Goal: Entertainment & Leisure: Browse casually

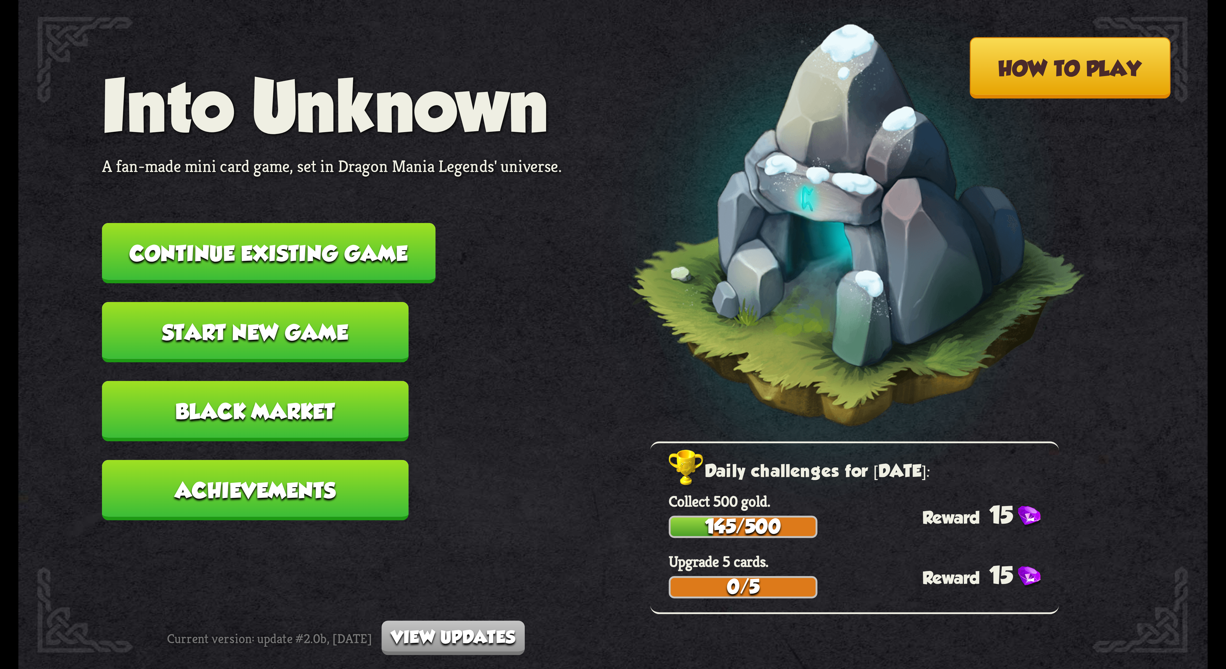
click at [306, 158] on button "Continue existing game" at bounding box center [268, 253] width 333 height 61
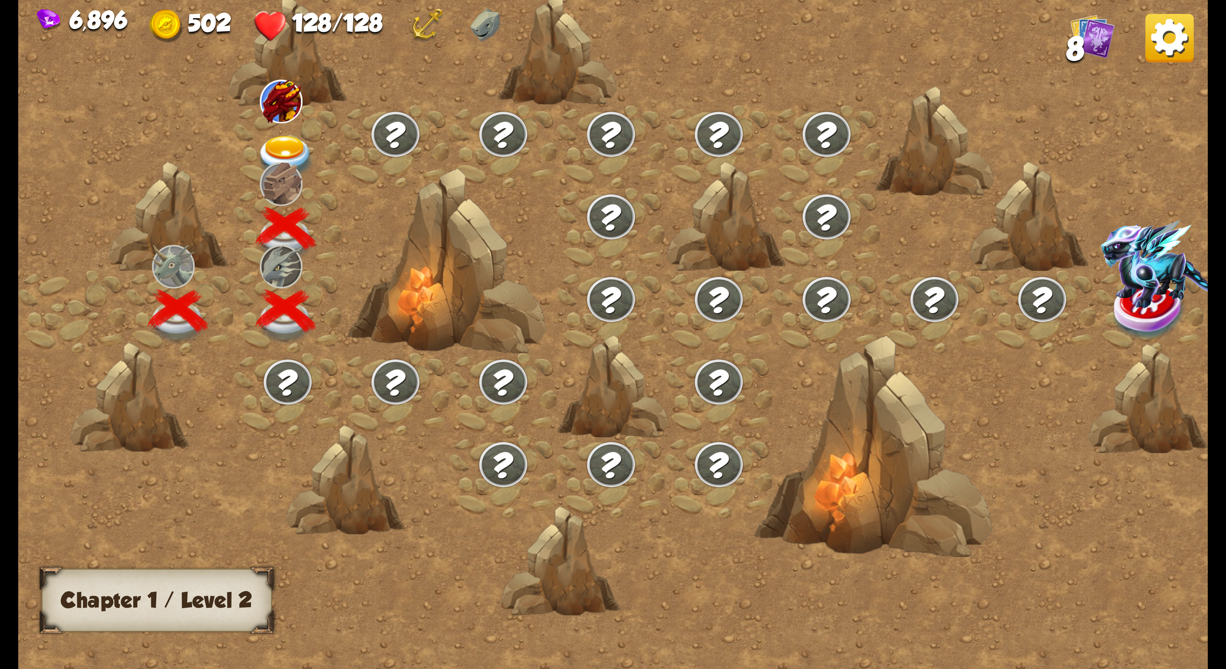
click at [276, 152] on img at bounding box center [285, 158] width 59 height 44
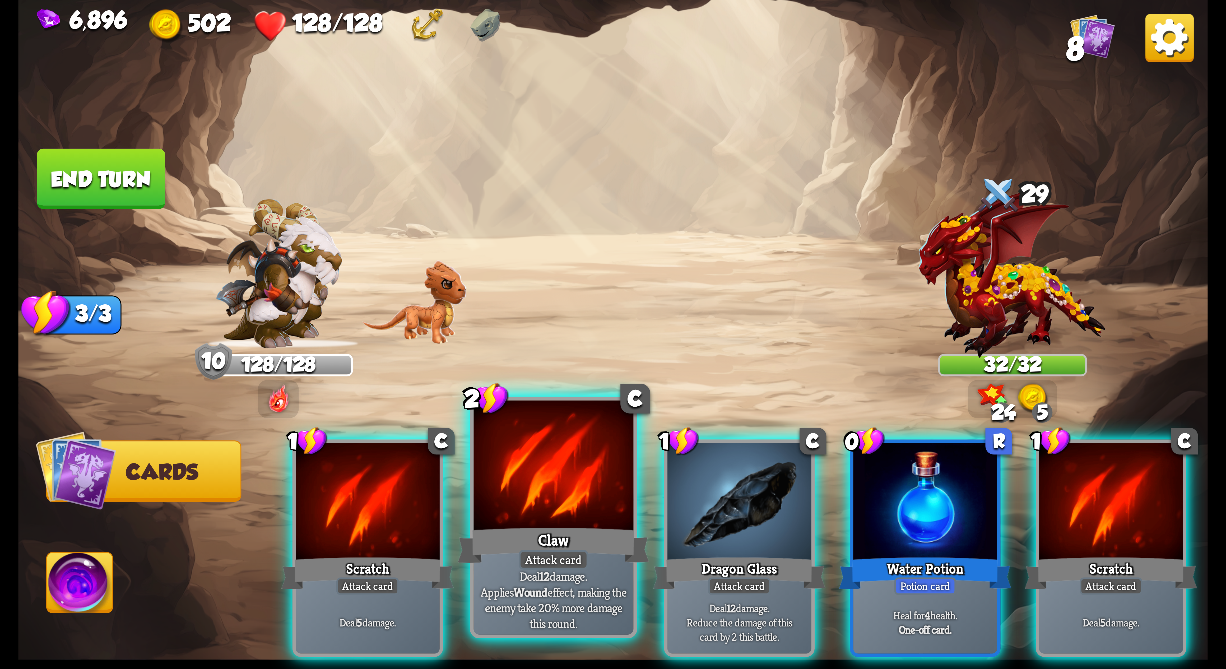
click at [306, 158] on div at bounding box center [554, 468] width 160 height 135
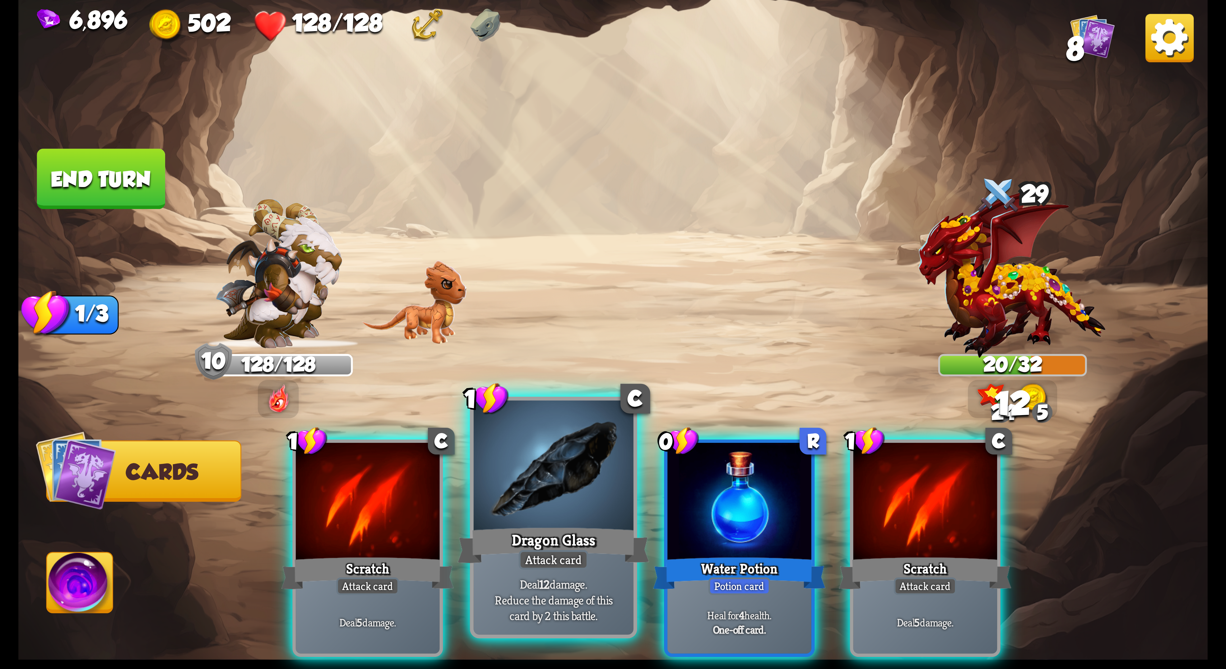
click at [306, 158] on div at bounding box center [554, 468] width 160 height 135
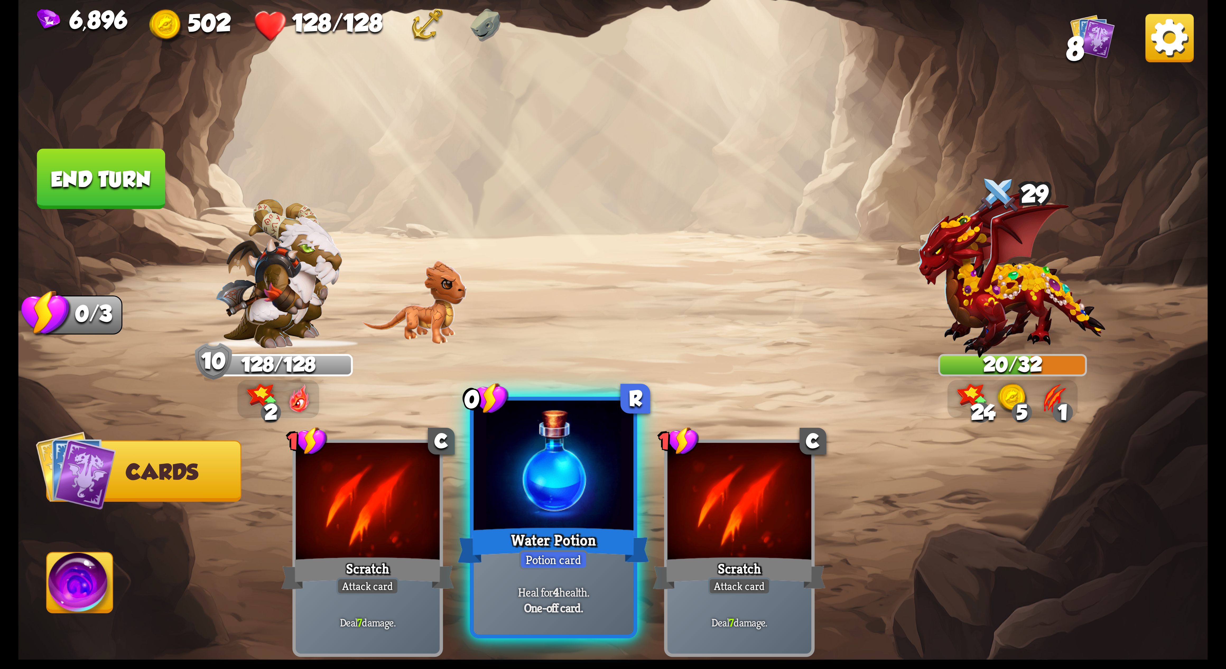
click at [306, 158] on div at bounding box center [554, 468] width 160 height 135
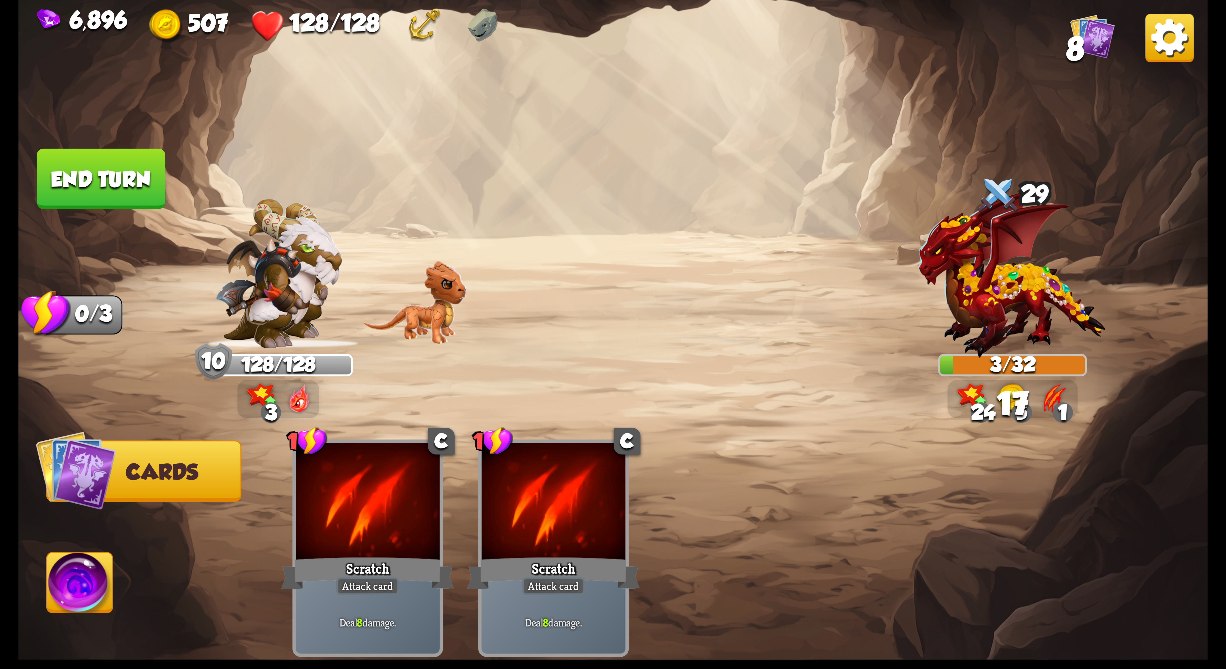
click at [87, 158] on img at bounding box center [80, 586] width 66 height 67
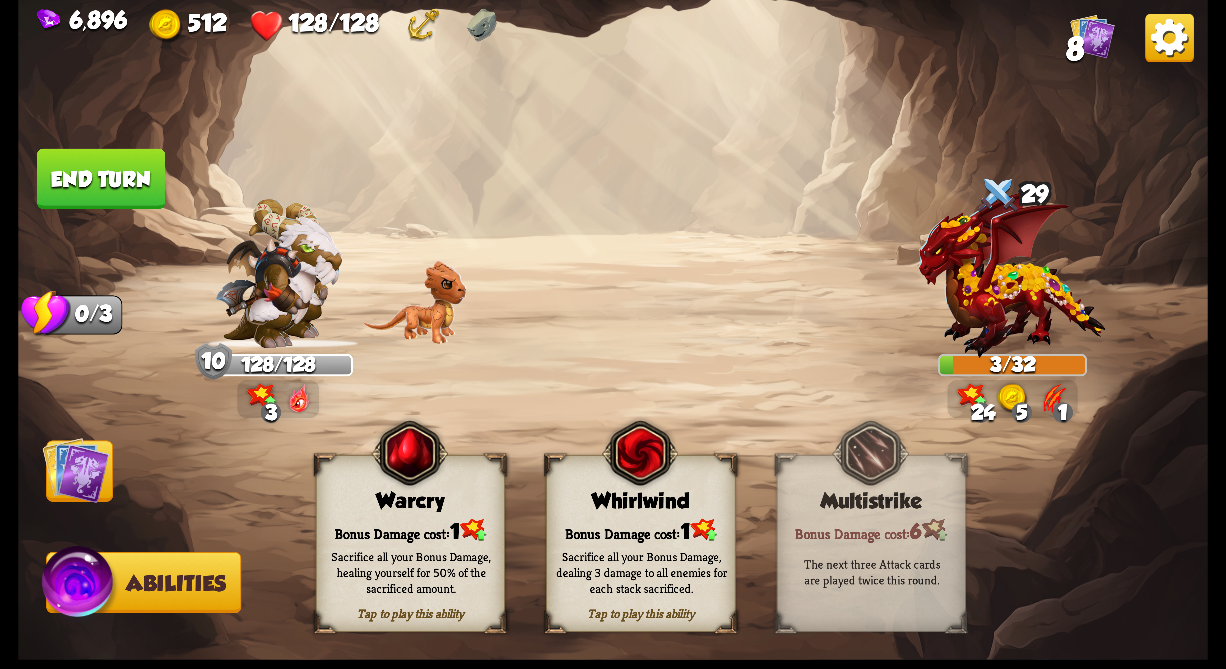
click at [82, 158] on img at bounding box center [79, 586] width 79 height 80
click at [306, 158] on span at bounding box center [556, 471] width 35 height 38
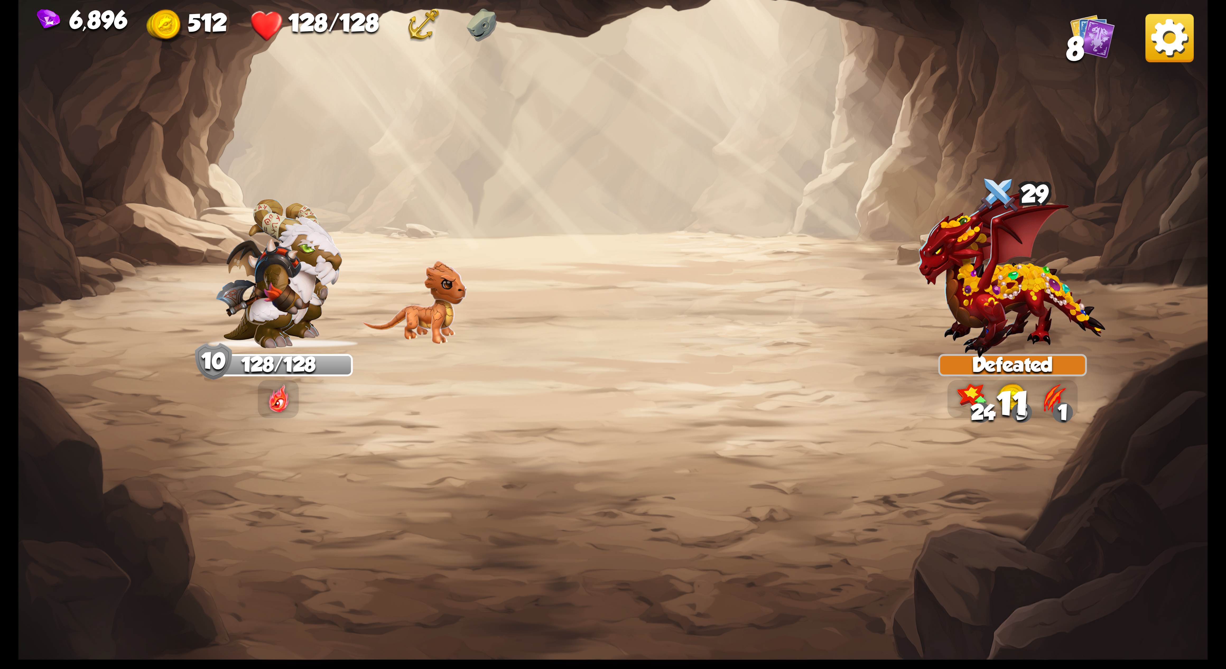
click at [306, 39] on img at bounding box center [1169, 38] width 48 height 48
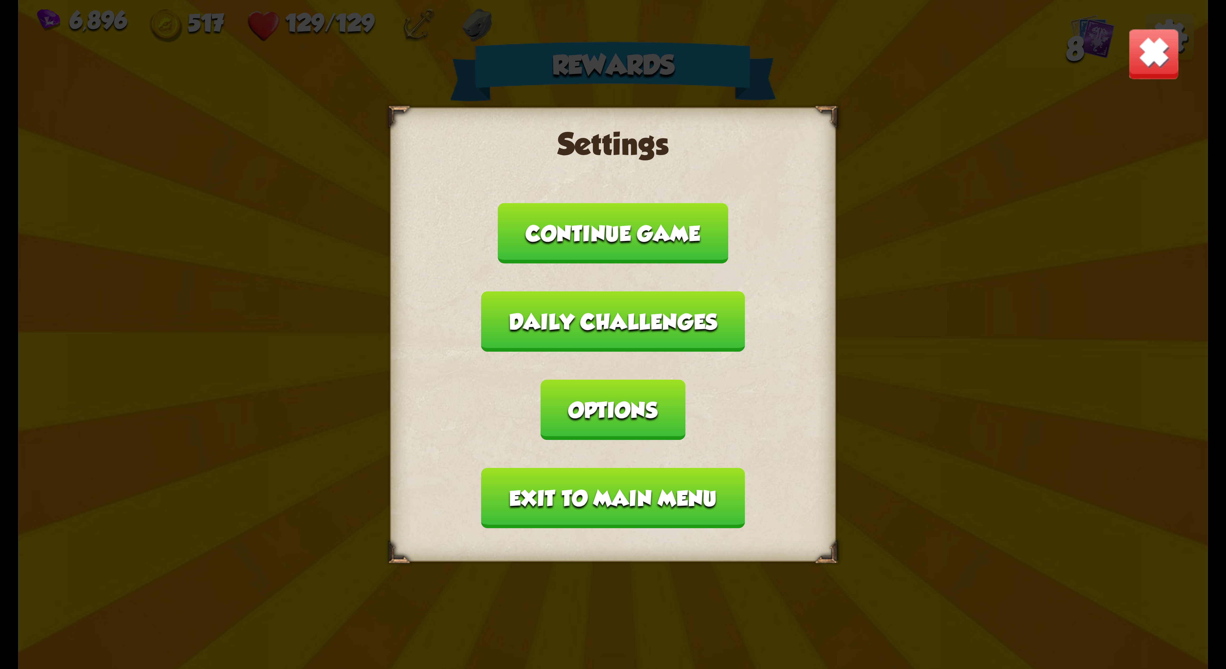
click at [306, 158] on div "Settings Continue game Daily challenges Options Exit to main menu" at bounding box center [613, 334] width 446 height 454
click at [306, 158] on button "Options" at bounding box center [613, 410] width 145 height 61
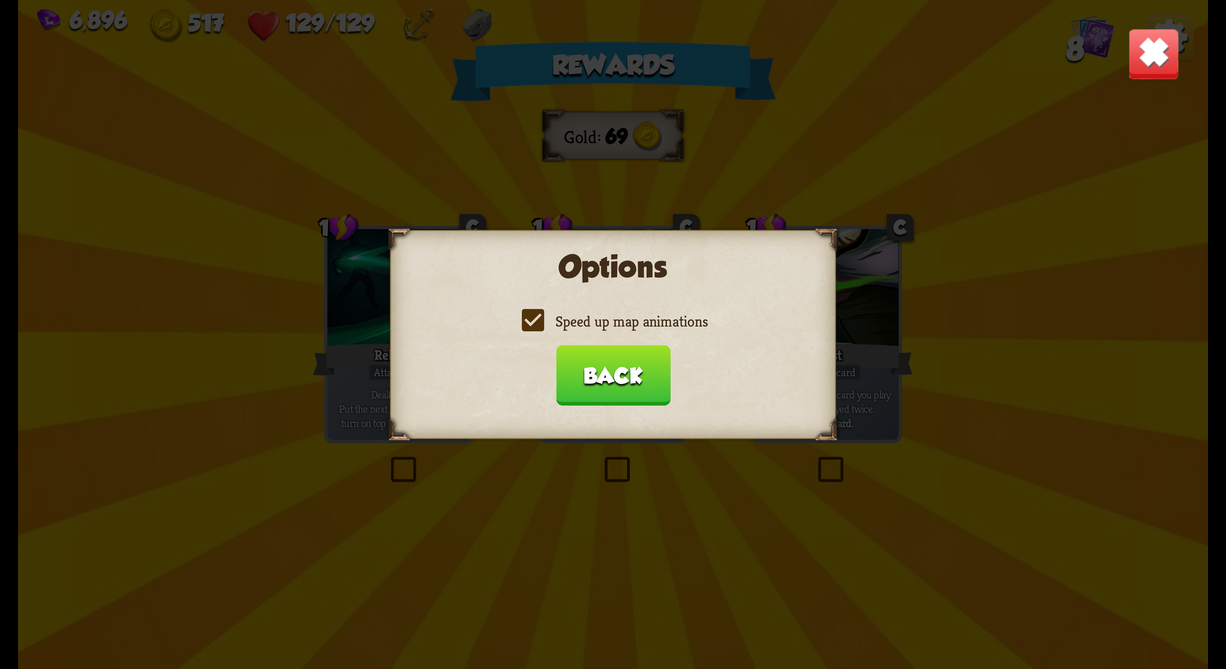
click at [306, 158] on label "Speed up map animations" at bounding box center [612, 322] width 189 height 20
click at [0, 0] on input "Speed up map animations" at bounding box center [0, 0] width 0 height 0
click at [306, 158] on label "Speed up map animations" at bounding box center [612, 322] width 189 height 20
click at [0, 0] on input "Speed up map animations" at bounding box center [0, 0] width 0 height 0
click at [306, 158] on button "Back" at bounding box center [613, 375] width 114 height 61
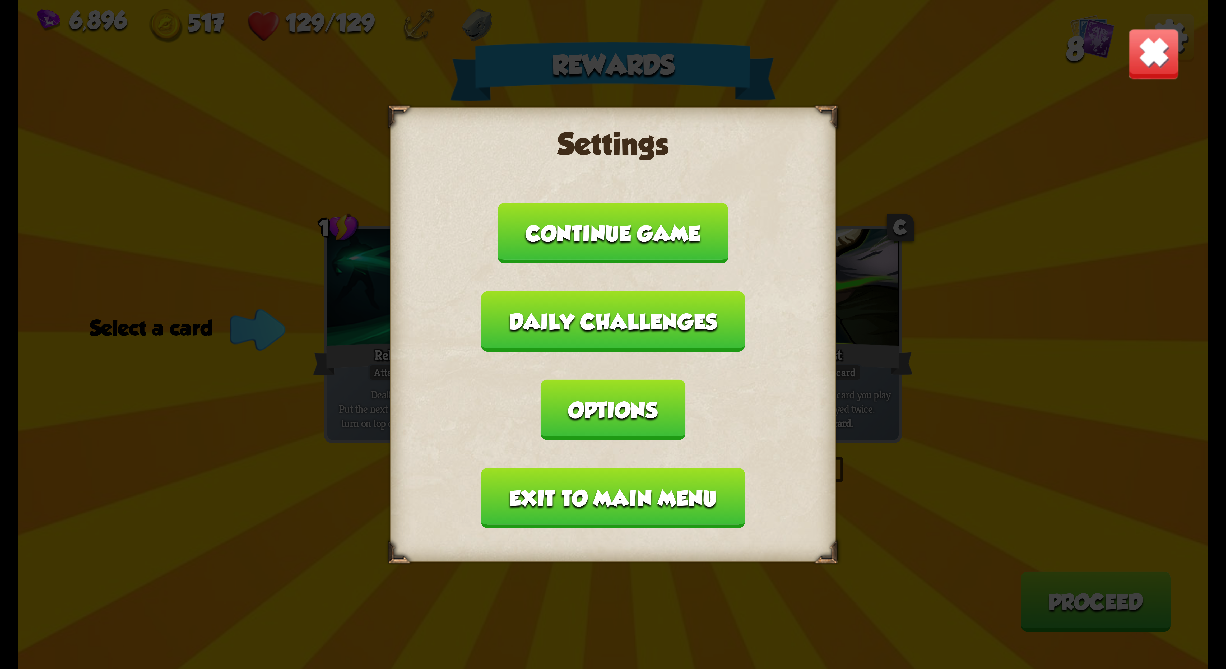
click at [306, 158] on button "Exit to main menu" at bounding box center [612, 498] width 263 height 61
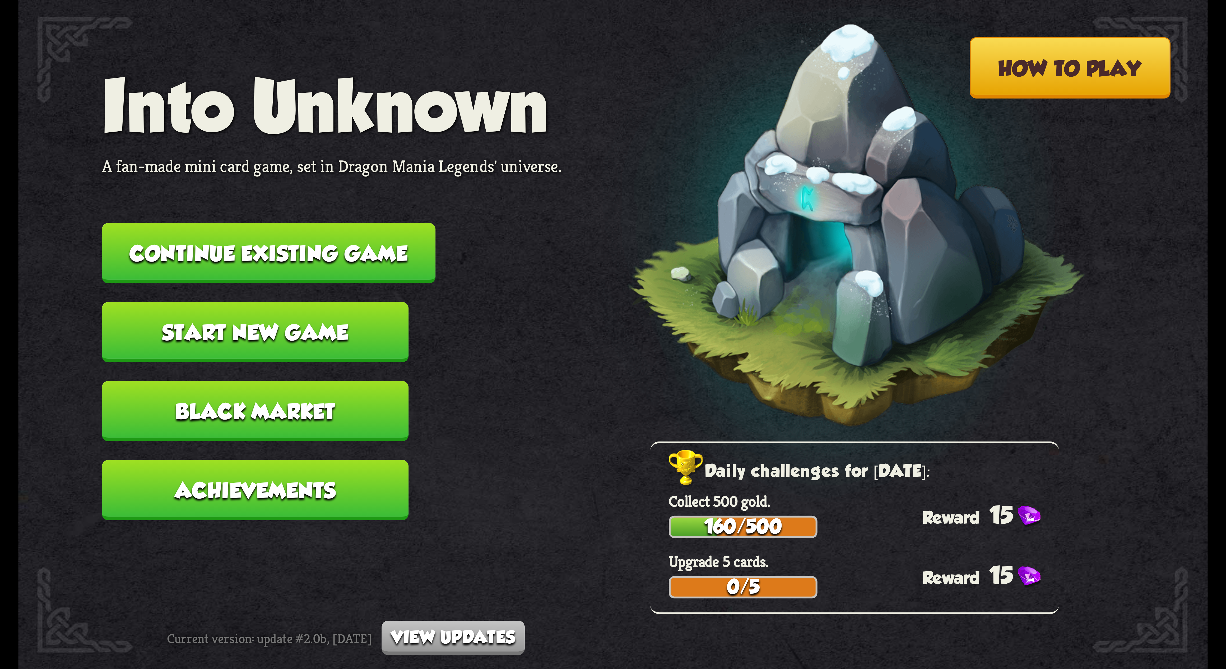
click at [306, 158] on button "Continue existing game" at bounding box center [268, 253] width 333 height 61
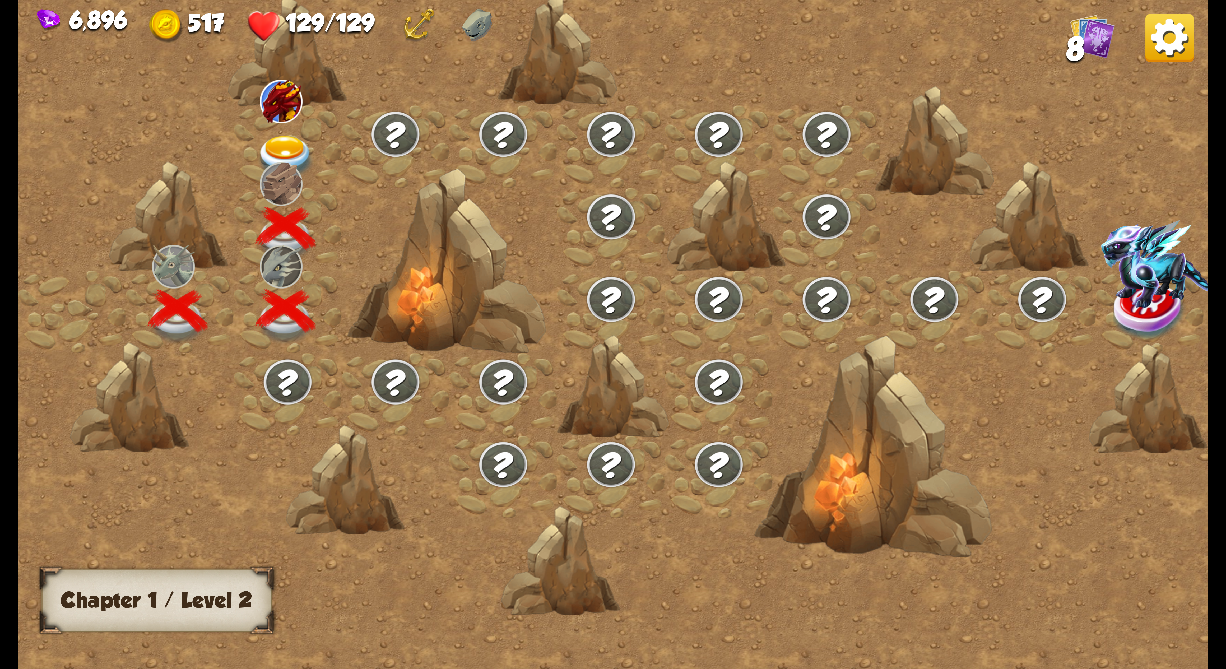
click at [291, 143] on img at bounding box center [285, 158] width 59 height 44
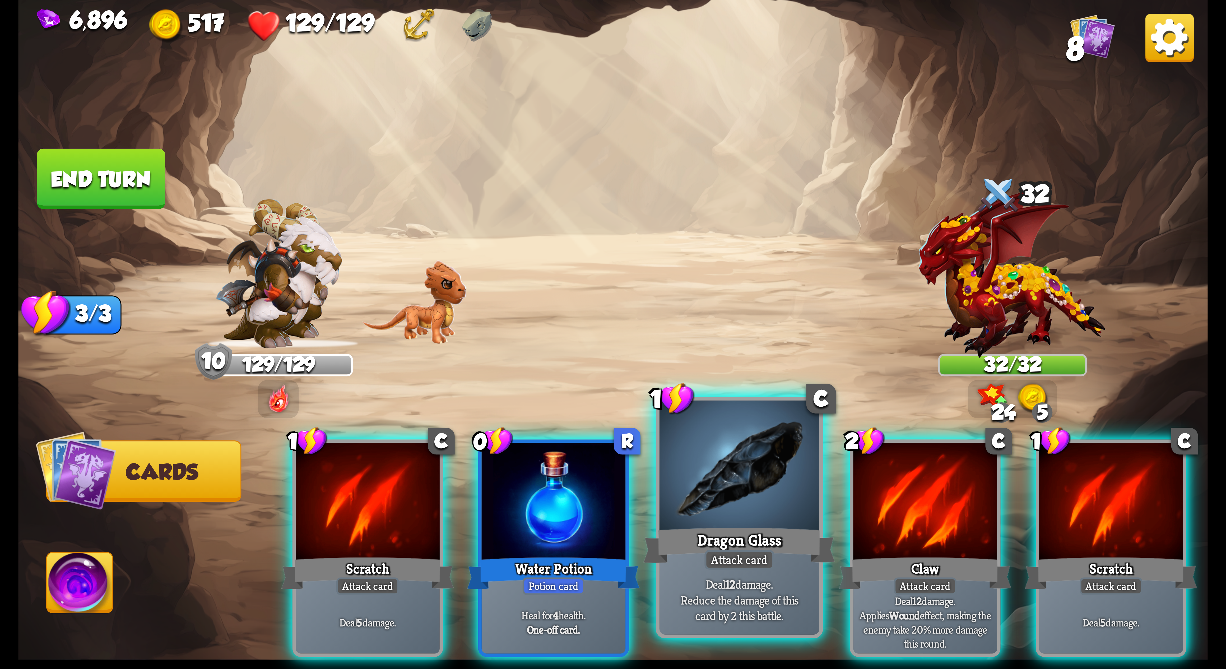
drag, startPoint x: 965, startPoint y: 496, endPoint x: 787, endPoint y: 497, distance: 177.6
click at [306, 158] on div at bounding box center [925, 503] width 144 height 121
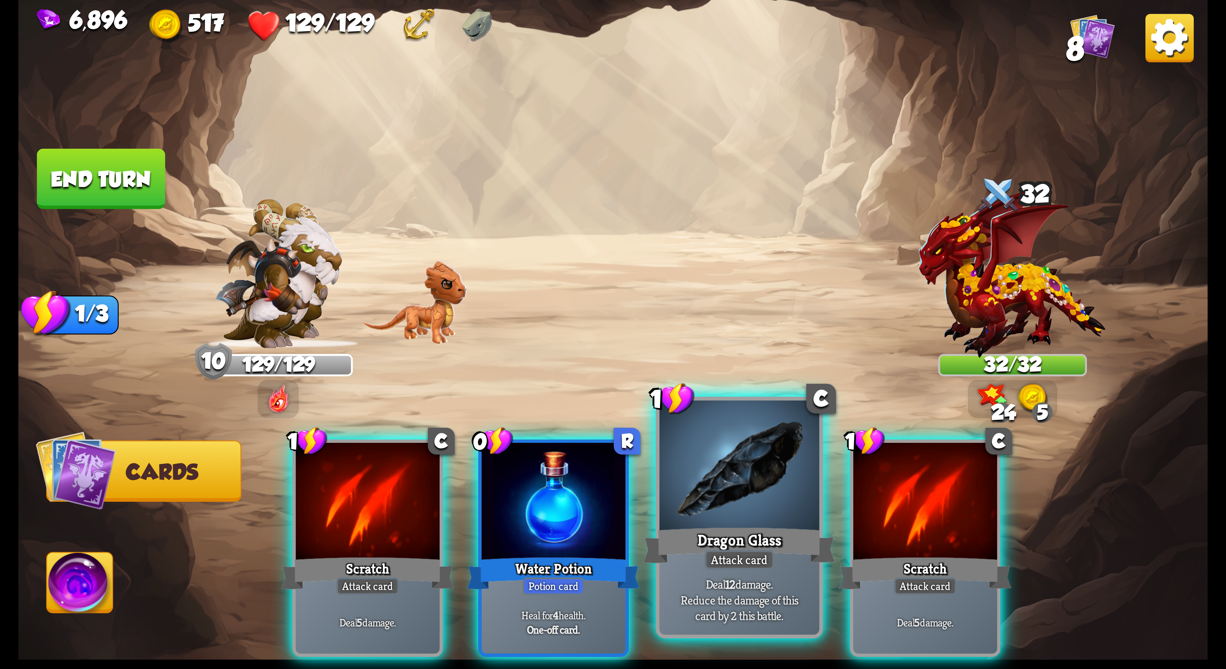
click at [306, 158] on div at bounding box center [740, 468] width 160 height 135
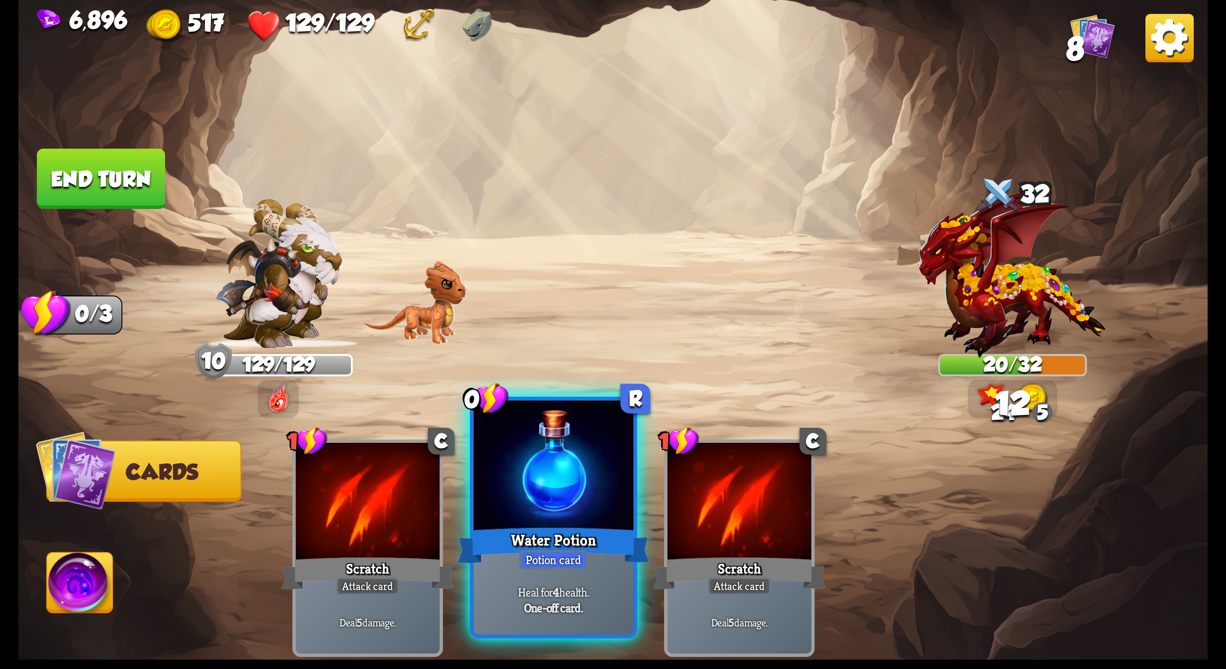
click at [306, 158] on div "Water Potion" at bounding box center [554, 545] width 192 height 43
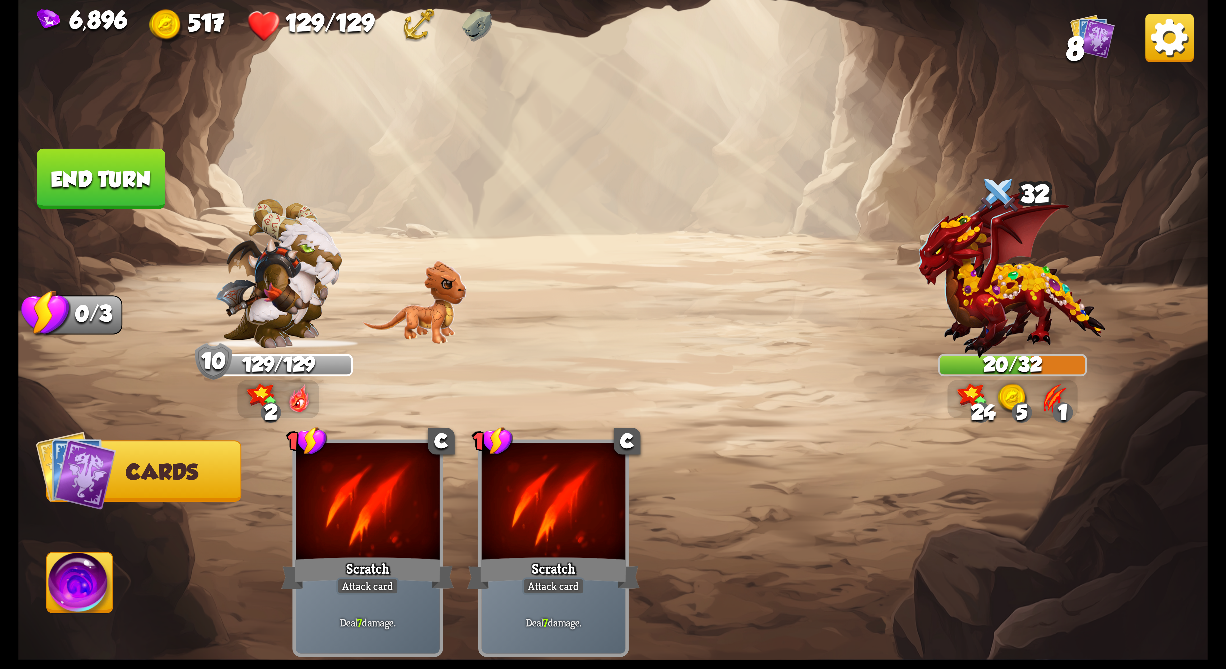
drag, startPoint x: 103, startPoint y: 588, endPoint x: 138, endPoint y: 578, distance: 37.2
click at [106, 158] on img at bounding box center [80, 586] width 66 height 67
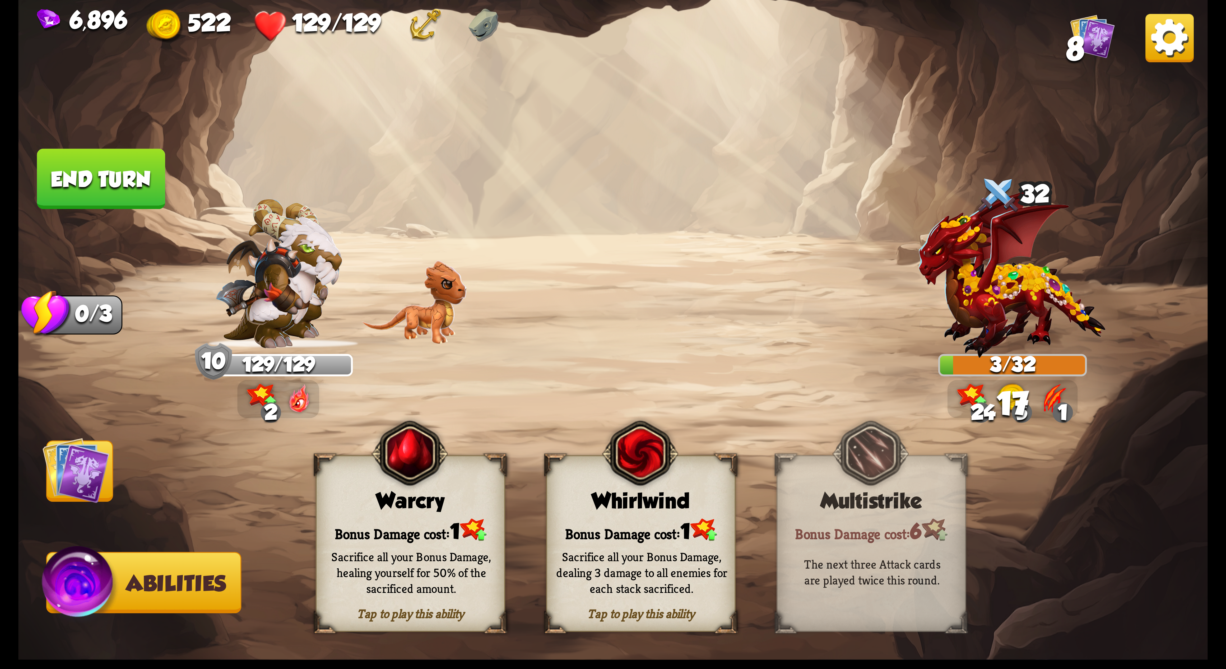
click at [306, 158] on div "Whirlwind" at bounding box center [641, 501] width 188 height 24
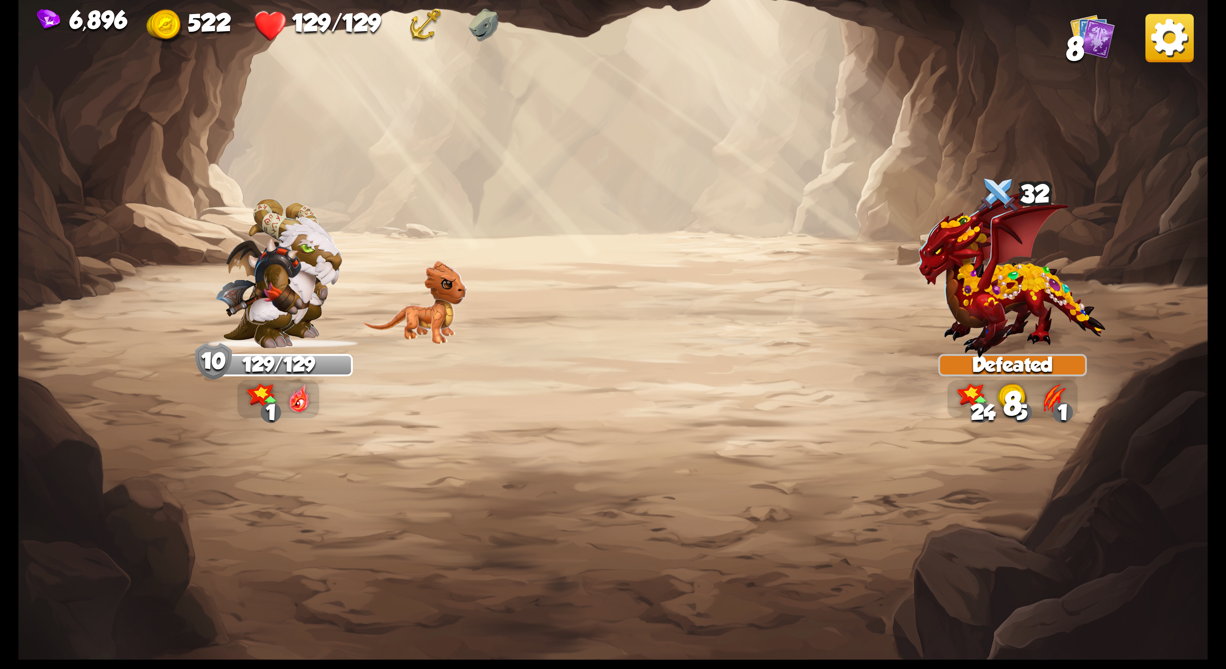
click at [306, 32] on img at bounding box center [1169, 38] width 48 height 48
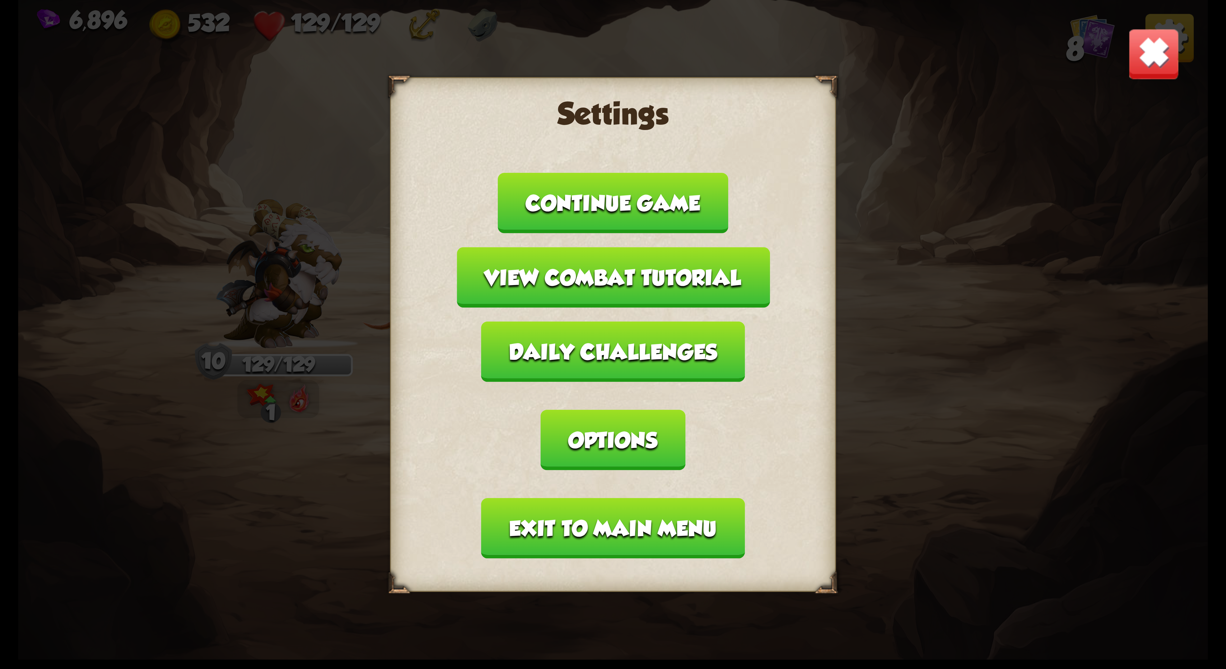
click at [306, 158] on div "Settings Continue game View combat tutorial Daily challenges Options Exit to ma…" at bounding box center [613, 334] width 446 height 515
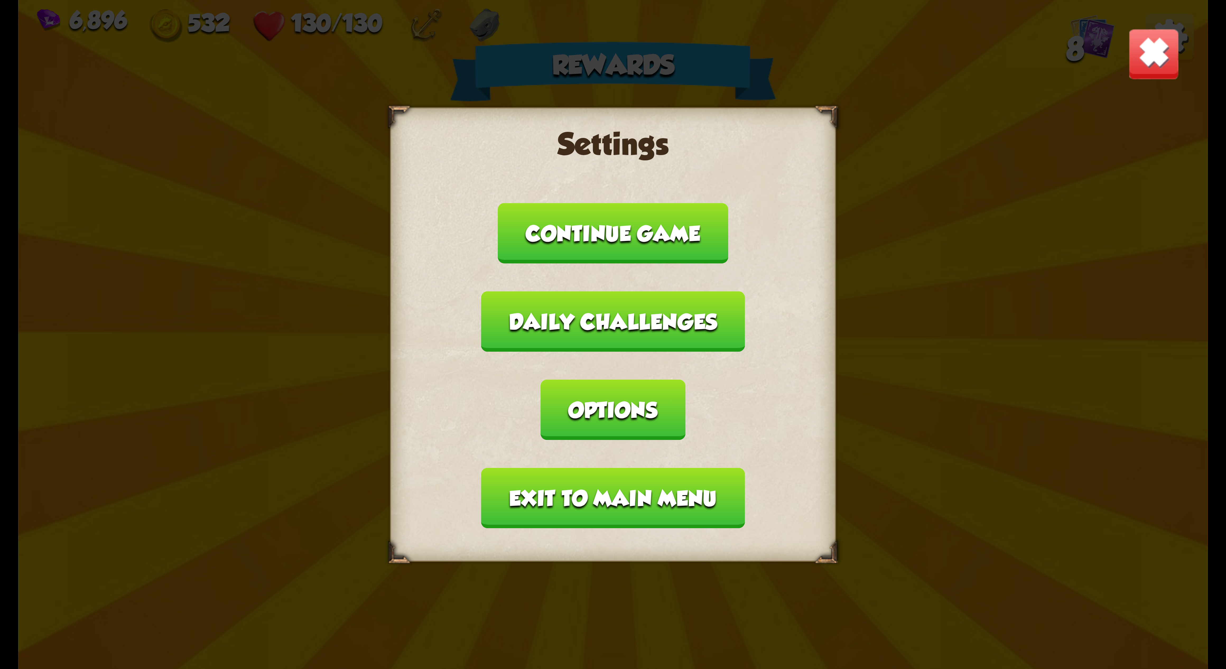
click at [306, 158] on button "Options" at bounding box center [613, 410] width 145 height 61
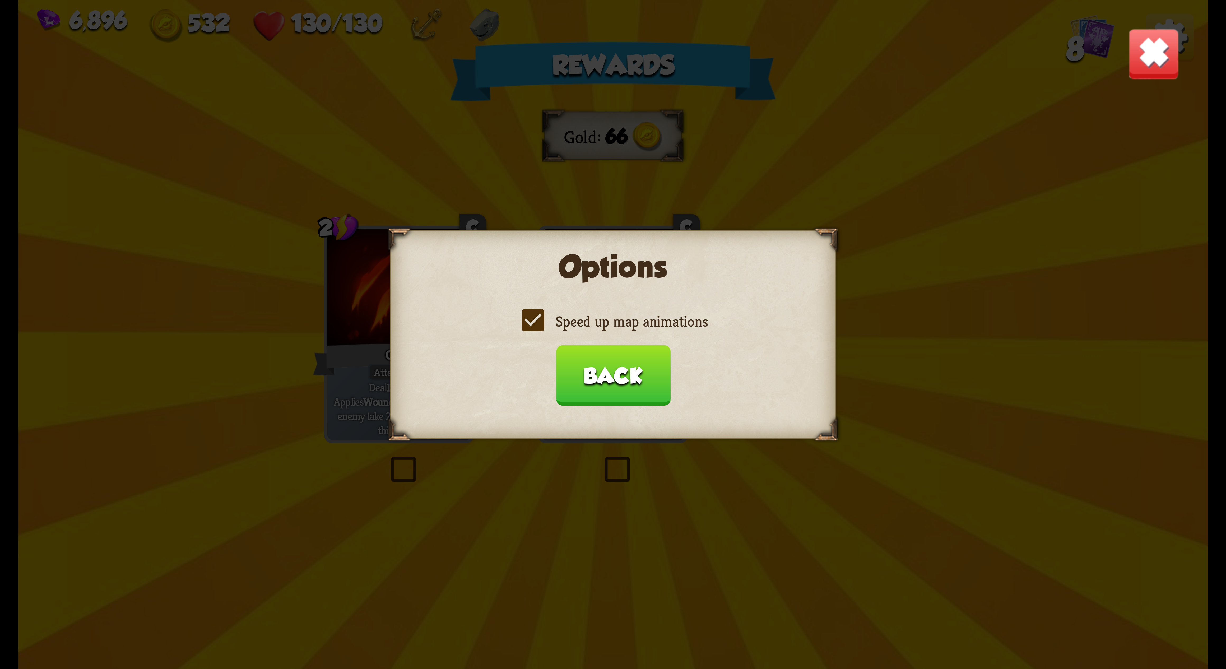
click at [306, 158] on label "Speed up map animations" at bounding box center [612, 322] width 189 height 20
click at [0, 0] on input "Speed up map animations" at bounding box center [0, 0] width 0 height 0
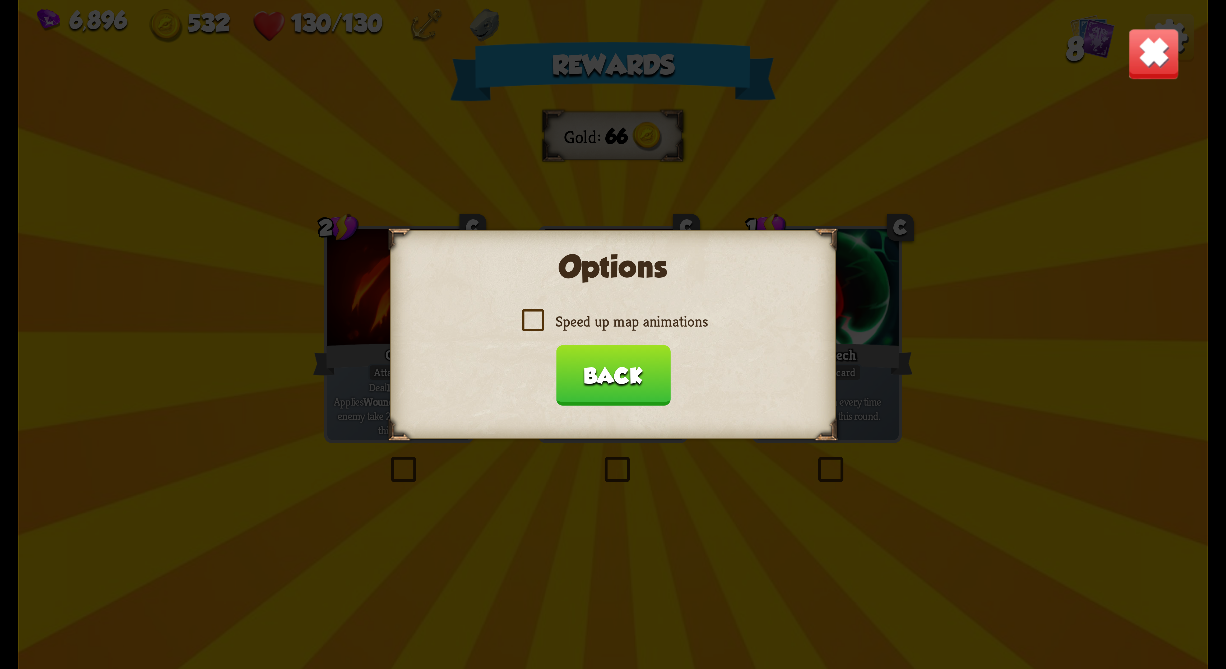
click at [306, 158] on label "Speed up map animations" at bounding box center [612, 322] width 189 height 20
click at [0, 0] on input "Speed up map animations" at bounding box center [0, 0] width 0 height 0
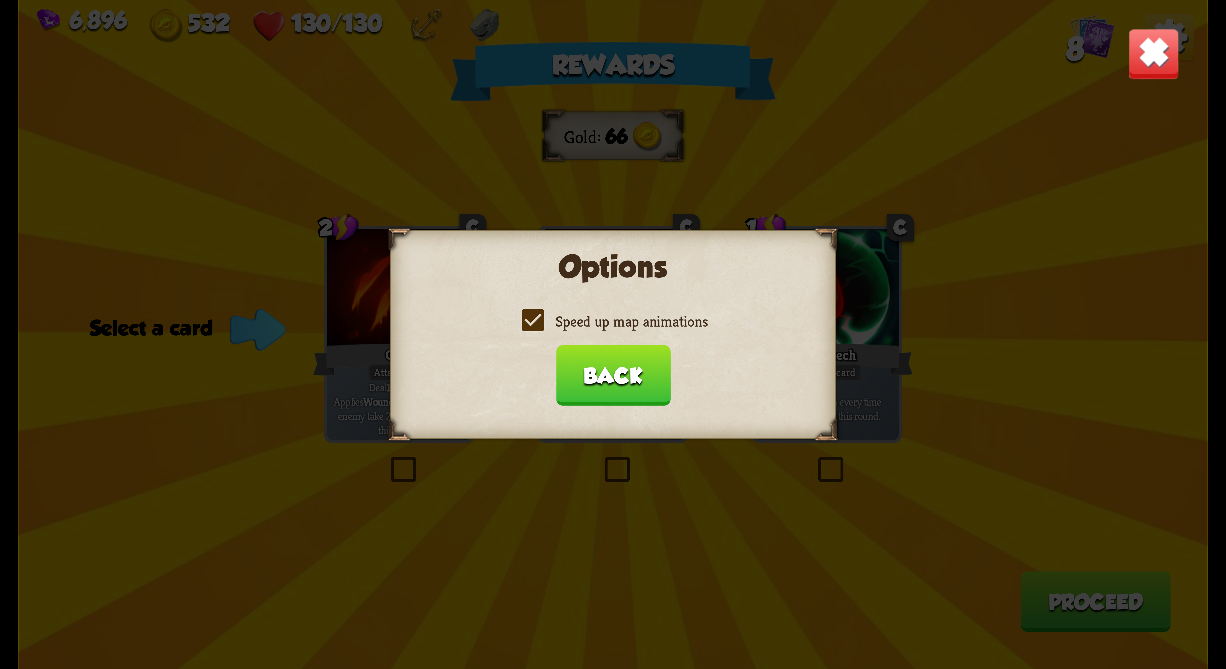
click at [306, 158] on button "Back" at bounding box center [613, 375] width 114 height 61
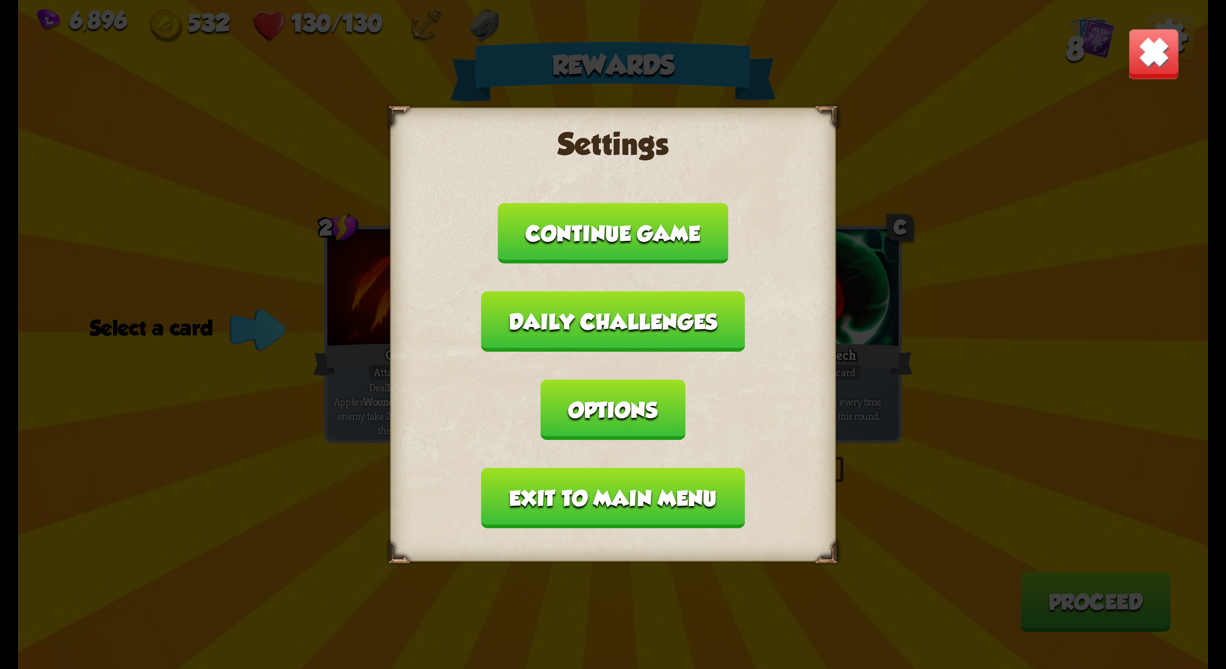
click at [306, 158] on button "Exit to main menu" at bounding box center [612, 498] width 263 height 61
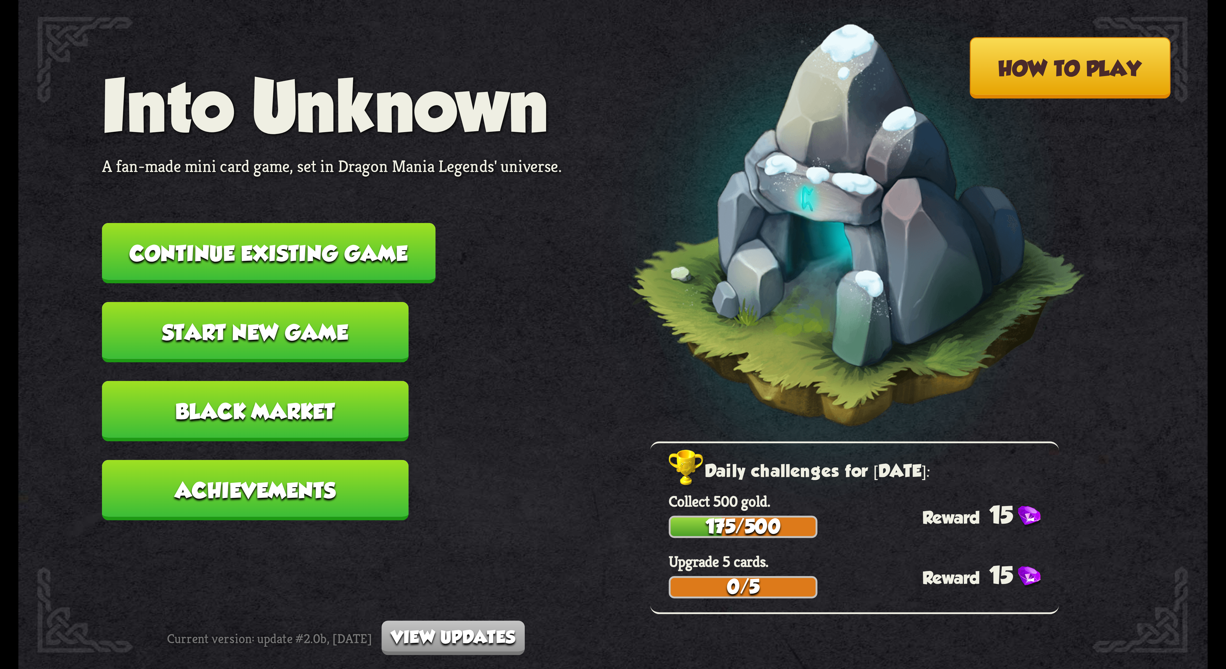
click at [306, 158] on button "Continue existing game" at bounding box center [268, 253] width 333 height 61
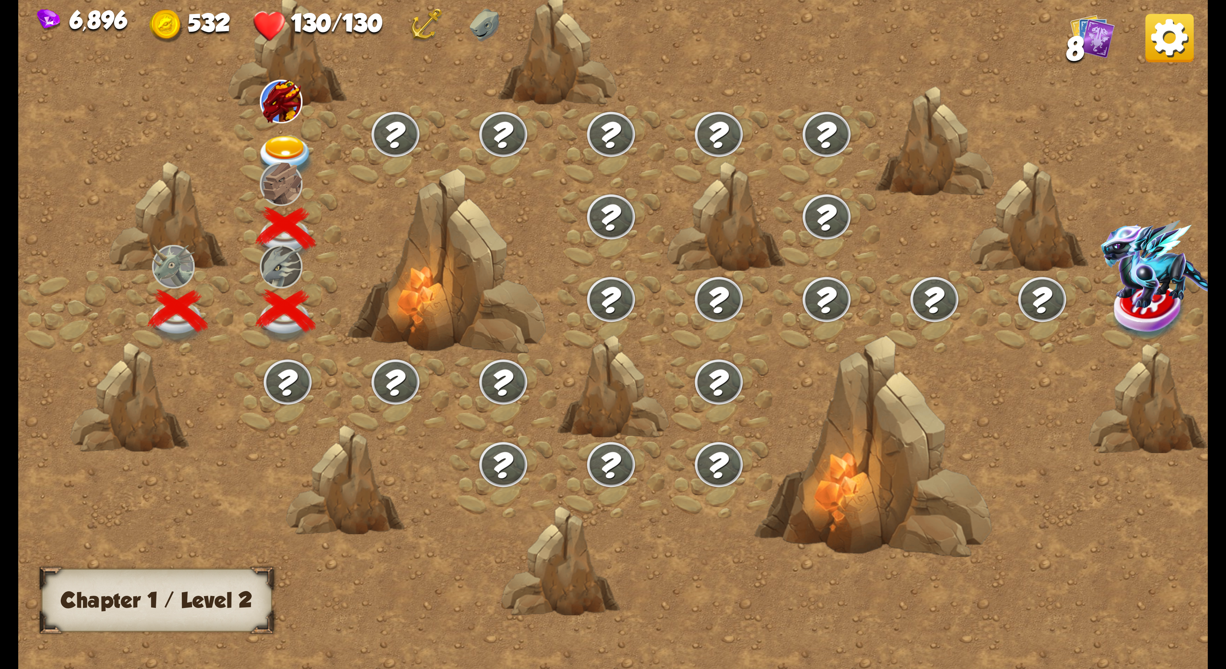
click at [294, 158] on img at bounding box center [281, 183] width 43 height 43
click at [267, 120] on div at bounding box center [288, 146] width 108 height 82
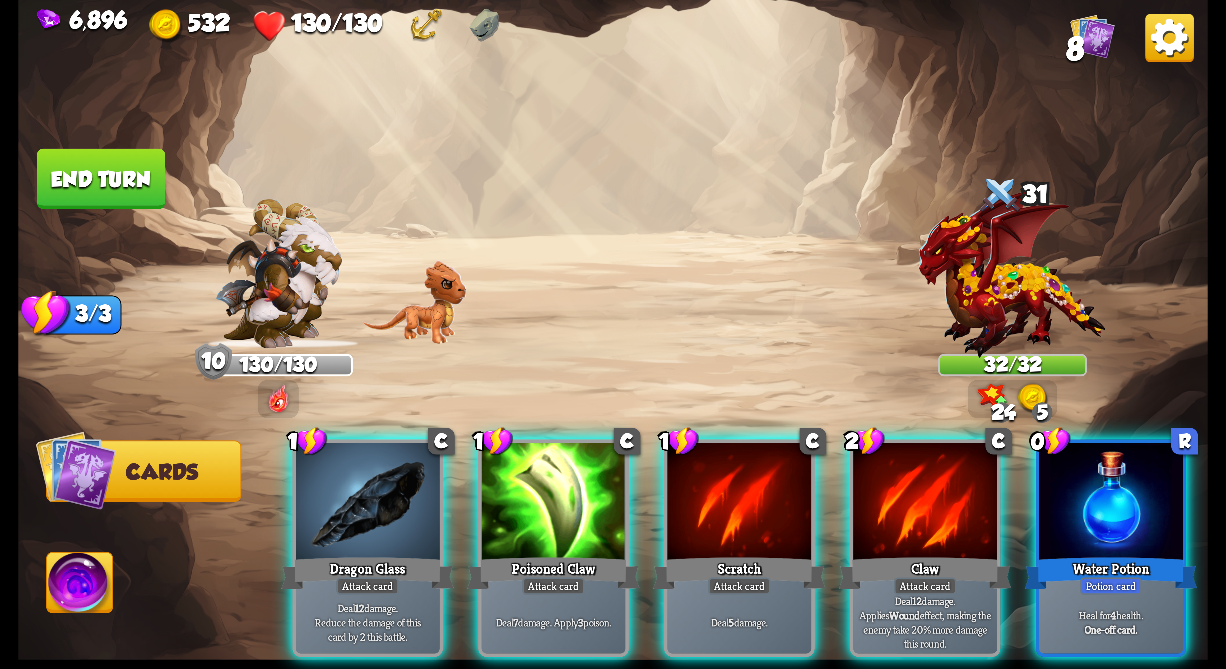
drag, startPoint x: 681, startPoint y: 497, endPoint x: 649, endPoint y: 498, distance: 31.7
click at [306, 158] on div at bounding box center [739, 503] width 144 height 121
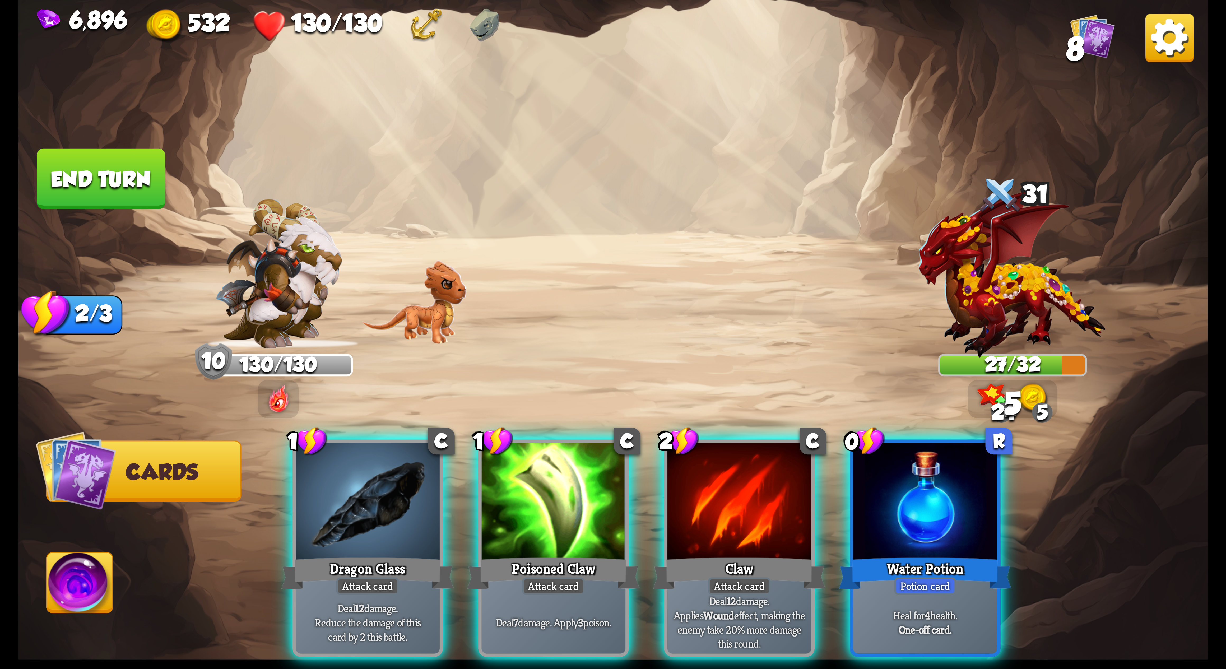
drag, startPoint x: 544, startPoint y: 498, endPoint x: 533, endPoint y: 498, distance: 11.6
click at [306, 158] on div at bounding box center [554, 503] width 144 height 121
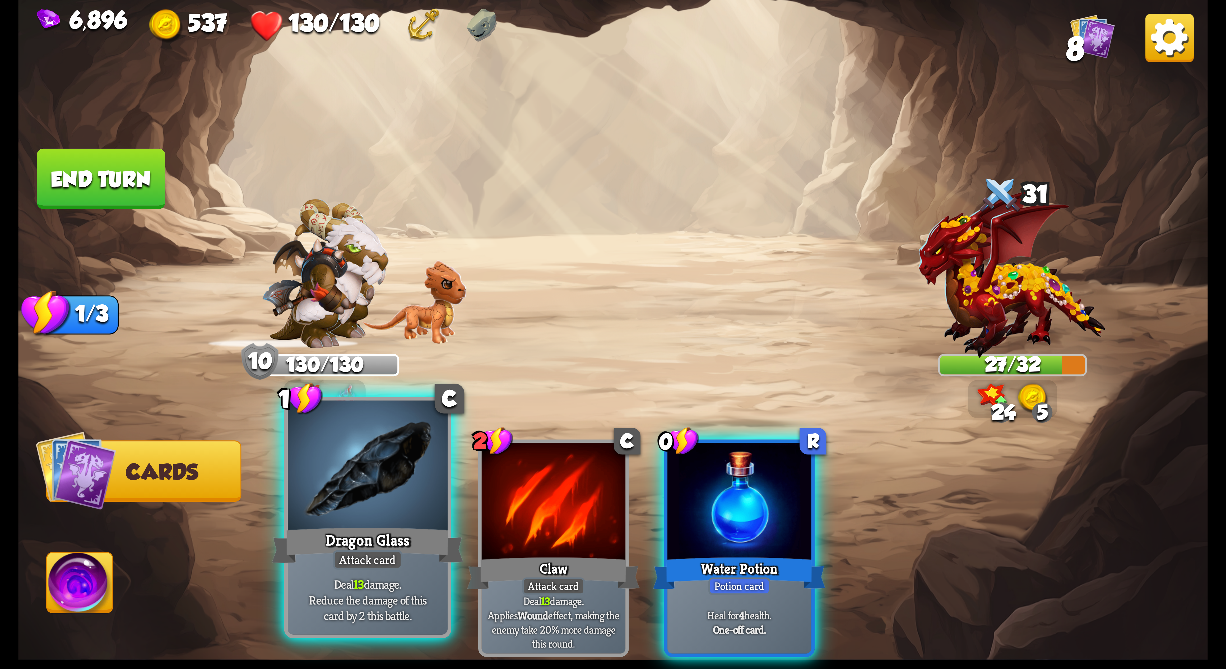
drag, startPoint x: 413, startPoint y: 502, endPoint x: 311, endPoint y: 516, distance: 103.4
click at [306, 158] on div at bounding box center [368, 468] width 160 height 135
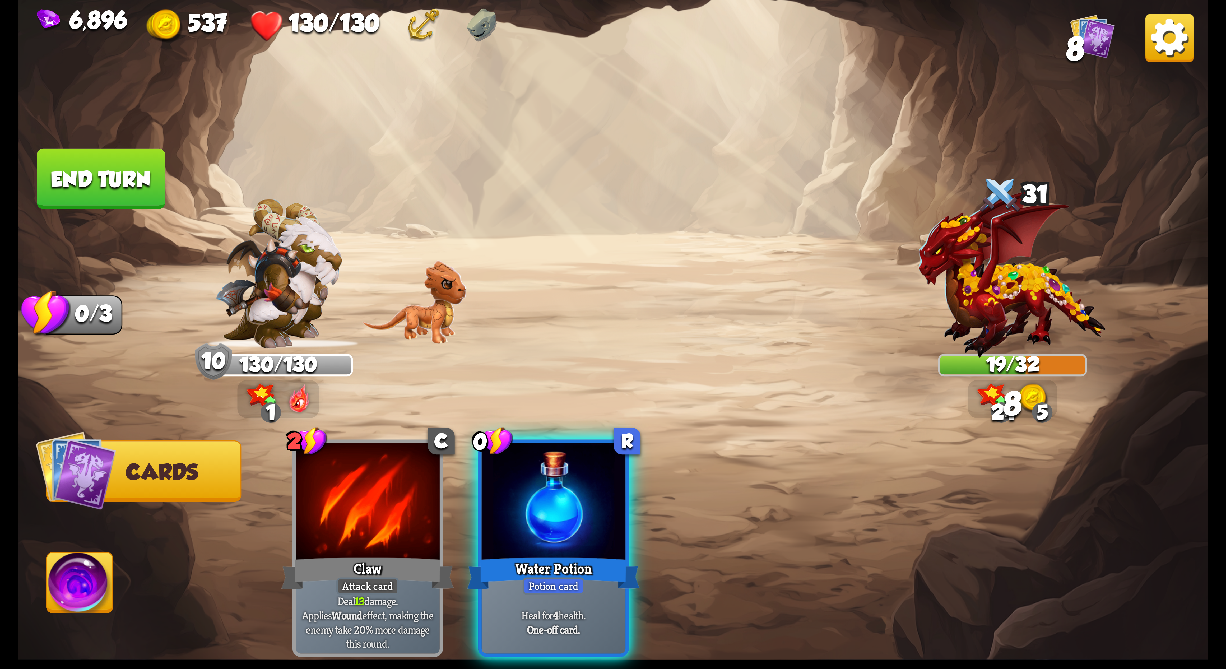
click at [97, 158] on img at bounding box center [80, 586] width 66 height 67
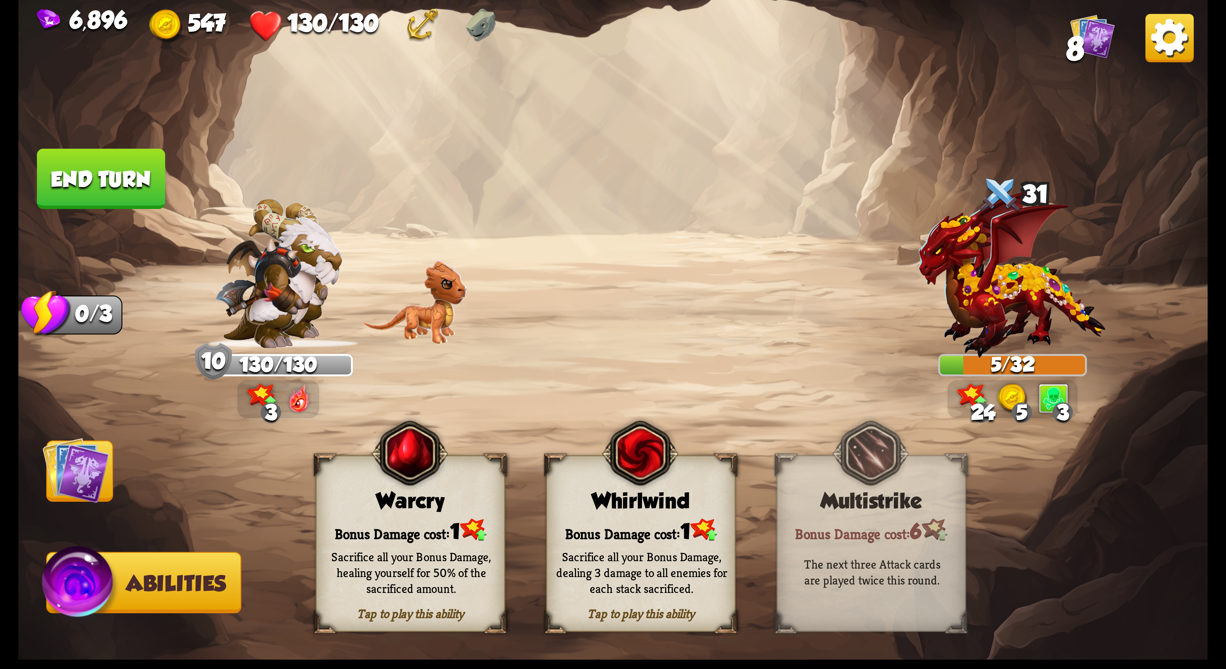
click at [306, 158] on div "Whirlwind" at bounding box center [641, 501] width 188 height 24
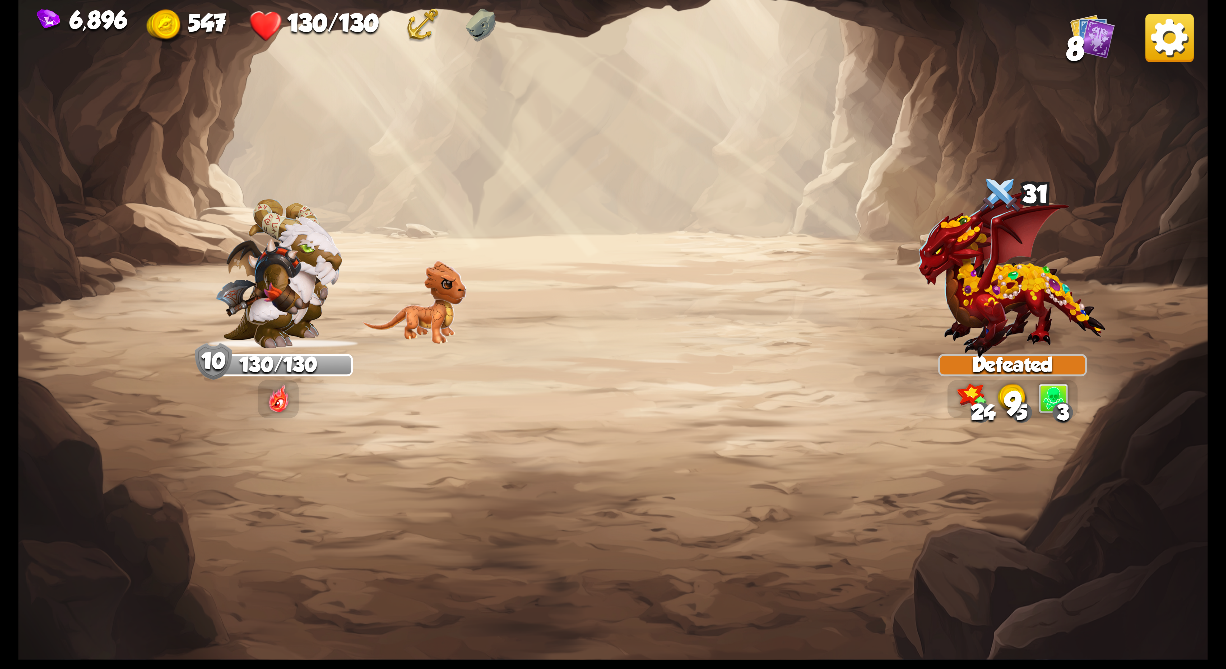
click at [306, 48] on img at bounding box center [1169, 38] width 48 height 48
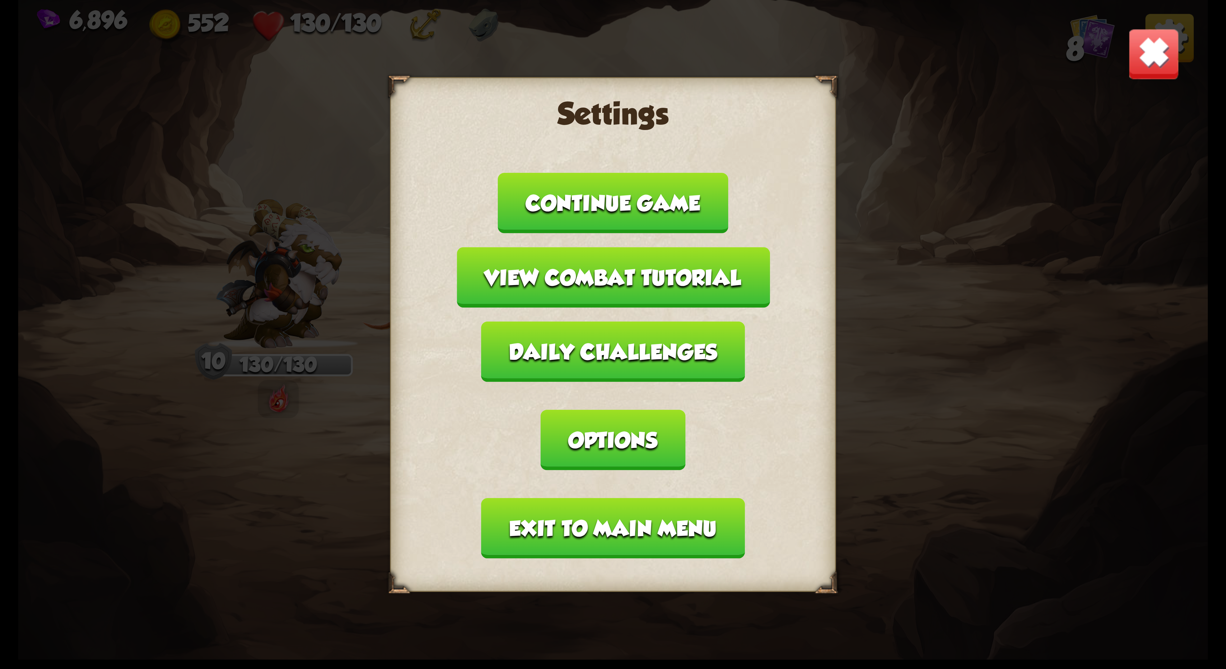
click at [306, 158] on button "Options" at bounding box center [613, 440] width 145 height 61
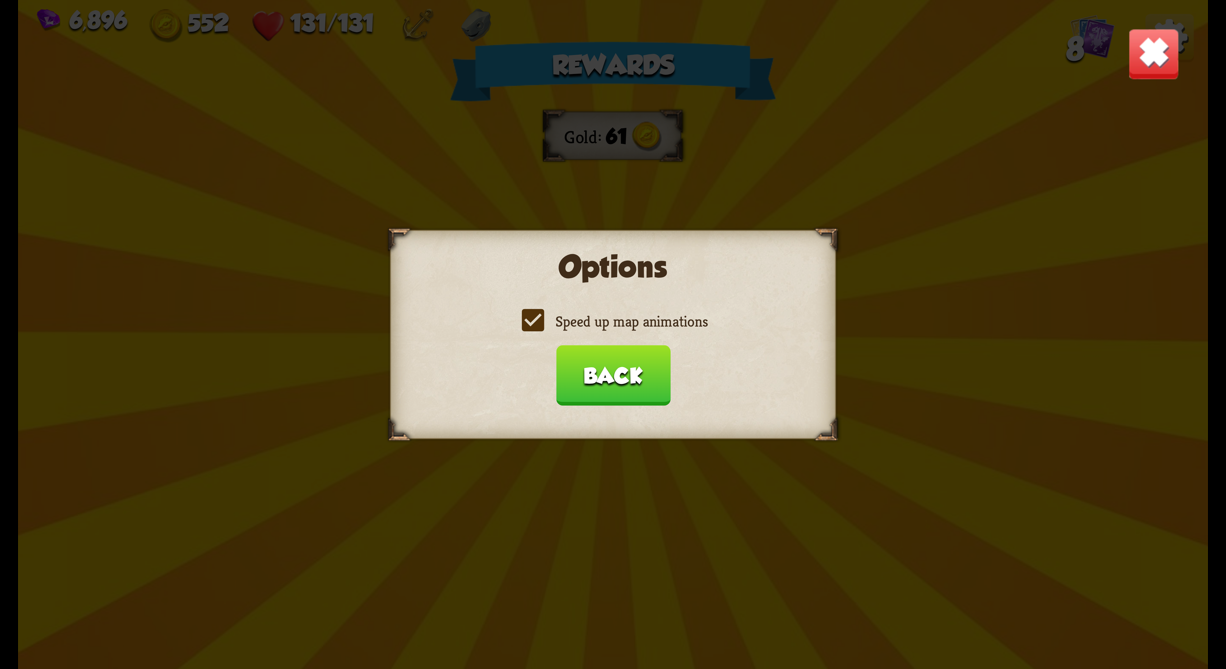
click at [306, 158] on label "Speed up map animations" at bounding box center [612, 322] width 189 height 20
click at [0, 0] on input "Speed up map animations" at bounding box center [0, 0] width 0 height 0
click at [306, 158] on label "Speed up map animations" at bounding box center [612, 322] width 189 height 20
click at [0, 0] on input "Speed up map animations" at bounding box center [0, 0] width 0 height 0
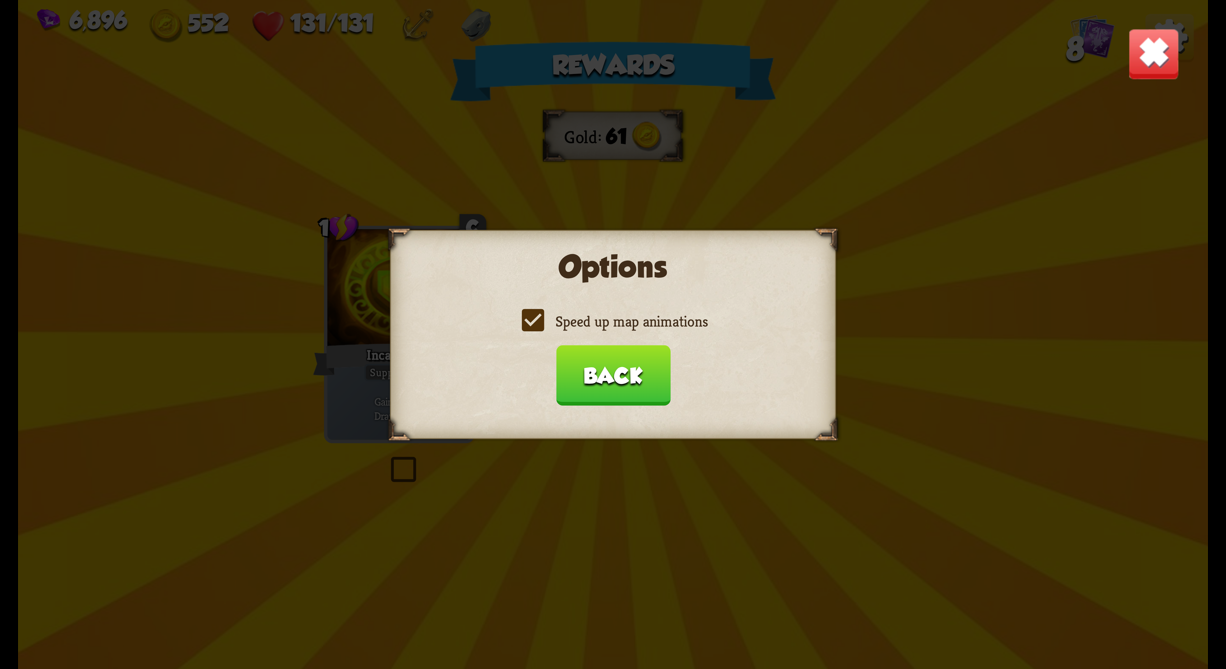
click at [306, 158] on button "Back" at bounding box center [613, 375] width 114 height 61
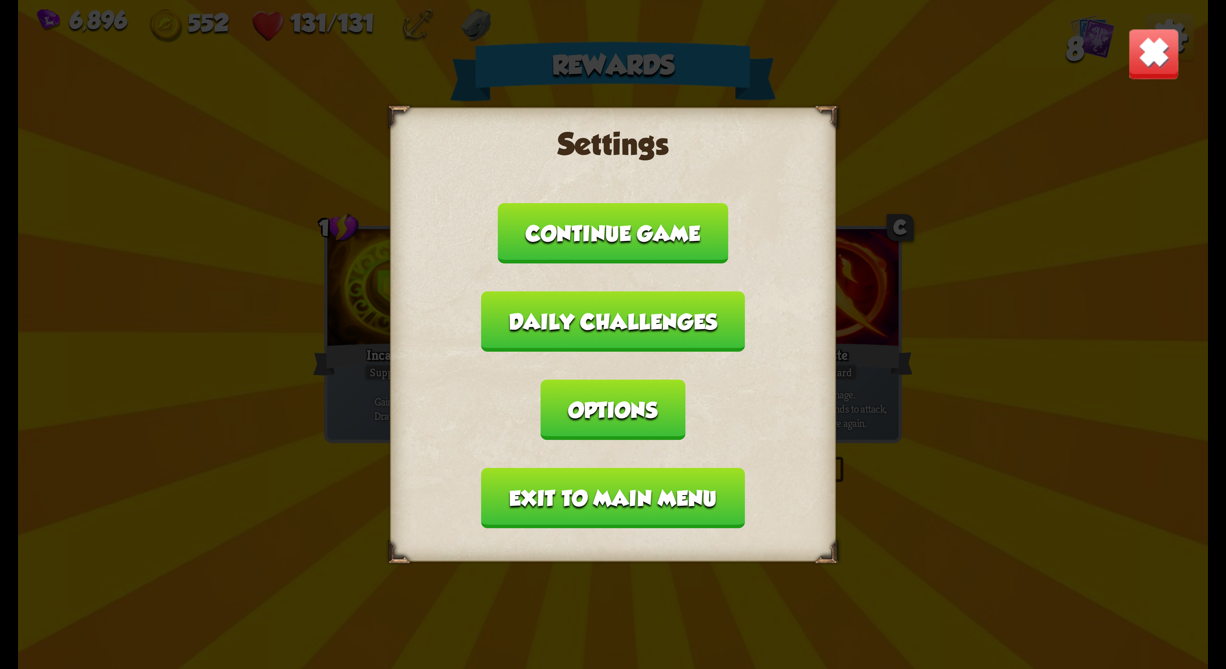
click at [306, 158] on button "Exit to main menu" at bounding box center [612, 498] width 263 height 61
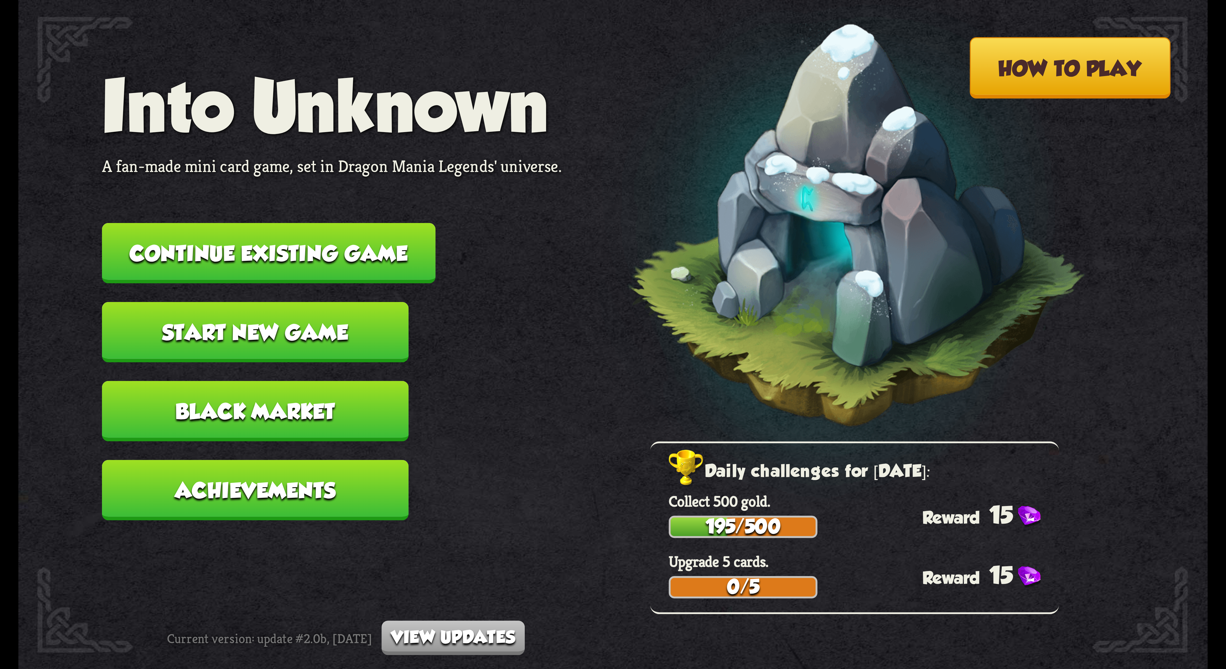
click at [306, 158] on button "Continue existing game" at bounding box center [268, 253] width 333 height 61
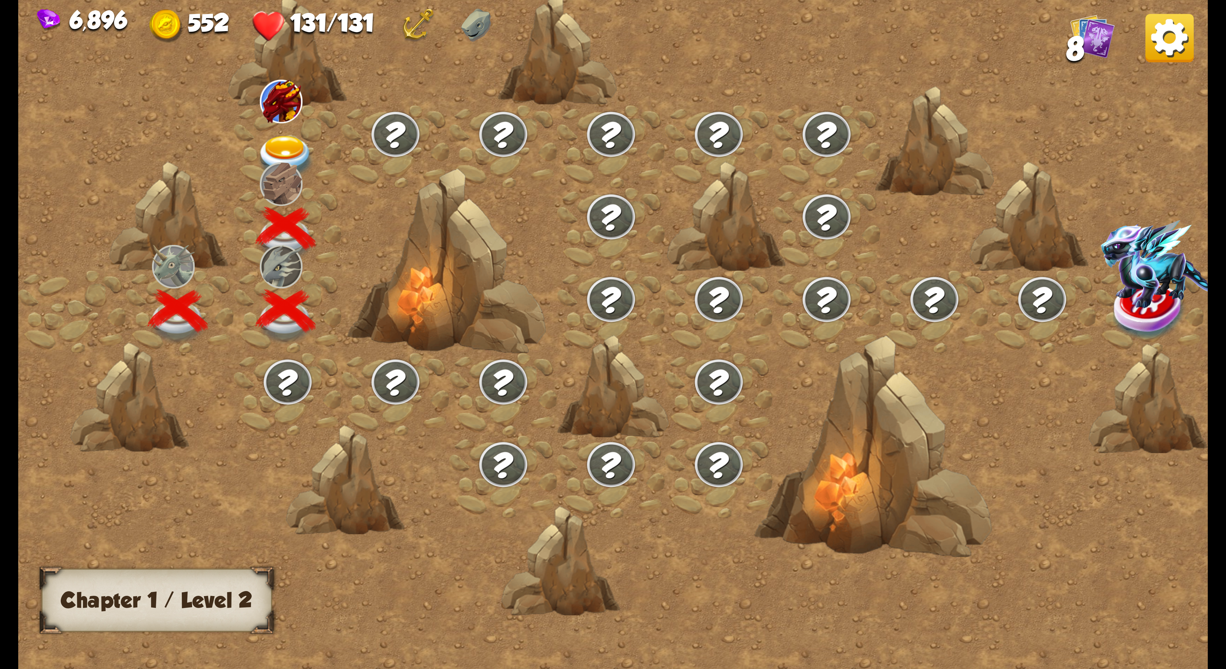
click at [292, 144] on img at bounding box center [285, 158] width 59 height 44
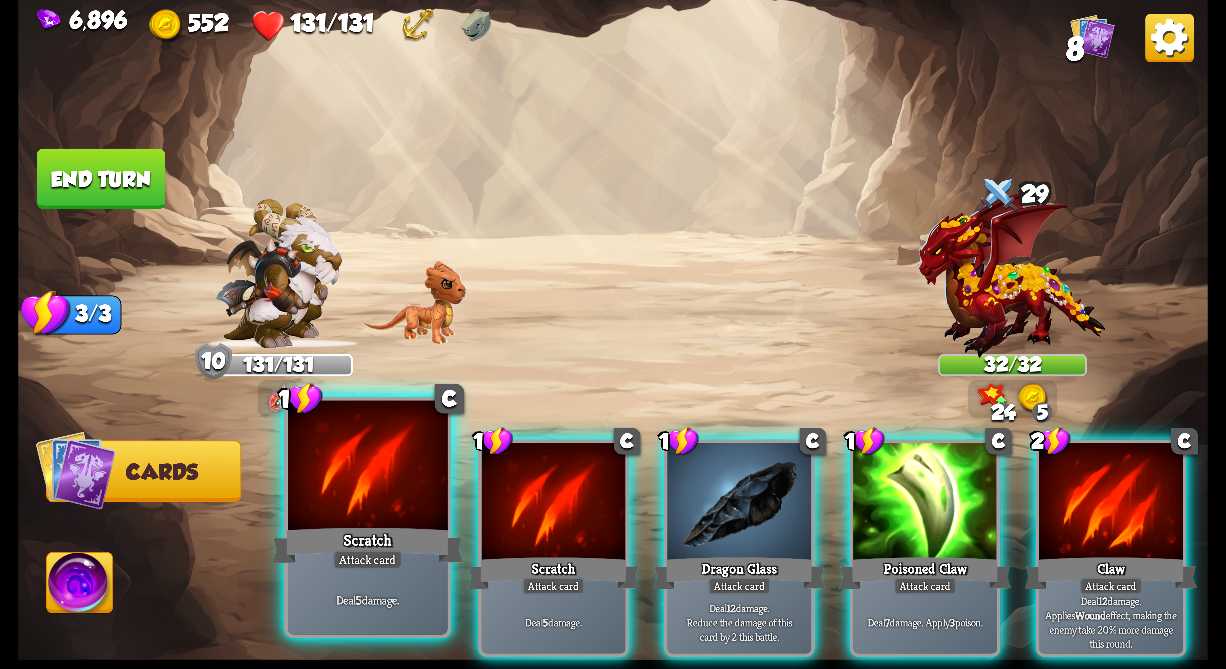
click at [306, 158] on div at bounding box center [368, 468] width 160 height 135
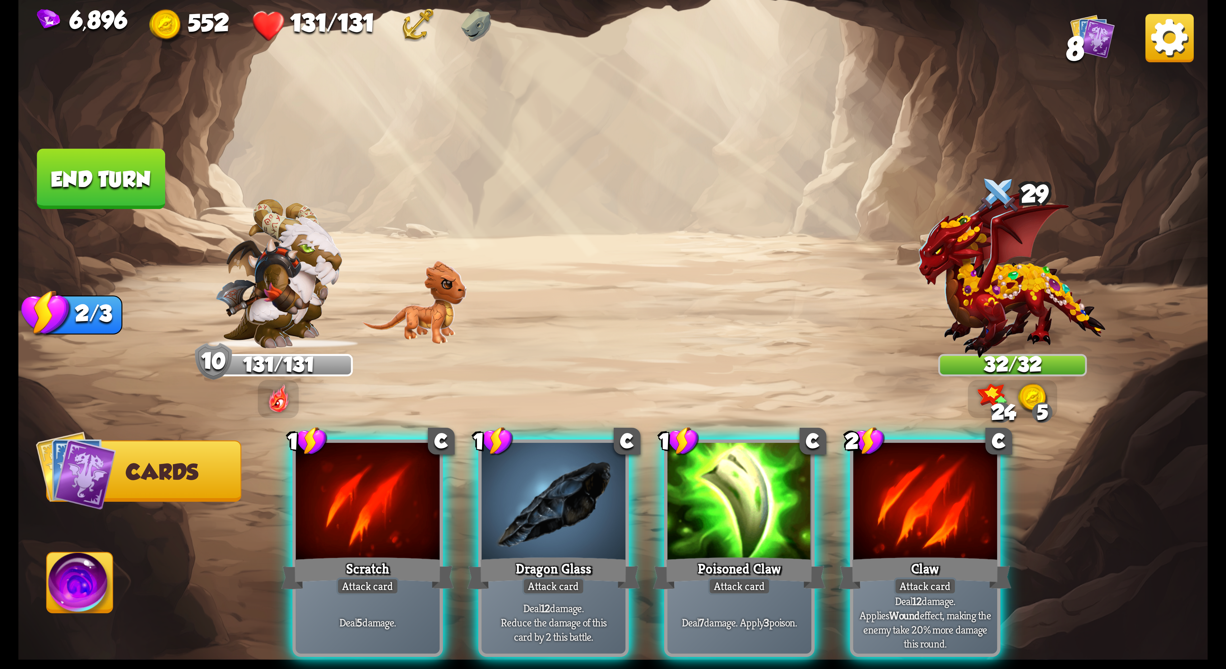
click at [306, 158] on div at bounding box center [368, 503] width 144 height 121
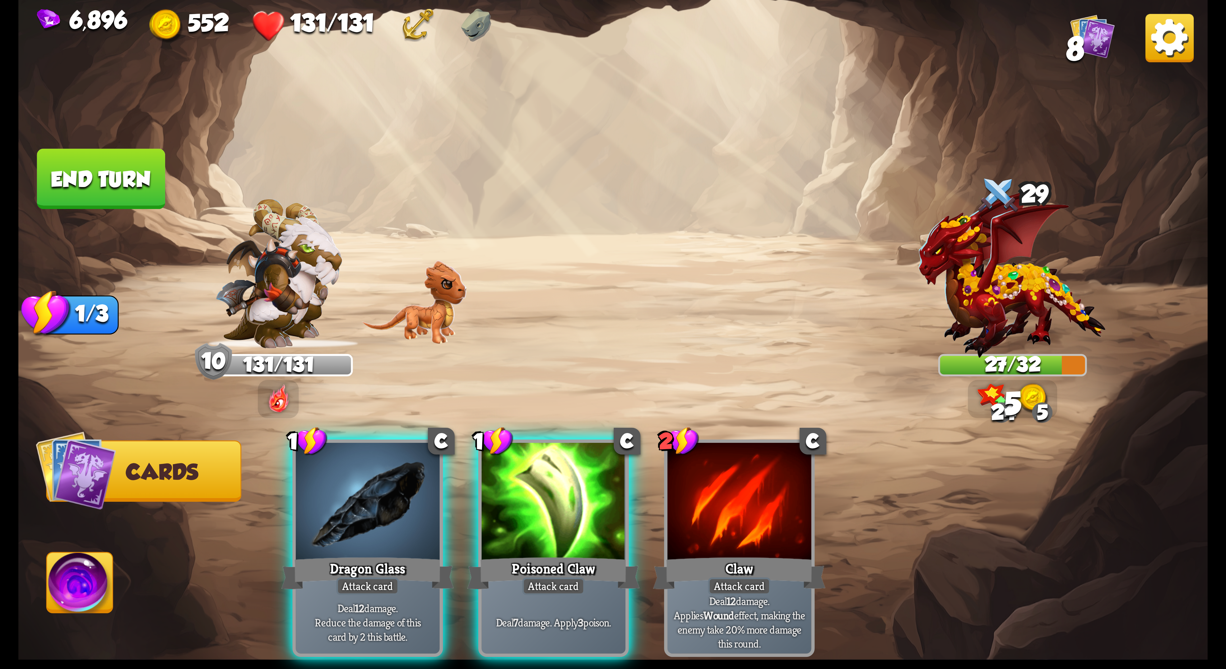
click at [306, 158] on div at bounding box center [368, 503] width 144 height 121
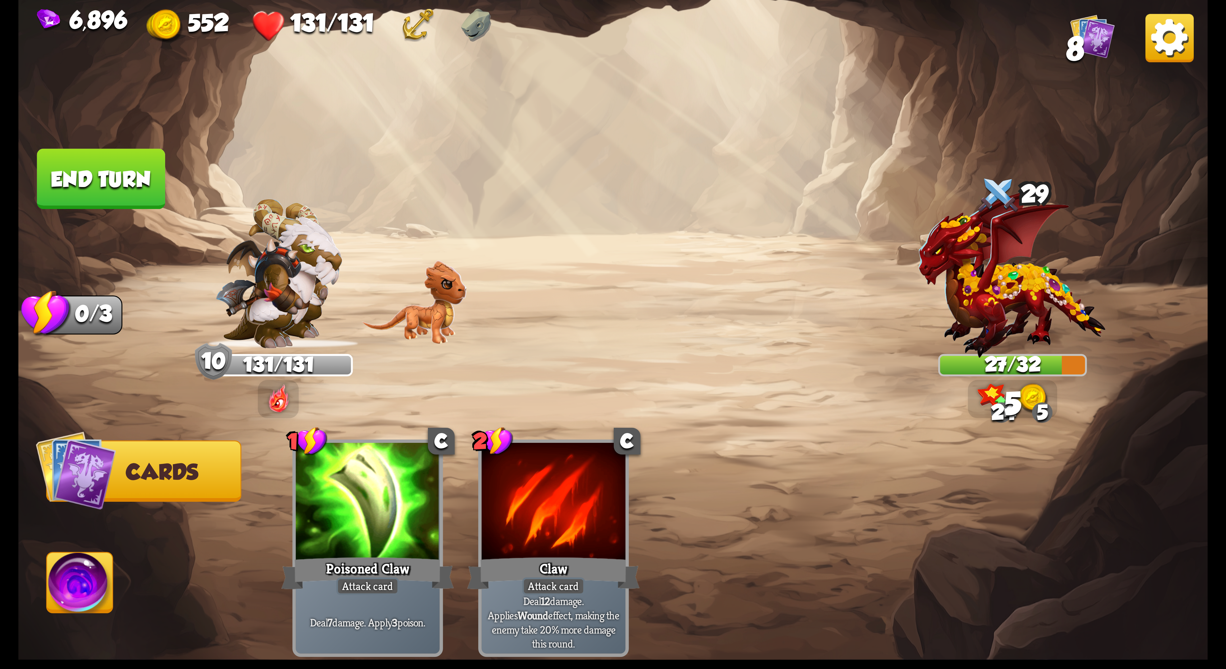
drag, startPoint x: 88, startPoint y: 564, endPoint x: 91, endPoint y: 555, distance: 10.0
click at [88, 158] on img at bounding box center [80, 586] width 66 height 67
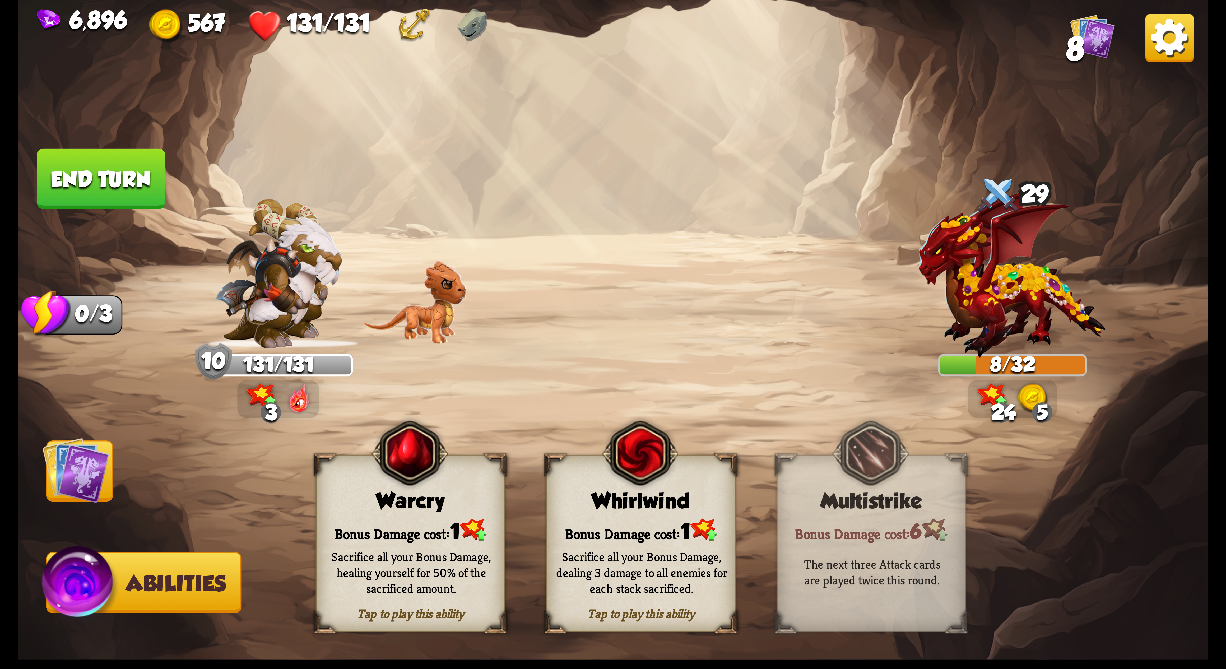
click at [306, 158] on img at bounding box center [640, 453] width 76 height 78
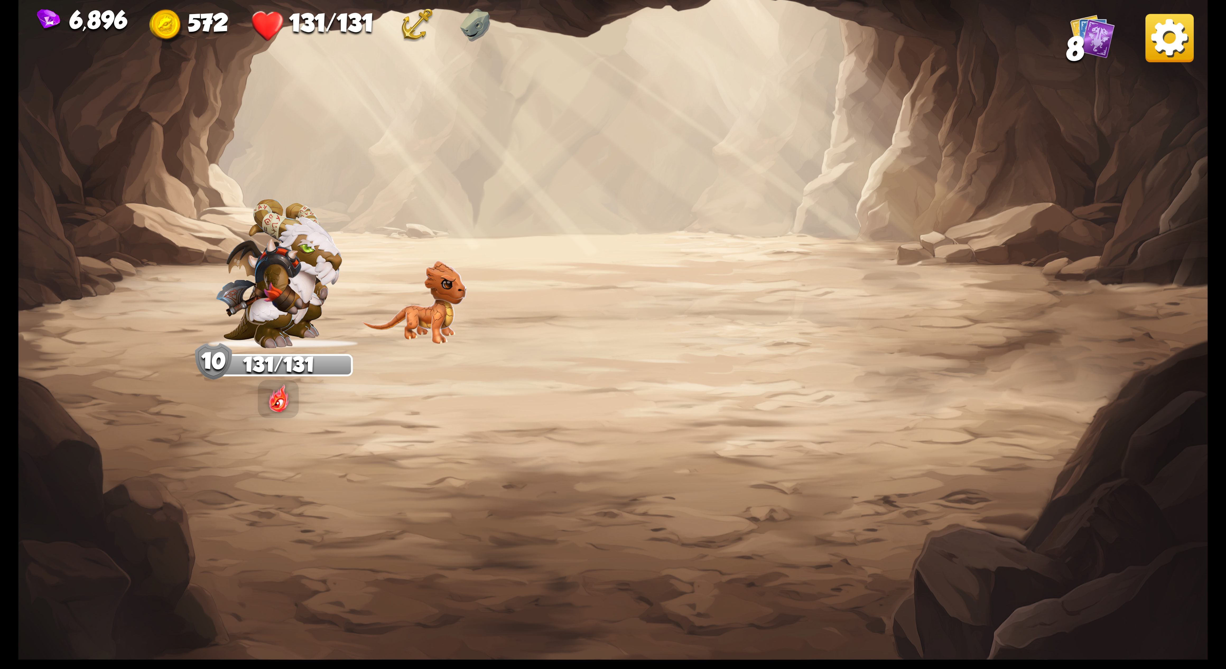
drag, startPoint x: 1179, startPoint y: 51, endPoint x: 1175, endPoint y: 51, distance: 3.2
click at [306, 51] on img at bounding box center [1169, 38] width 48 height 48
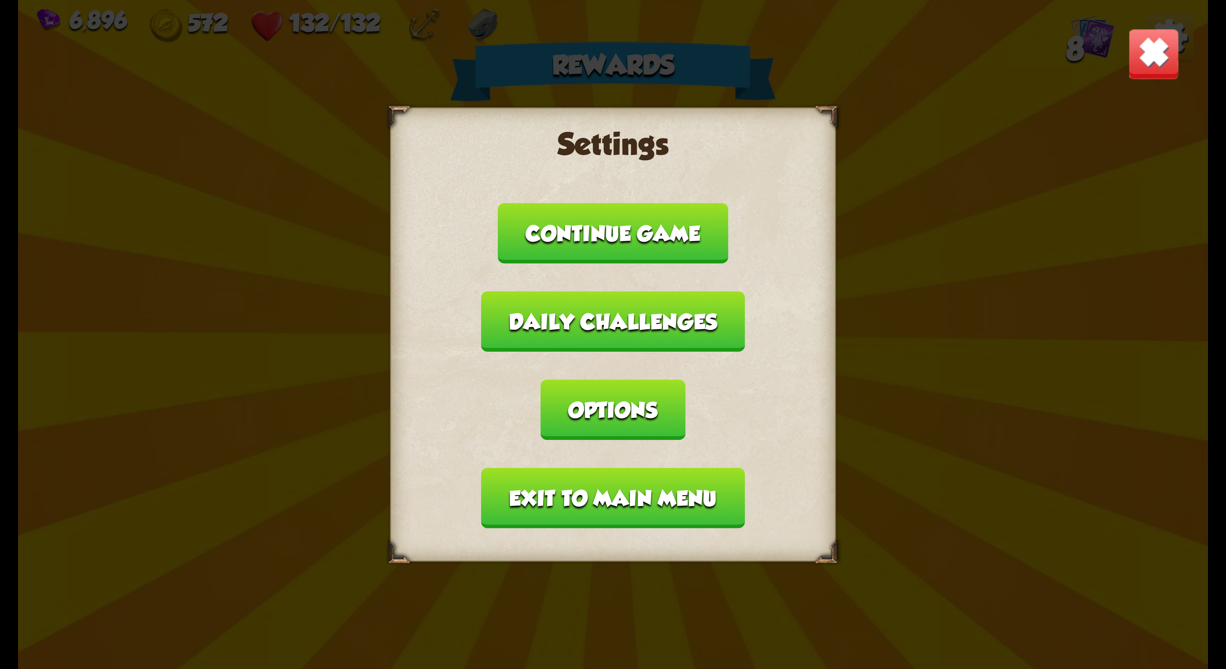
click at [306, 158] on div "Settings Continue game Daily challenges Options Exit to main menu" at bounding box center [613, 334] width 446 height 454
click at [306, 158] on button "Options" at bounding box center [613, 410] width 145 height 61
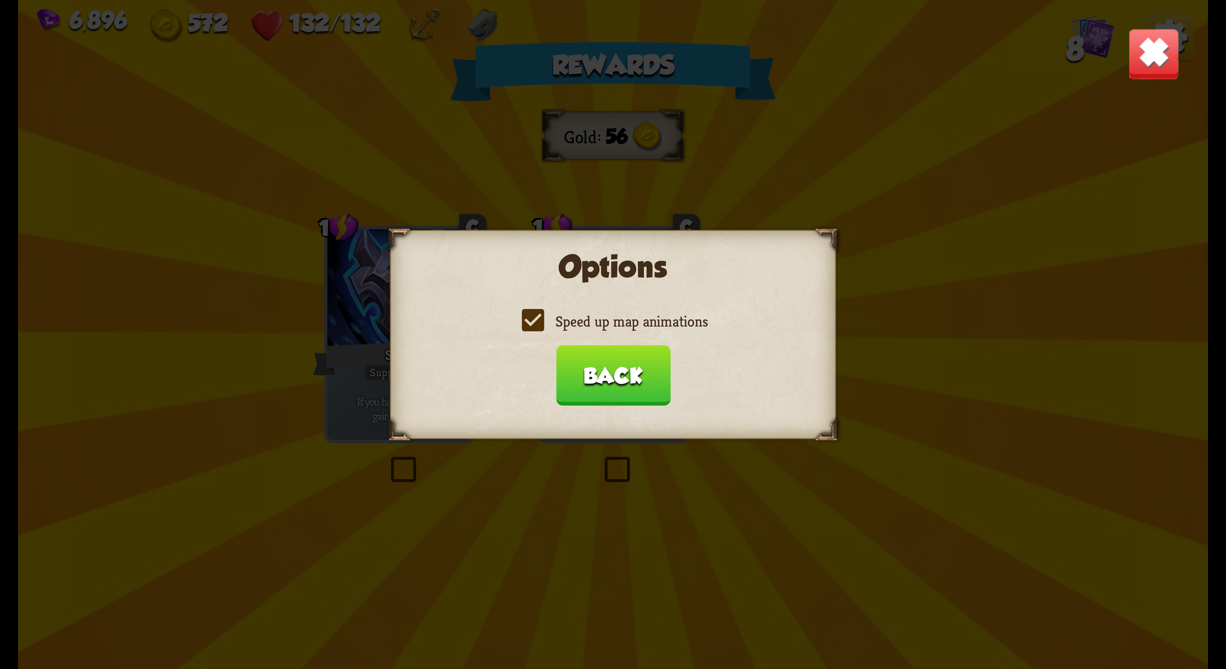
click at [306, 158] on label "Speed up map animations" at bounding box center [612, 322] width 189 height 20
click at [0, 0] on input "Speed up map animations" at bounding box center [0, 0] width 0 height 0
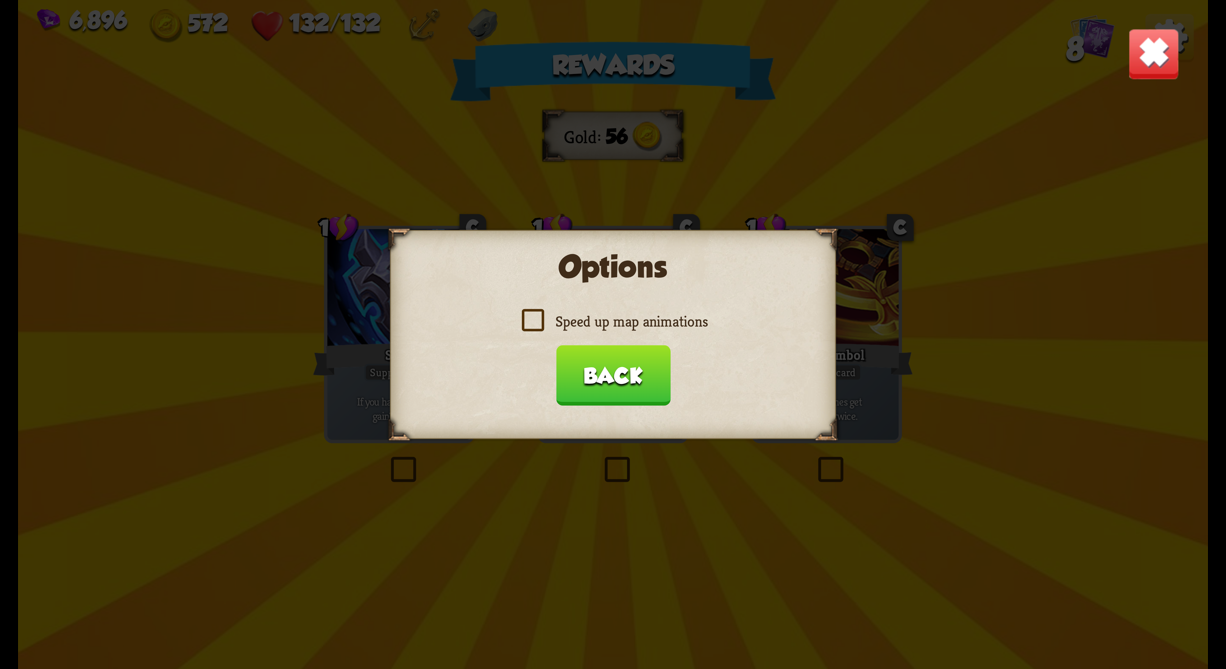
click at [306, 158] on label "Speed up map animations" at bounding box center [612, 322] width 189 height 20
click at [0, 0] on input "Speed up map animations" at bounding box center [0, 0] width 0 height 0
click at [306, 158] on label "Speed up map animations" at bounding box center [612, 322] width 189 height 20
click at [0, 0] on input "Speed up map animations" at bounding box center [0, 0] width 0 height 0
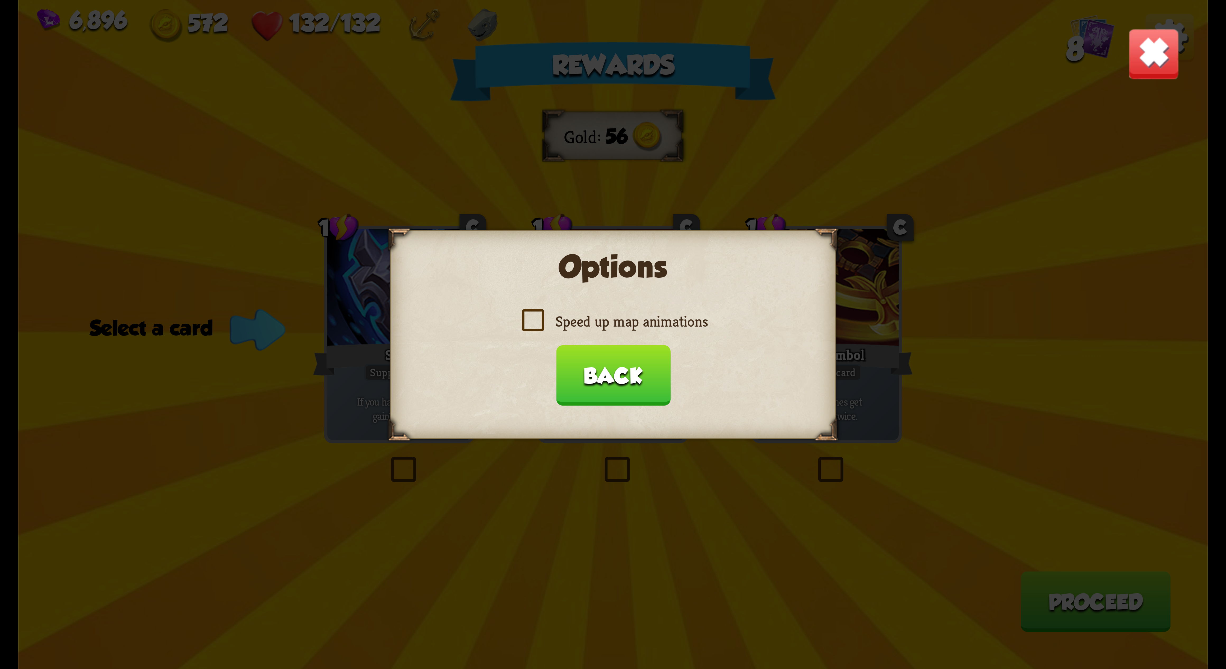
click at [306, 158] on label "Speed up map animations" at bounding box center [612, 322] width 189 height 20
click at [0, 0] on input "Speed up map animations" at bounding box center [0, 0] width 0 height 0
click at [306, 158] on button "Back" at bounding box center [613, 375] width 114 height 61
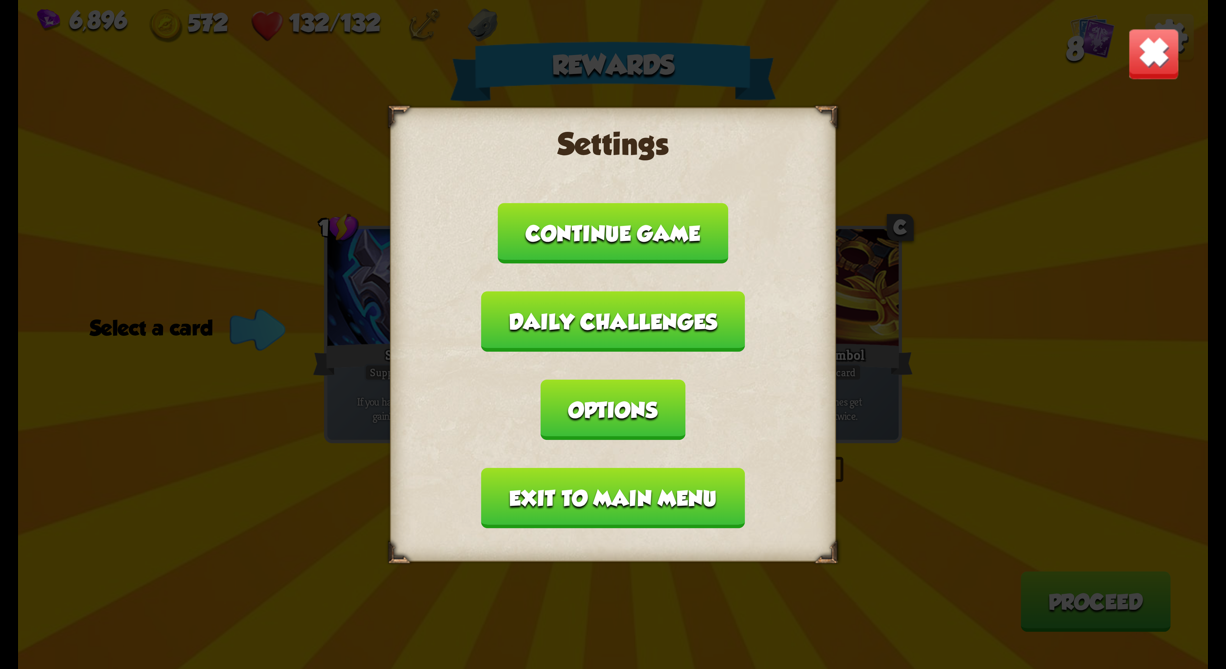
click at [306, 158] on button "Exit to main menu" at bounding box center [612, 498] width 263 height 61
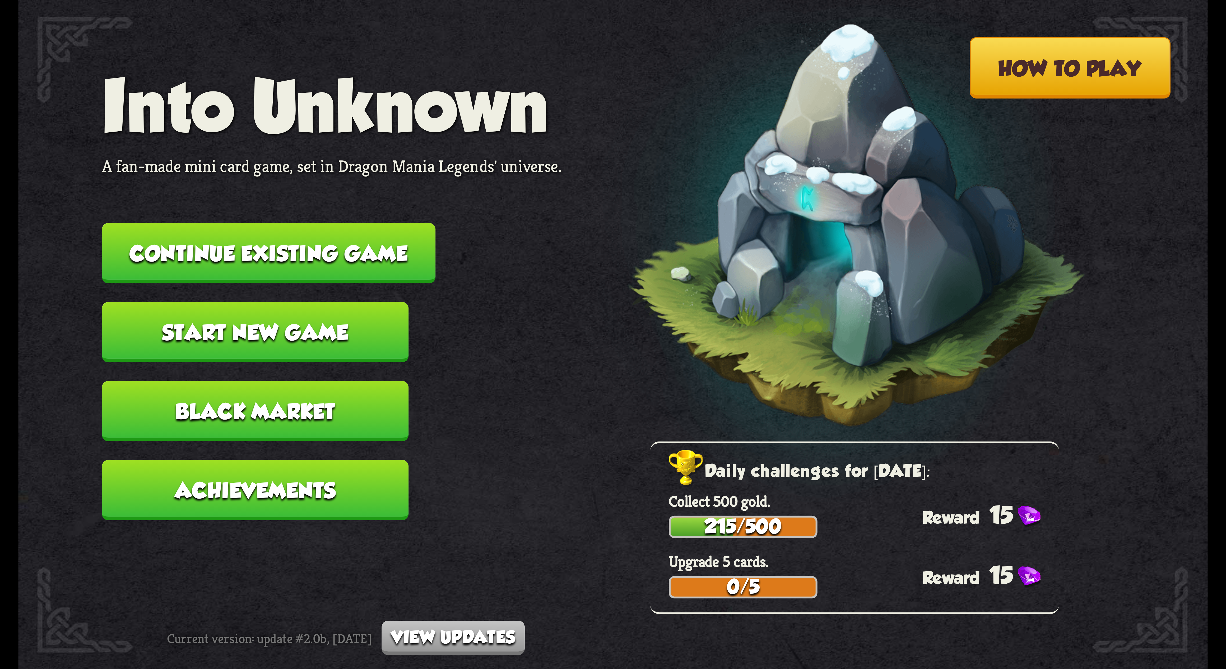
click at [306, 158] on button "Continue existing game" at bounding box center [268, 253] width 333 height 61
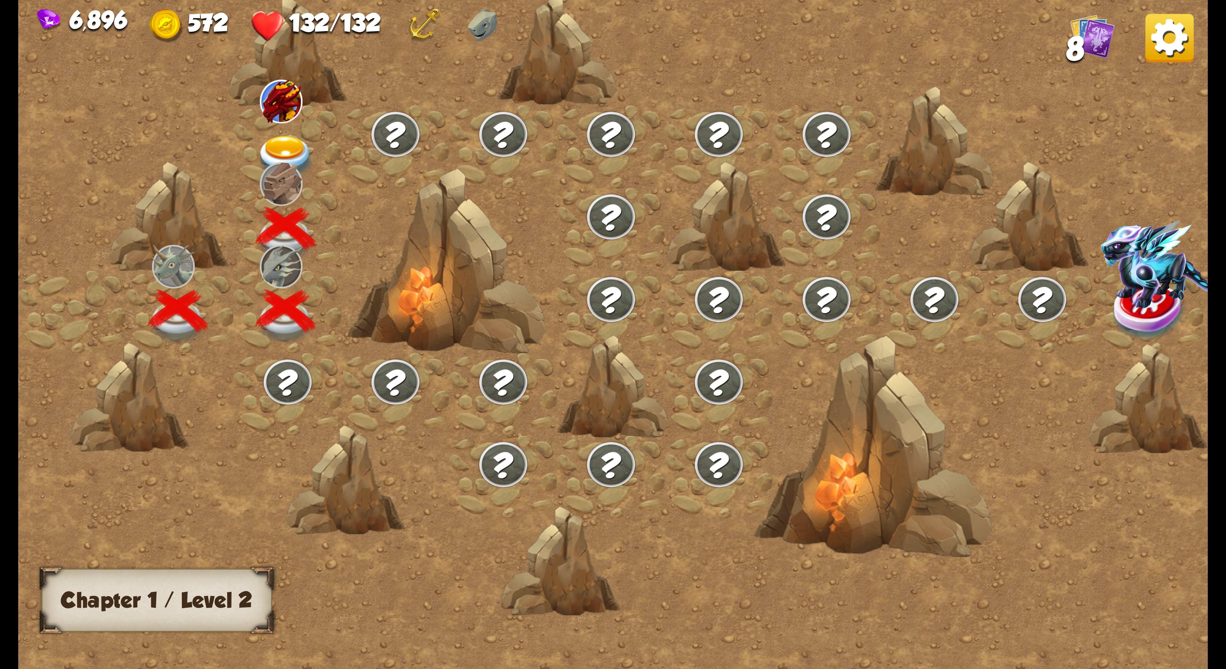
click at [300, 142] on img at bounding box center [285, 158] width 59 height 44
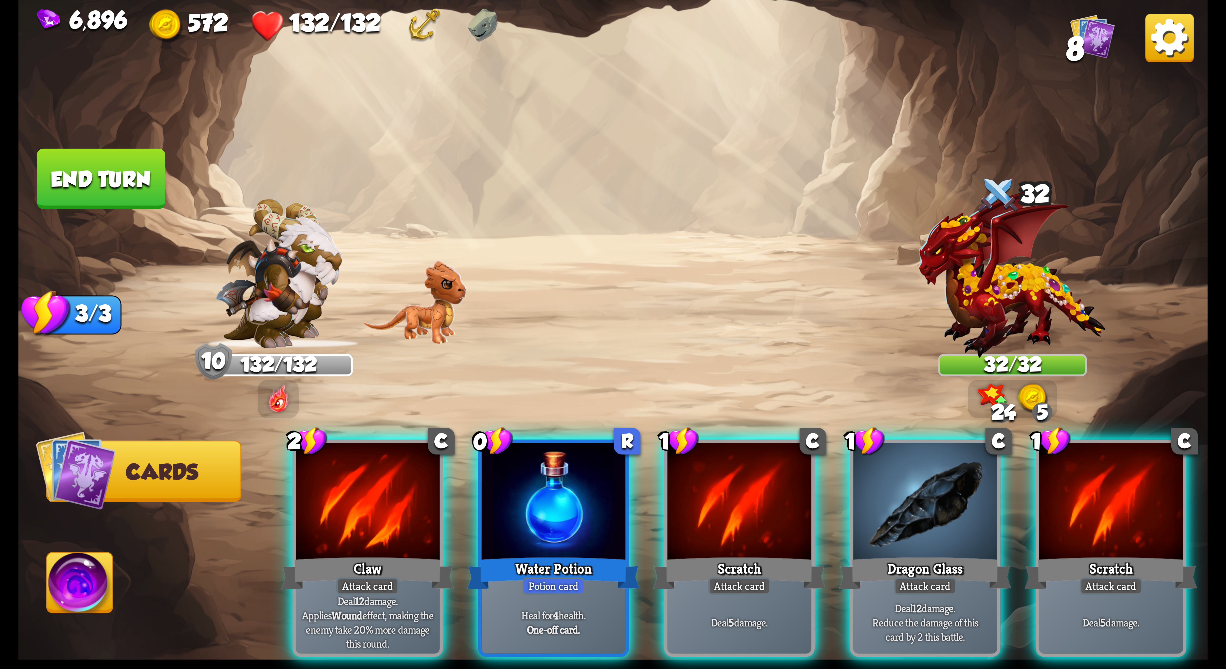
drag, startPoint x: 722, startPoint y: 512, endPoint x: 932, endPoint y: 476, distance: 213.4
click at [306, 158] on div at bounding box center [739, 503] width 144 height 121
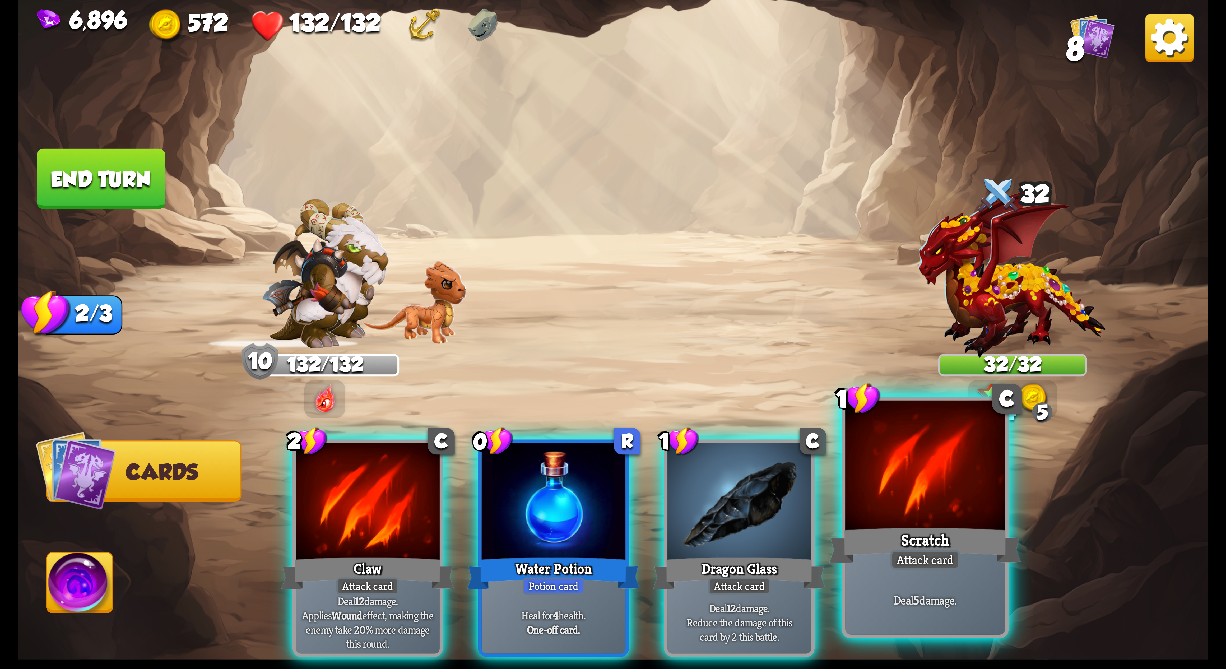
click at [306, 158] on div at bounding box center [925, 468] width 160 height 135
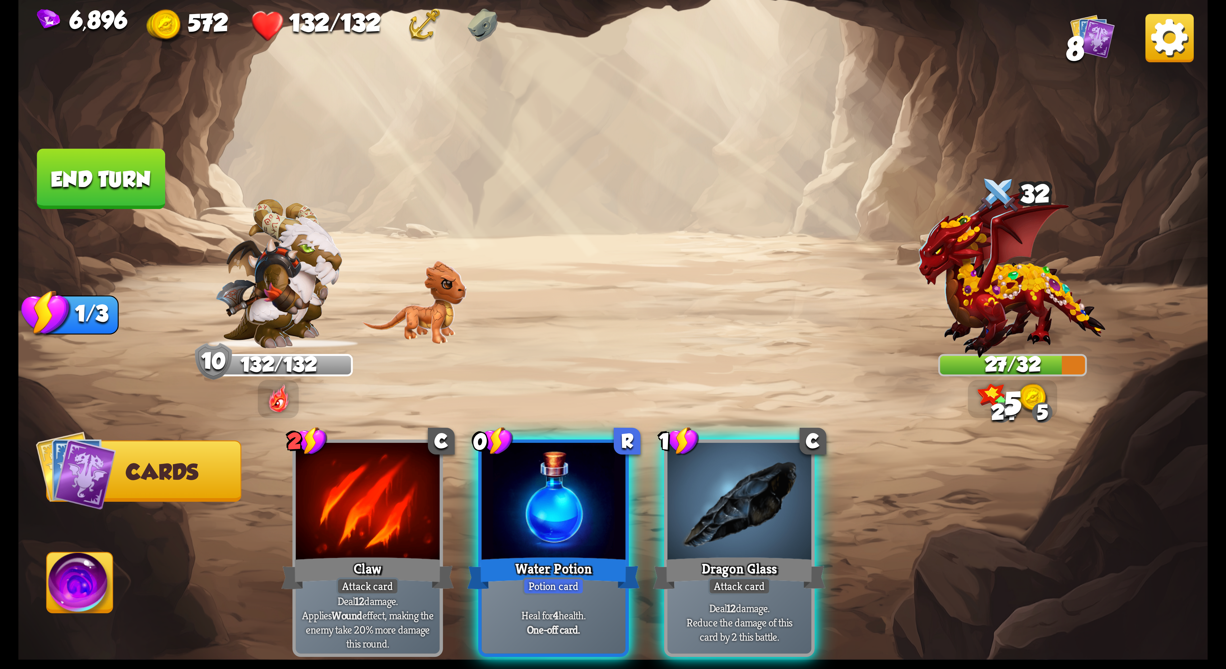
click at [306, 158] on div "2 C Claw Attack card Deal 12 damage. Applies Wound effect, making the enemy tak…" at bounding box center [732, 520] width 952 height 297
drag, startPoint x: 783, startPoint y: 509, endPoint x: 637, endPoint y: 507, distance: 145.9
click at [306, 158] on div at bounding box center [739, 503] width 144 height 121
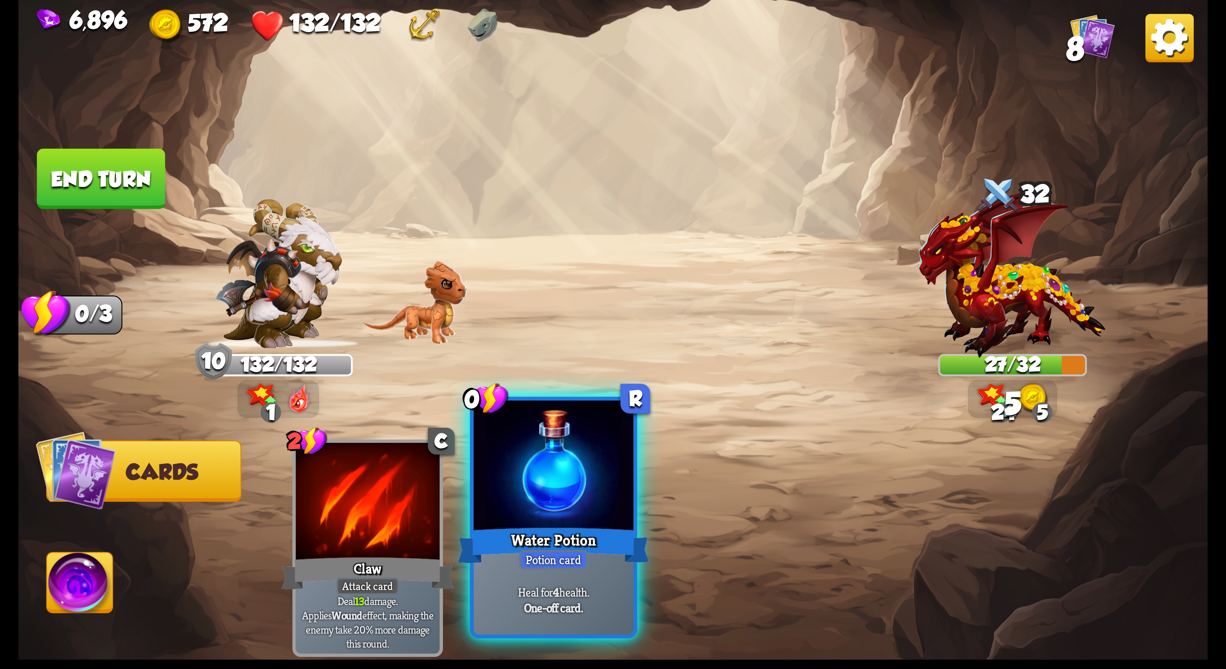
drag, startPoint x: 627, startPoint y: 508, endPoint x: 553, endPoint y: 514, distance: 74.2
click at [306, 158] on div at bounding box center [554, 468] width 160 height 135
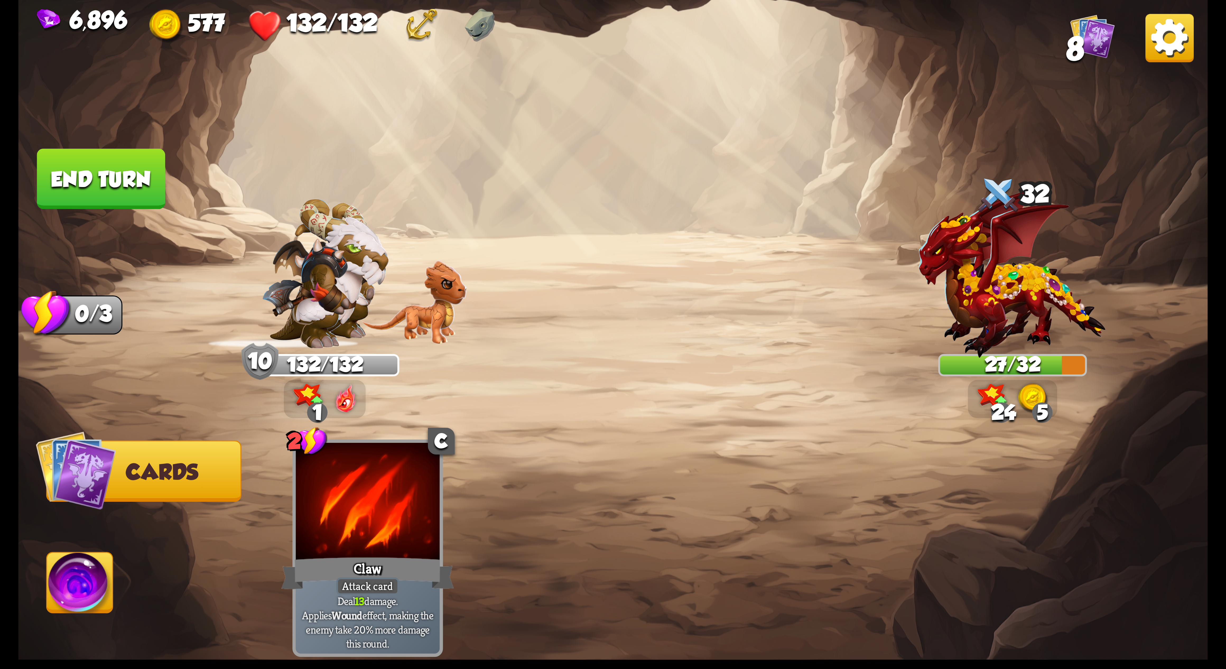
click at [92, 158] on img at bounding box center [80, 586] width 66 height 67
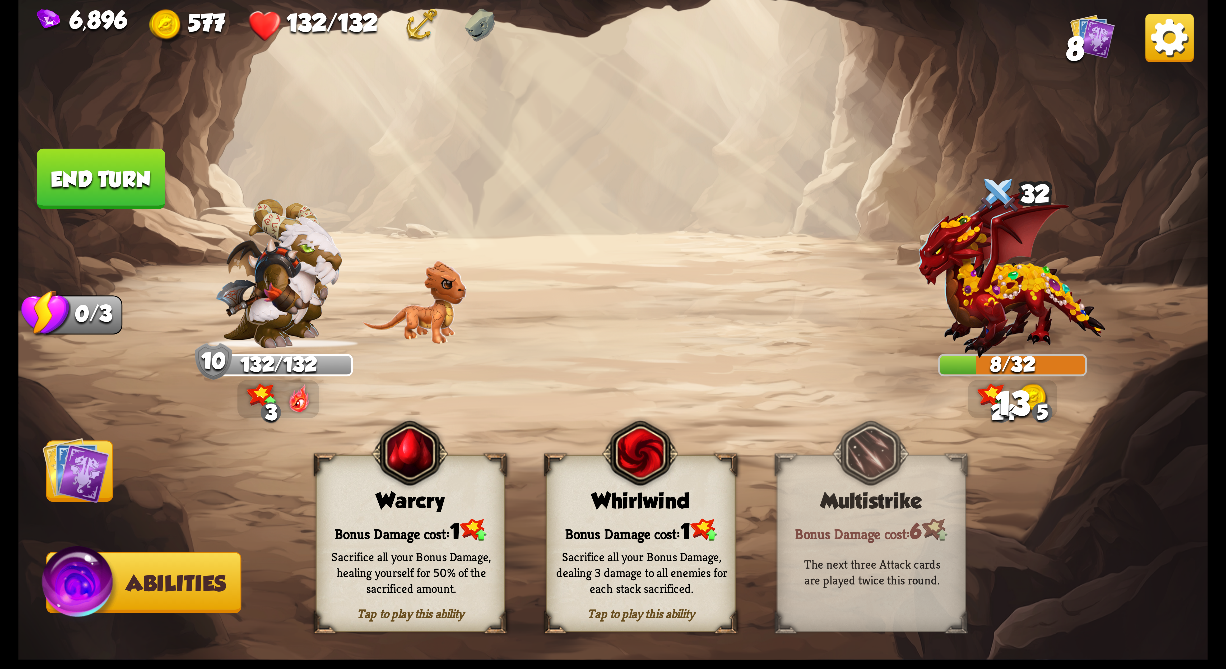
click at [306, 158] on div "Whirlwind" at bounding box center [641, 501] width 188 height 24
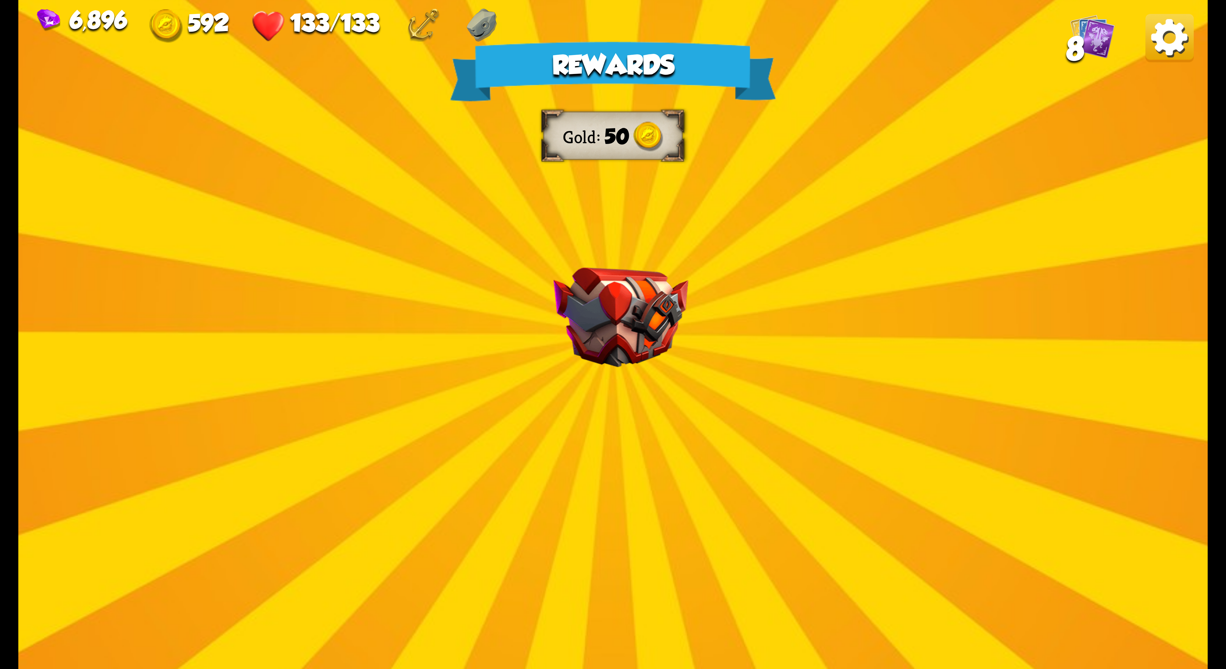
click at [306, 47] on img at bounding box center [1169, 38] width 48 height 48
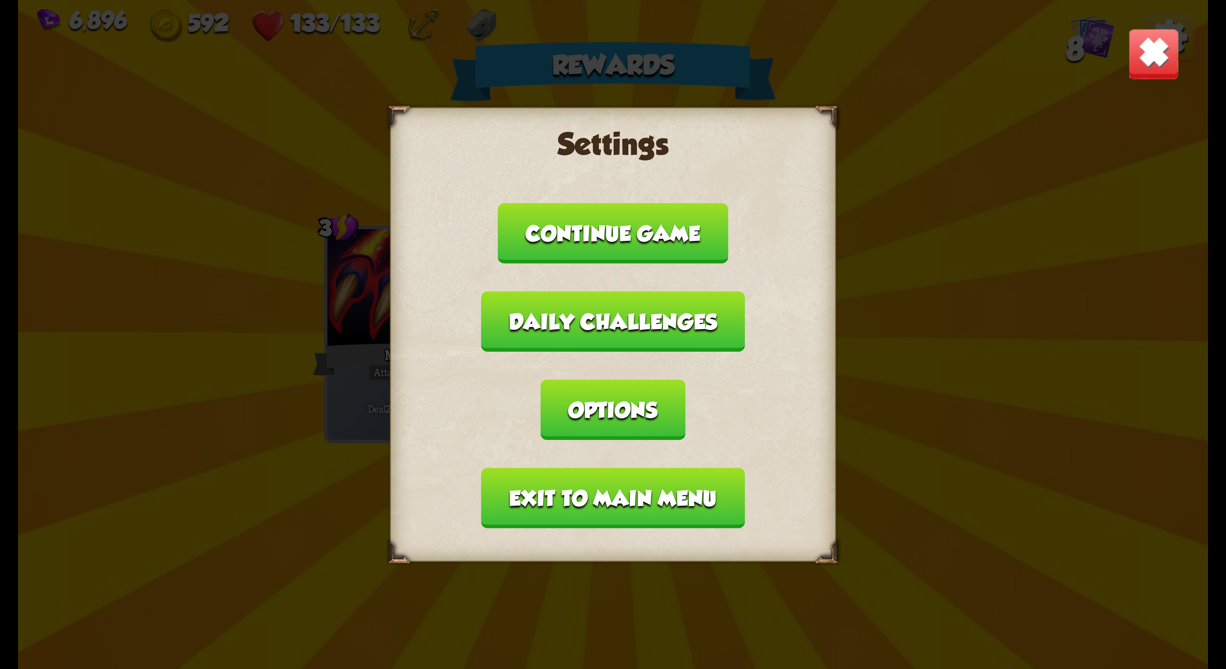
click at [306, 158] on button "Options" at bounding box center [613, 410] width 145 height 61
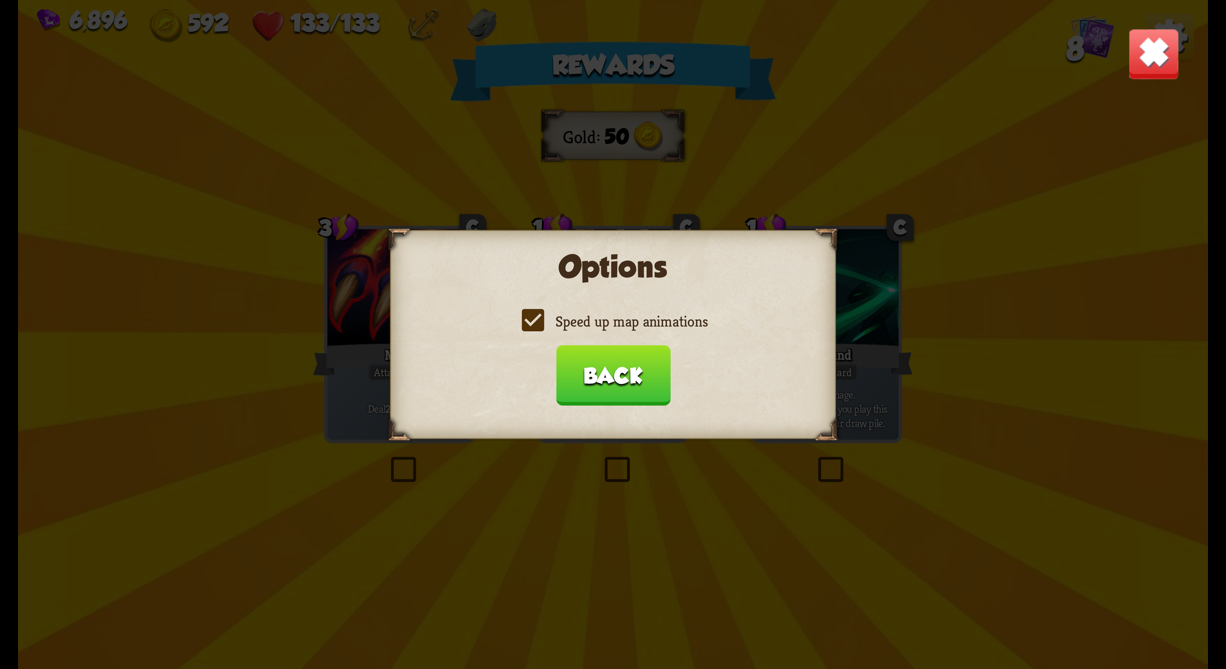
click at [306, 158] on label "Speed up map animations" at bounding box center [612, 322] width 189 height 20
click at [0, 0] on input "Speed up map animations" at bounding box center [0, 0] width 0 height 0
click at [306, 158] on label "Speed up map animations" at bounding box center [612, 322] width 189 height 20
click at [0, 0] on input "Speed up map animations" at bounding box center [0, 0] width 0 height 0
click at [306, 158] on button "Back" at bounding box center [613, 375] width 114 height 61
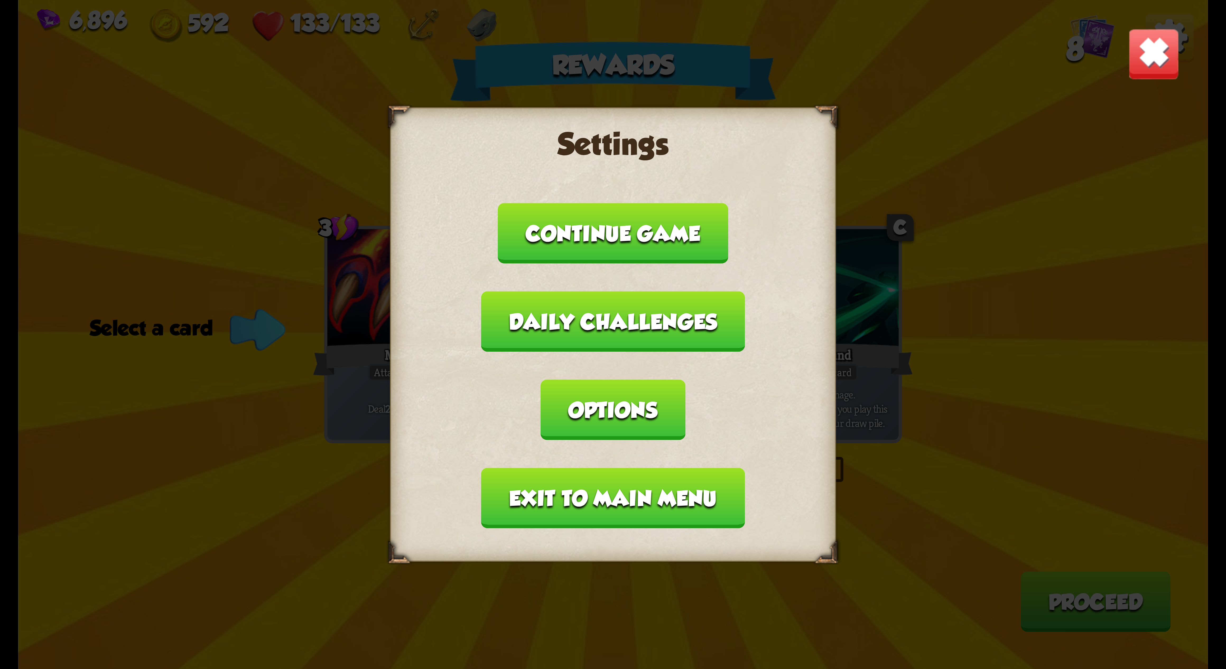
click at [306, 158] on button "Exit to main menu" at bounding box center [612, 498] width 263 height 61
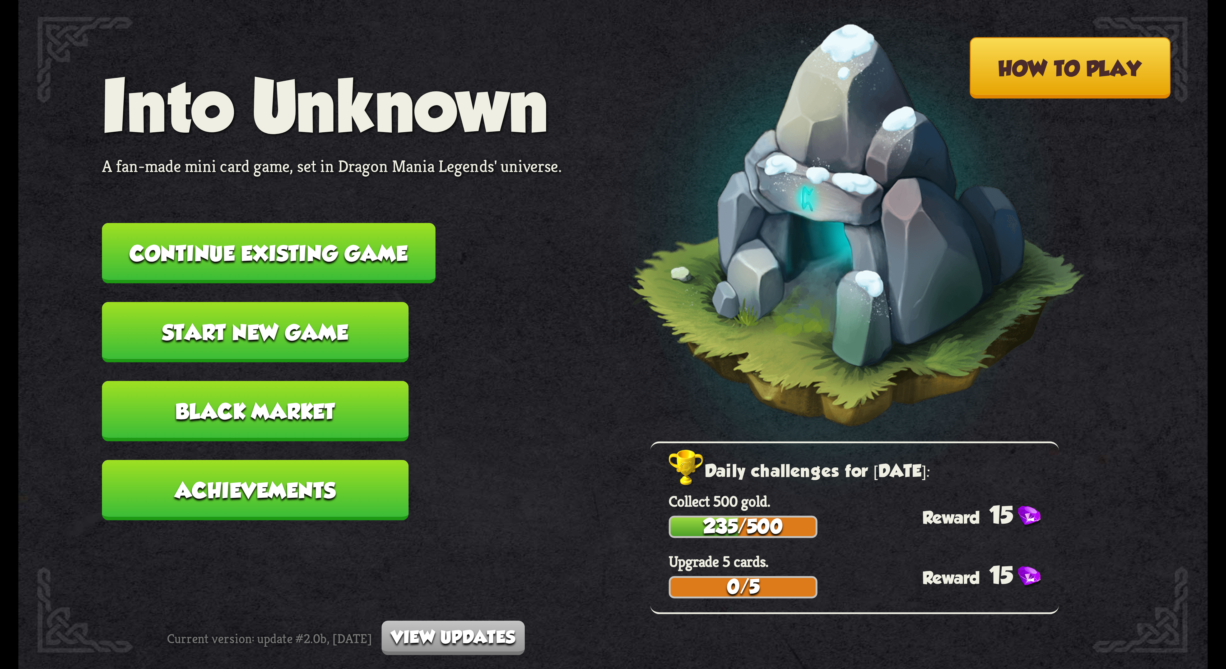
click at [306, 158] on button "Continue existing game" at bounding box center [268, 253] width 333 height 61
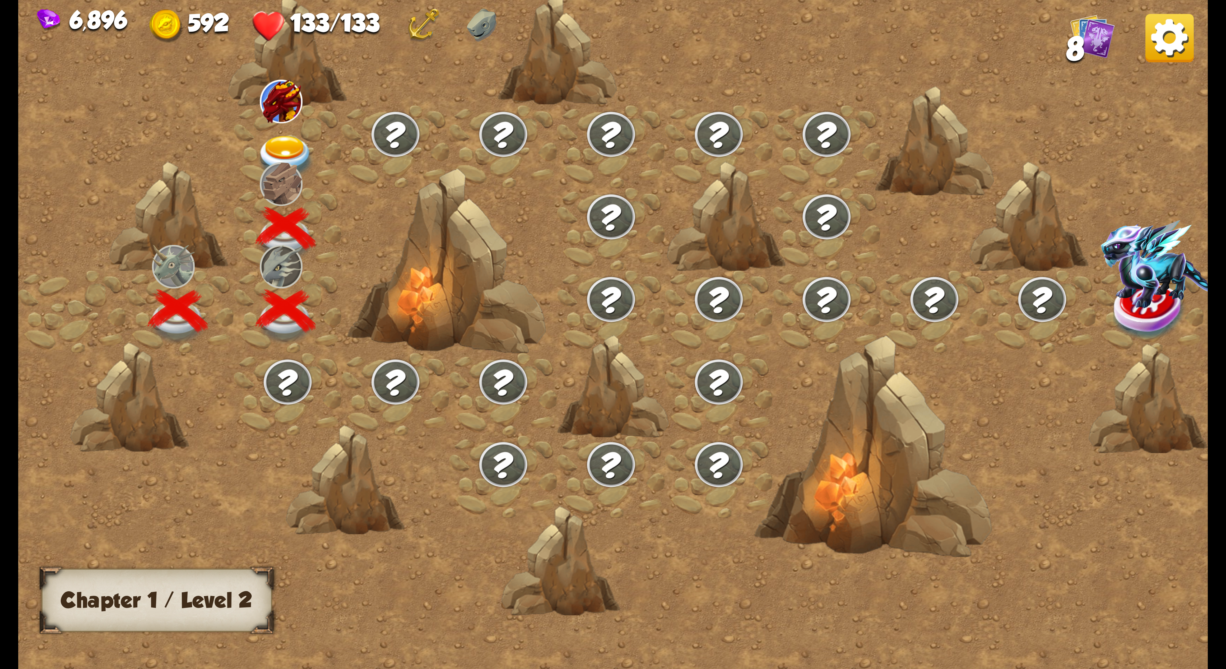
click at [226, 117] on div at bounding box center [754, 345] width 1472 height 695
click at [259, 136] on img at bounding box center [285, 158] width 59 height 44
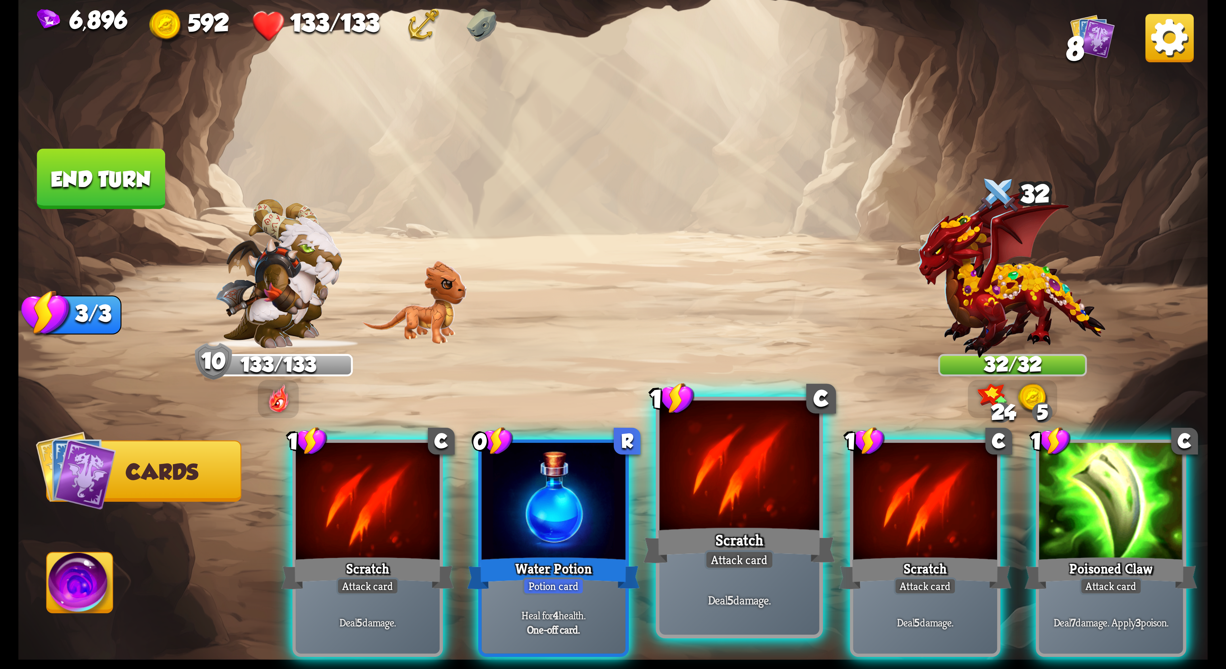
click at [306, 158] on div at bounding box center [740, 468] width 160 height 135
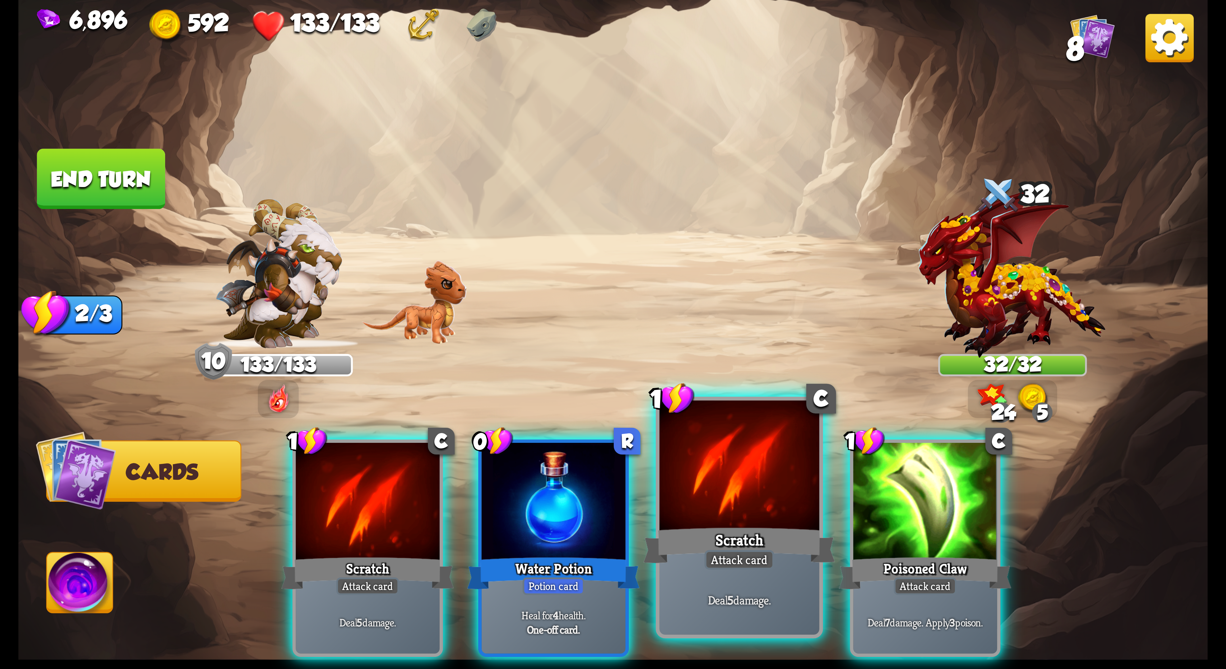
click at [306, 158] on div at bounding box center [740, 468] width 160 height 135
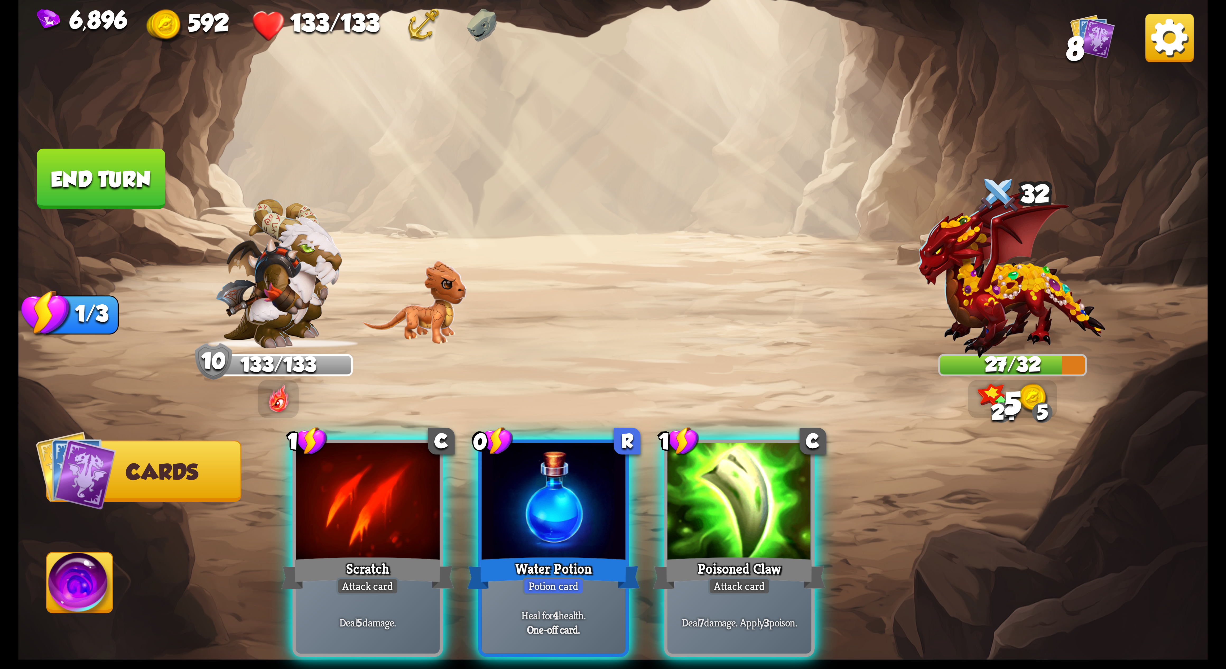
click at [306, 158] on div at bounding box center [739, 503] width 144 height 121
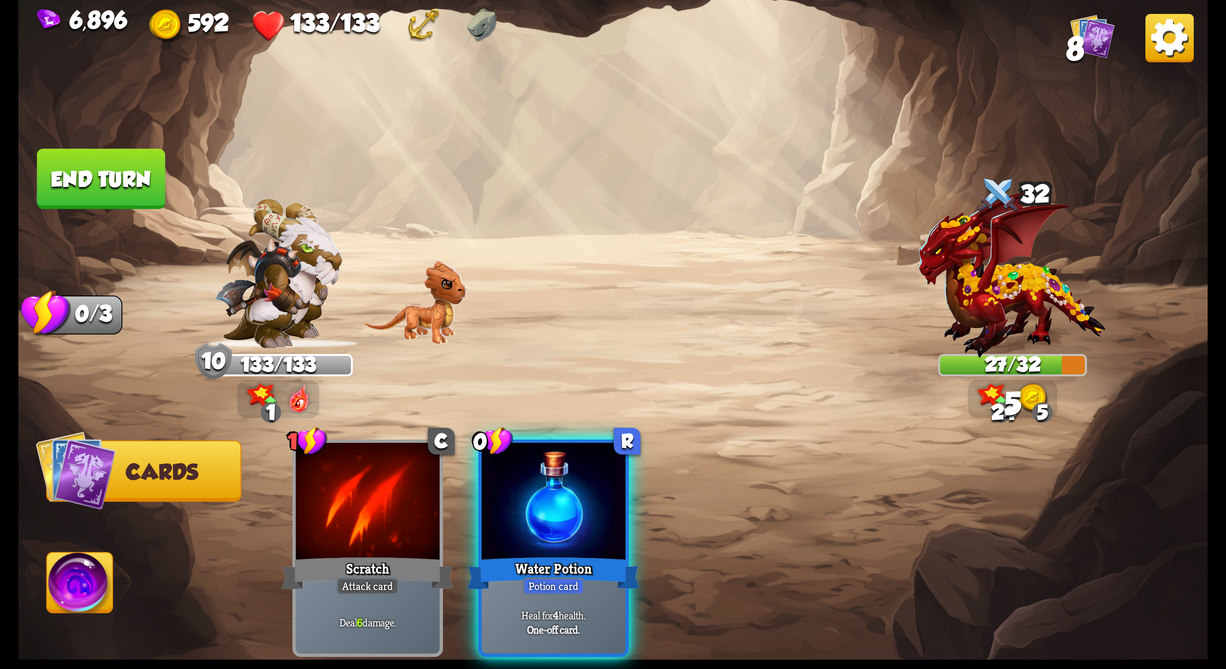
click at [96, 158] on img at bounding box center [80, 586] width 66 height 67
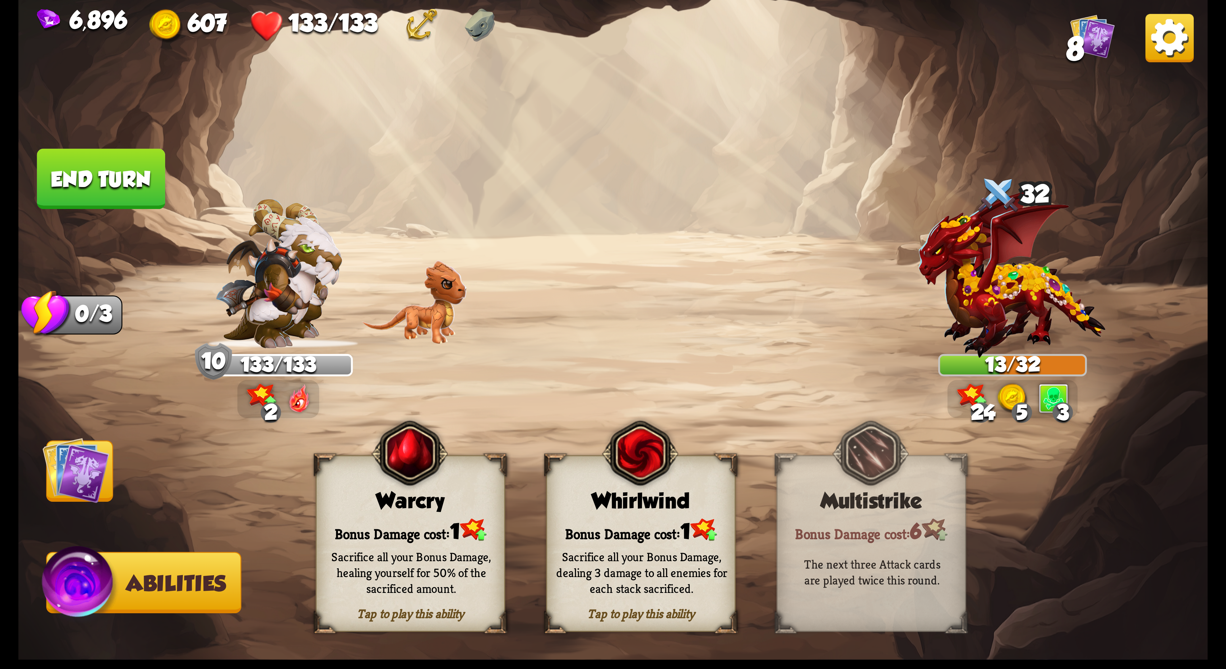
click at [306, 158] on div "Whirlwind" at bounding box center [641, 501] width 188 height 24
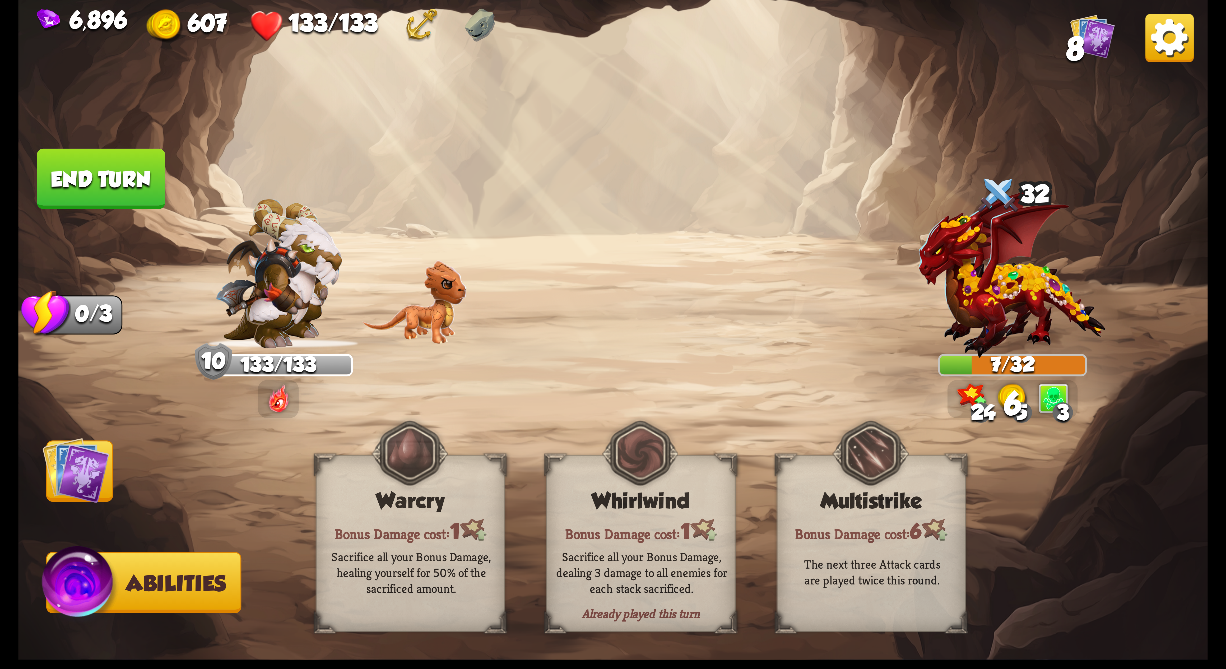
click at [96, 158] on img at bounding box center [76, 470] width 67 height 67
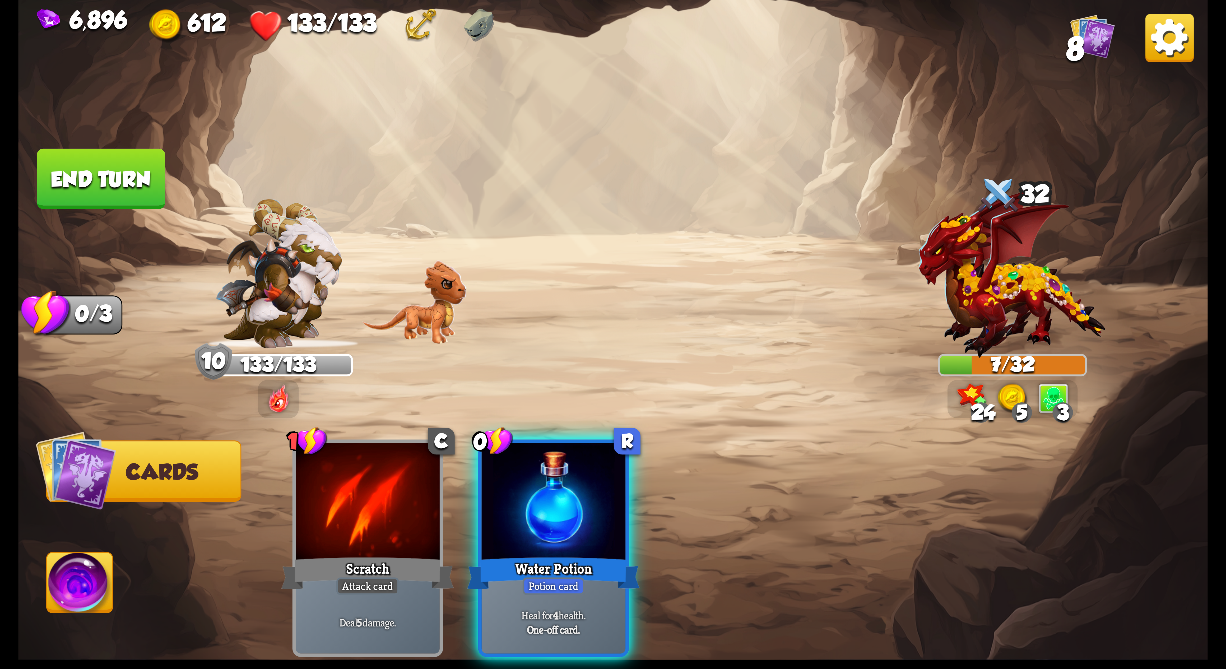
click at [306, 59] on img at bounding box center [1169, 38] width 48 height 48
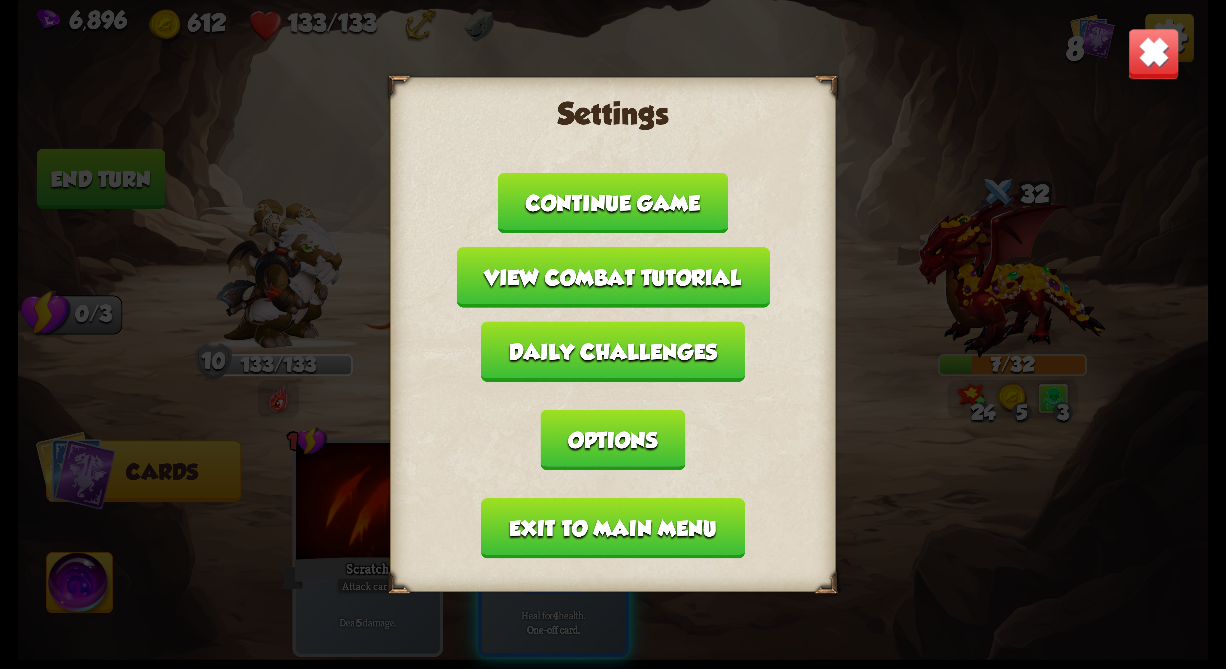
click at [306, 158] on button "Options" at bounding box center [613, 440] width 145 height 61
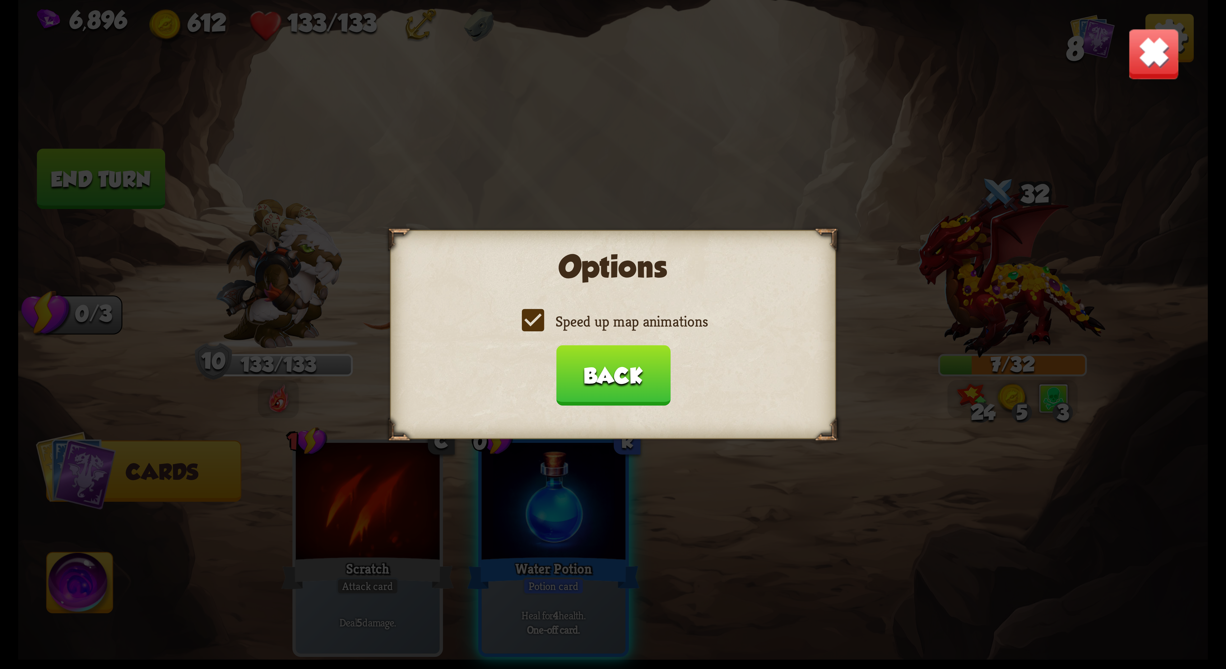
click at [306, 158] on label "Speed up map animations" at bounding box center [612, 322] width 189 height 20
click at [0, 0] on input "Speed up map animations" at bounding box center [0, 0] width 0 height 0
click at [306, 158] on label "Speed up map animations" at bounding box center [612, 322] width 189 height 20
click at [0, 0] on input "Speed up map animations" at bounding box center [0, 0] width 0 height 0
drag, startPoint x: 638, startPoint y: 359, endPoint x: 635, endPoint y: 368, distance: 9.0
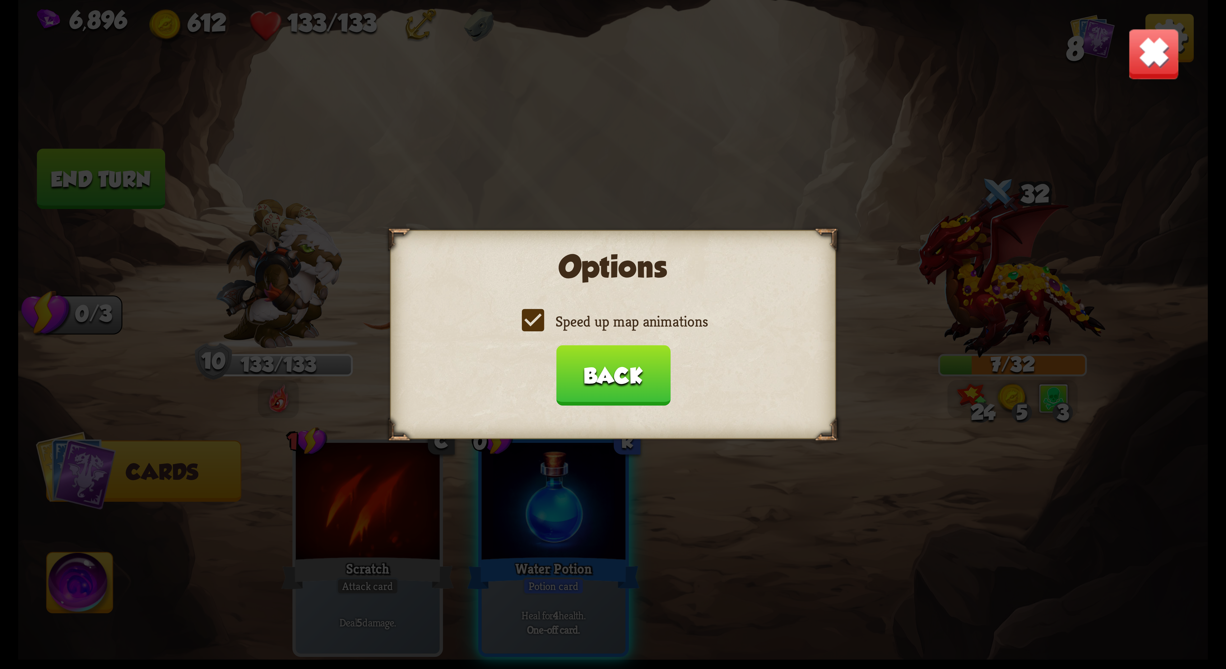
click at [306, 158] on button "Back" at bounding box center [613, 375] width 114 height 61
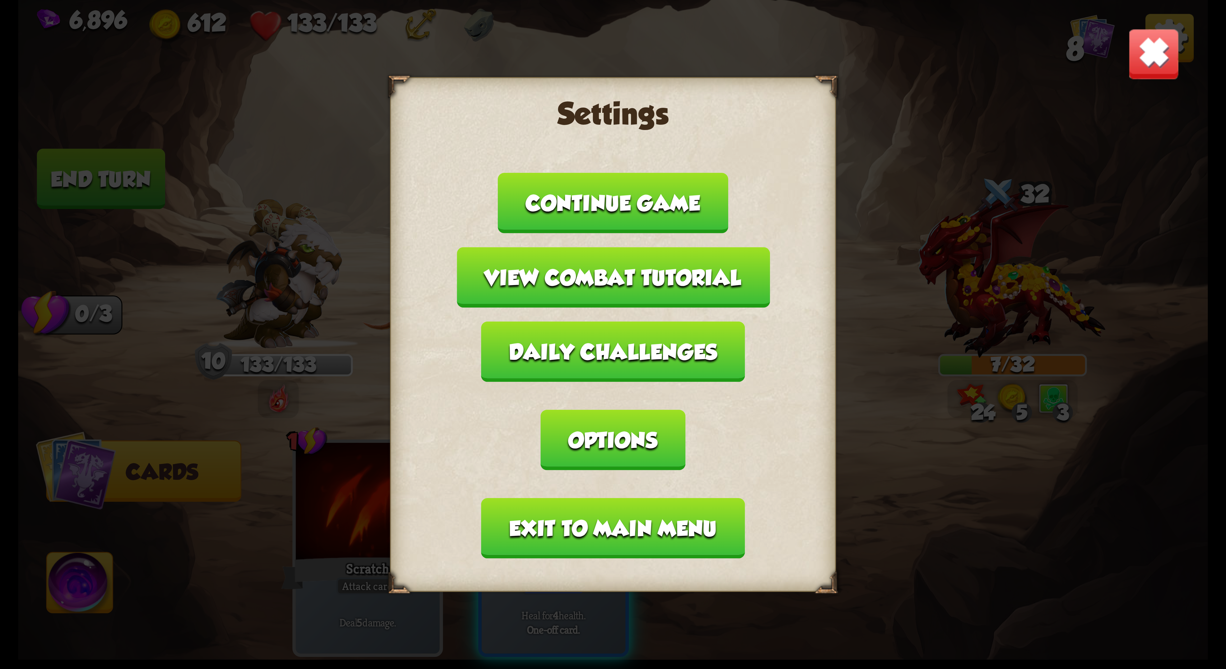
click at [306, 158] on button "Exit to main menu" at bounding box center [612, 528] width 263 height 61
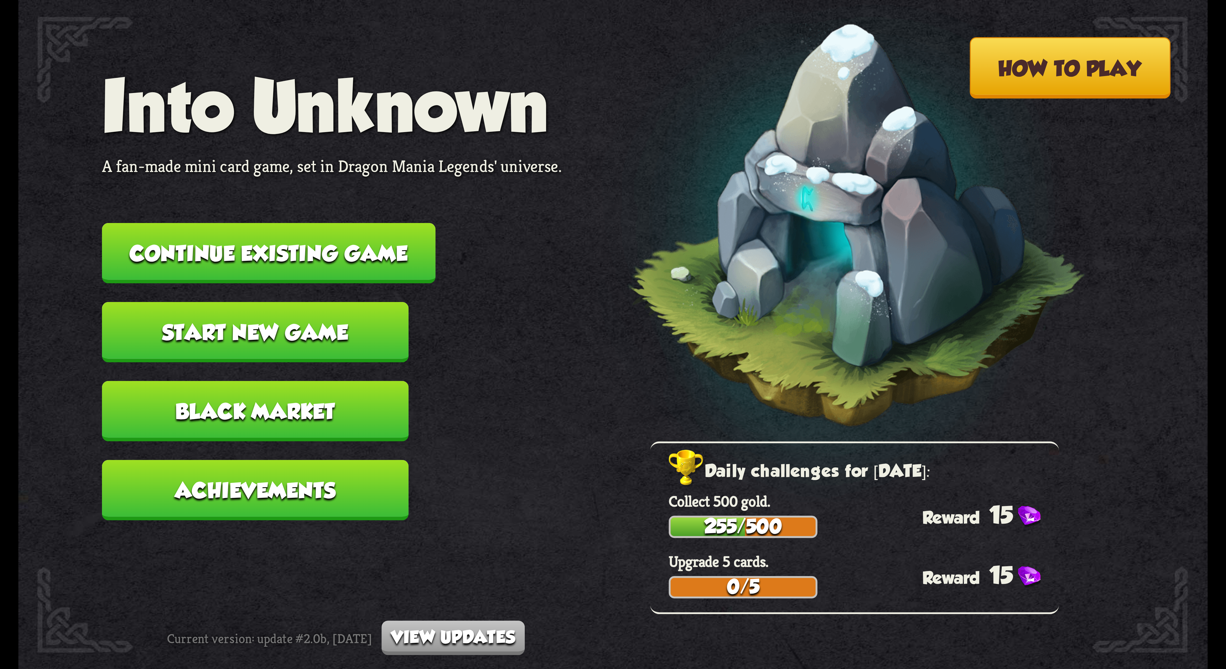
click at [277, 158] on button "Continue existing game" at bounding box center [268, 253] width 333 height 61
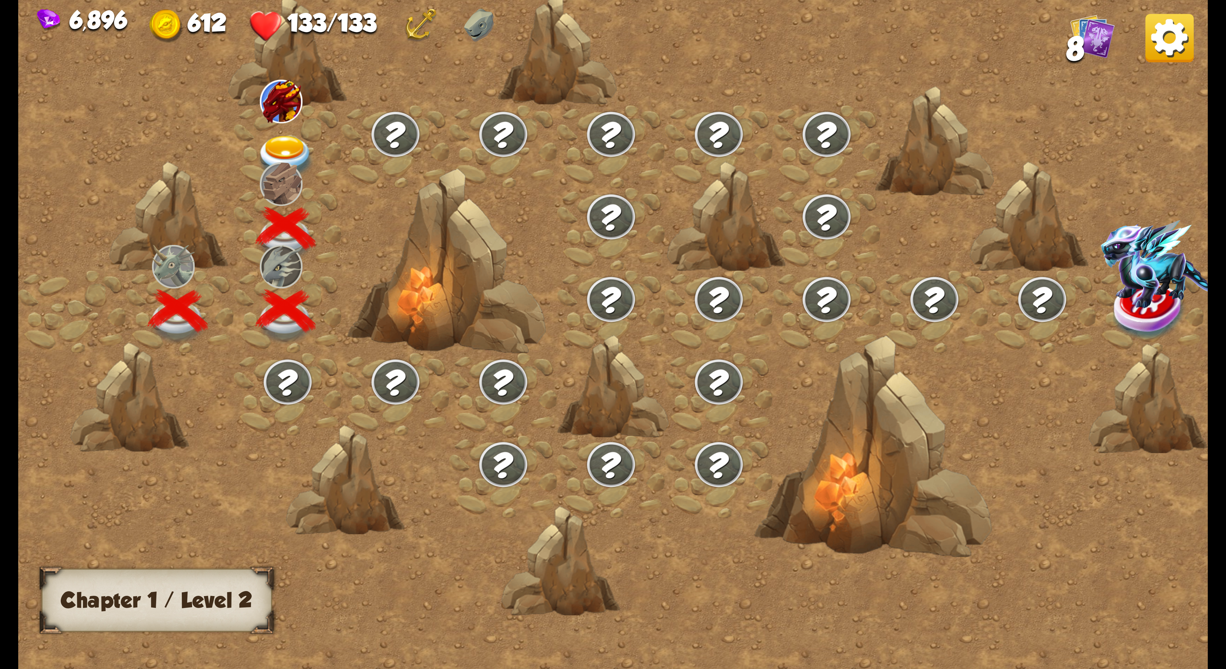
drag, startPoint x: 280, startPoint y: 126, endPoint x: 293, endPoint y: 126, distance: 12.7
click at [293, 126] on div at bounding box center [288, 146] width 108 height 82
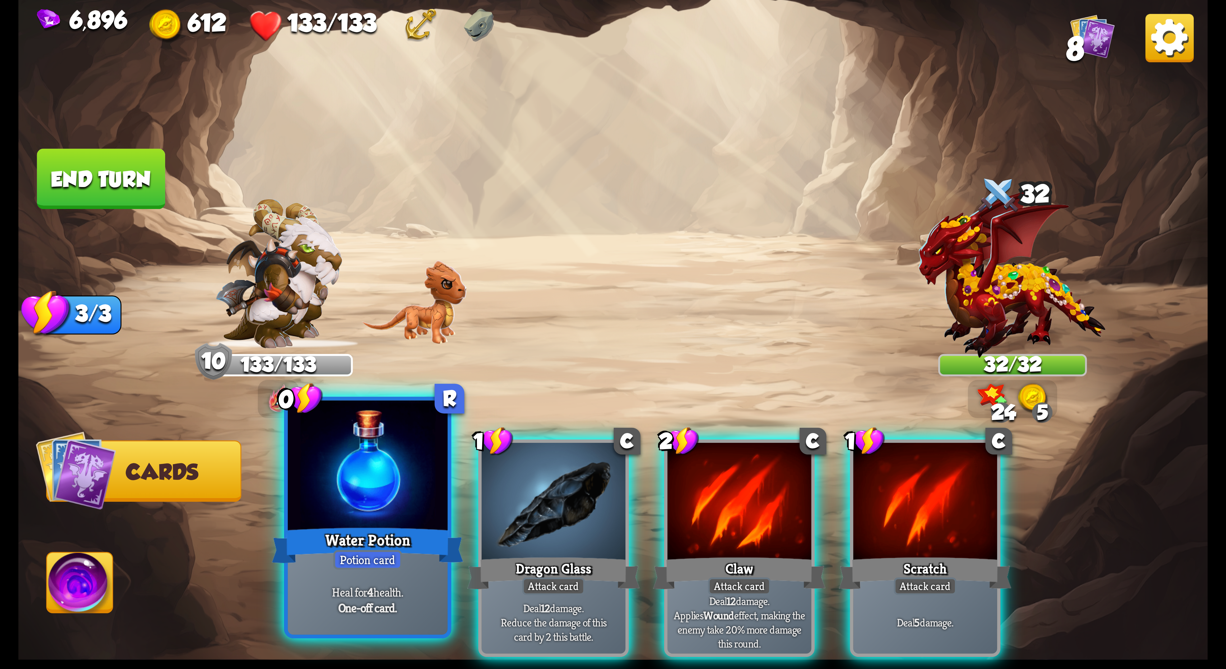
click at [306, 158] on div at bounding box center [368, 468] width 160 height 135
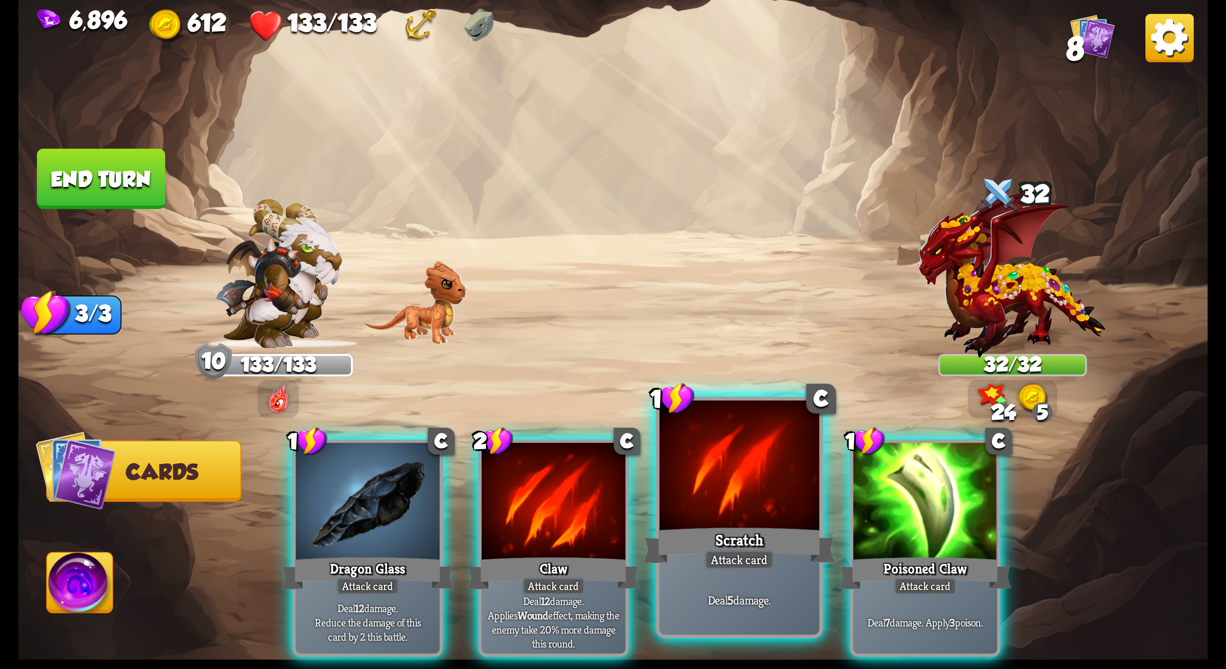
click at [306, 158] on div at bounding box center [740, 468] width 160 height 135
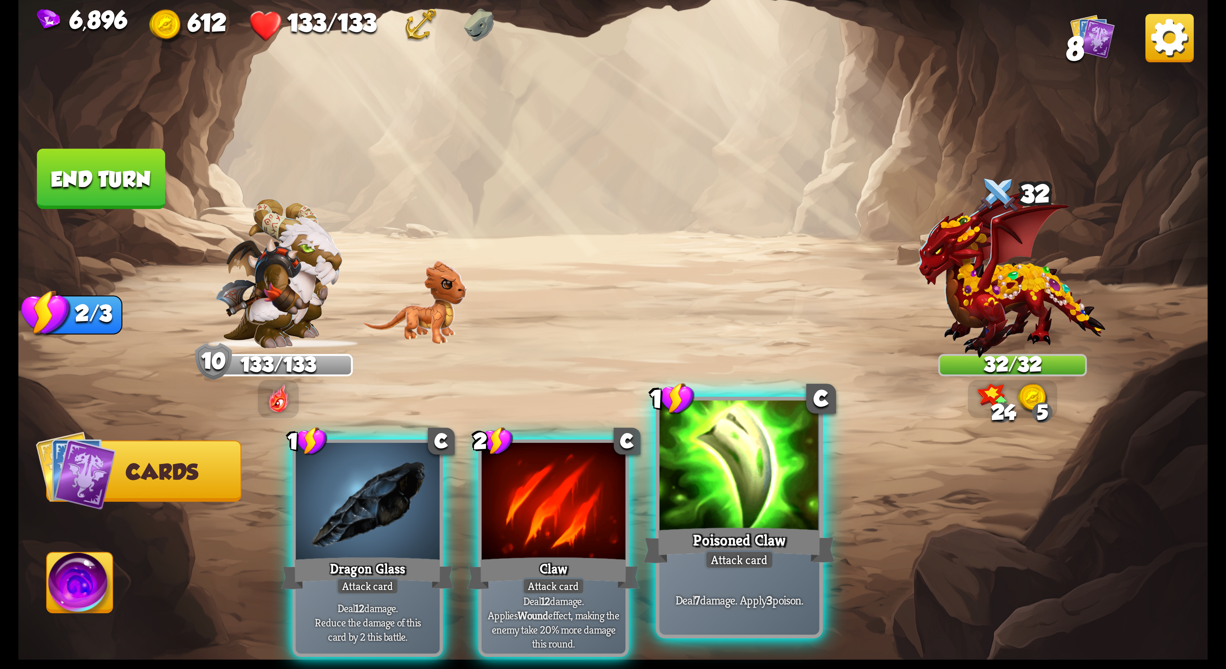
click at [306, 158] on div at bounding box center [740, 468] width 160 height 135
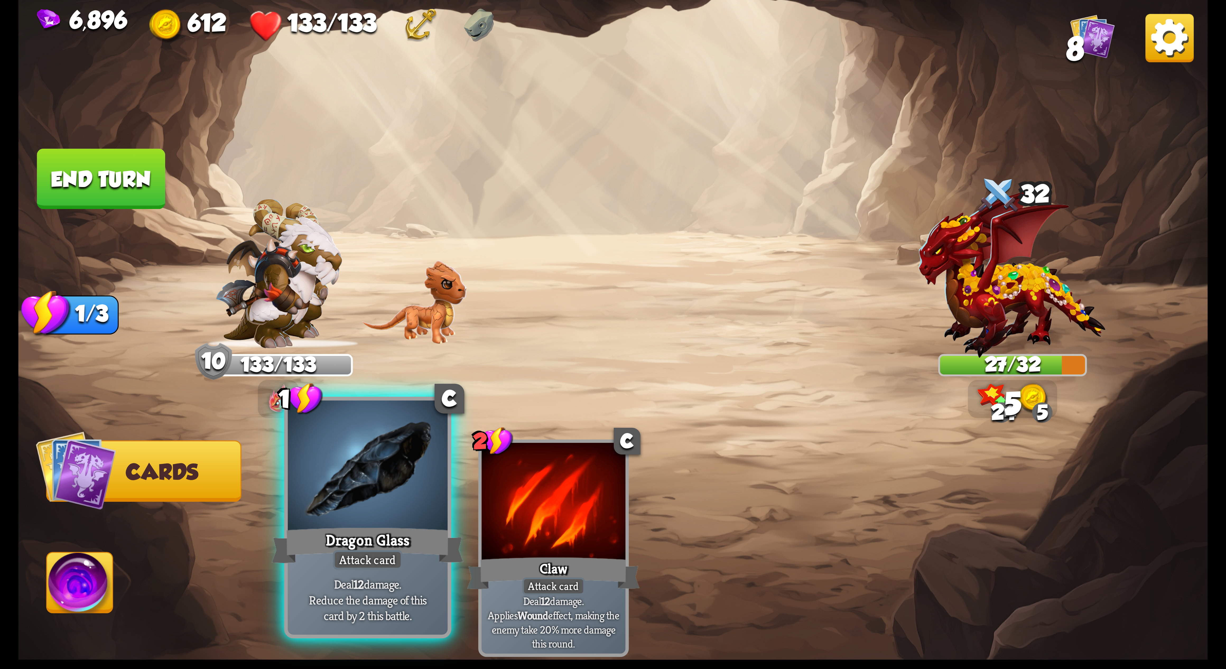
click at [306, 158] on div "Dragon Glass" at bounding box center [368, 545] width 192 height 43
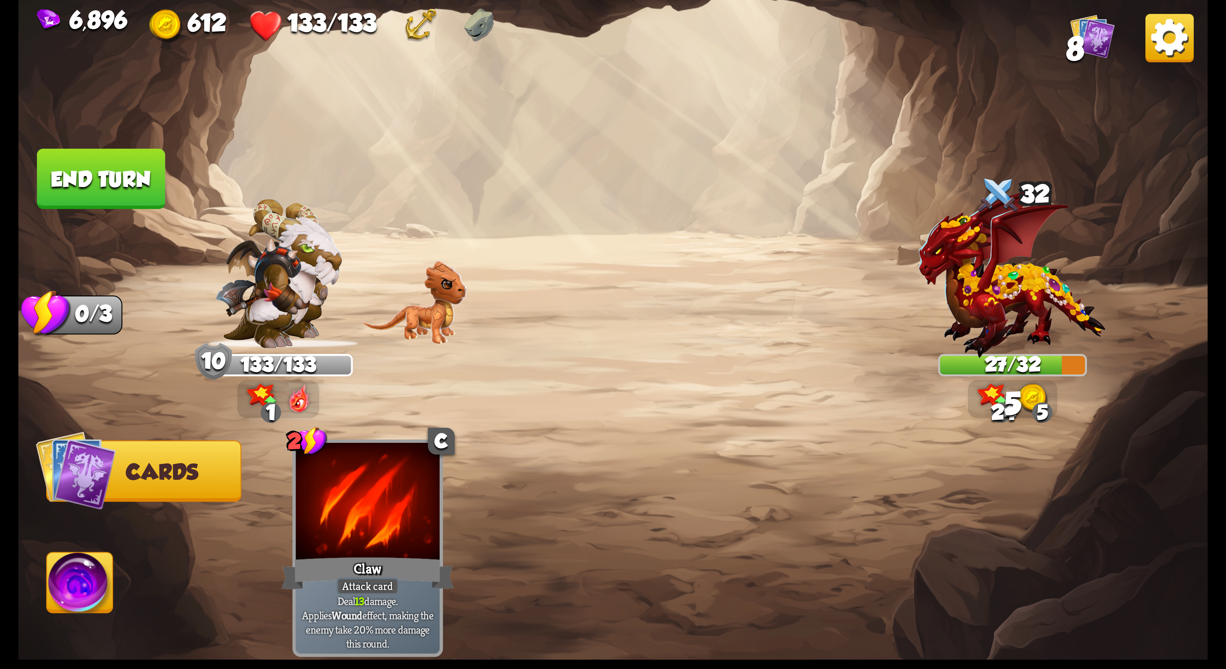
click at [108, 158] on img at bounding box center [80, 586] width 66 height 67
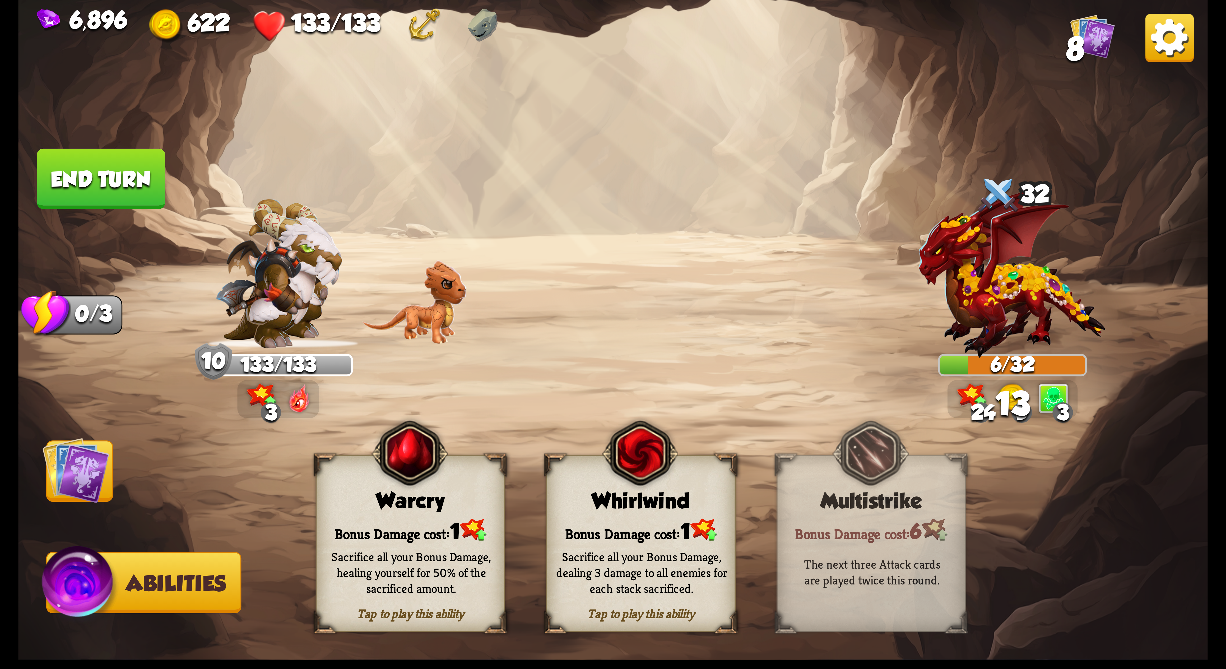
click at [306, 158] on img at bounding box center [640, 453] width 76 height 78
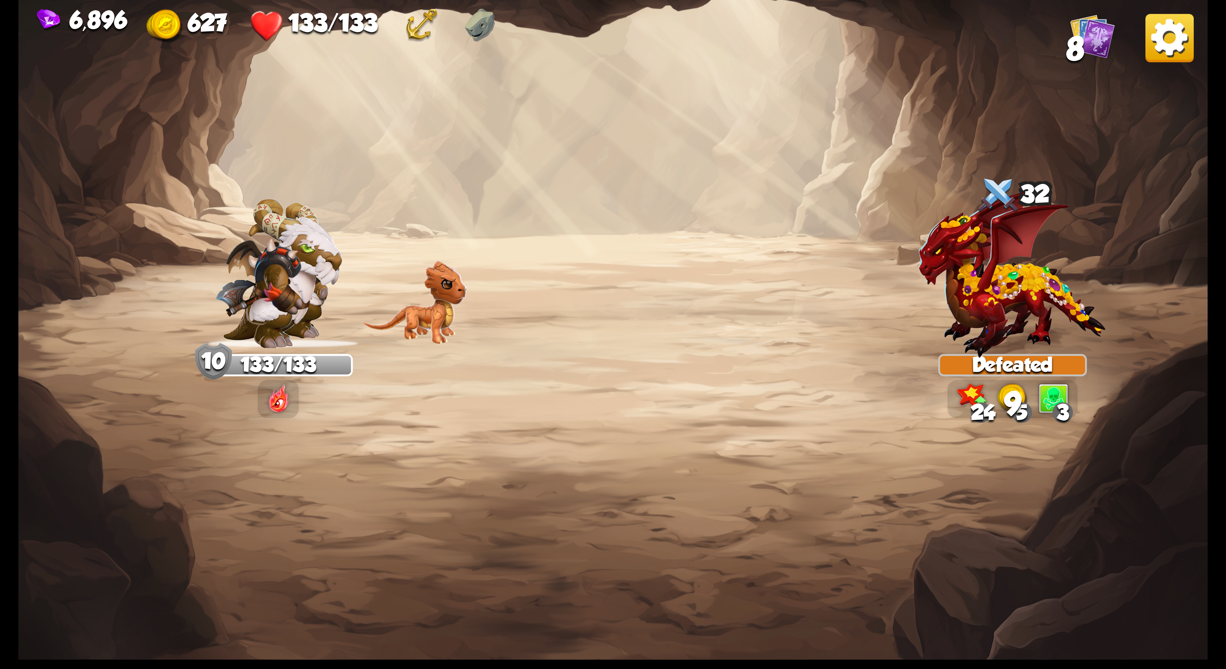
click at [306, 49] on img at bounding box center [1169, 38] width 48 height 48
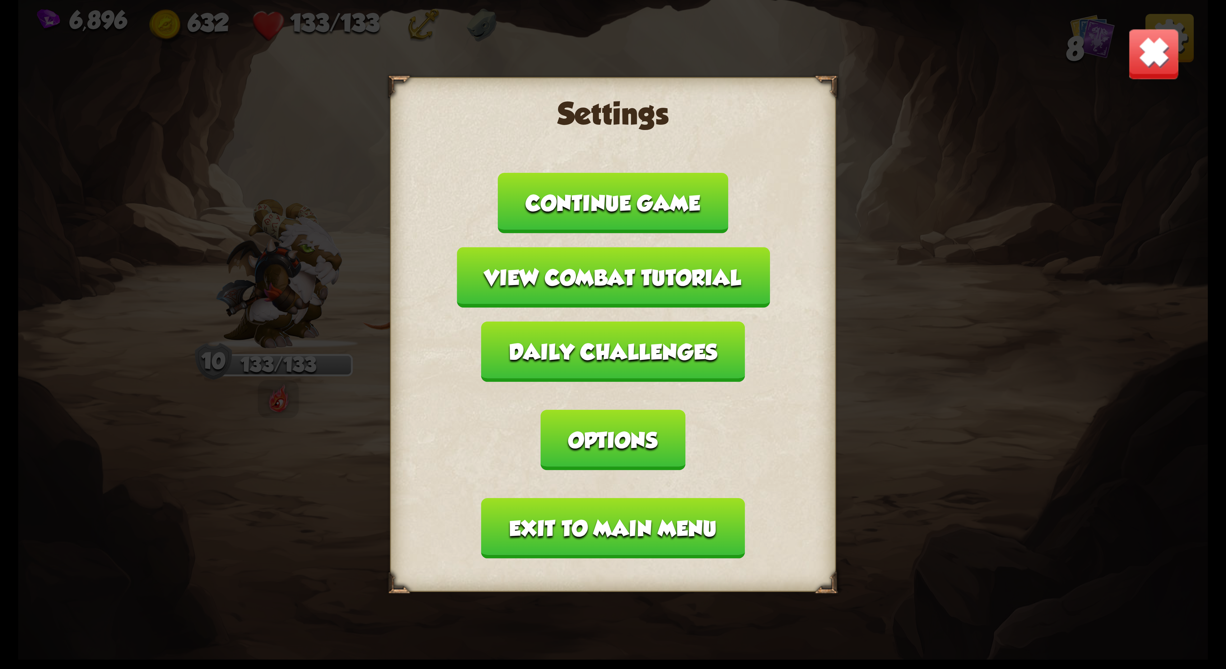
click at [306, 158] on button "Options" at bounding box center [613, 440] width 145 height 61
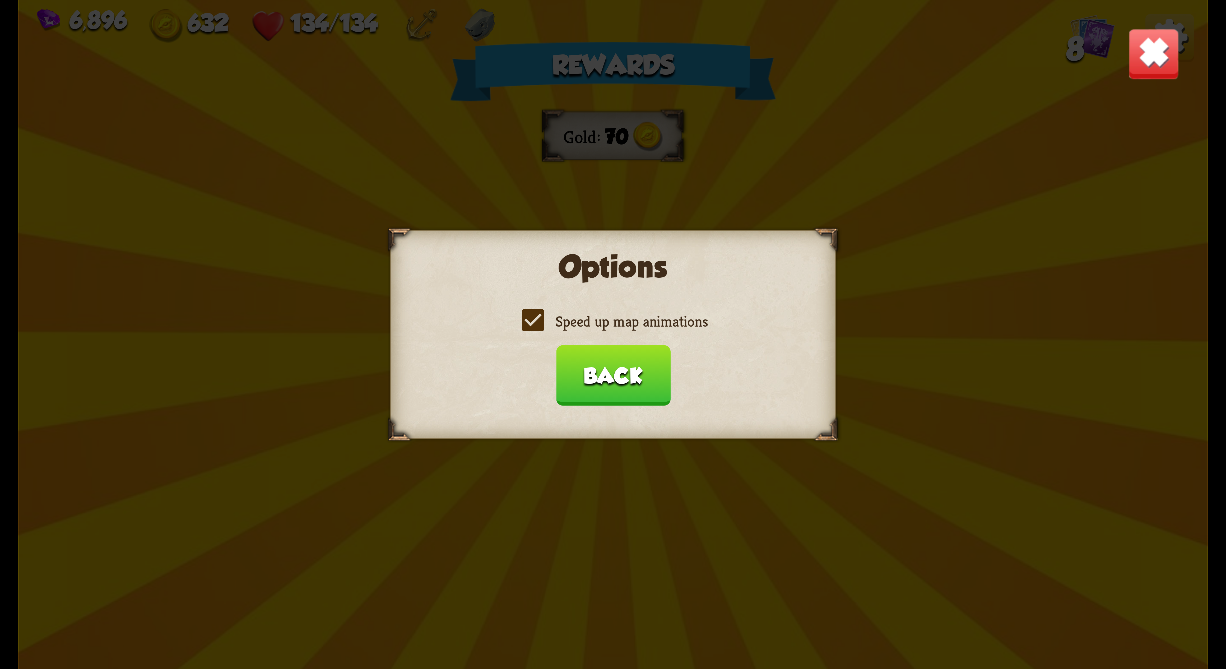
click at [306, 158] on label "Speed up map animations" at bounding box center [612, 322] width 189 height 20
click at [0, 0] on input "Speed up map animations" at bounding box center [0, 0] width 0 height 0
click at [306, 158] on label "Speed up map animations" at bounding box center [612, 322] width 189 height 20
click at [0, 0] on input "Speed up map animations" at bounding box center [0, 0] width 0 height 0
click at [306, 158] on label "Speed up map animations" at bounding box center [612, 322] width 189 height 20
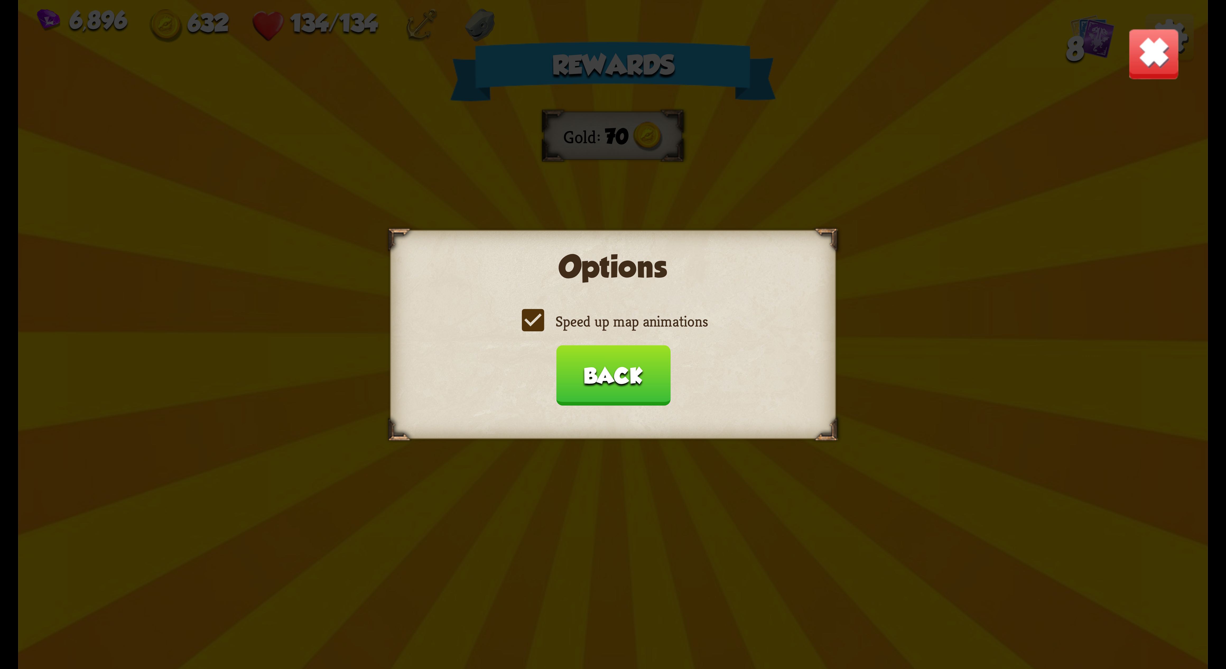
click at [0, 0] on input "Speed up map animations" at bounding box center [0, 0] width 0 height 0
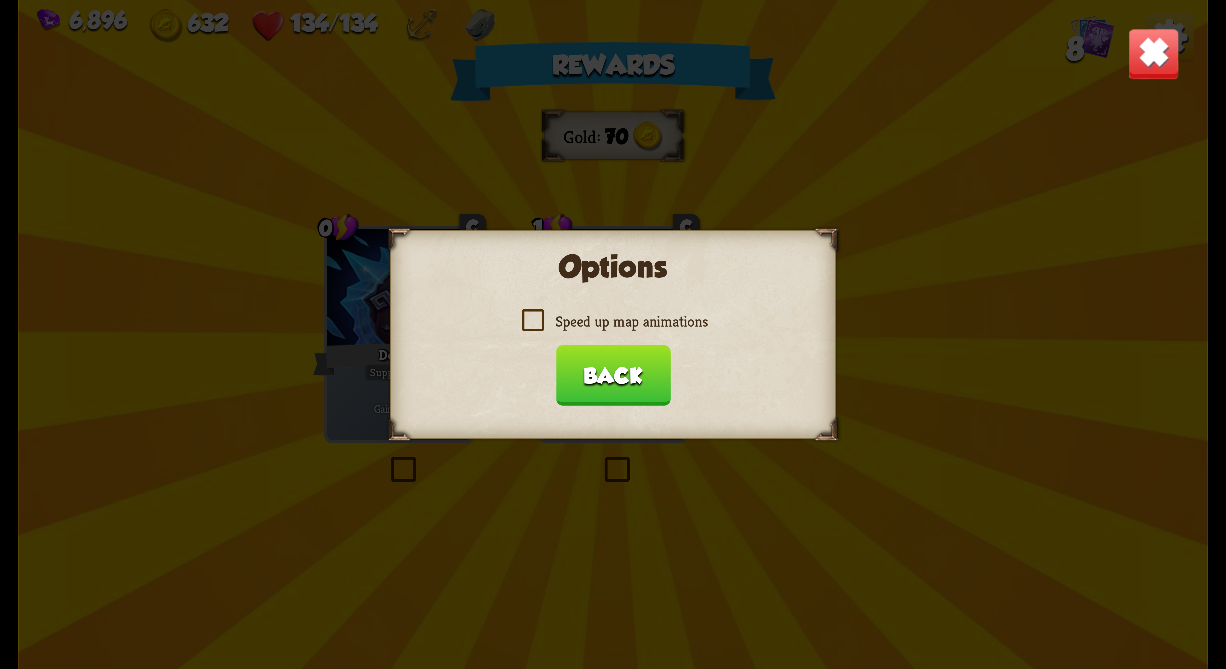
click at [306, 158] on label "Speed up map animations" at bounding box center [612, 322] width 189 height 20
click at [0, 0] on input "Speed up map animations" at bounding box center [0, 0] width 0 height 0
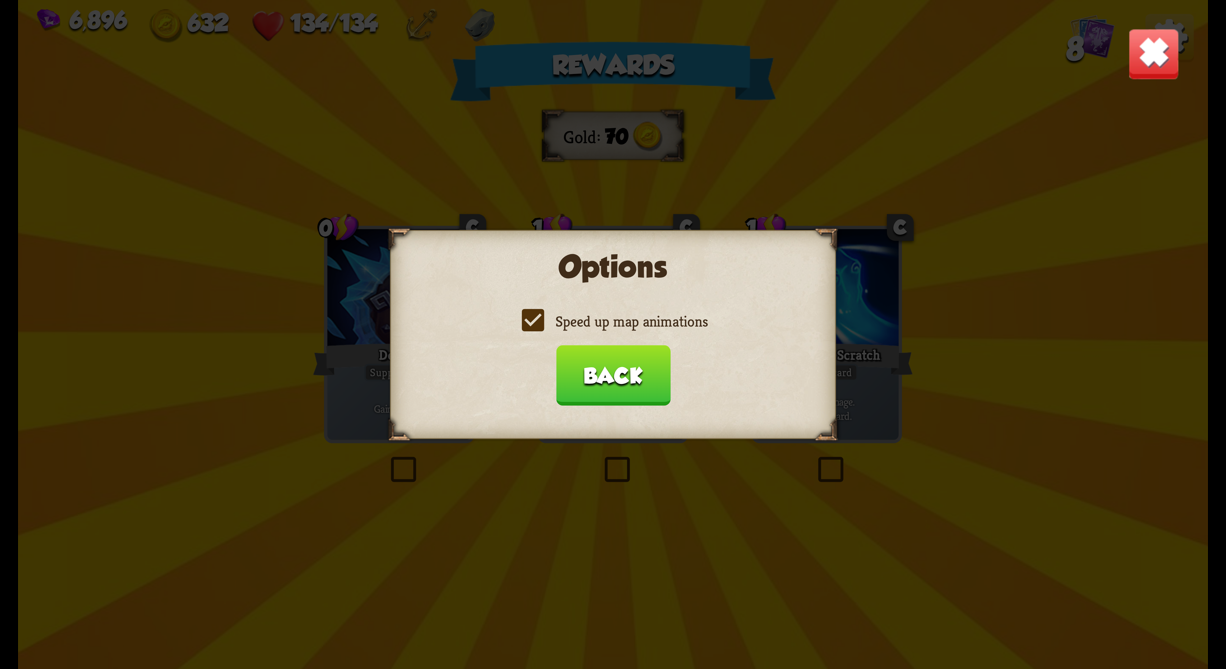
click at [306, 158] on button "Back" at bounding box center [613, 375] width 114 height 61
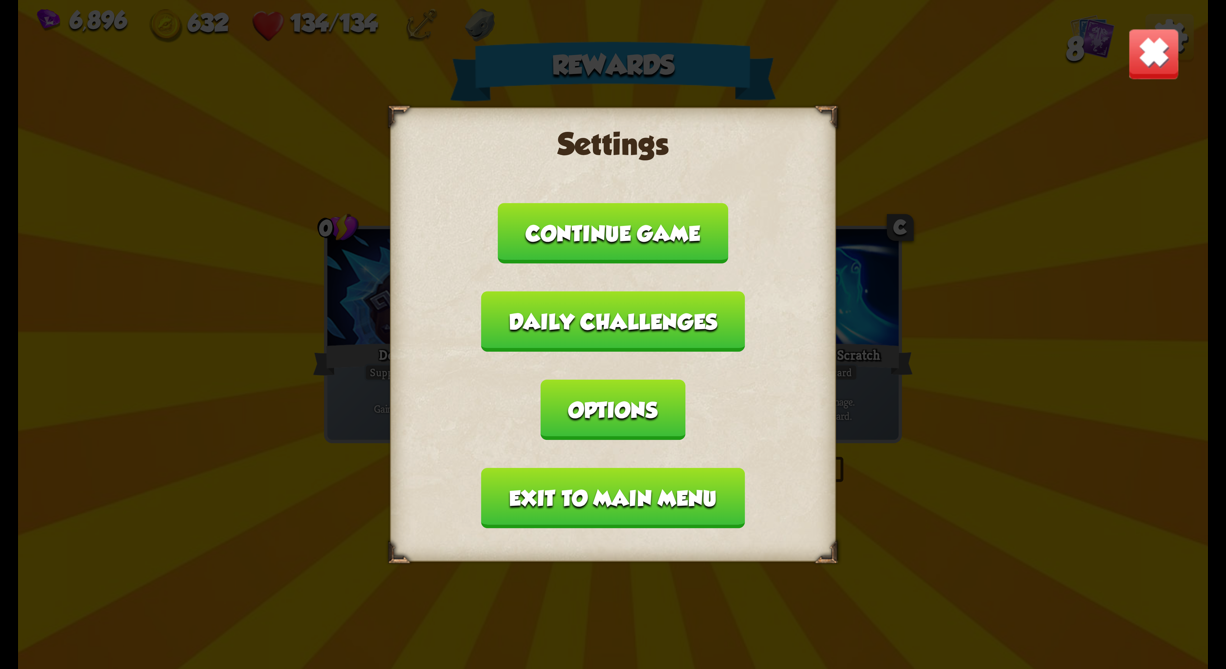
click at [306, 158] on button "Exit to main menu" at bounding box center [612, 498] width 263 height 61
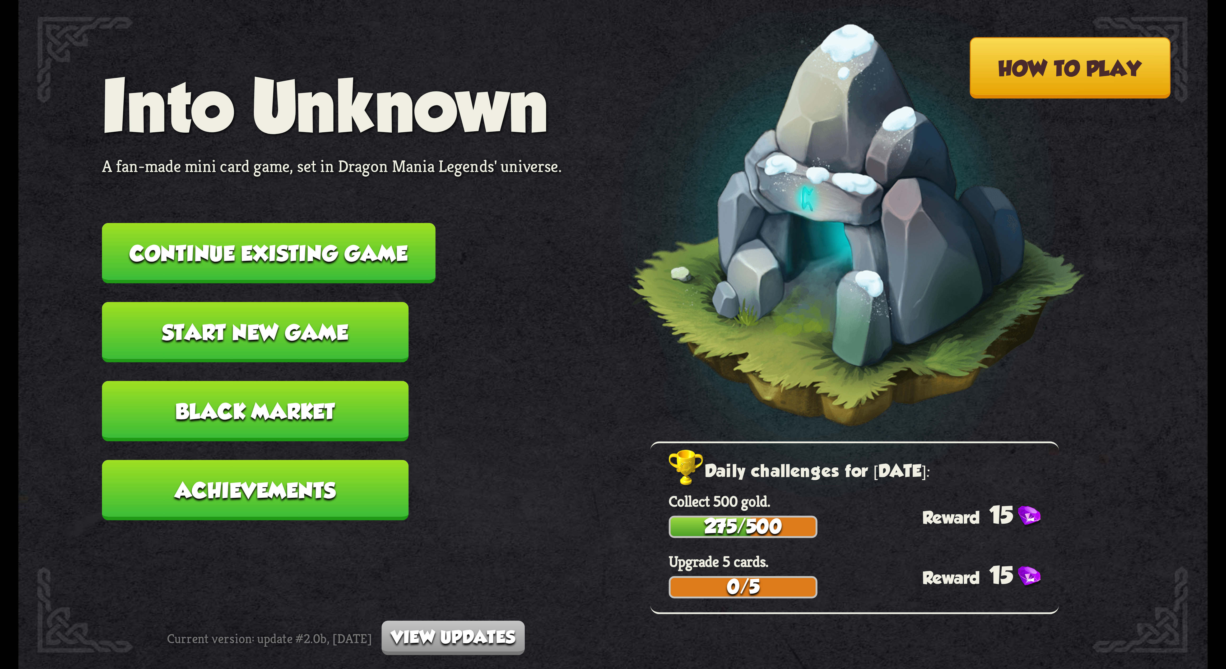
click at [306, 71] on button "How to play" at bounding box center [1070, 67] width 201 height 61
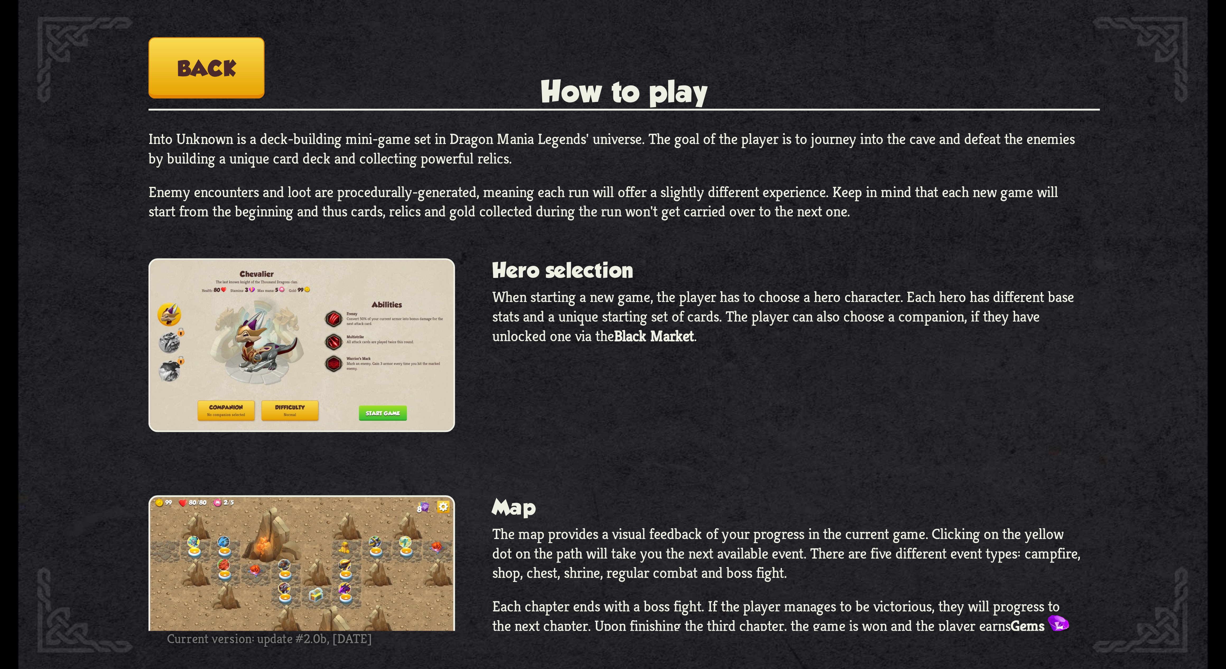
drag, startPoint x: 198, startPoint y: 53, endPoint x: 194, endPoint y: 57, distance: 5.3
click at [196, 53] on button "Back" at bounding box center [207, 67] width 116 height 61
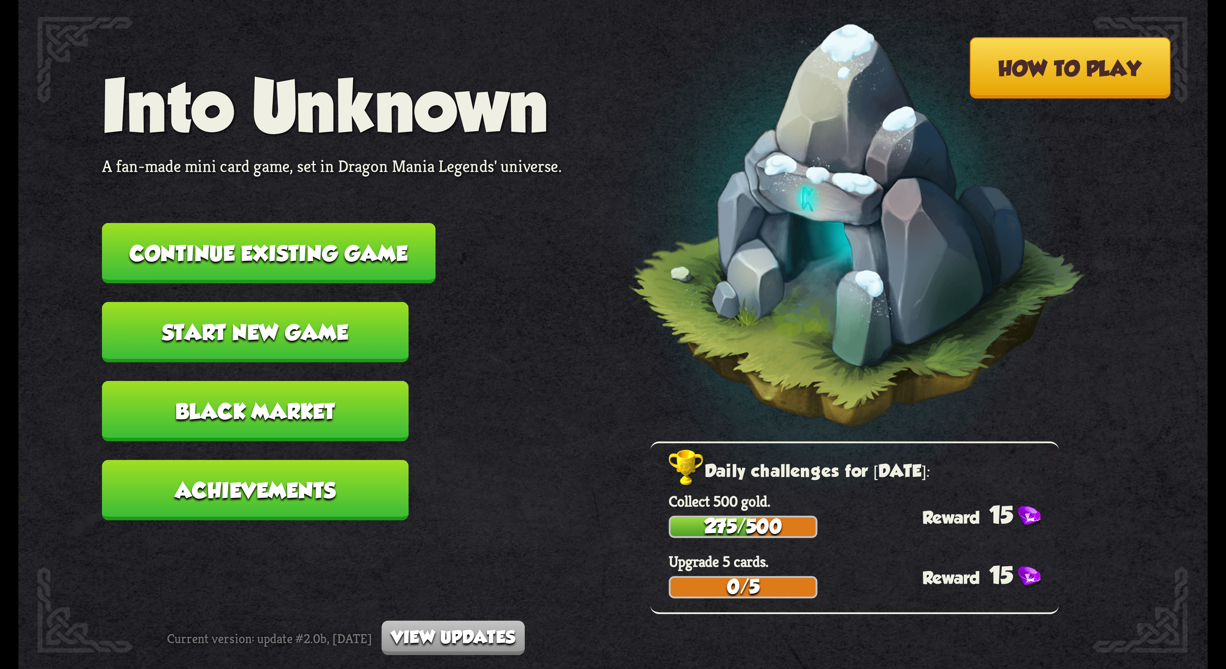
drag, startPoint x: 237, startPoint y: 59, endPoint x: 552, endPoint y: 74, distance: 315.3
click at [306, 0] on div "How to play Into Unknown A fan-made mini card game, set in Dragon Mania Legends…" at bounding box center [612, 0] width 1189 height 0
click at [306, 158] on button "Black Market" at bounding box center [255, 411] width 307 height 61
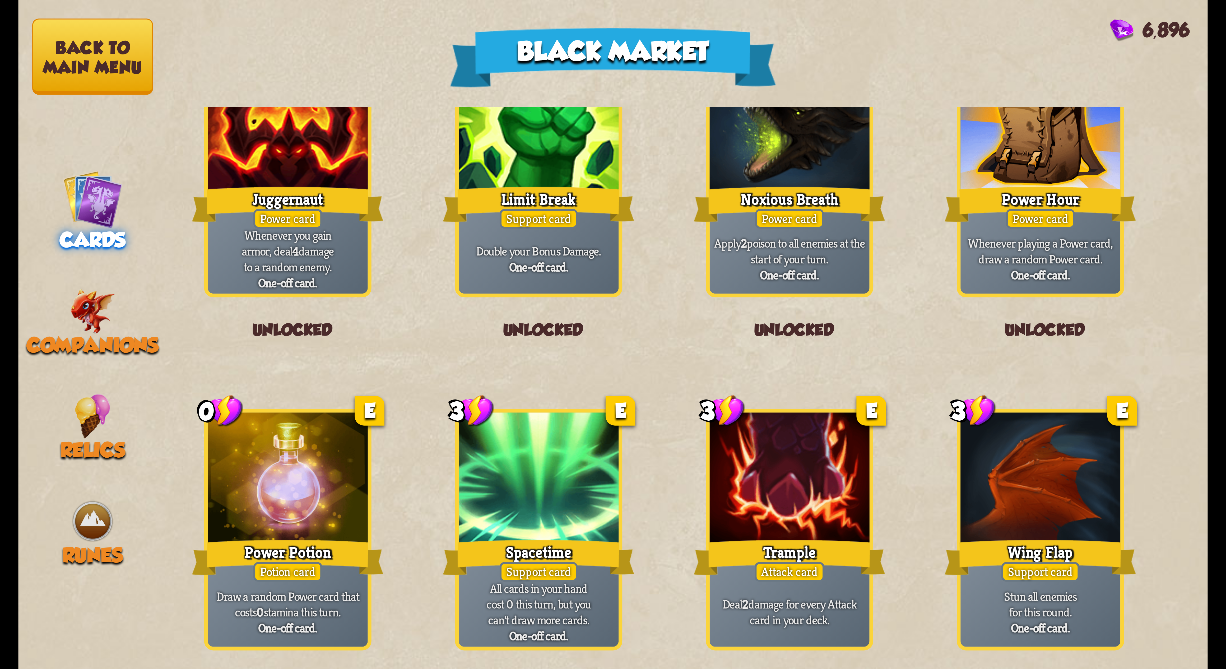
scroll to position [550, 0]
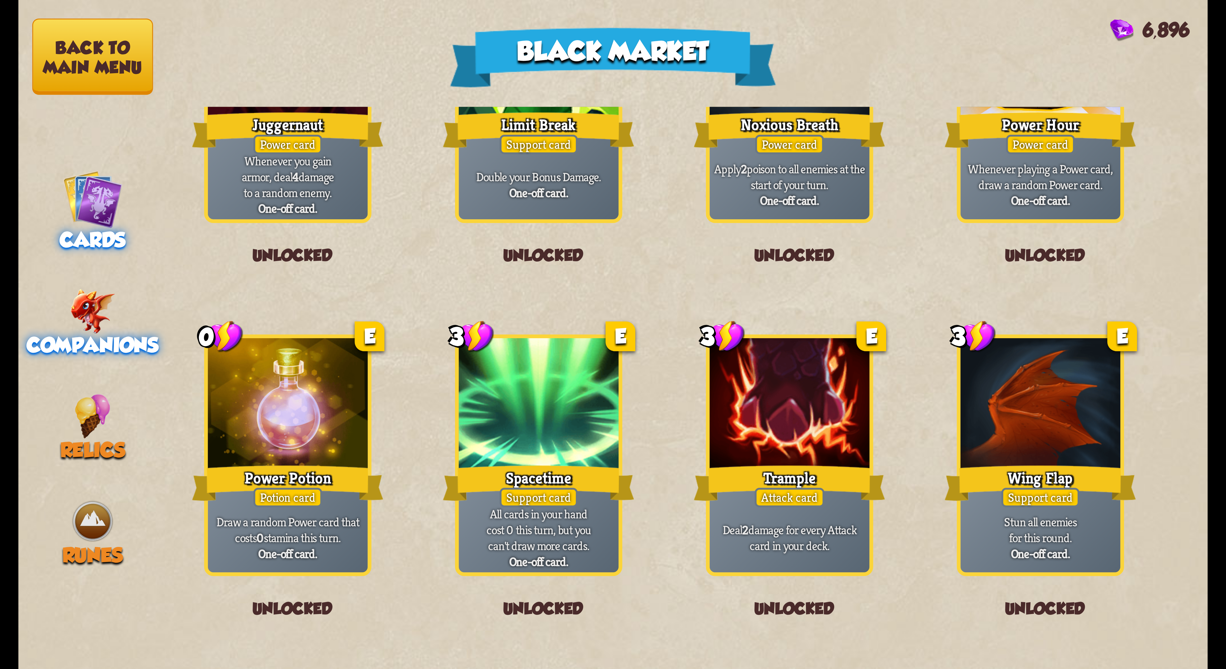
click at [85, 158] on img at bounding box center [92, 311] width 45 height 45
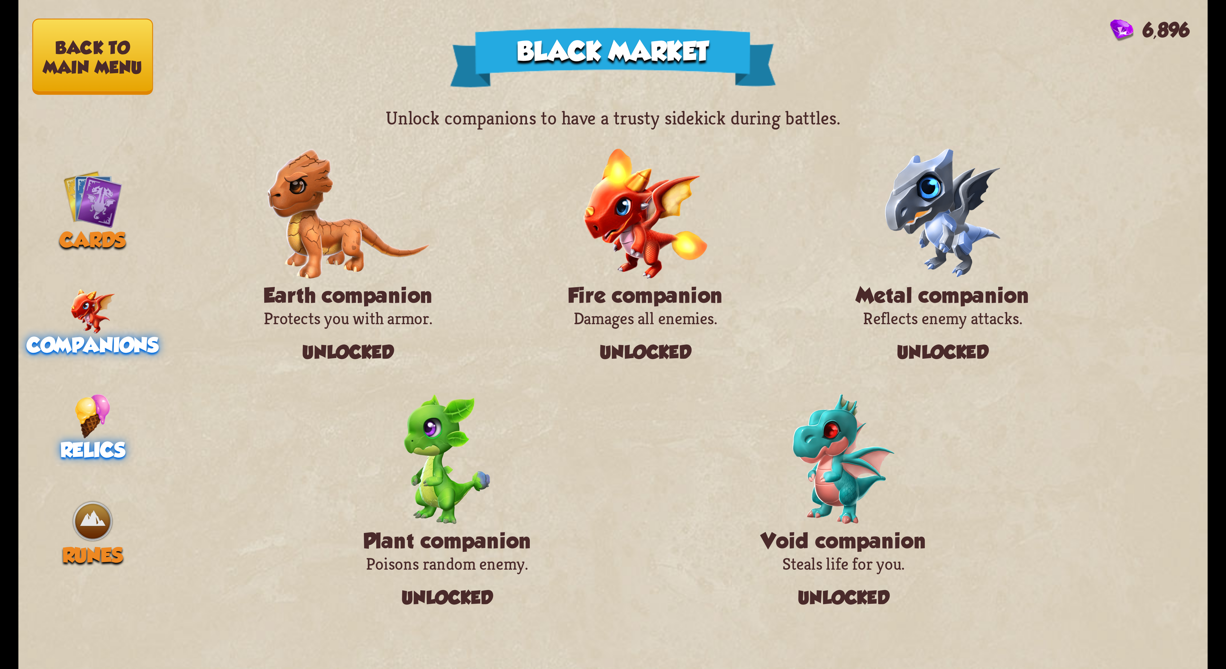
click at [76, 158] on img at bounding box center [93, 416] width 36 height 45
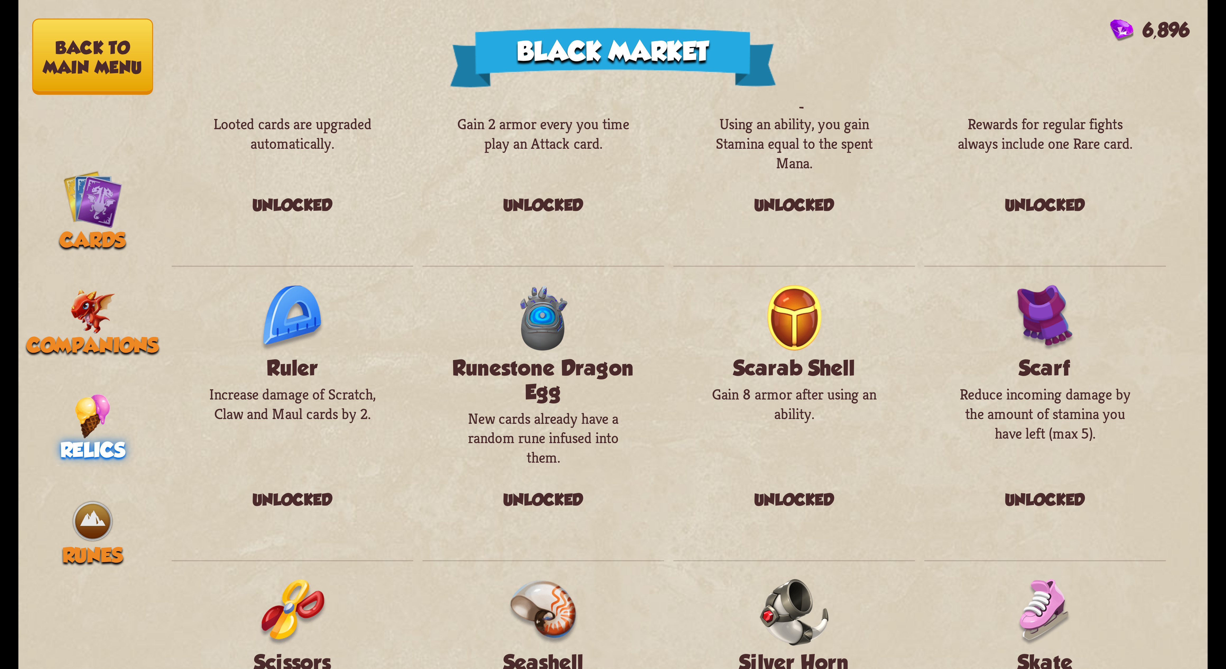
scroll to position [528, 0]
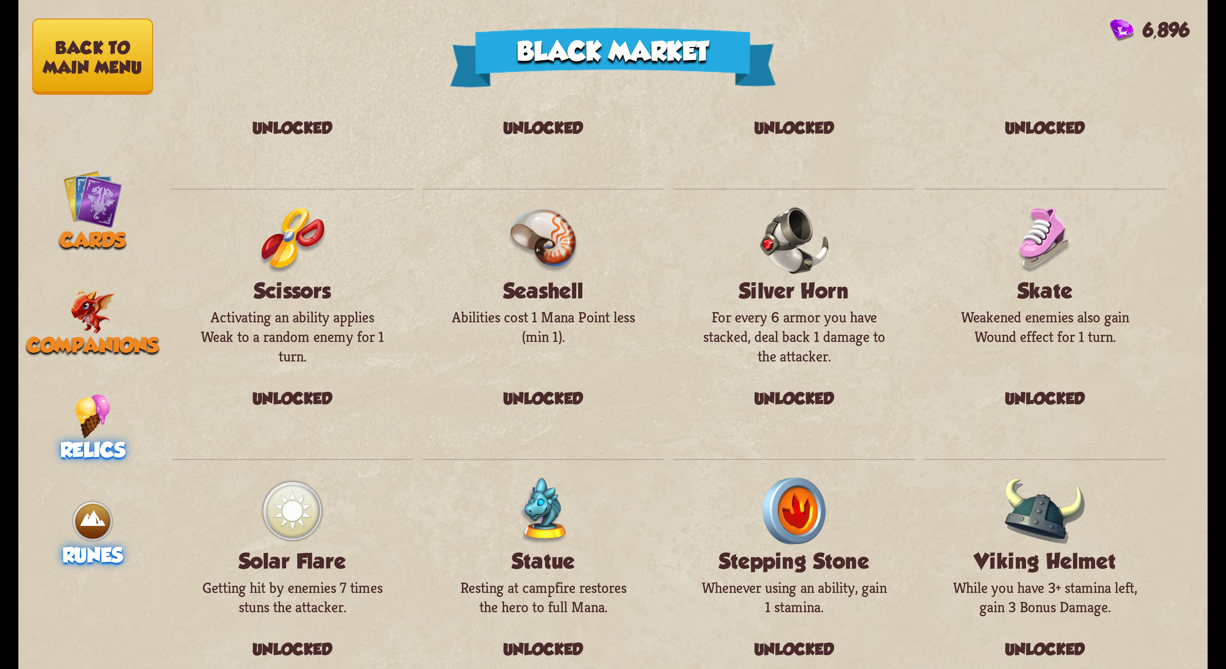
drag, startPoint x: 61, startPoint y: 504, endPoint x: 66, endPoint y: 503, distance: 4.4
click at [64, 158] on div "Runes" at bounding box center [92, 533] width 149 height 68
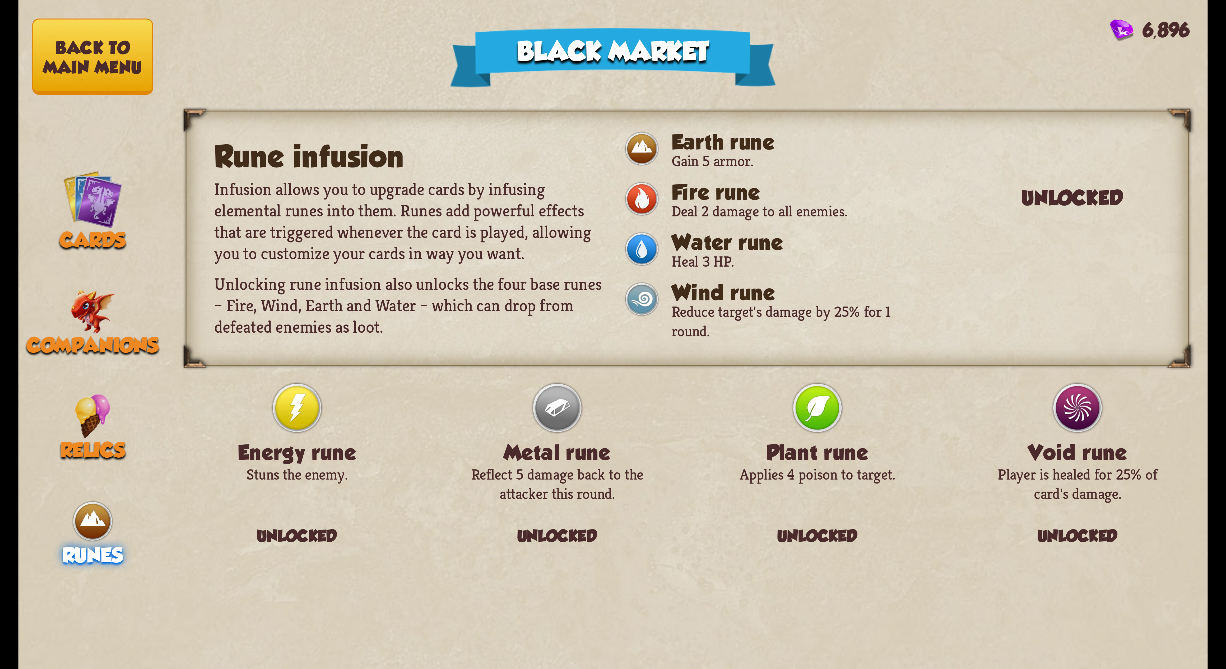
click at [101, 158] on nav "Back to main menu Cards Companions Relics Runes" at bounding box center [92, 334] width 149 height 669
drag, startPoint x: 97, startPoint y: 209, endPoint x: 94, endPoint y: 208, distance: 3.3
click at [97, 158] on img at bounding box center [92, 198] width 59 height 59
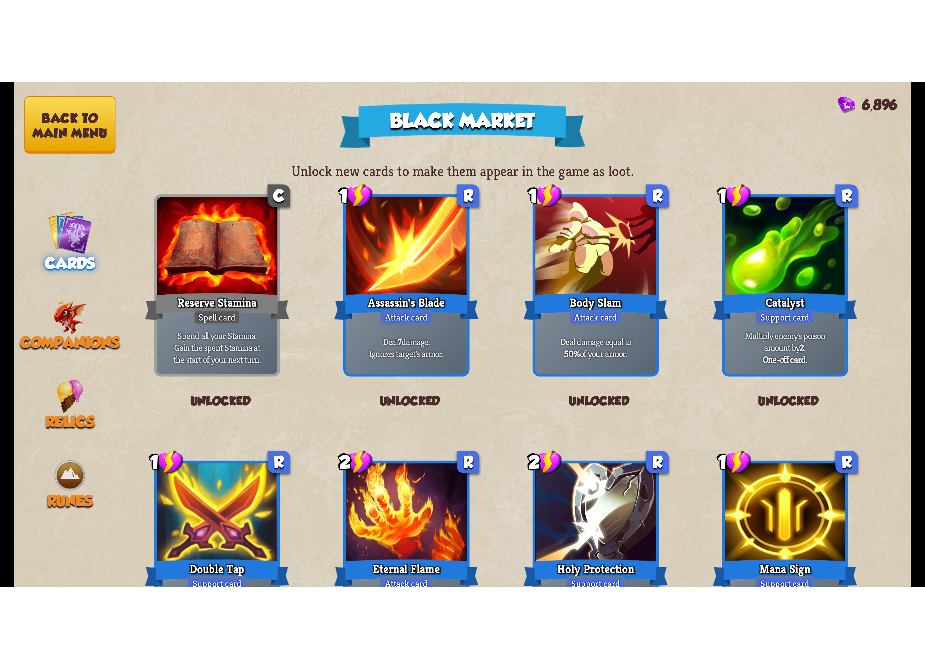
scroll to position [550, 0]
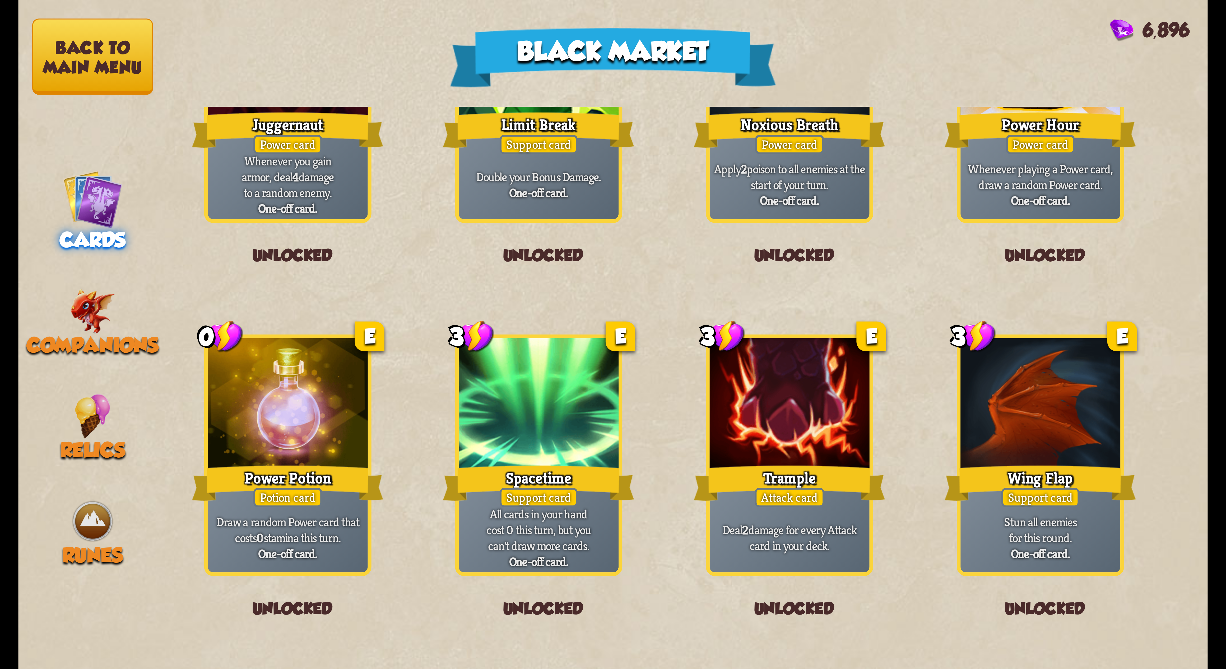
drag, startPoint x: 177, startPoint y: 92, endPoint x: 167, endPoint y: 94, distance: 9.7
click at [175, 91] on div "Unlock new cards to make them appear in the game as loot. C Reserve Stamina Spe…" at bounding box center [687, 334] width 1041 height 669
click at [104, 88] on button "Back to main menu" at bounding box center [92, 56] width 121 height 76
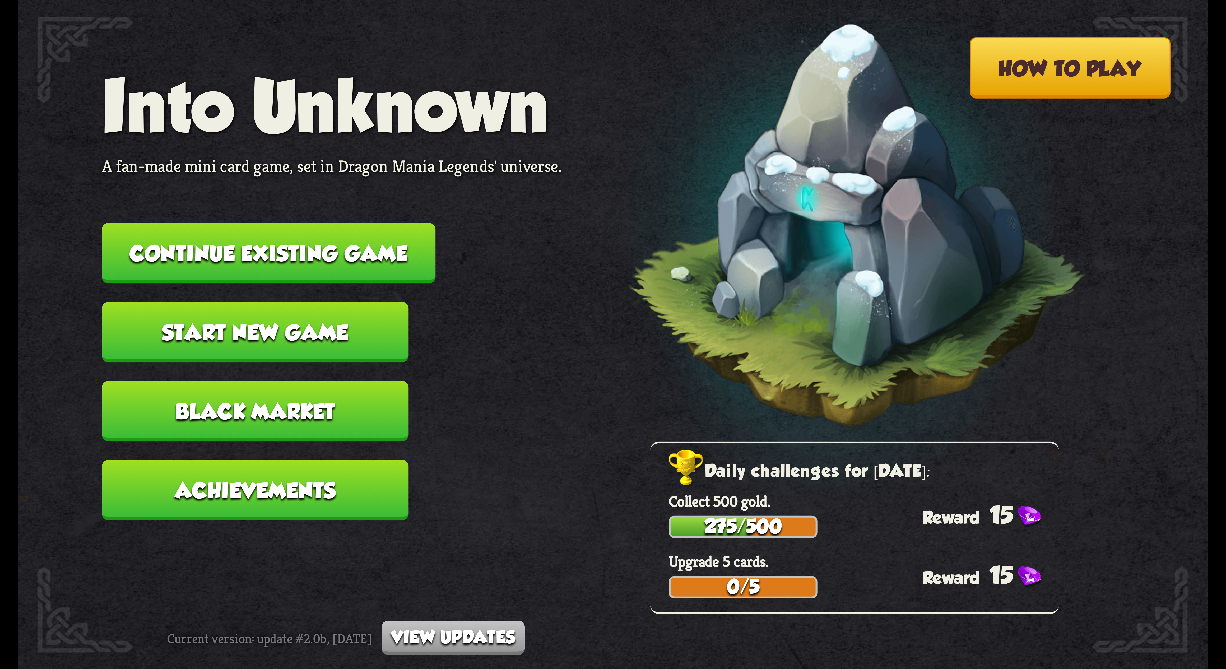
click at [202, 158] on button "Continue existing game" at bounding box center [268, 253] width 333 height 61
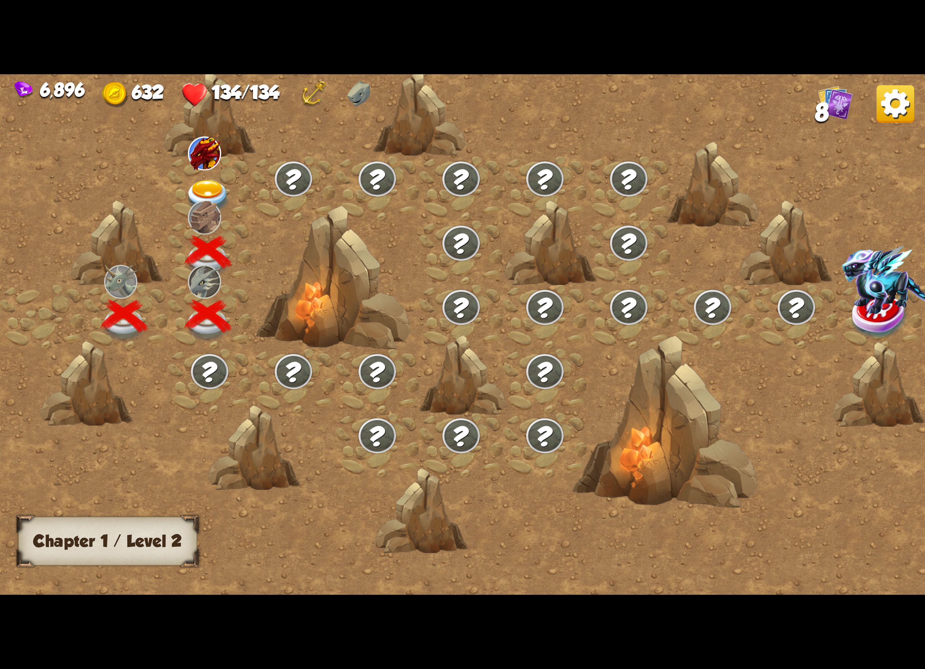
click at [197, 158] on img at bounding box center [208, 197] width 46 height 34
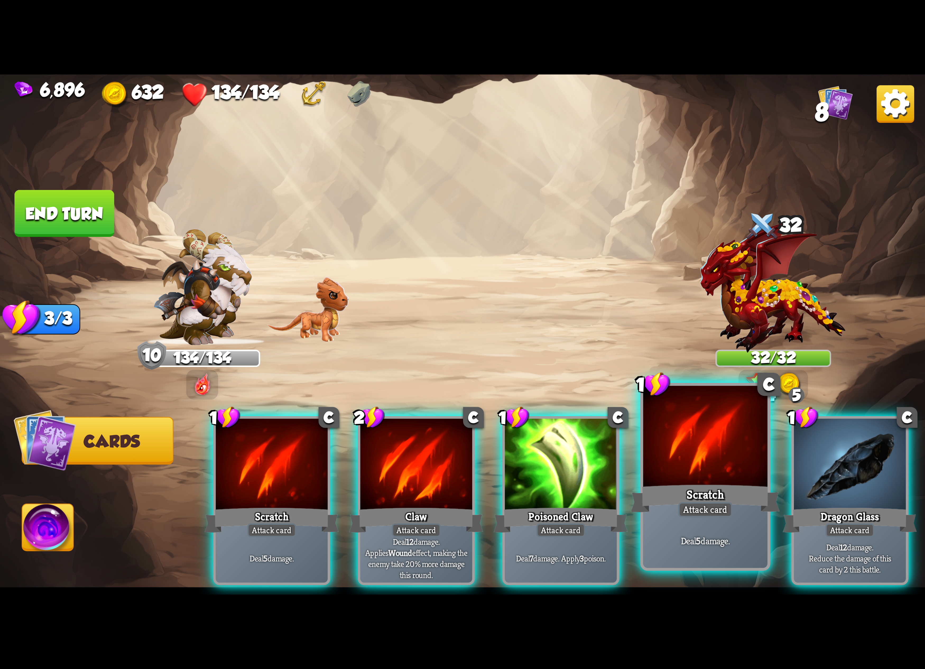
click at [306, 158] on div at bounding box center [705, 438] width 124 height 105
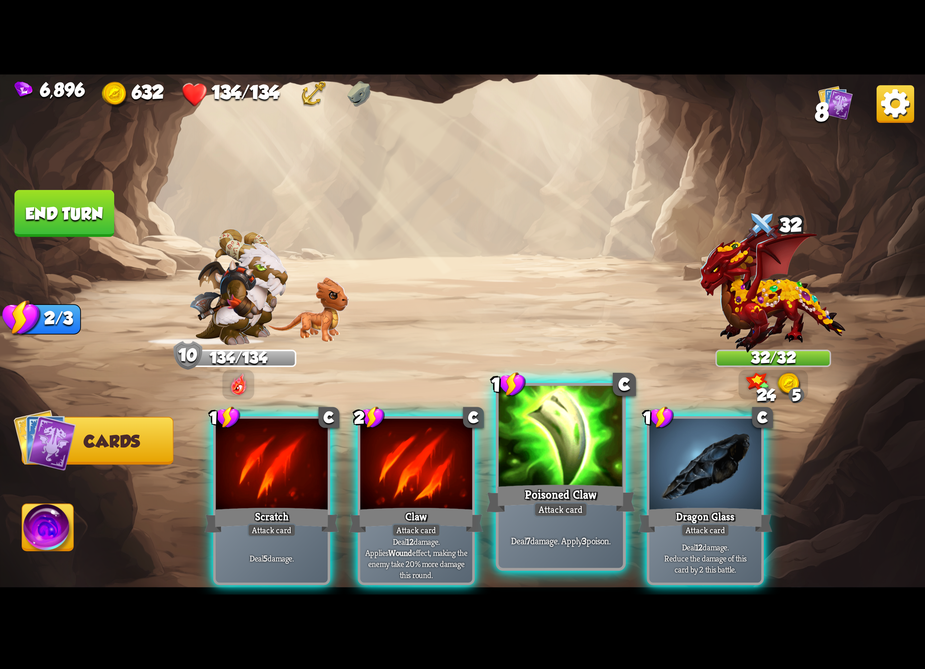
click at [306, 158] on div at bounding box center [561, 438] width 124 height 105
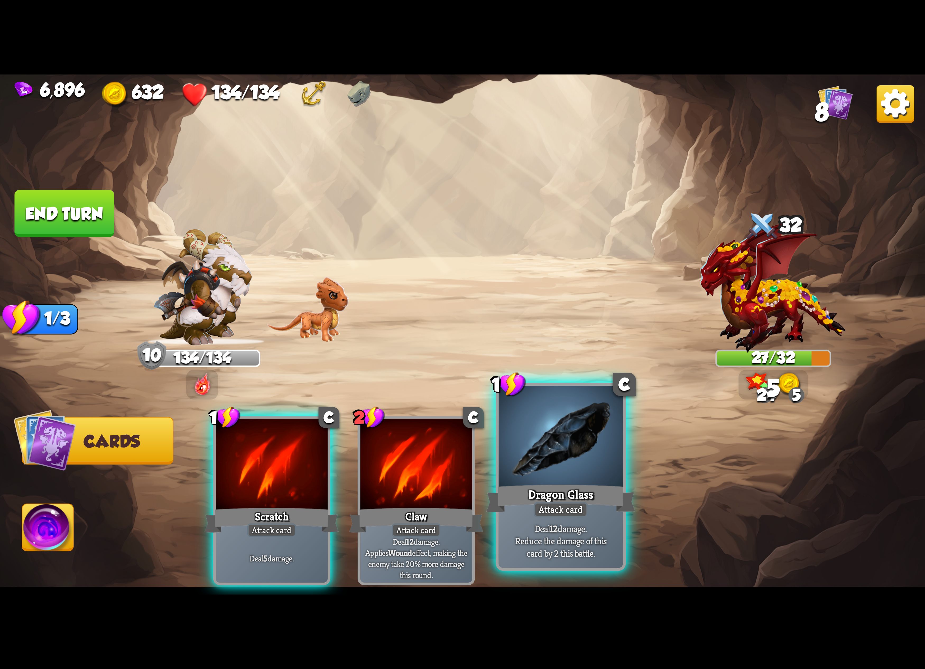
click at [306, 158] on div at bounding box center [561, 438] width 124 height 105
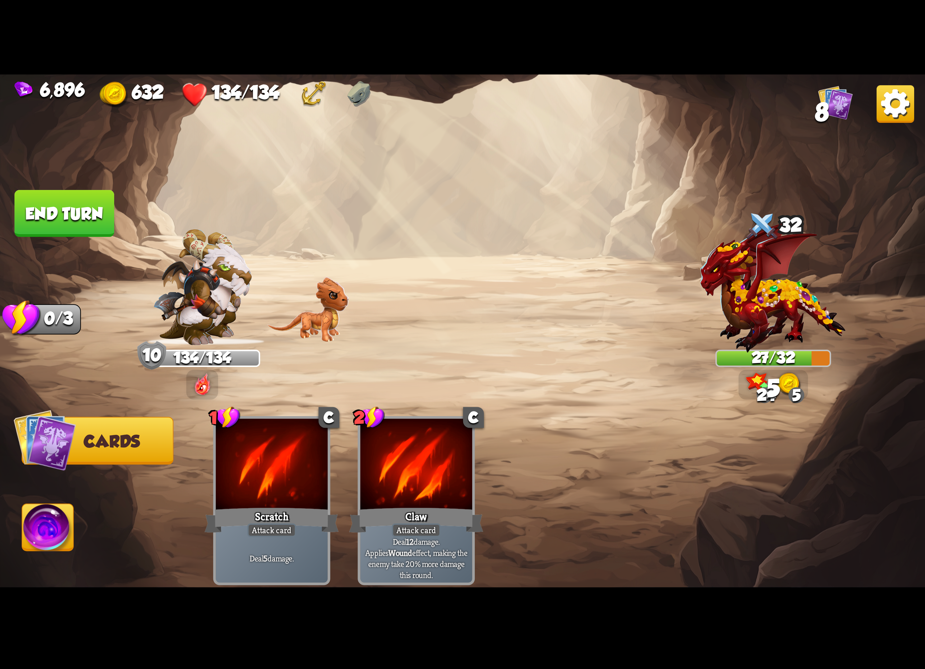
click at [59, 158] on img at bounding box center [47, 530] width 51 height 52
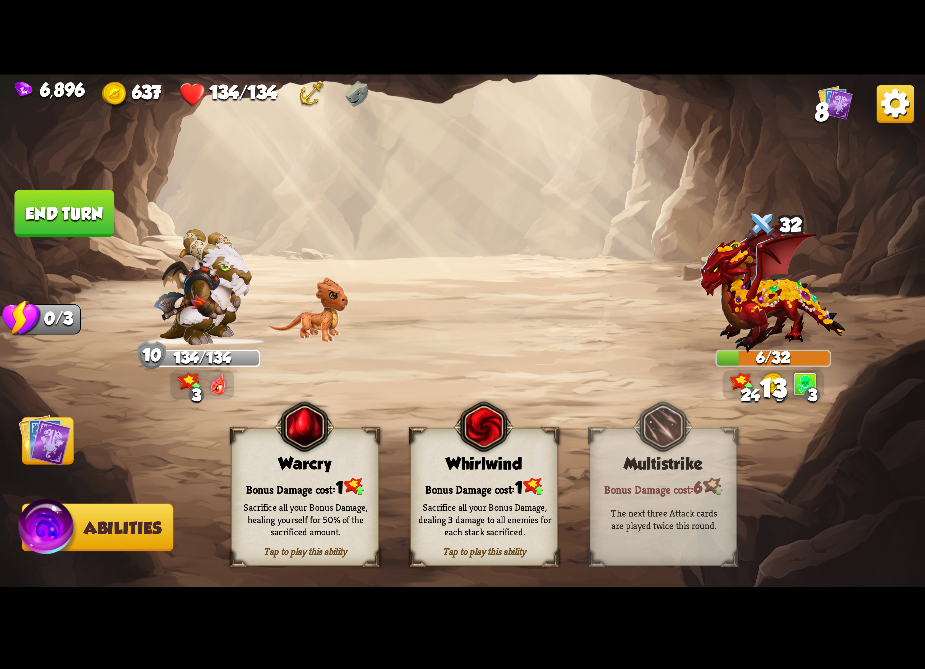
click at [306, 158] on img at bounding box center [483, 427] width 59 height 61
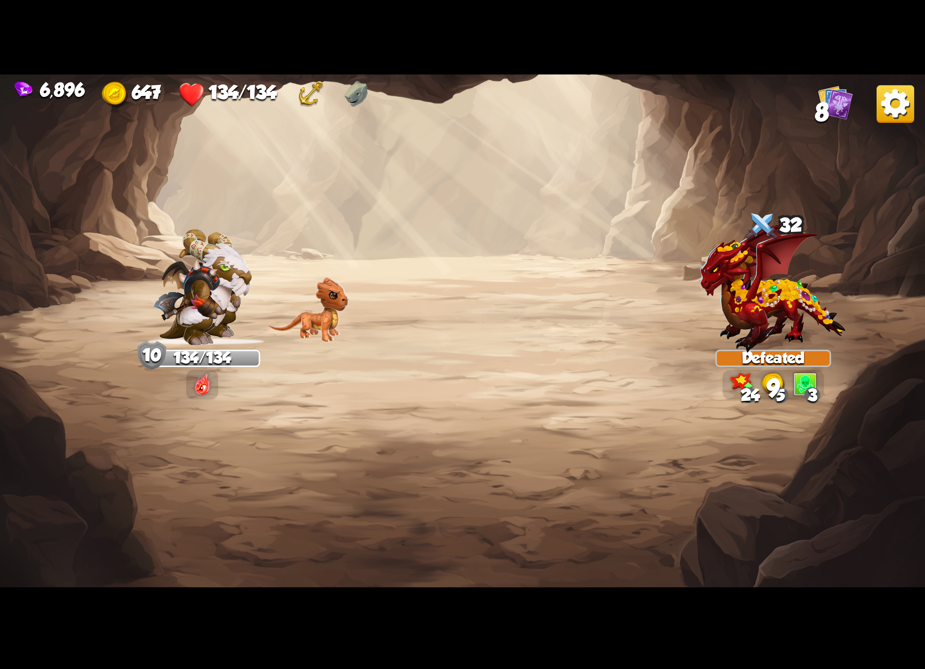
click at [306, 108] on img at bounding box center [895, 104] width 38 height 38
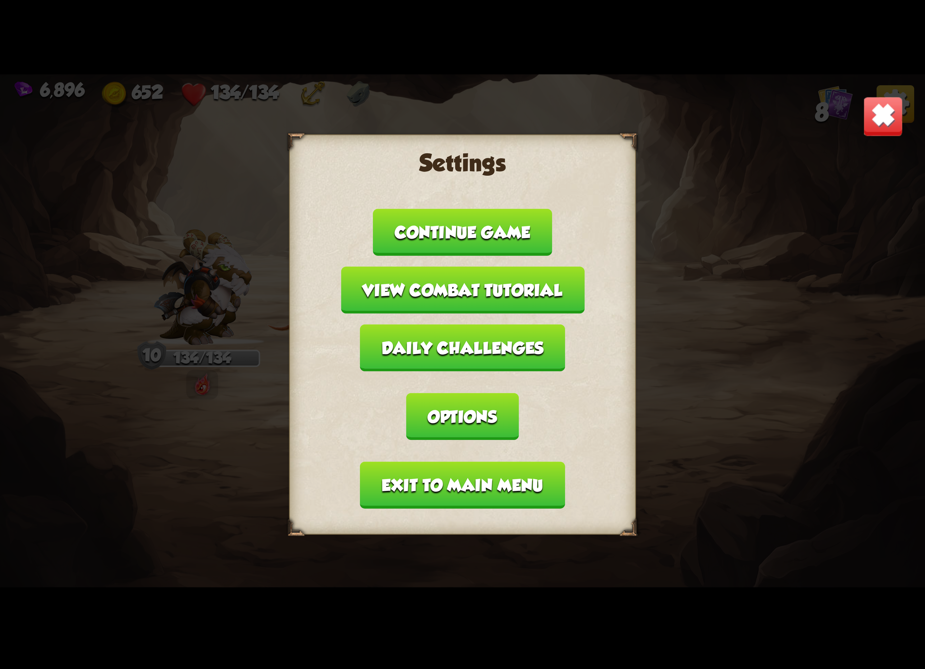
click at [306, 158] on button "Options" at bounding box center [462, 416] width 112 height 47
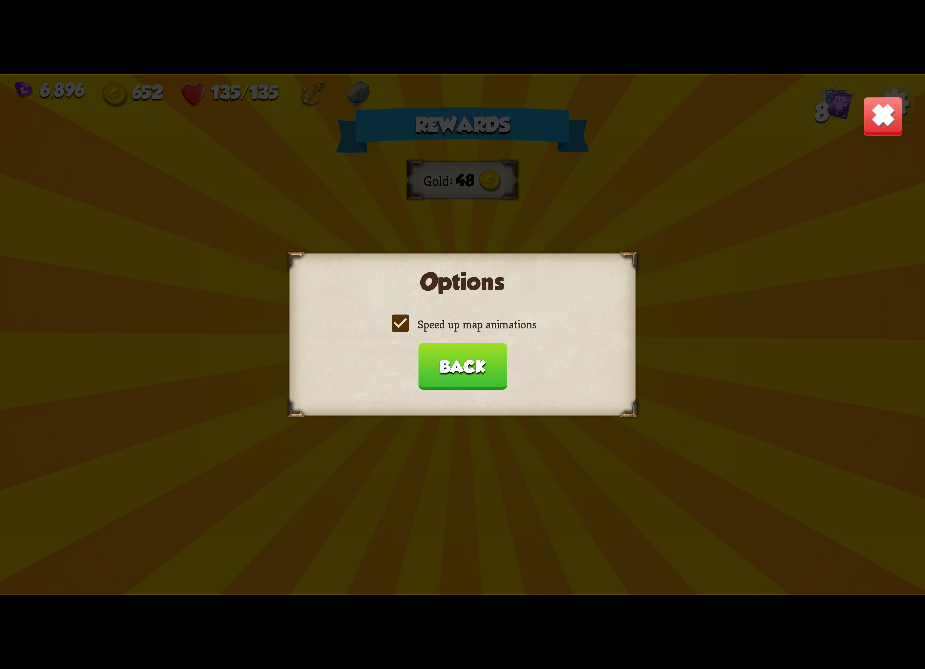
click at [306, 158] on label "Speed up map animations" at bounding box center [462, 324] width 147 height 15
click at [0, 0] on input "Speed up map animations" at bounding box center [0, 0] width 0 height 0
click at [306, 158] on label "Speed up map animations" at bounding box center [462, 324] width 147 height 15
click at [0, 0] on input "Speed up map animations" at bounding box center [0, 0] width 0 height 0
click at [306, 158] on button "Back" at bounding box center [462, 366] width 89 height 47
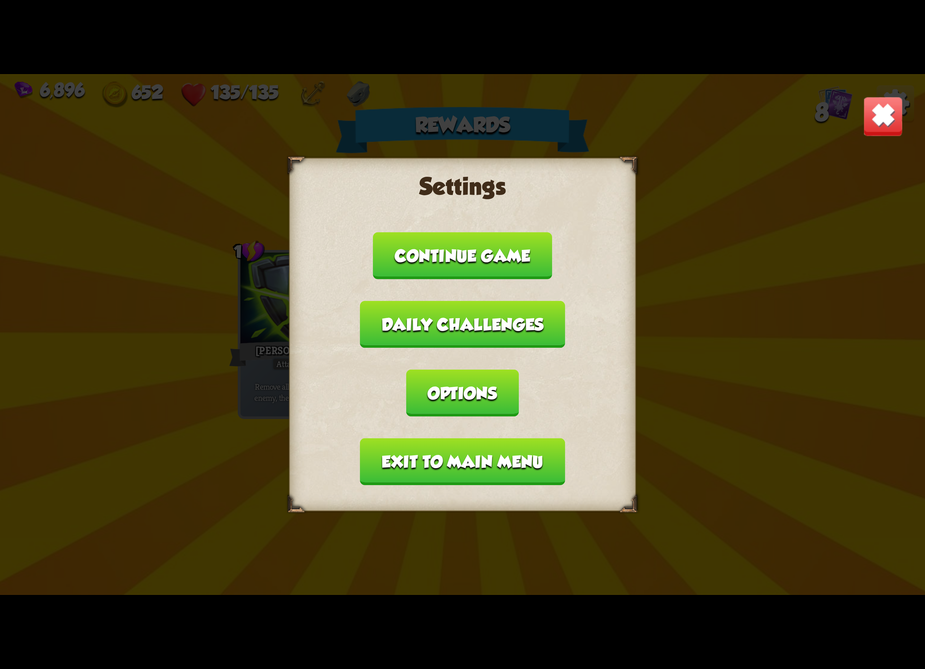
click at [306, 158] on button "Exit to main menu" at bounding box center [462, 461] width 205 height 47
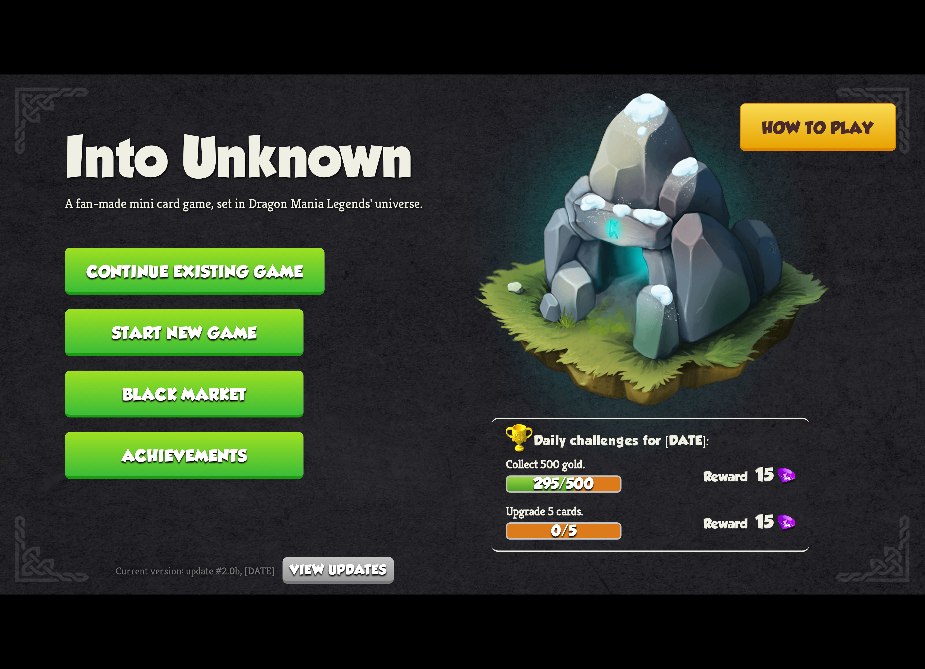
click at [275, 158] on button "Continue existing game" at bounding box center [194, 271] width 259 height 47
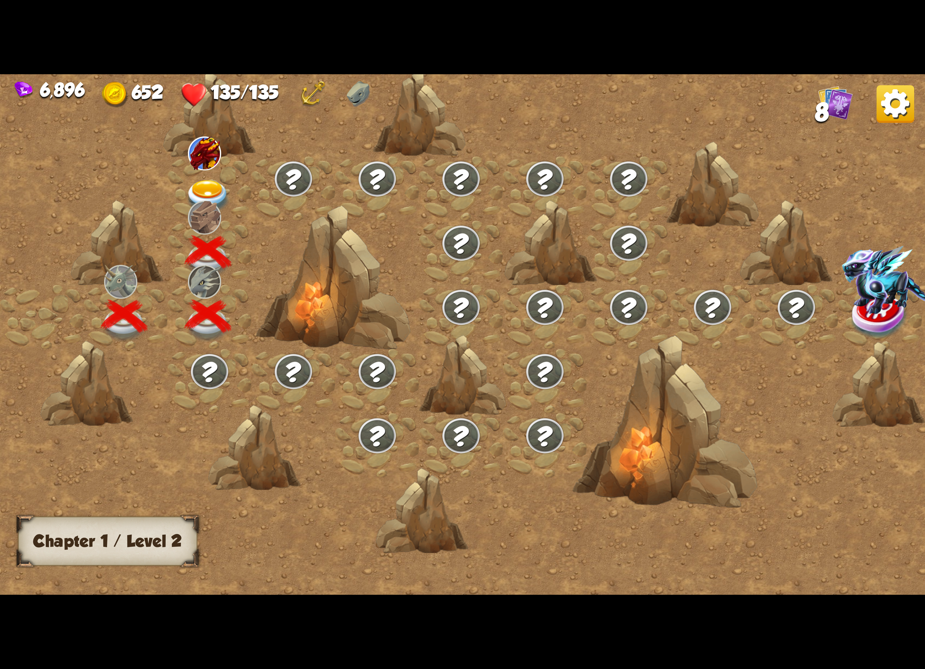
click at [201, 158] on img at bounding box center [208, 197] width 46 height 34
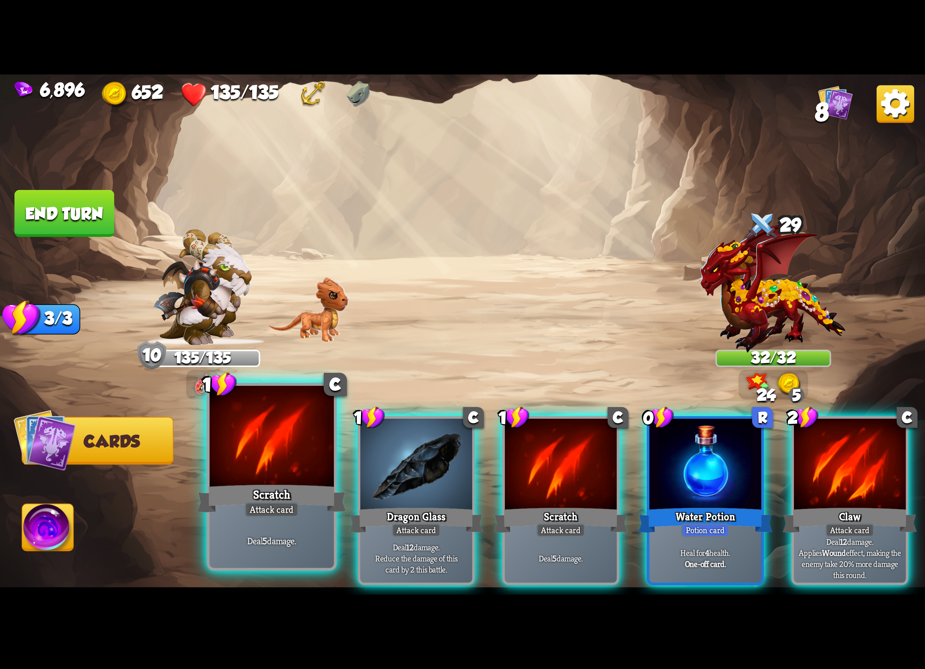
click at [306, 158] on div "Scratch" at bounding box center [271, 498] width 149 height 33
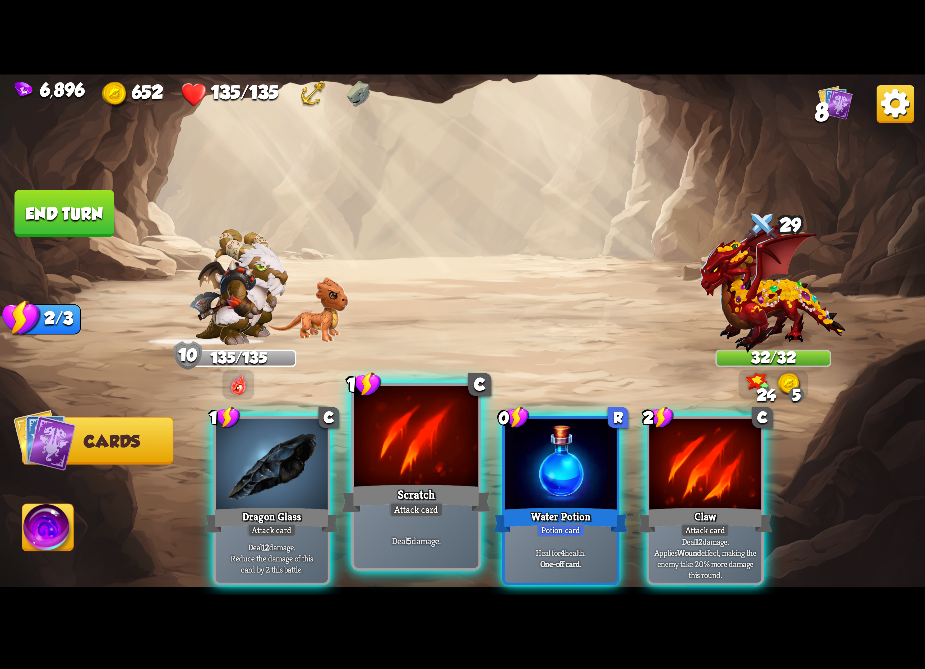
drag, startPoint x: 426, startPoint y: 489, endPoint x: 319, endPoint y: 497, distance: 107.0
click at [306, 158] on div "Scratch" at bounding box center [416, 498] width 149 height 33
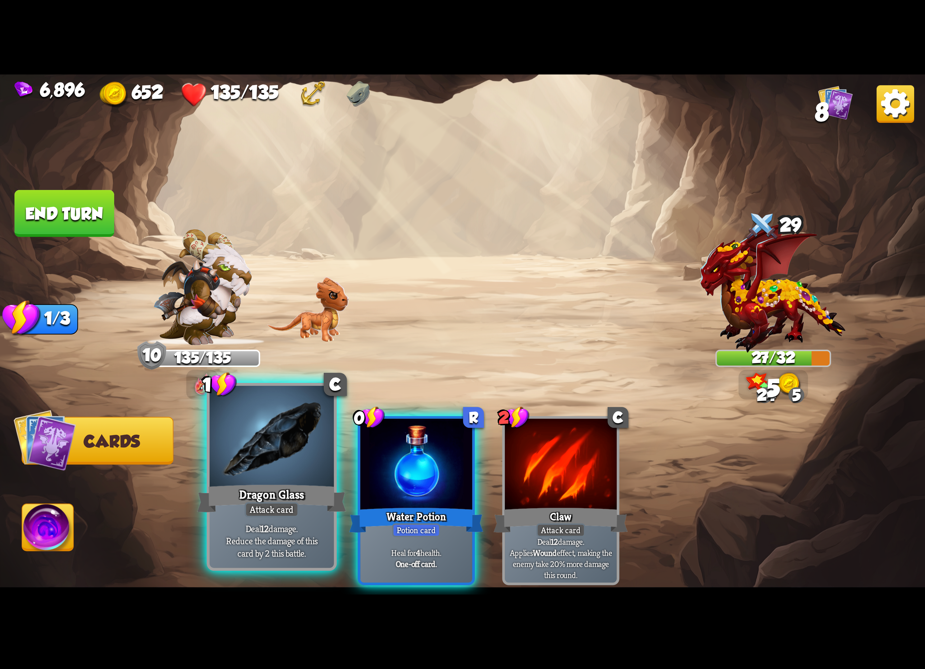
click at [274, 158] on div "Dragon Glass" at bounding box center [271, 498] width 149 height 33
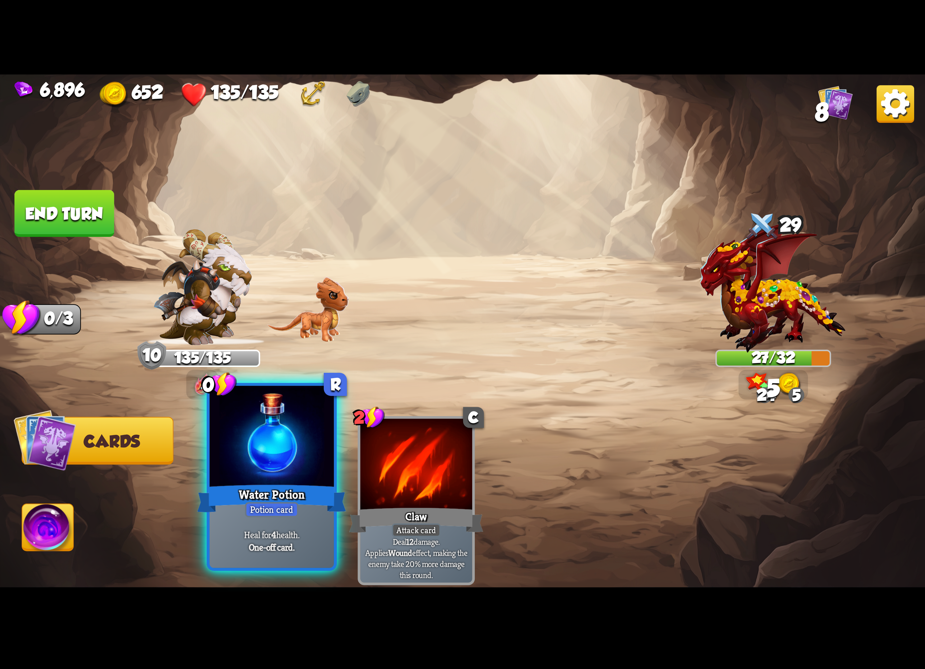
click at [279, 158] on div "Water Potion" at bounding box center [271, 498] width 149 height 33
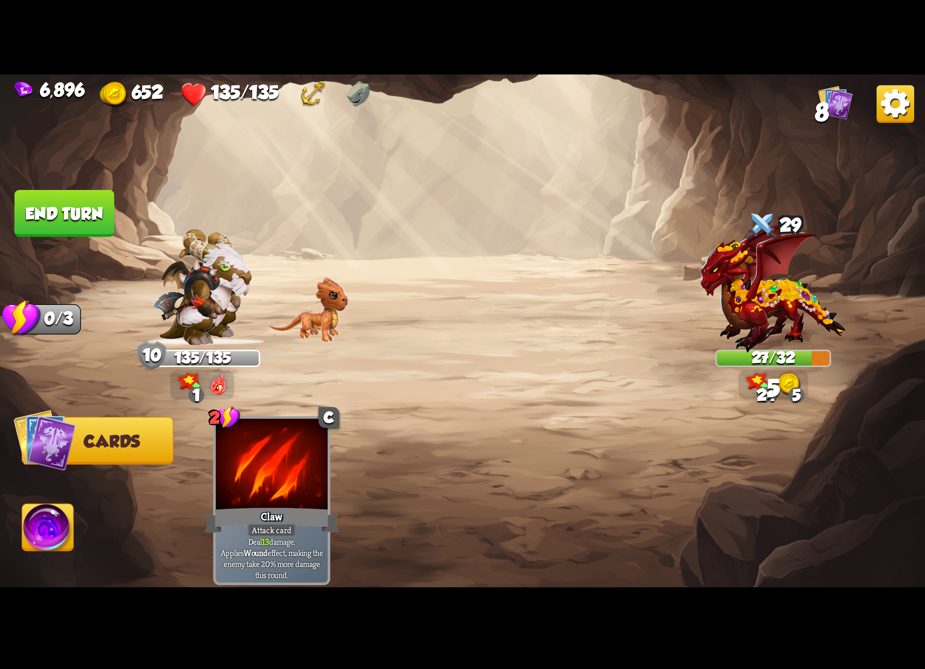
click at [40, 158] on img at bounding box center [47, 530] width 51 height 52
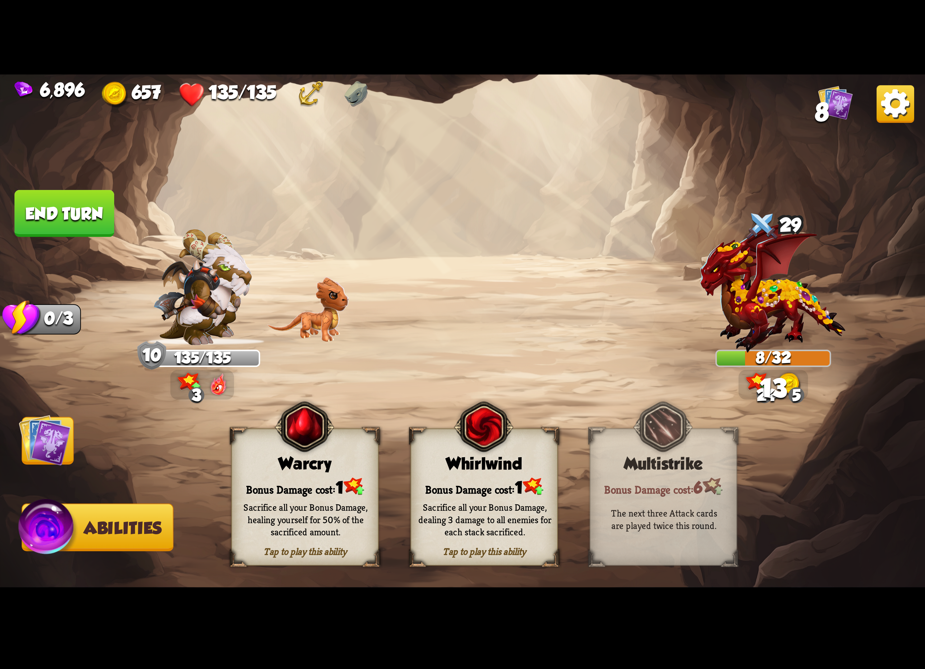
click at [306, 158] on img at bounding box center [483, 427] width 59 height 61
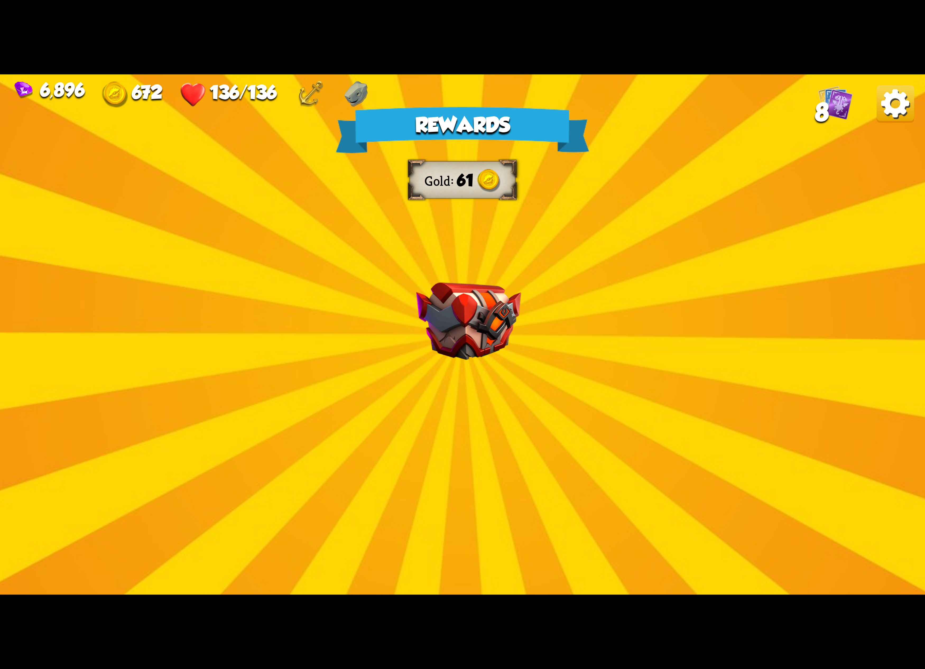
click at [306, 100] on img at bounding box center [895, 104] width 38 height 38
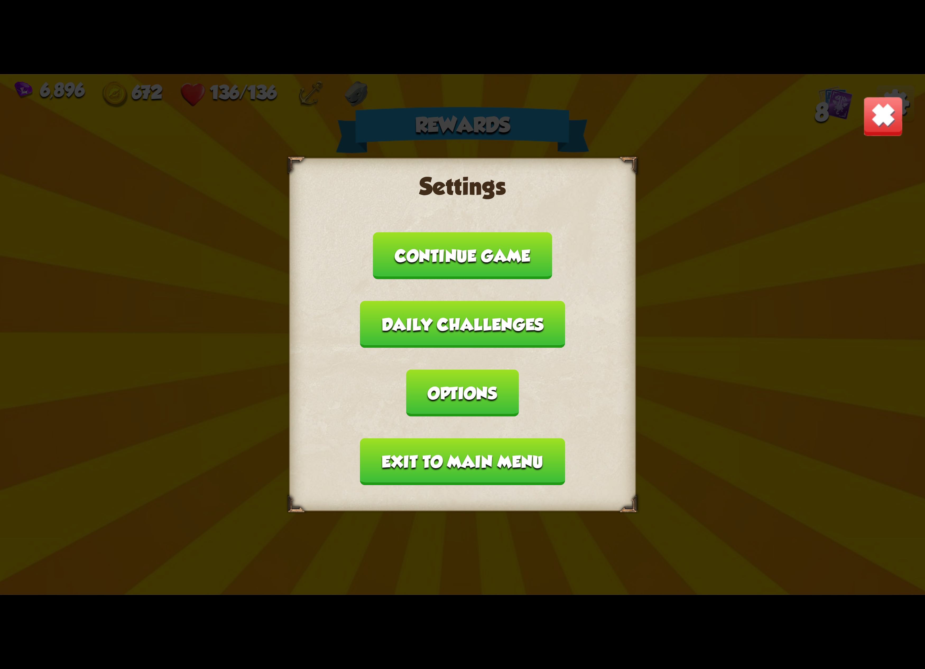
drag, startPoint x: 561, startPoint y: 367, endPoint x: 449, endPoint y: 341, distance: 114.9
click at [306, 158] on button "Options" at bounding box center [462, 393] width 112 height 47
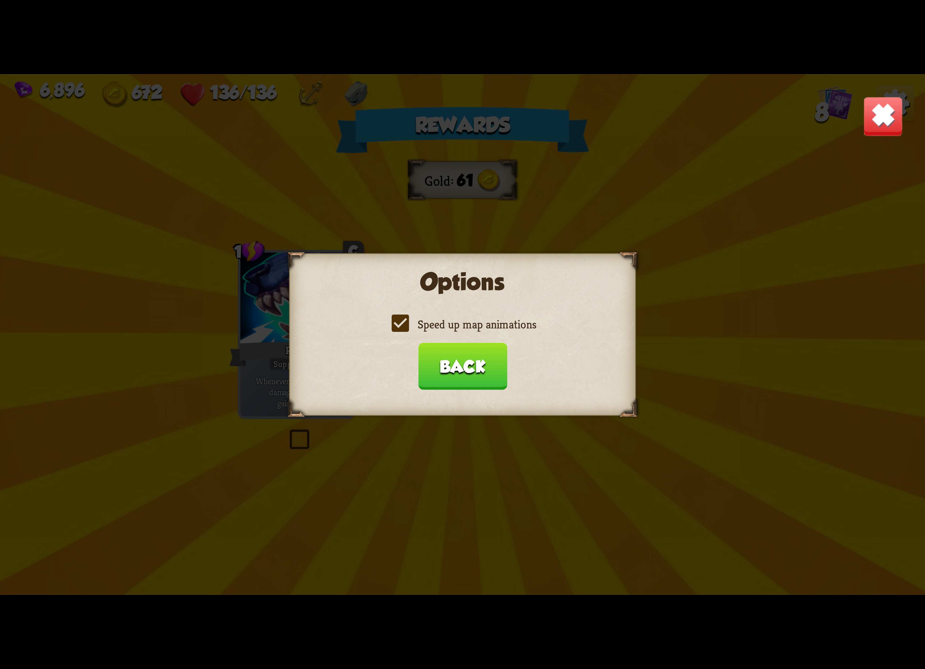
click at [306, 158] on div "Options Speed up map animations Back" at bounding box center [462, 334] width 347 height 163
click at [306, 158] on label "Speed up map animations" at bounding box center [462, 324] width 147 height 15
click at [0, 0] on input "Speed up map animations" at bounding box center [0, 0] width 0 height 0
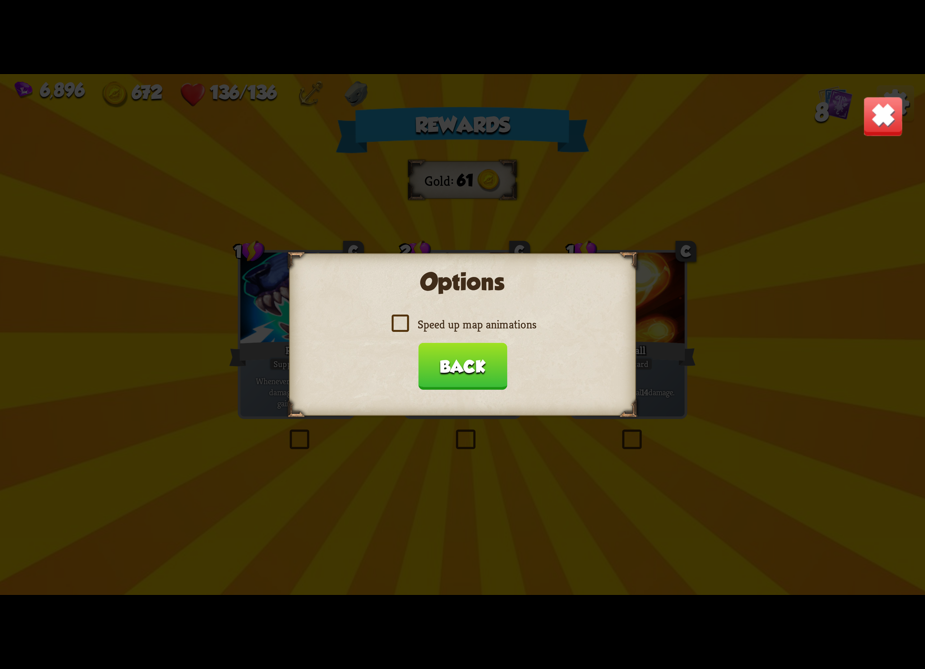
click at [306, 158] on label "Speed up map animations" at bounding box center [462, 324] width 147 height 15
click at [0, 0] on input "Speed up map animations" at bounding box center [0, 0] width 0 height 0
drag, startPoint x: 432, startPoint y: 356, endPoint x: 422, endPoint y: 365, distance: 13.5
click at [306, 158] on button "Back" at bounding box center [462, 366] width 89 height 47
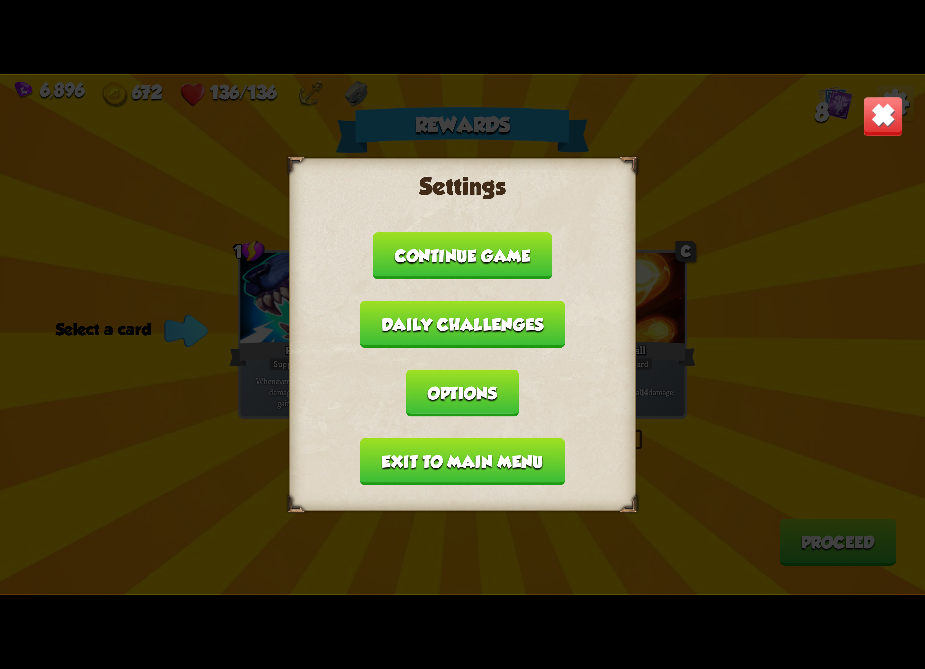
click at [306, 158] on button "Exit to main menu" at bounding box center [462, 461] width 205 height 47
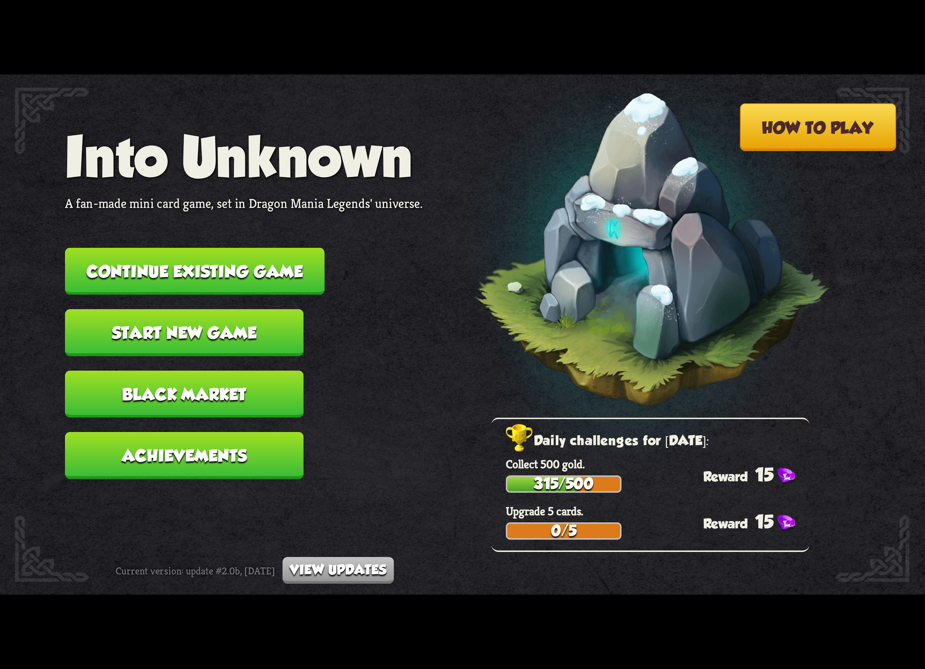
click at [241, 158] on button "Continue existing game" at bounding box center [194, 271] width 259 height 47
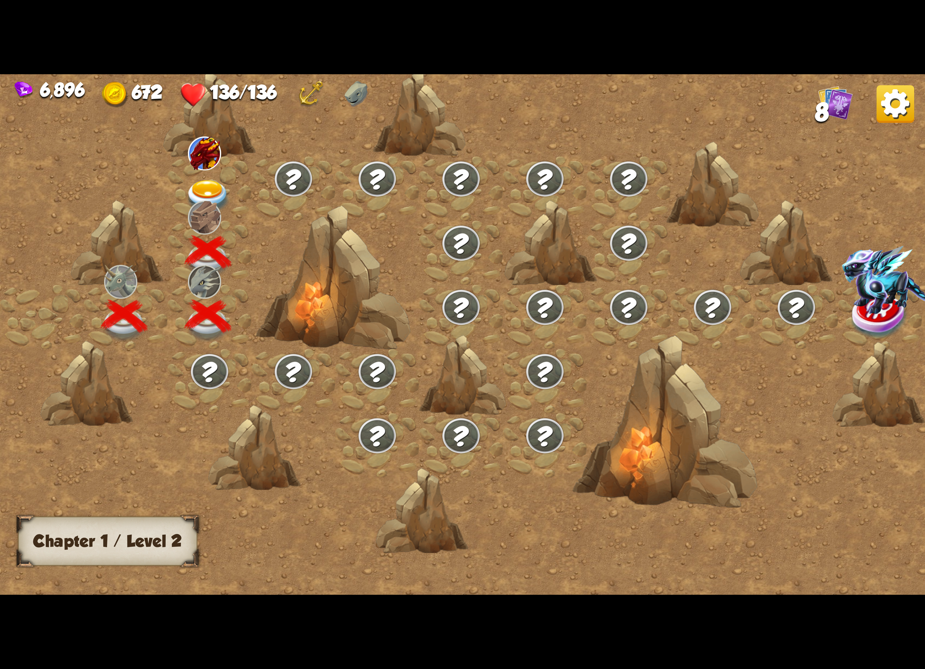
click at [215, 158] on img at bounding box center [208, 197] width 46 height 34
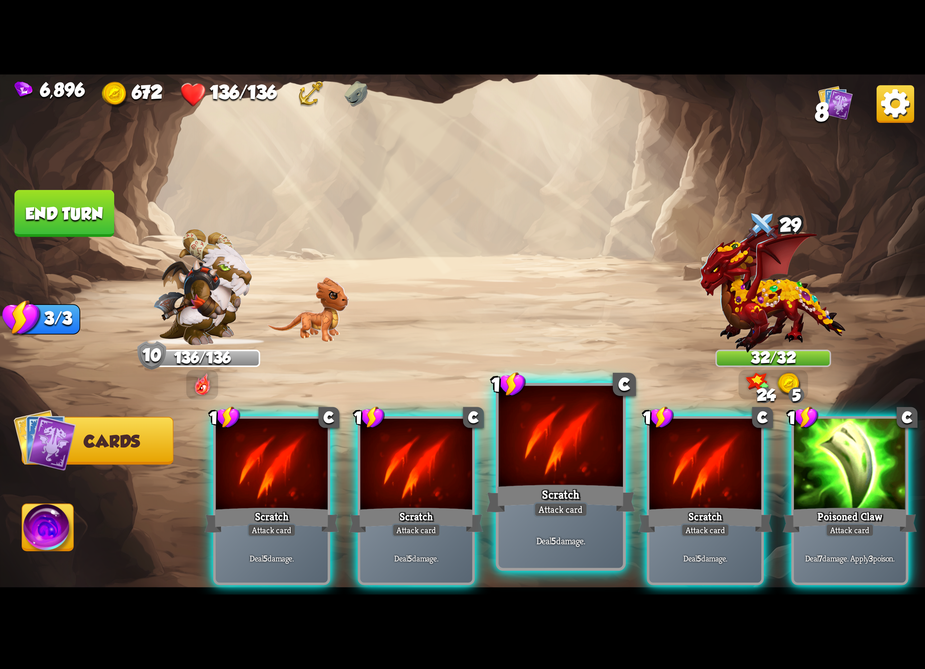
click at [306, 158] on div at bounding box center [561, 438] width 124 height 105
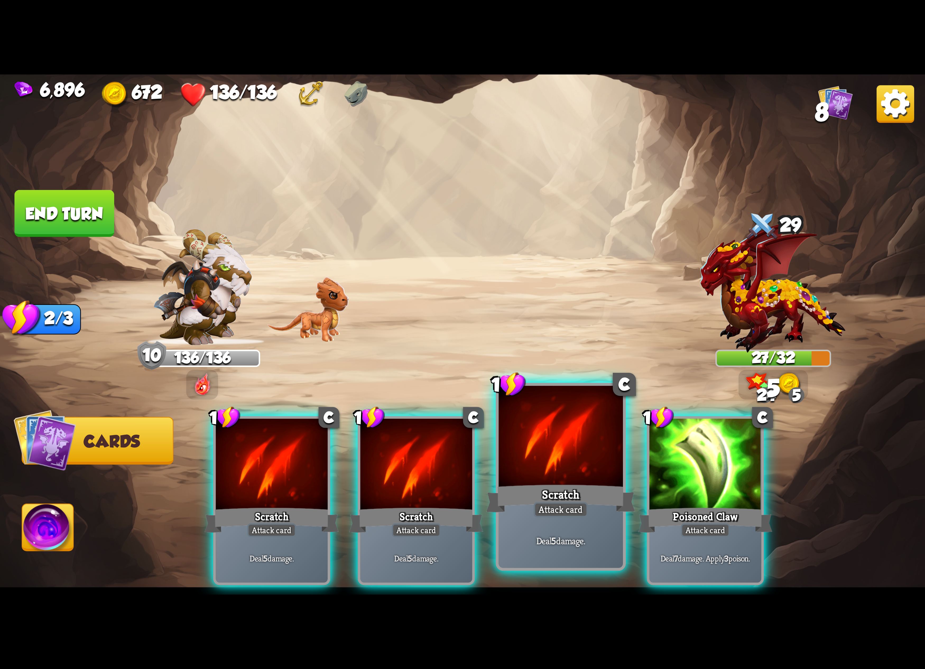
click at [306, 158] on div at bounding box center [561, 438] width 124 height 105
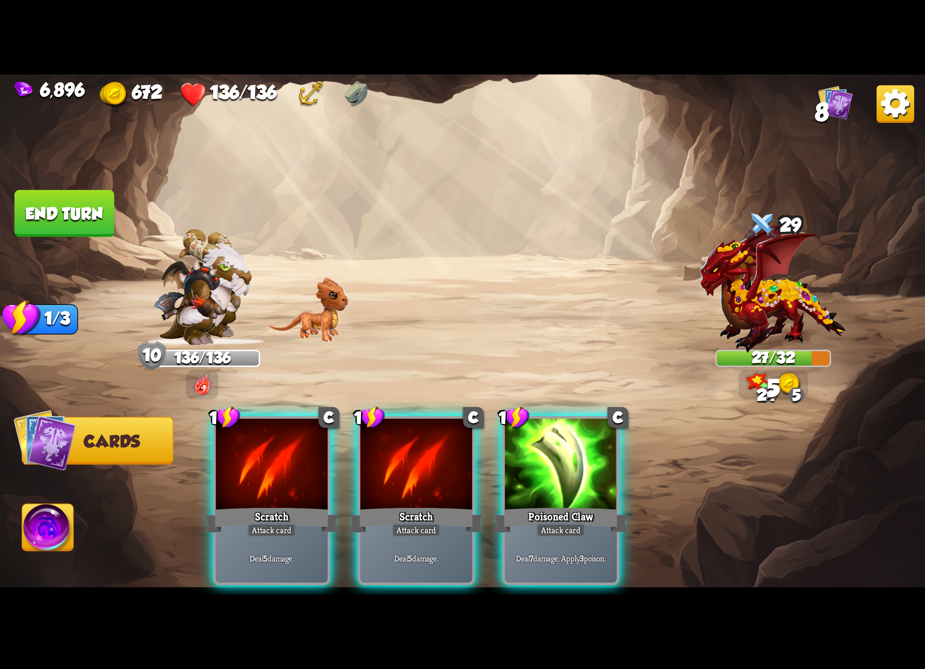
drag, startPoint x: 571, startPoint y: 474, endPoint x: 544, endPoint y: 485, distance: 28.9
click at [306, 158] on div at bounding box center [561, 466] width 112 height 94
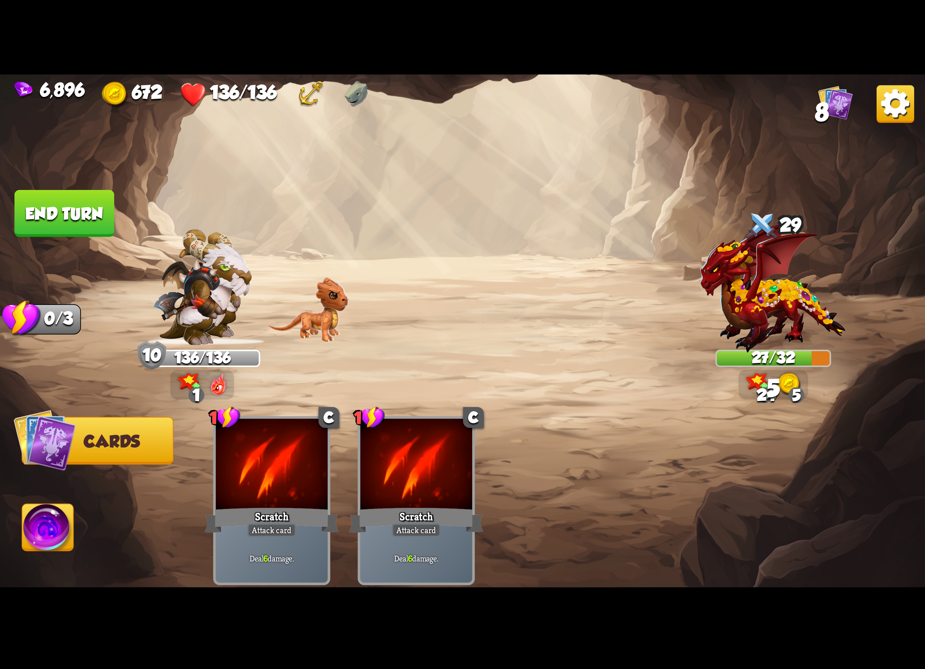
click at [54, 158] on img at bounding box center [47, 530] width 51 height 52
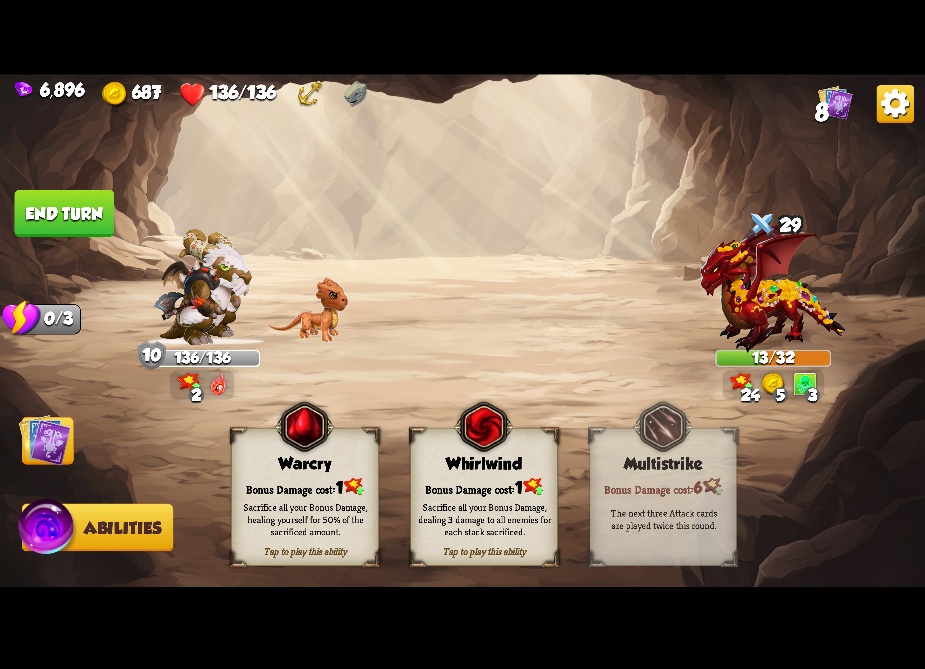
click at [306, 158] on img at bounding box center [483, 427] width 59 height 61
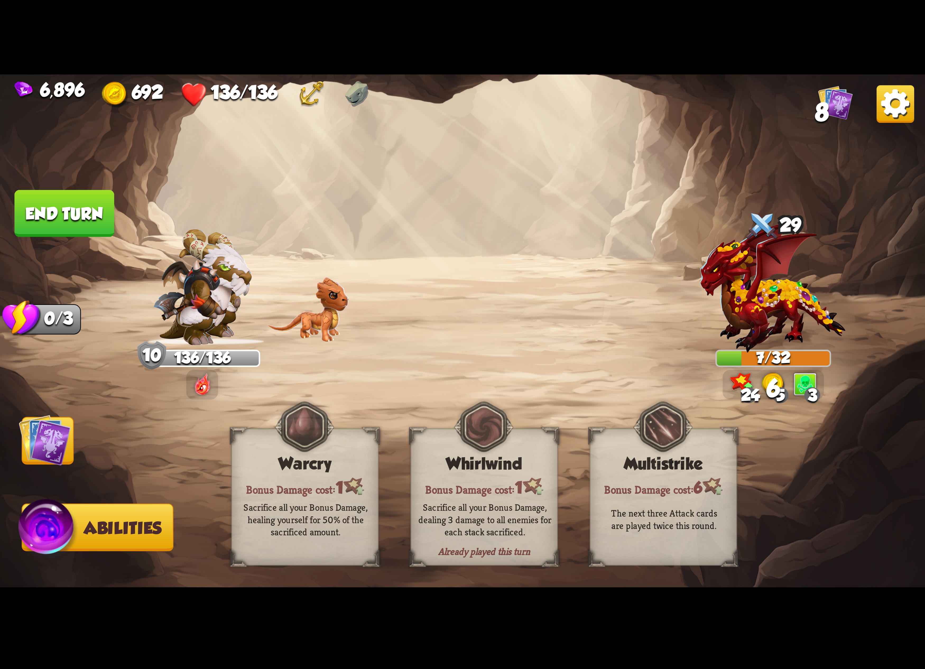
click at [66, 158] on img at bounding box center [45, 440] width 52 height 52
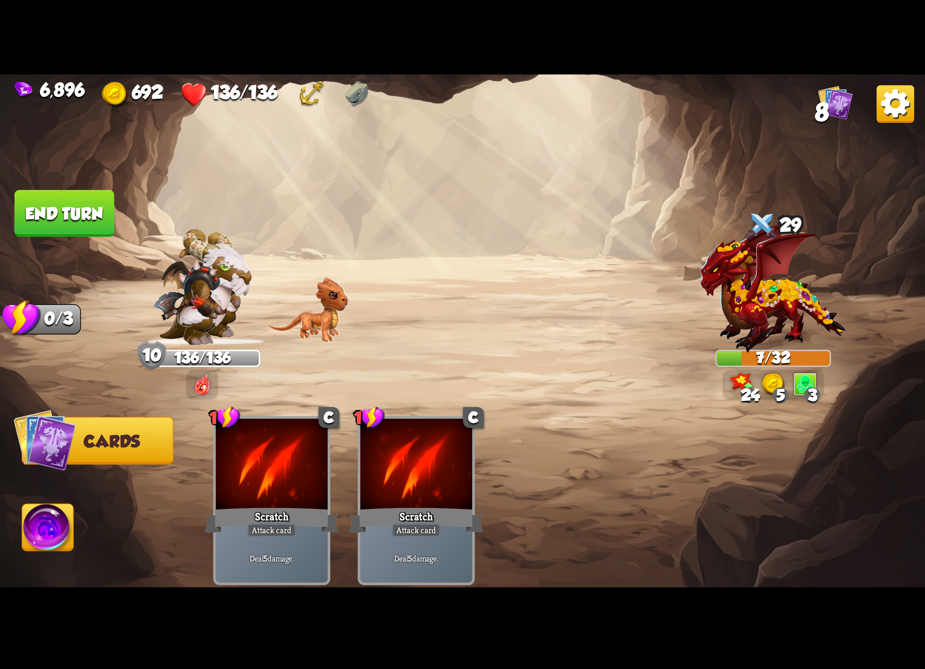
click at [306, 115] on img at bounding box center [895, 104] width 38 height 38
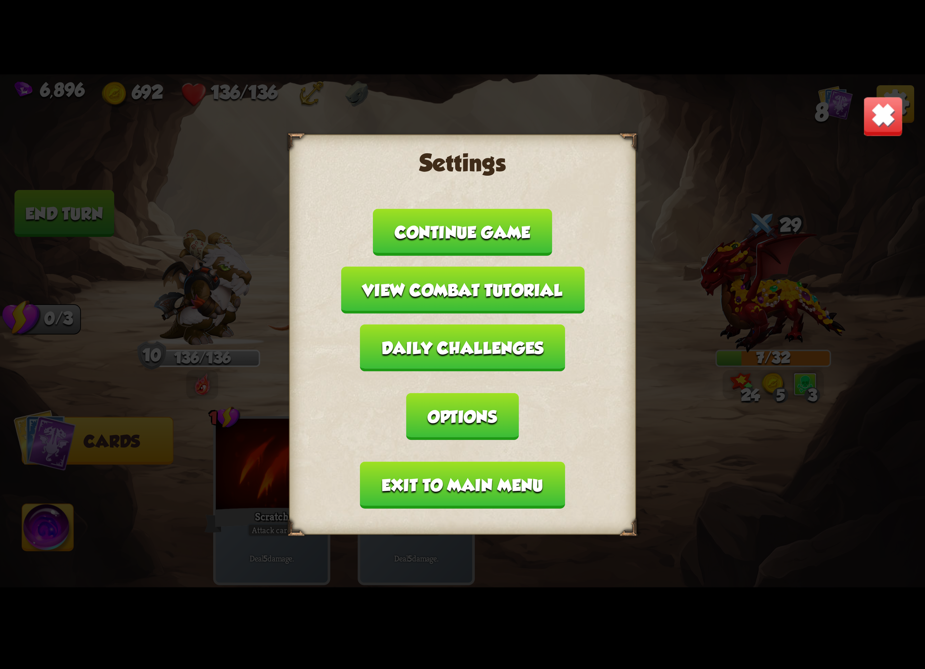
drag, startPoint x: 564, startPoint y: 365, endPoint x: 528, endPoint y: 386, distance: 41.7
click at [306, 158] on button "Options" at bounding box center [462, 416] width 112 height 47
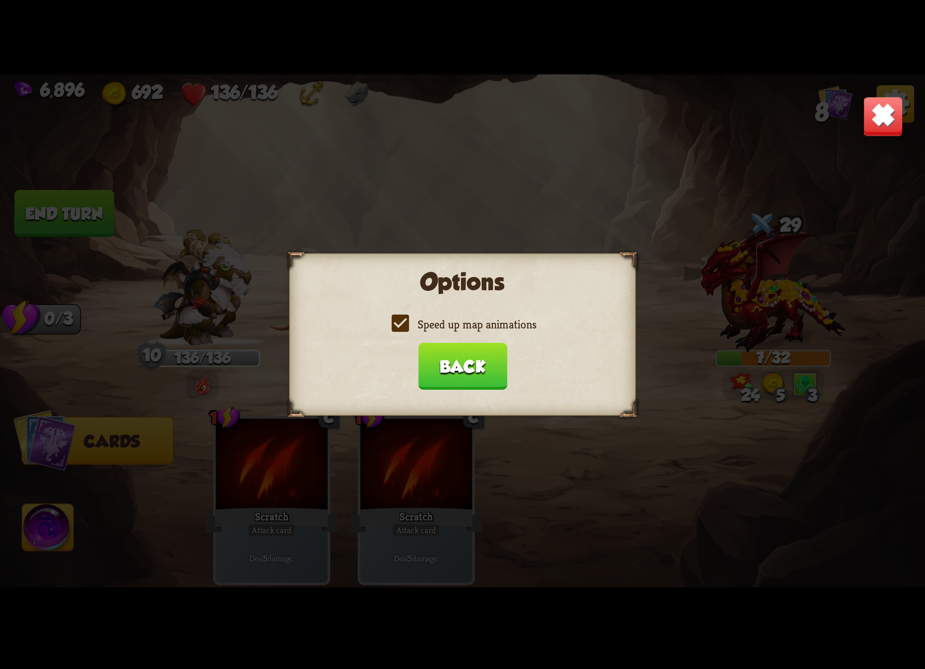
click at [306, 158] on label "Speed up map animations" at bounding box center [462, 324] width 147 height 15
click at [0, 0] on input "Speed up map animations" at bounding box center [0, 0] width 0 height 0
click at [306, 158] on label "Speed up map animations" at bounding box center [462, 324] width 147 height 15
click at [0, 0] on input "Speed up map animations" at bounding box center [0, 0] width 0 height 0
click at [306, 158] on button "Back" at bounding box center [462, 366] width 89 height 47
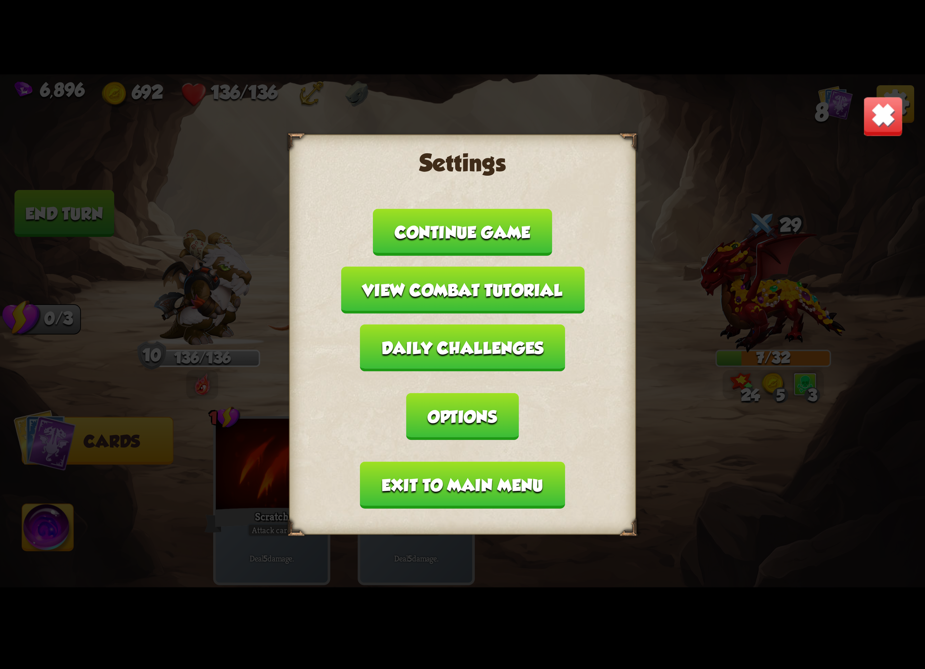
click at [306, 158] on button "Exit to main menu" at bounding box center [462, 485] width 205 height 47
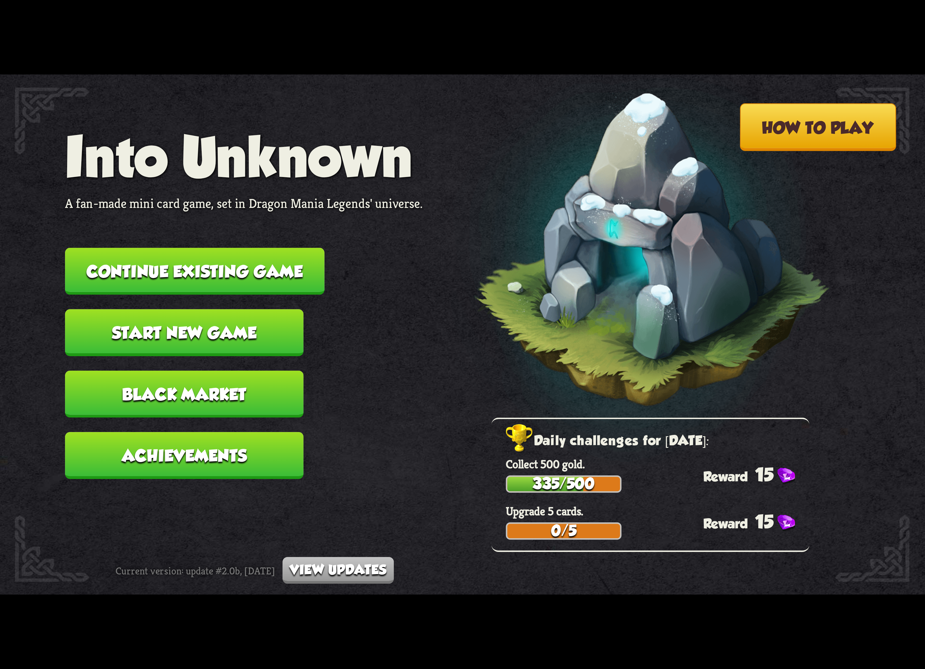
click at [160, 158] on button "Continue existing game" at bounding box center [194, 271] width 259 height 47
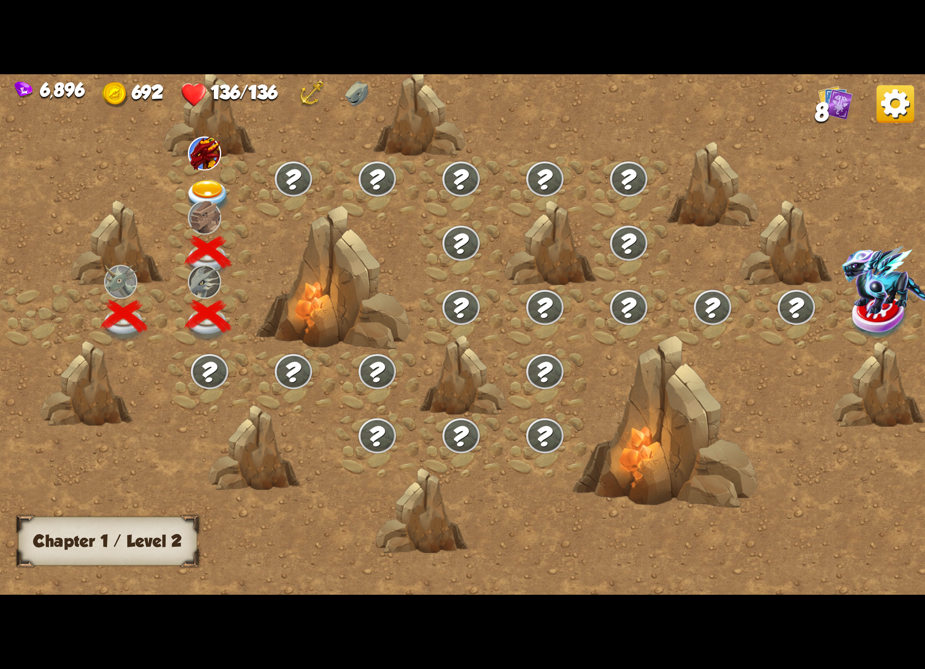
click at [212, 158] on img at bounding box center [208, 197] width 46 height 34
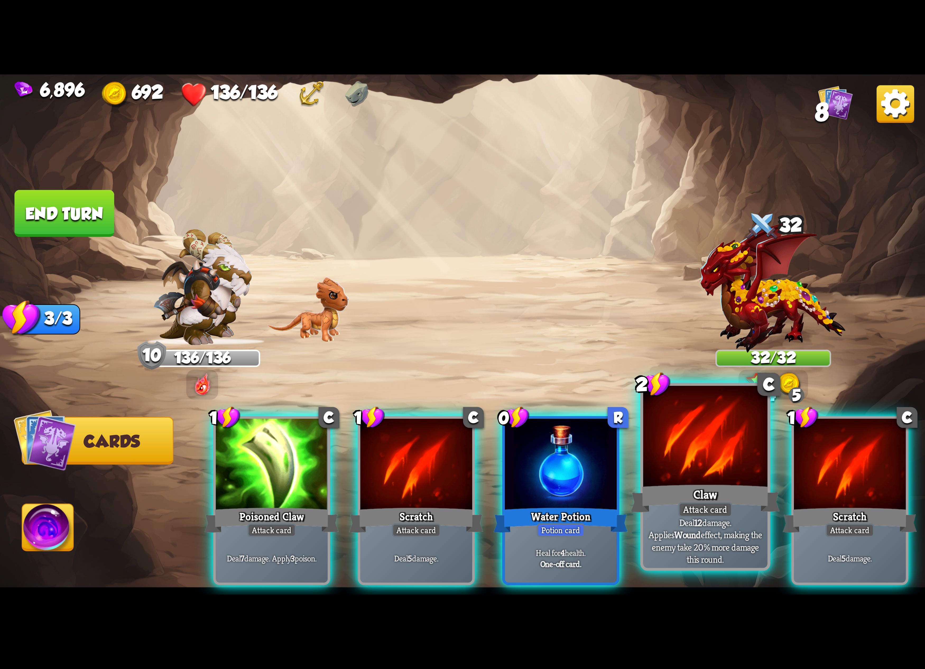
click at [306, 158] on div at bounding box center [705, 438] width 124 height 105
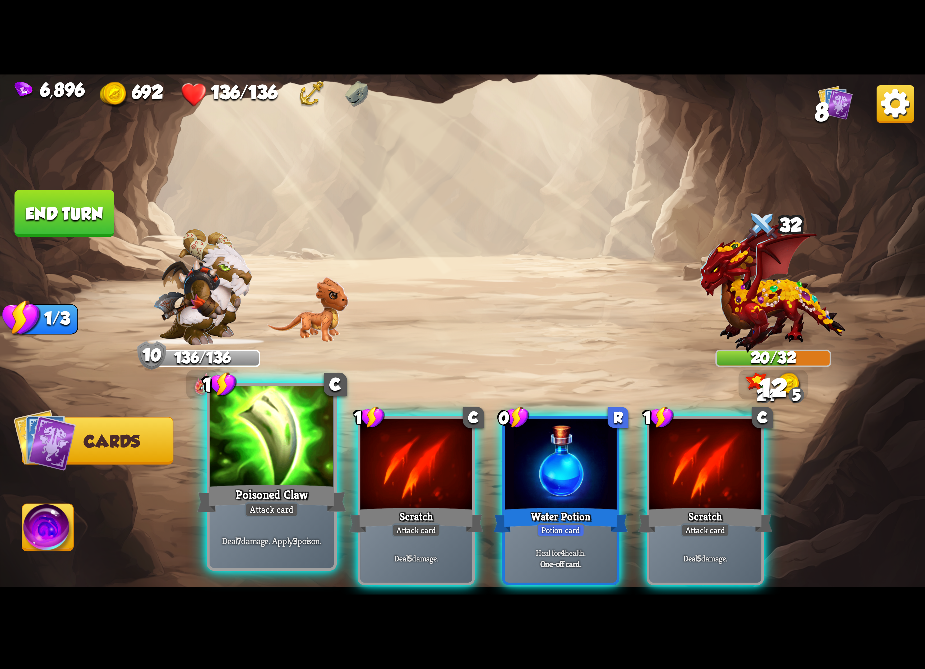
click at [286, 158] on div "Poisoned Claw" at bounding box center [271, 498] width 149 height 33
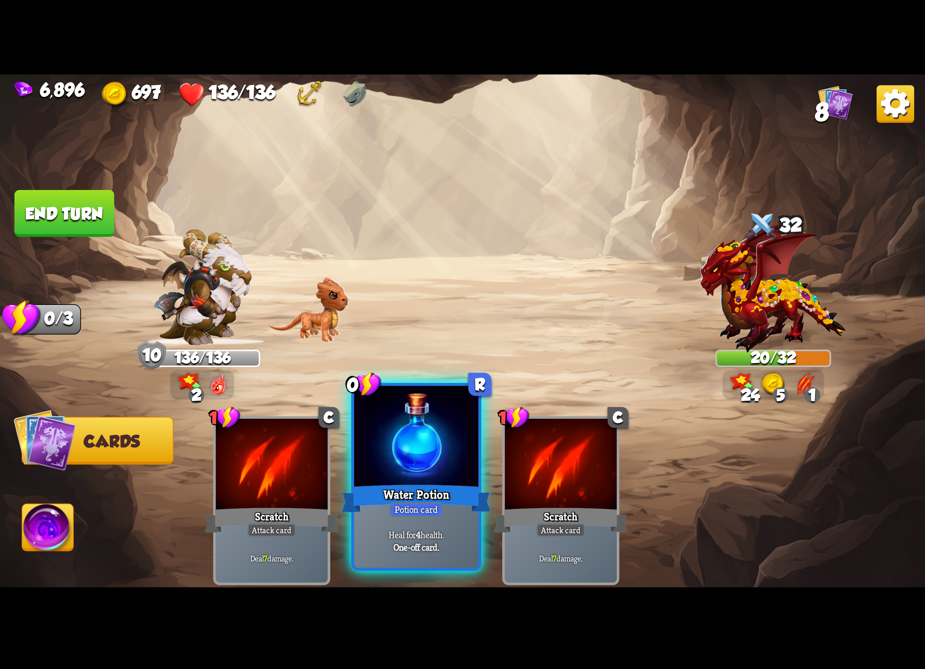
click at [306, 158] on div at bounding box center [416, 438] width 124 height 105
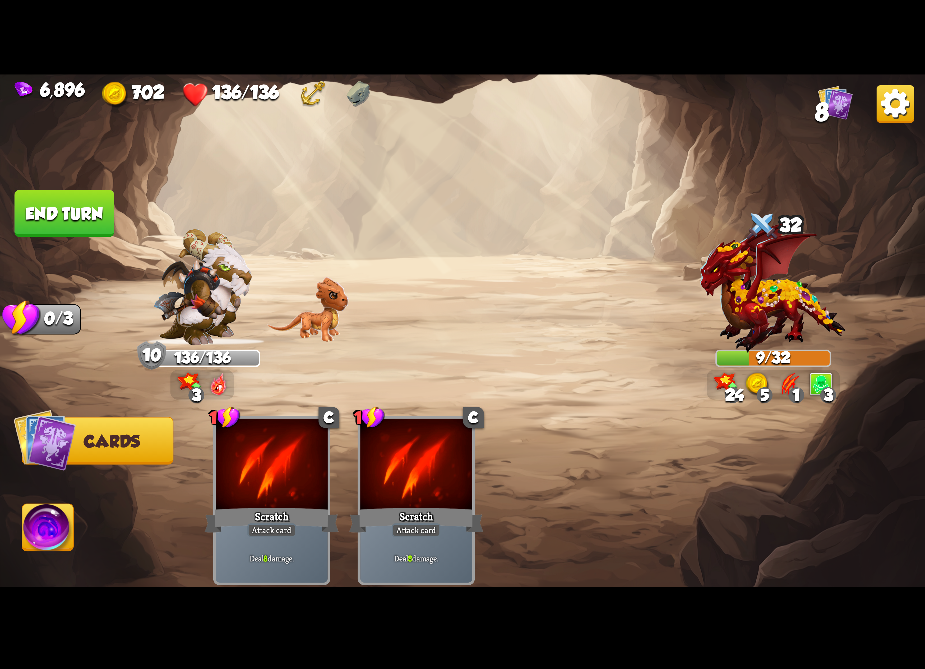
click at [52, 158] on img at bounding box center [47, 530] width 51 height 52
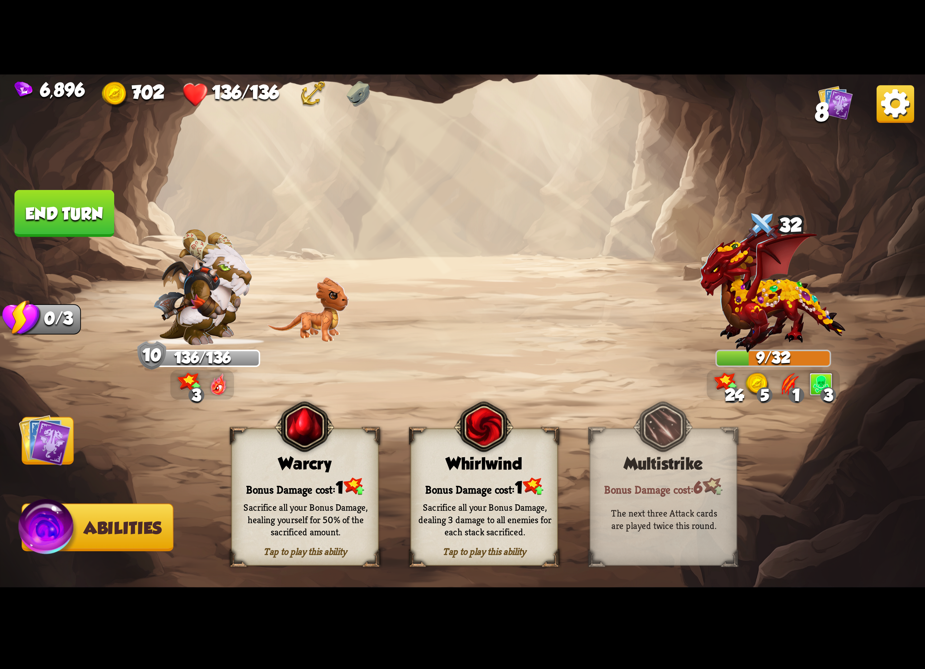
drag, startPoint x: 435, startPoint y: 445, endPoint x: 438, endPoint y: 447, distance: 3.0
click at [306, 158] on div "Tap to play this ability Whirlwind Bonus Damage cost: 1 Sacrifice all your Bonu…" at bounding box center [483, 496] width 147 height 137
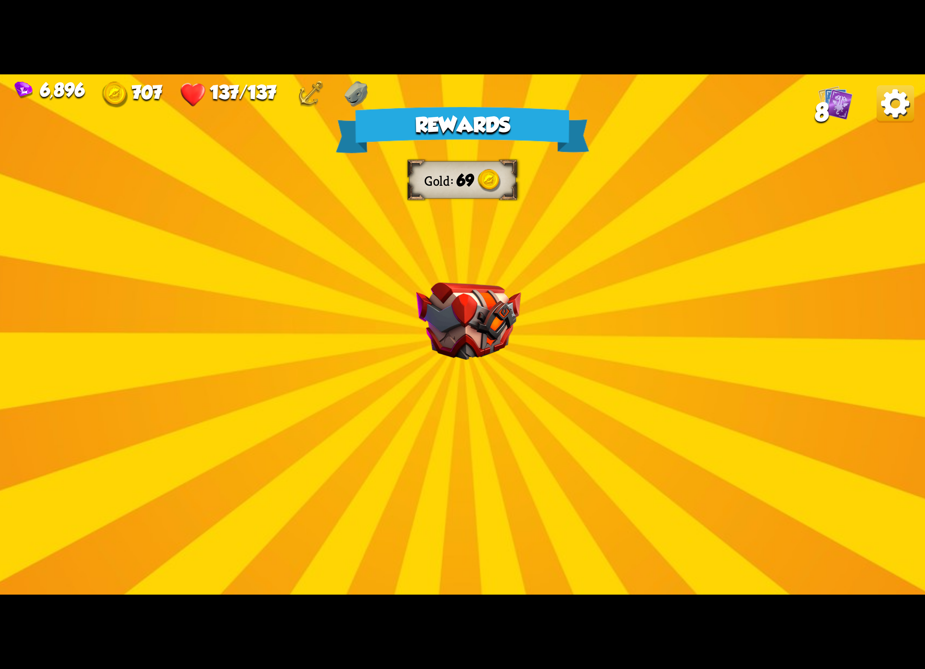
click at [306, 117] on img at bounding box center [895, 104] width 38 height 38
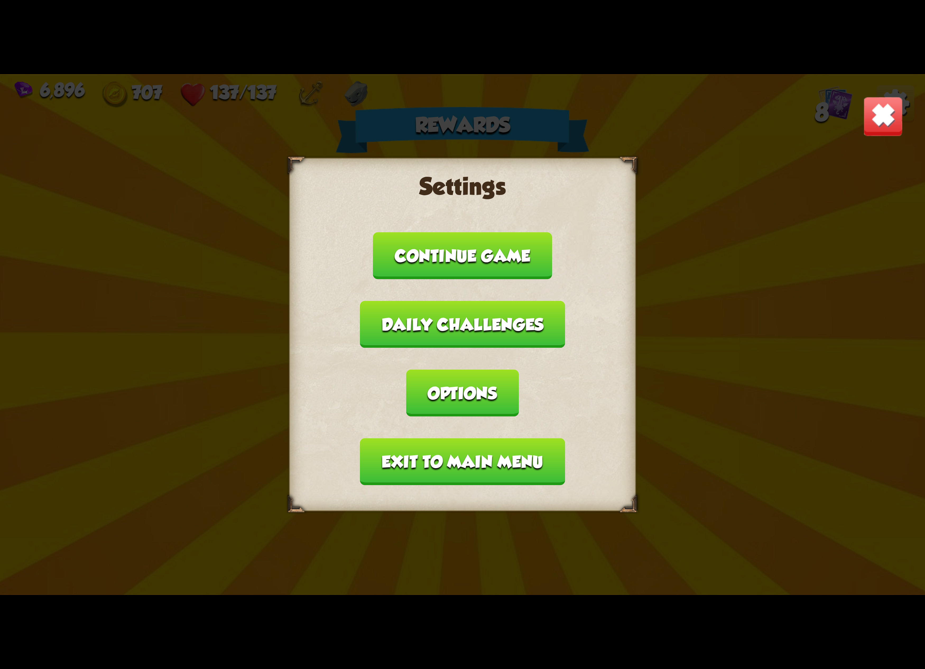
click at [306, 158] on button "Options" at bounding box center [462, 393] width 112 height 47
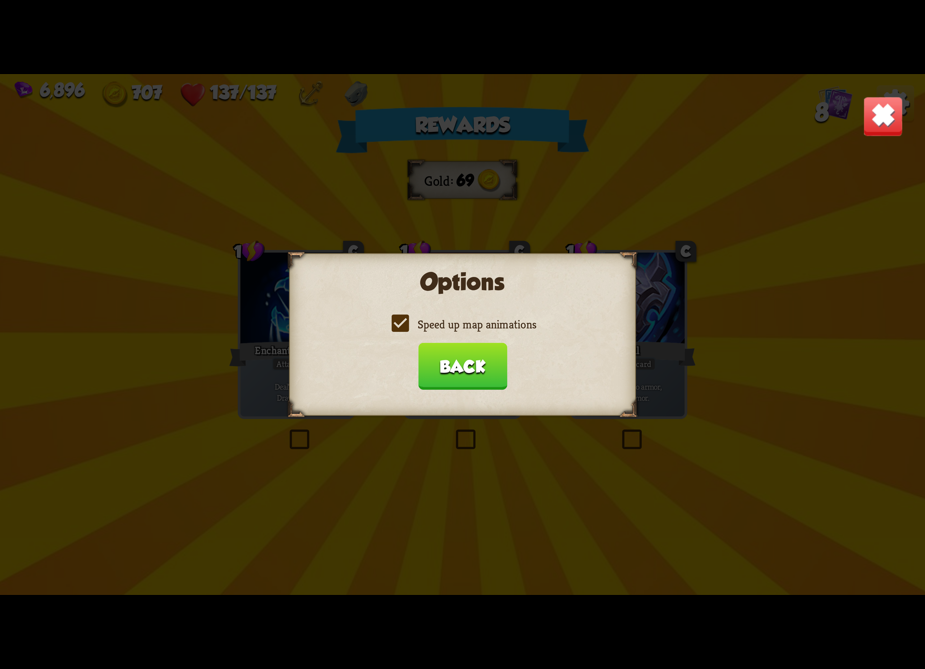
click at [306, 158] on label "Speed up map animations" at bounding box center [462, 324] width 147 height 15
click at [0, 0] on input "Speed up map animations" at bounding box center [0, 0] width 0 height 0
click at [306, 158] on label "Speed up map animations" at bounding box center [462, 324] width 147 height 15
click at [0, 0] on input "Speed up map animations" at bounding box center [0, 0] width 0 height 0
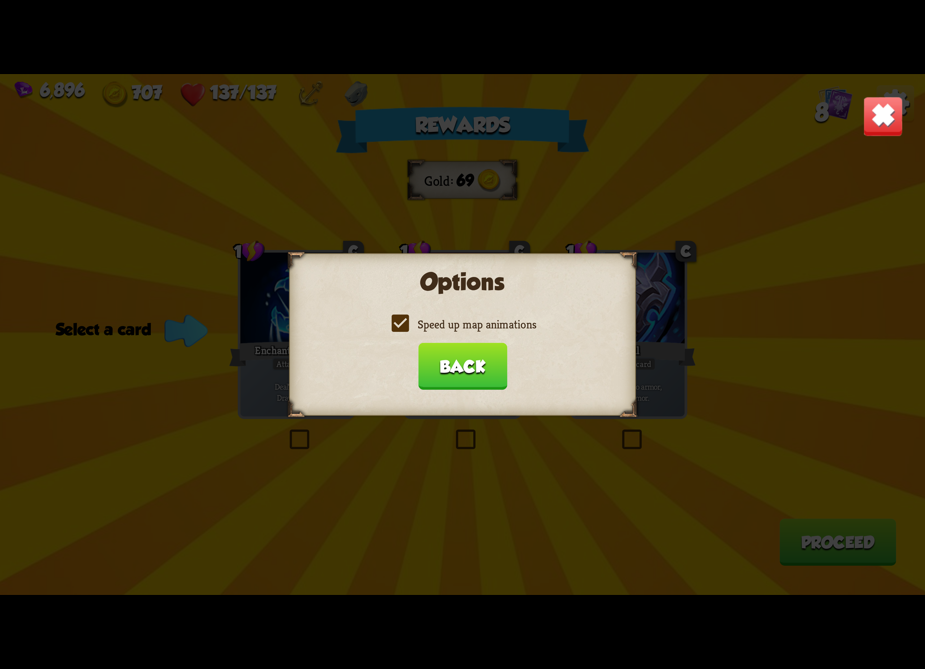
click at [306, 158] on button "Back" at bounding box center [462, 366] width 89 height 47
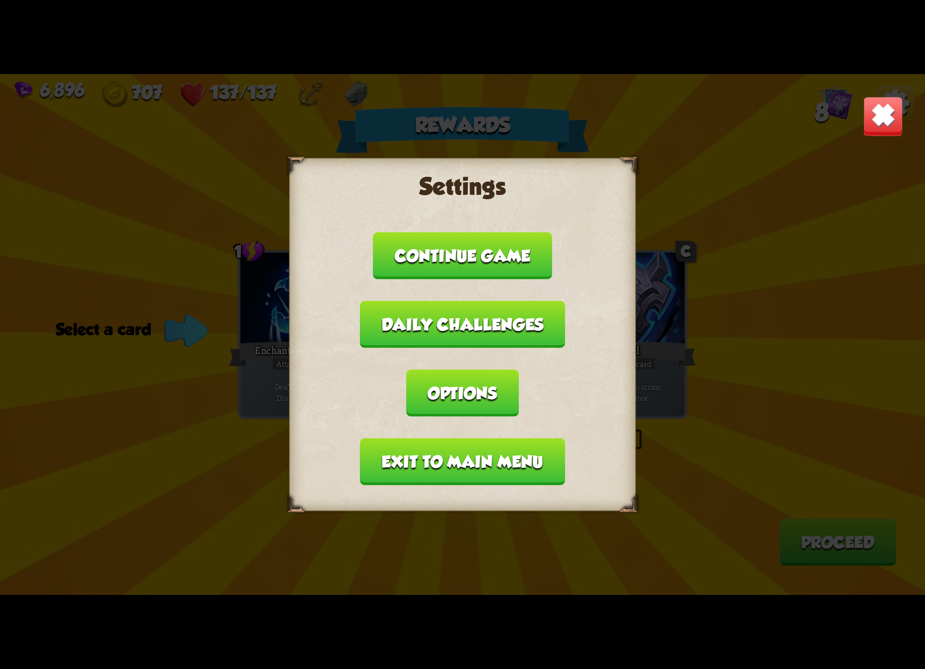
click at [306, 158] on button "Exit to main menu" at bounding box center [462, 461] width 205 height 47
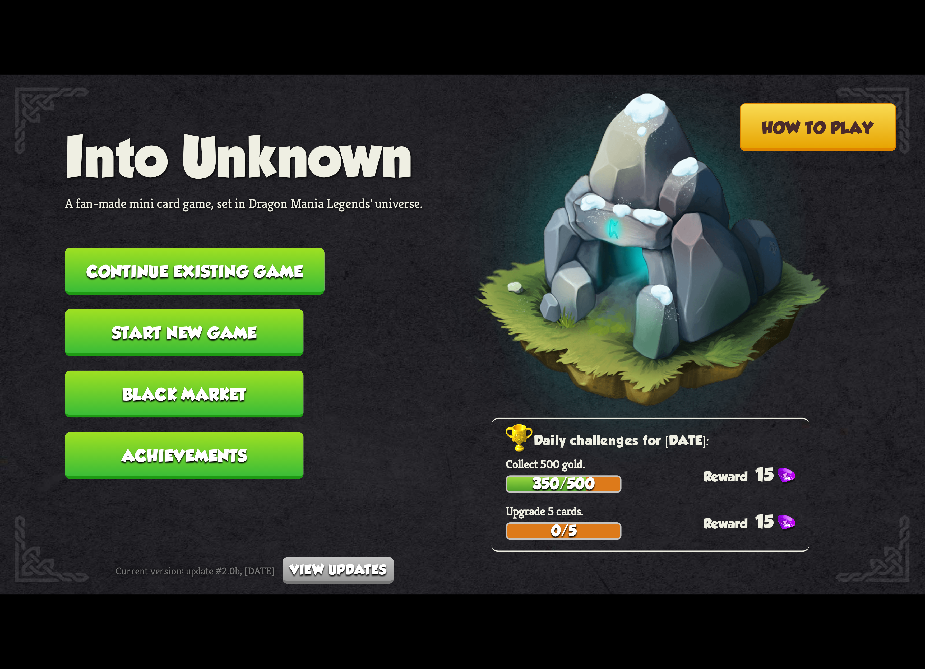
click at [266, 158] on button "Continue existing game" at bounding box center [194, 271] width 259 height 47
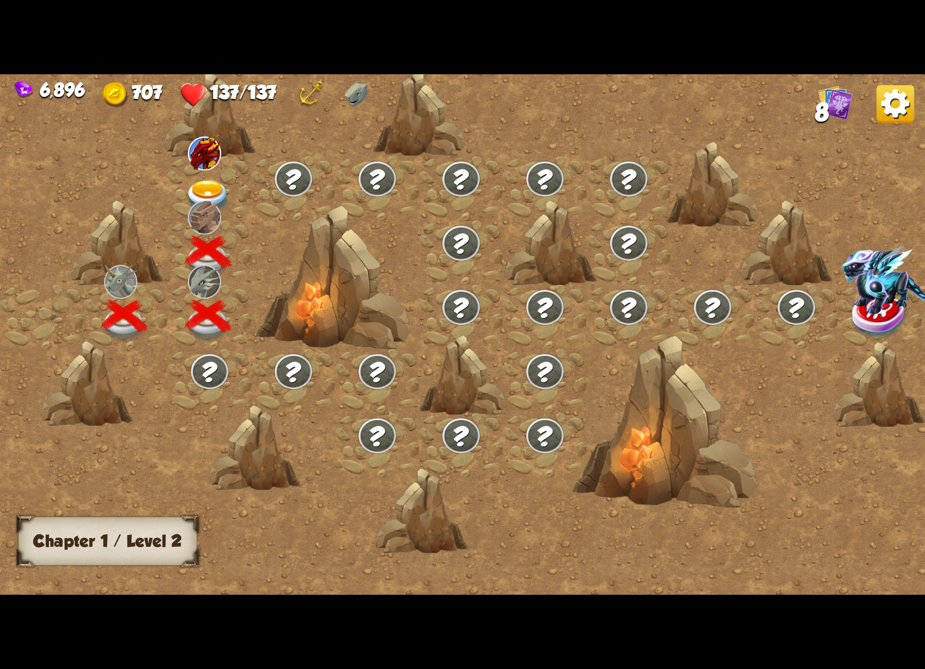
click at [206, 158] on img at bounding box center [208, 197] width 46 height 34
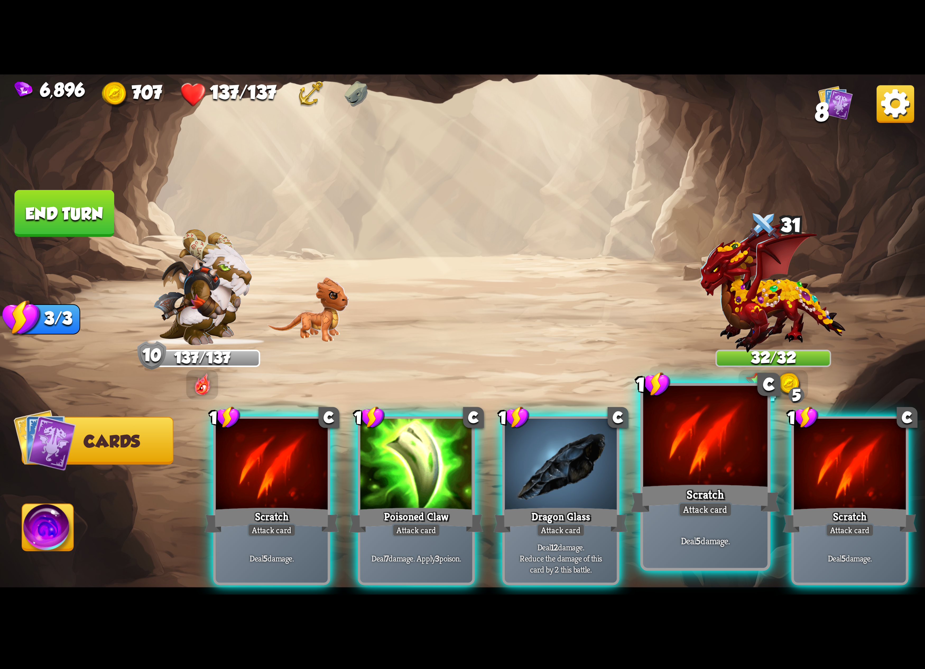
click at [306, 158] on div at bounding box center [705, 438] width 124 height 105
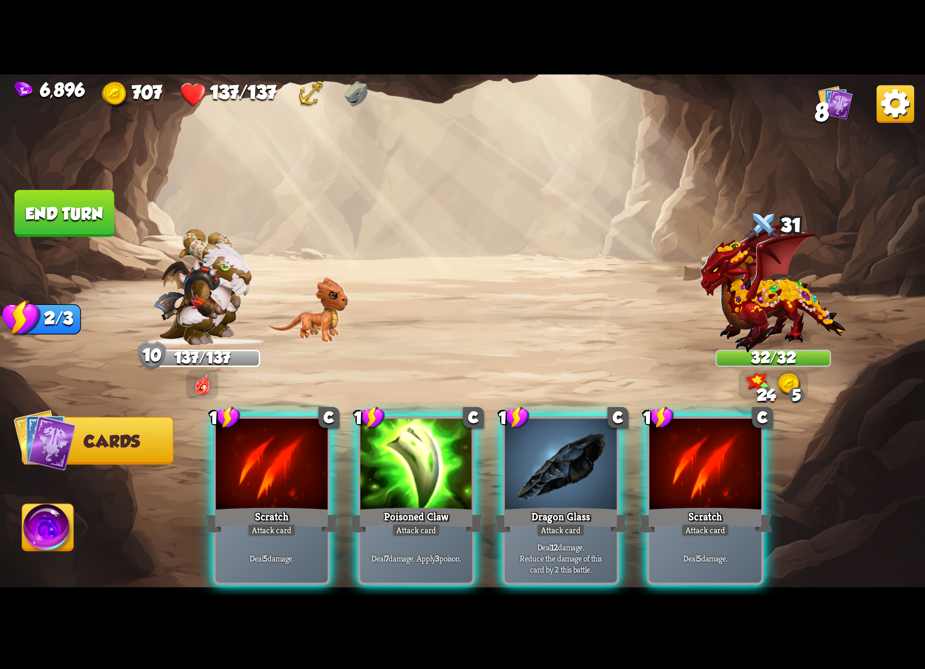
click at [306, 158] on div at bounding box center [705, 466] width 112 height 94
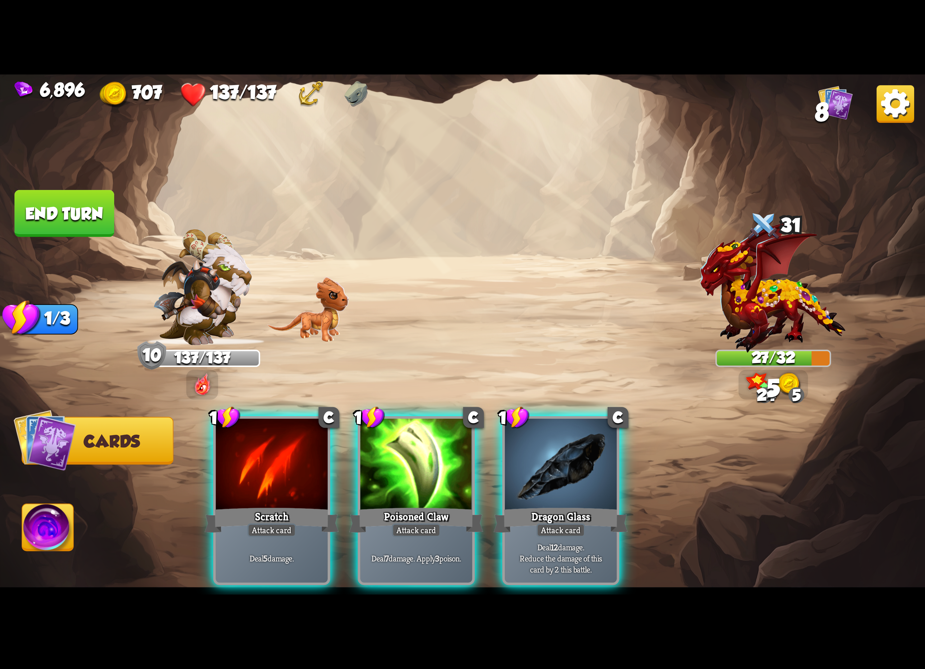
click at [306, 158] on div "1 C Scratch Attack card Deal 5 damage. 1 C Poisoned Claw Attack card Deal 7 dam…" at bounding box center [555, 478] width 740 height 231
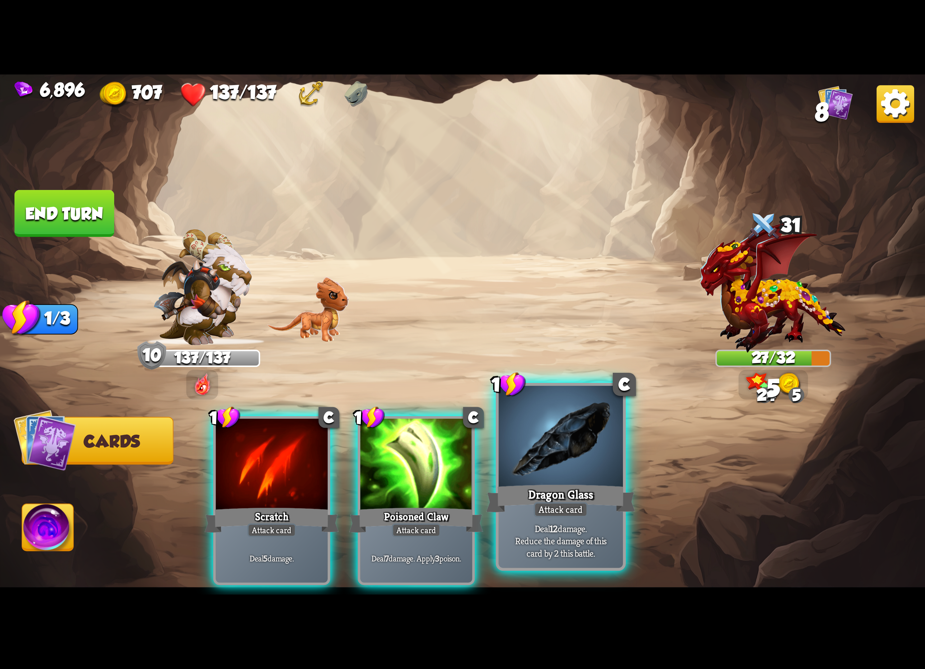
click at [306, 158] on div at bounding box center [561, 438] width 124 height 105
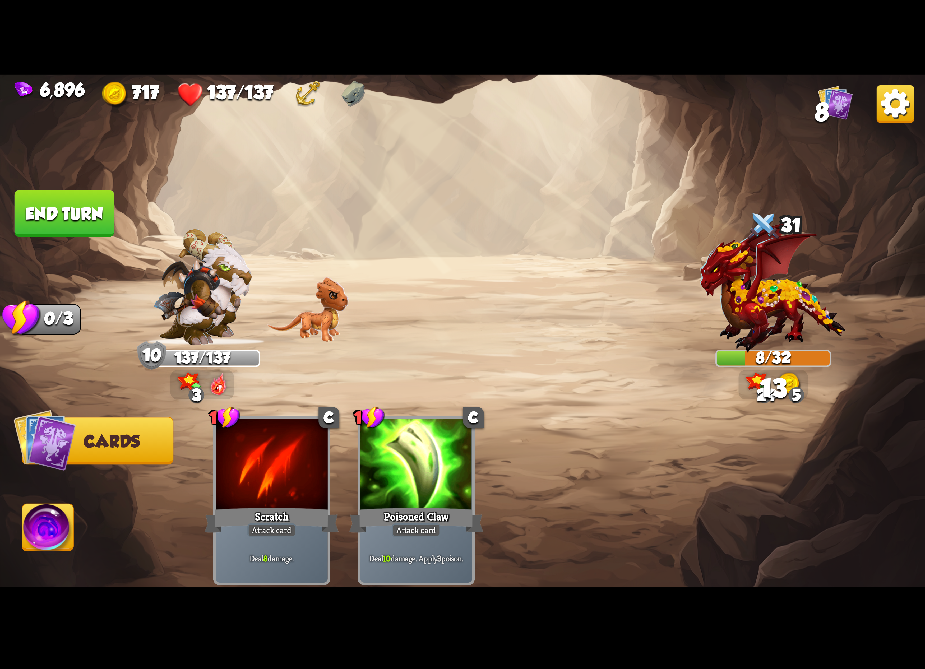
click at [79, 158] on img at bounding box center [462, 335] width 925 height 520
click at [50, 158] on img at bounding box center [47, 530] width 51 height 52
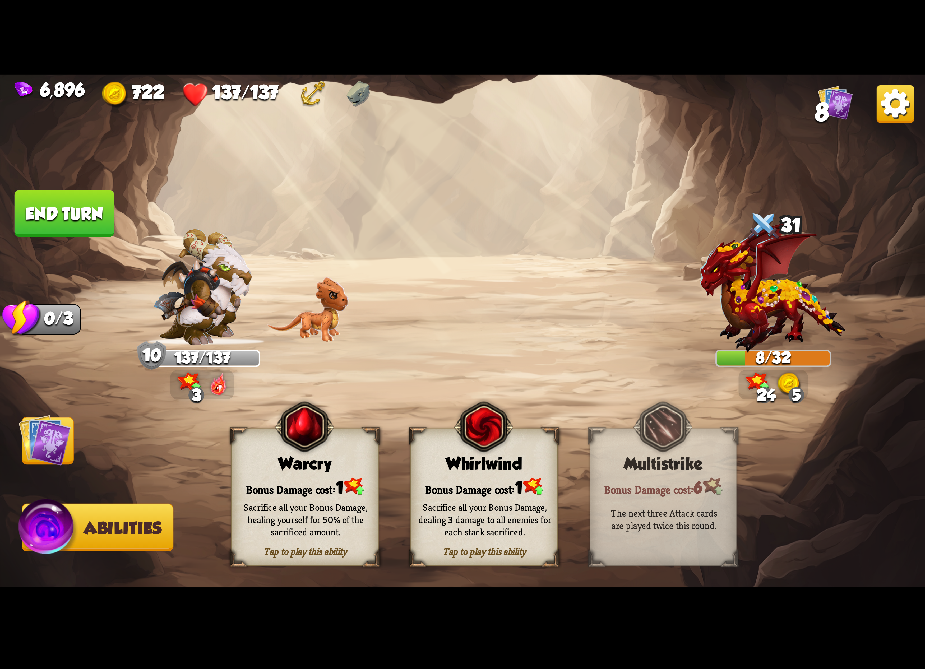
click at [306, 158] on div "Whirlwind" at bounding box center [484, 463] width 146 height 19
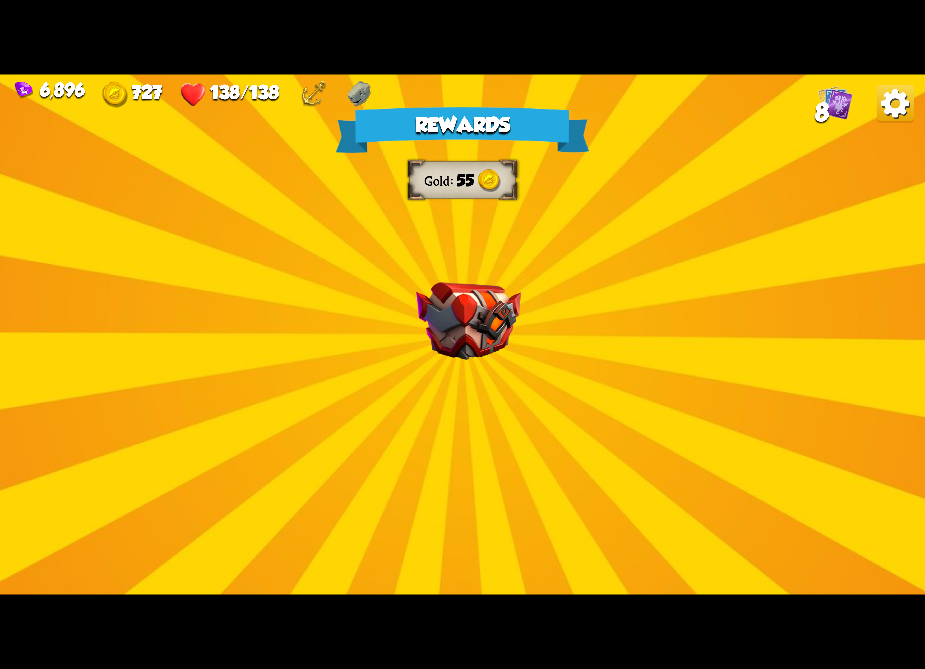
click at [306, 106] on img at bounding box center [895, 104] width 38 height 38
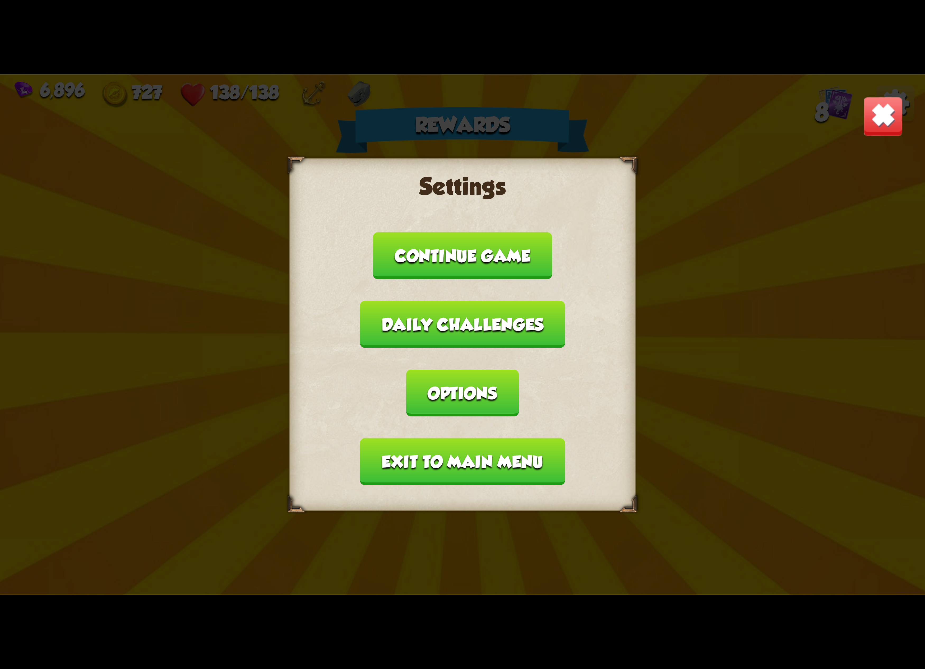
click at [306, 158] on button "Options" at bounding box center [462, 393] width 112 height 47
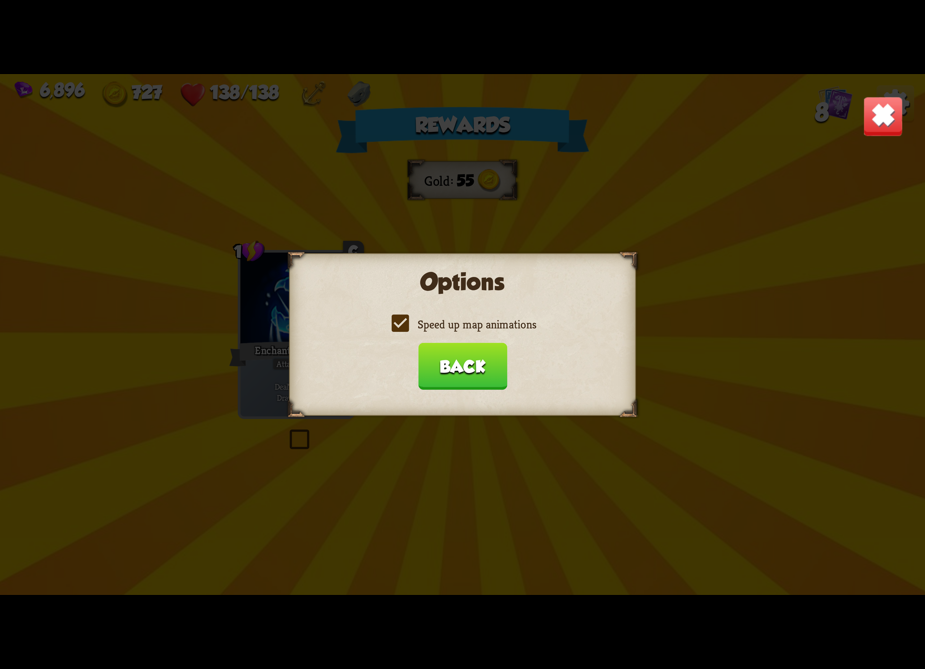
click at [306, 158] on label "Speed up map animations" at bounding box center [462, 324] width 147 height 15
click at [0, 0] on input "Speed up map animations" at bounding box center [0, 0] width 0 height 0
click at [306, 158] on label "Speed up map animations" at bounding box center [462, 324] width 147 height 15
click at [0, 0] on input "Speed up map animations" at bounding box center [0, 0] width 0 height 0
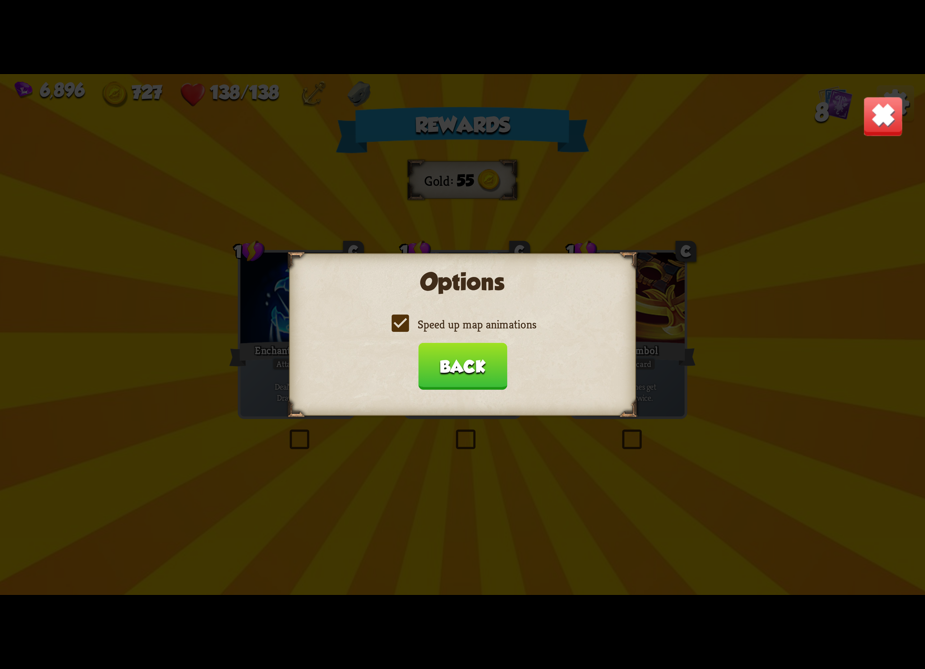
click at [306, 158] on button "Back" at bounding box center [462, 366] width 89 height 47
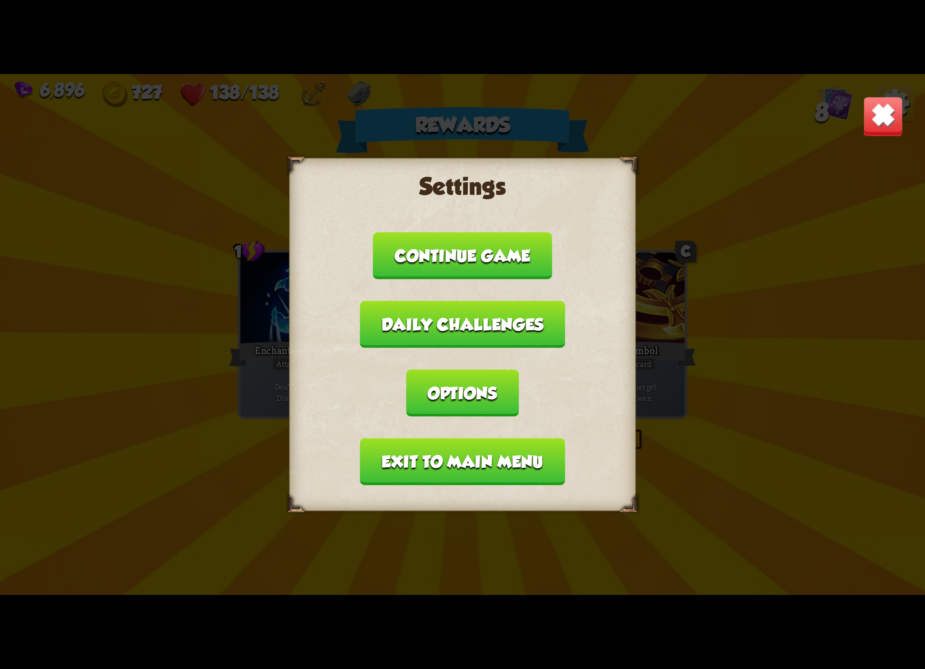
click at [306, 158] on button "Exit to main menu" at bounding box center [462, 461] width 205 height 47
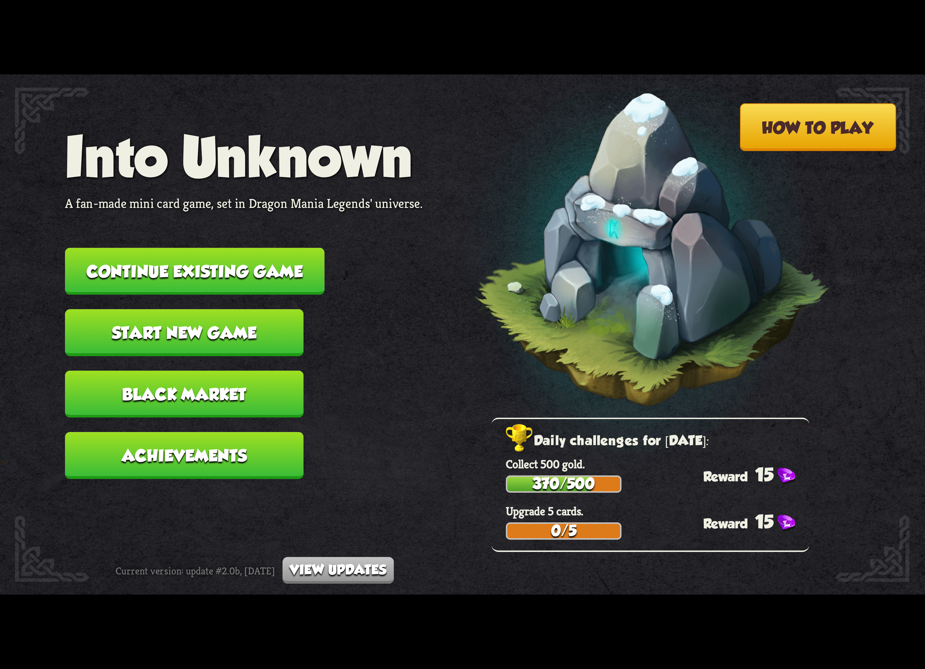
drag, startPoint x: 292, startPoint y: 275, endPoint x: 289, endPoint y: 275, distance: 3.2
click at [289, 158] on button "Continue existing game" at bounding box center [194, 271] width 259 height 47
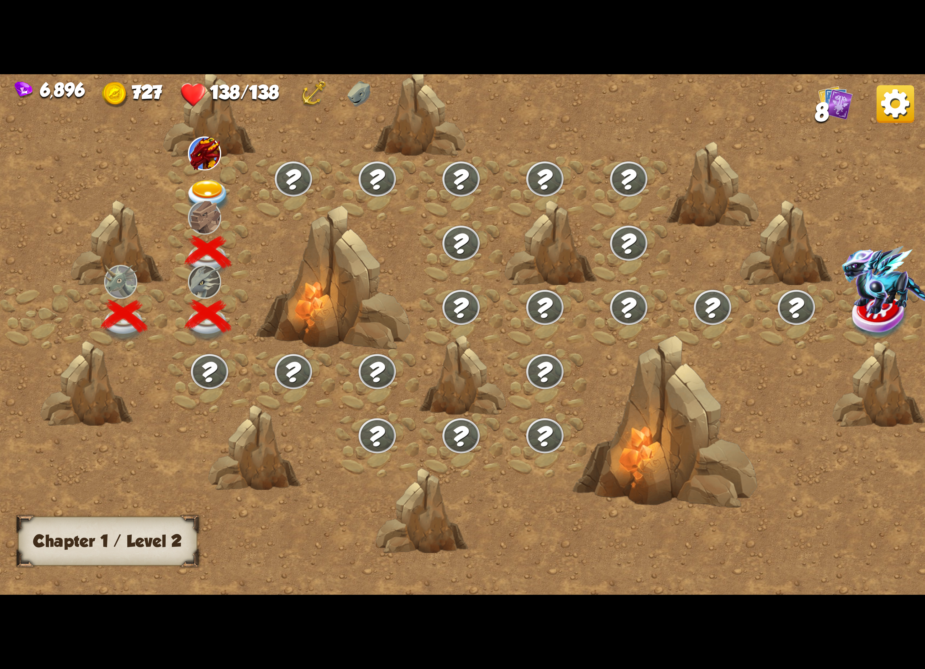
click at [204, 158] on img at bounding box center [204, 153] width 33 height 34
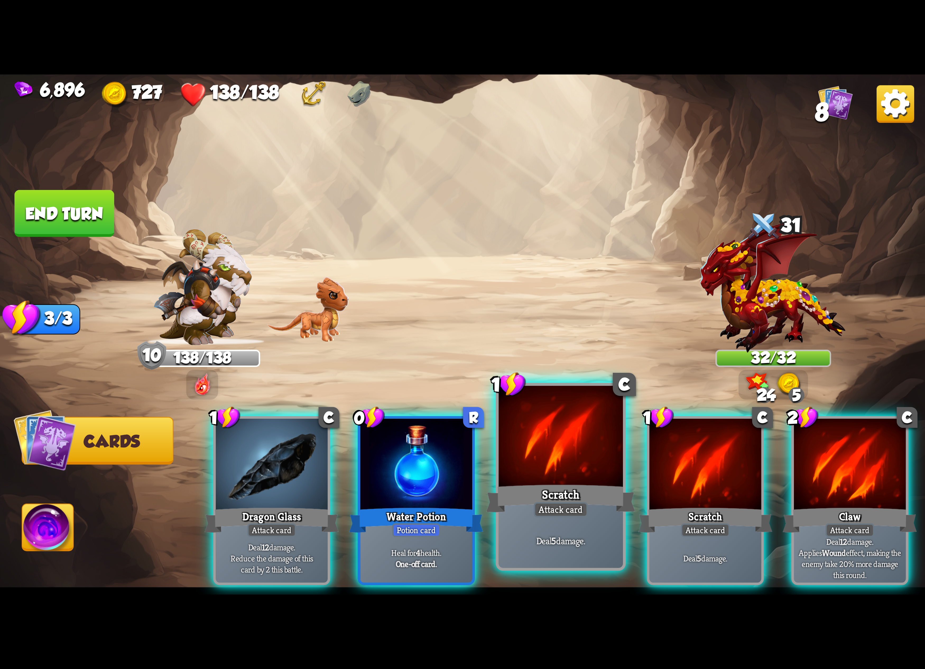
click at [306, 158] on div "Scratch" at bounding box center [560, 498] width 149 height 33
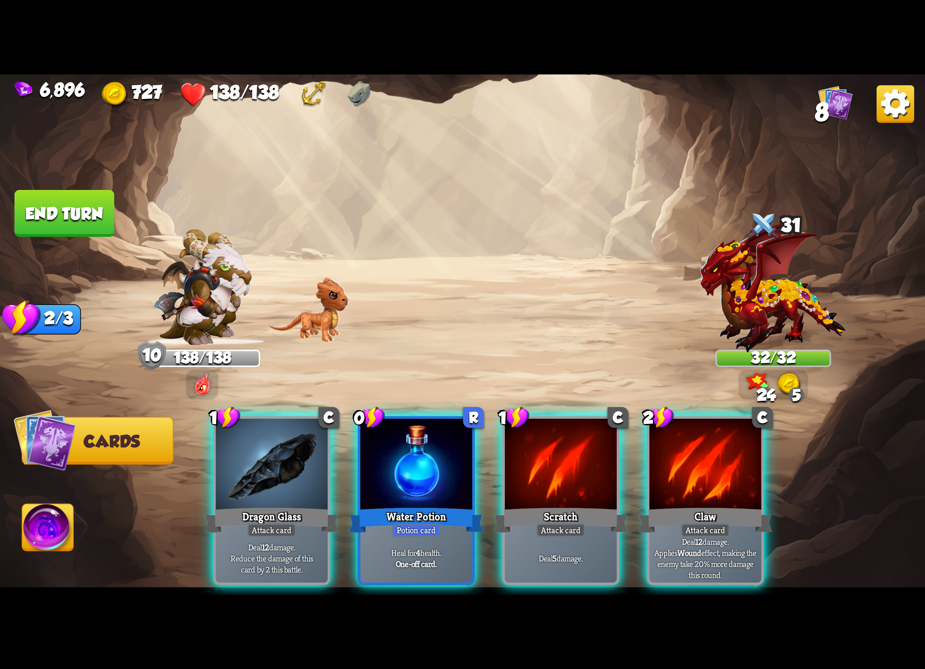
click at [306, 158] on div "Scratch" at bounding box center [561, 520] width 134 height 30
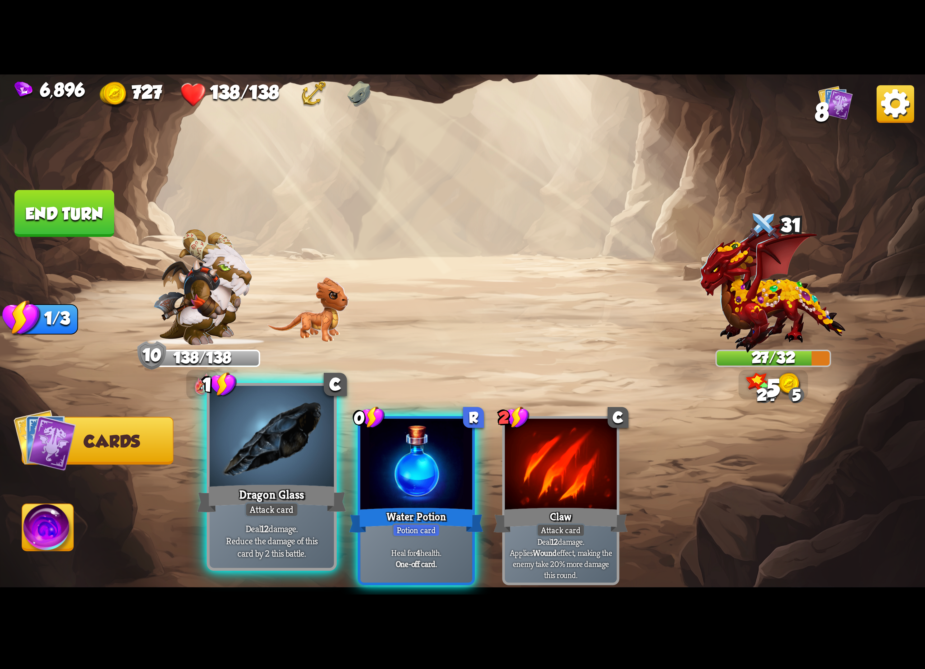
click at [291, 158] on div "Dragon Glass" at bounding box center [271, 498] width 149 height 33
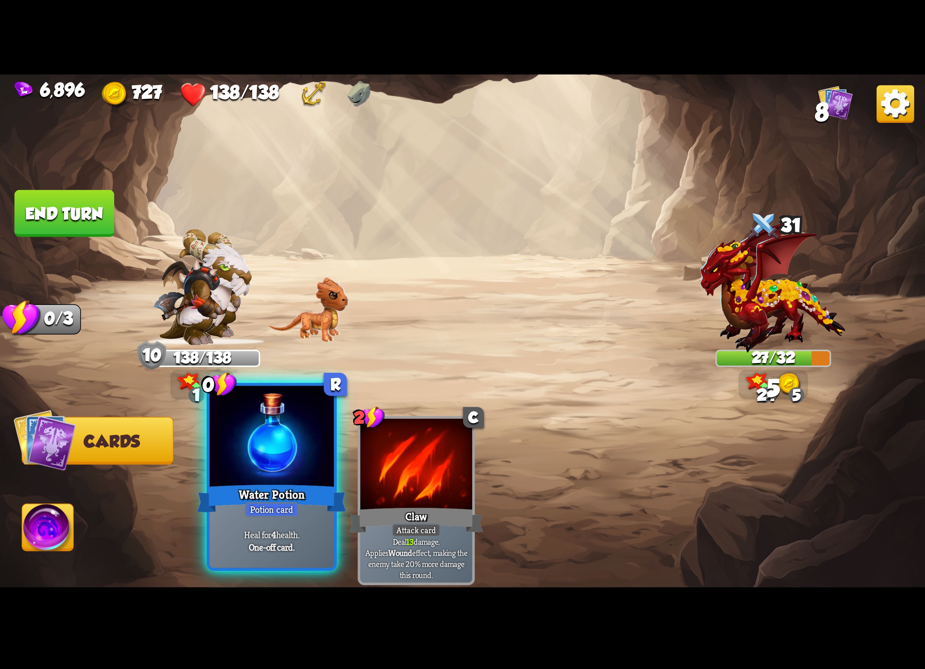
drag, startPoint x: 277, startPoint y: 496, endPoint x: 113, endPoint y: 536, distance: 168.7
click at [276, 158] on div "Water Potion" at bounding box center [271, 498] width 149 height 33
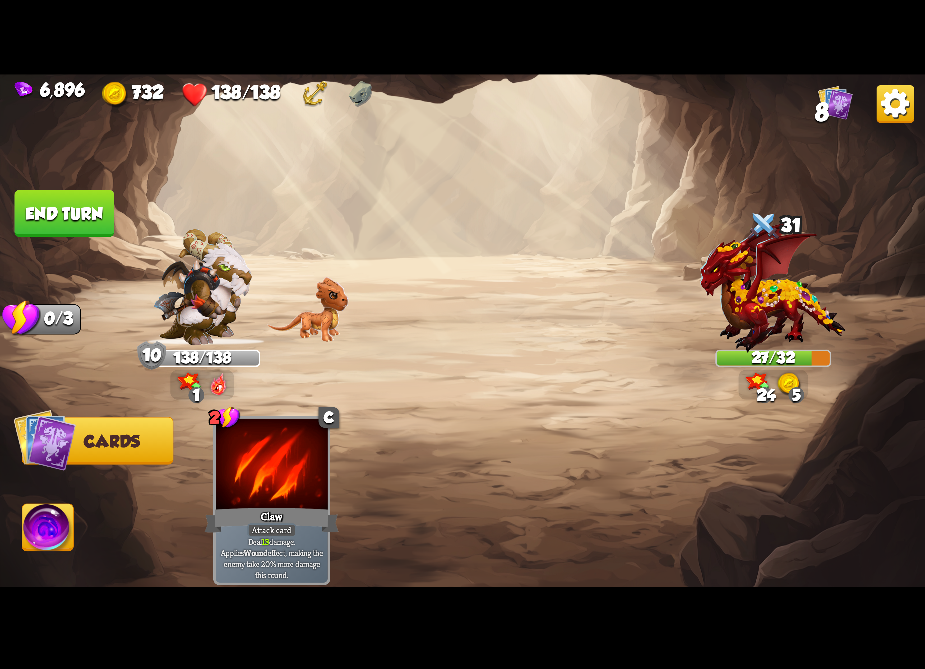
click at [48, 158] on img at bounding box center [47, 530] width 51 height 52
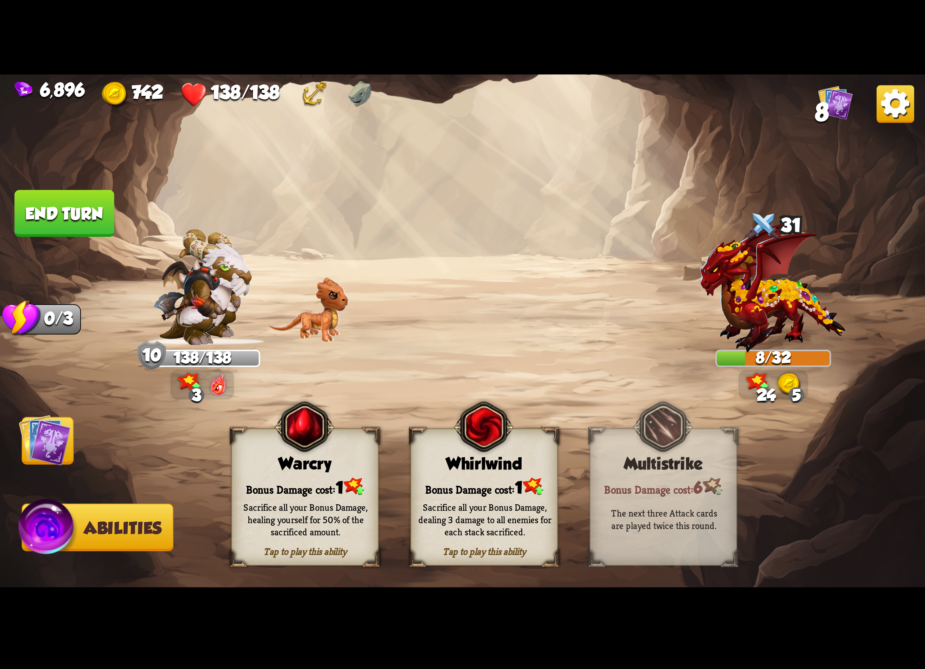
click at [306, 158] on div "Whirlwind" at bounding box center [484, 463] width 146 height 19
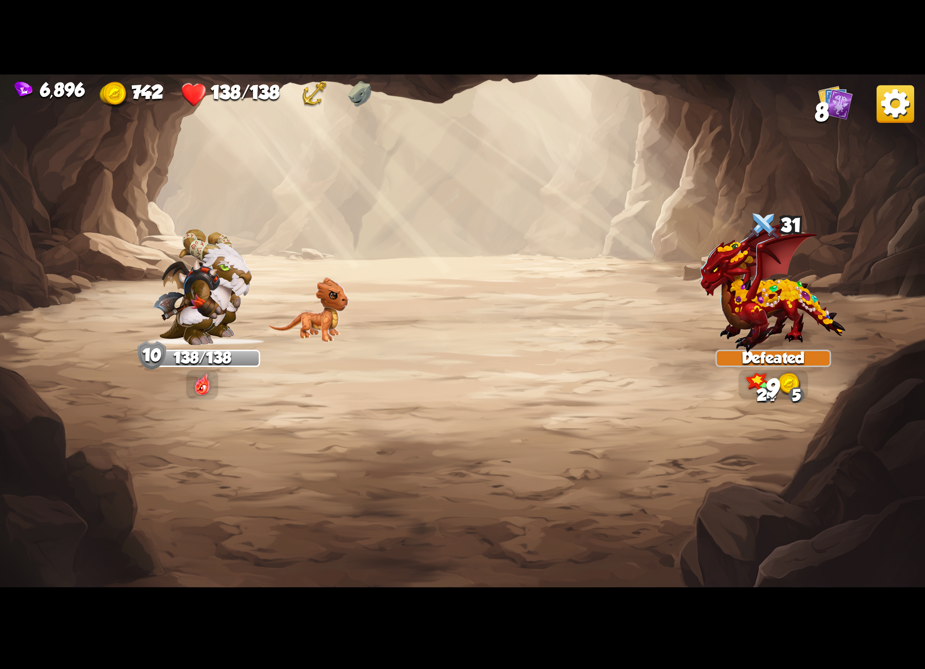
click at [306, 105] on div "6,896 742 138/138 8" at bounding box center [462, 93] width 925 height 36
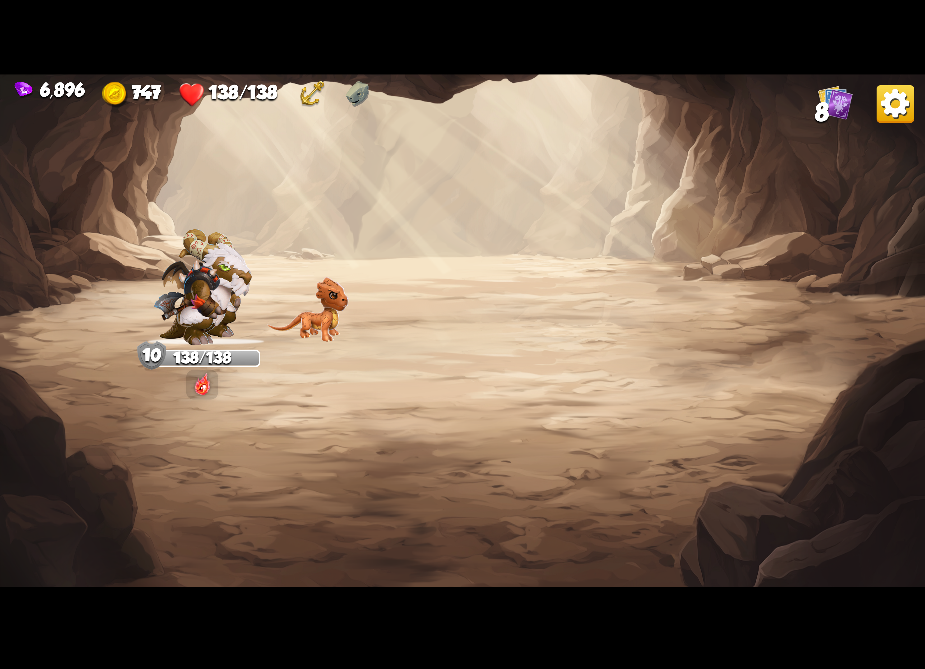
click at [306, 99] on img at bounding box center [895, 104] width 38 height 38
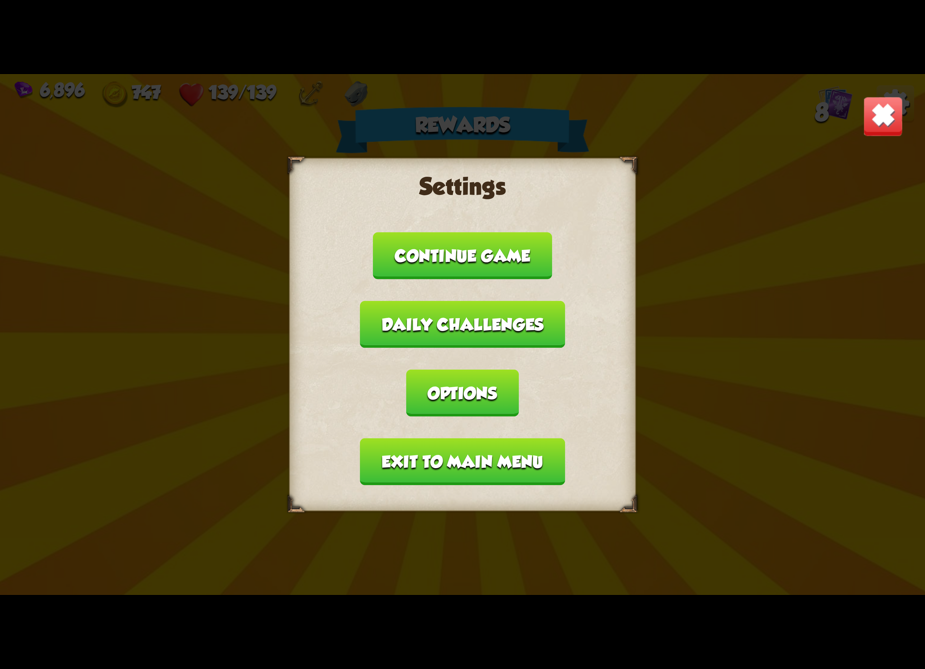
drag, startPoint x: 572, startPoint y: 351, endPoint x: 541, endPoint y: 358, distance: 31.5
click at [306, 158] on button "Options" at bounding box center [462, 393] width 112 height 47
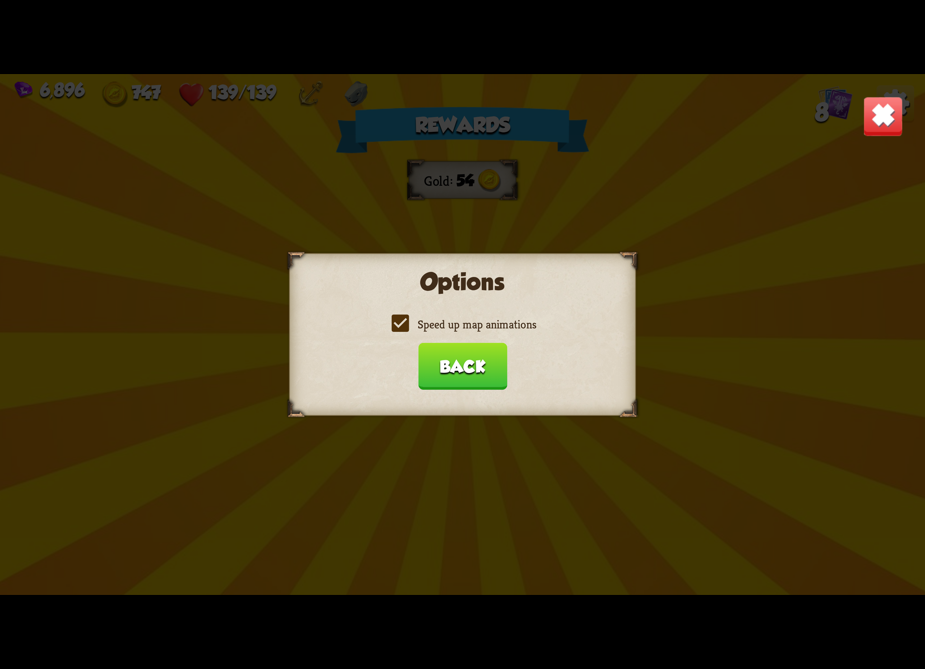
click at [306, 158] on label "Speed up map animations" at bounding box center [462, 324] width 147 height 15
click at [0, 0] on input "Speed up map animations" at bounding box center [0, 0] width 0 height 0
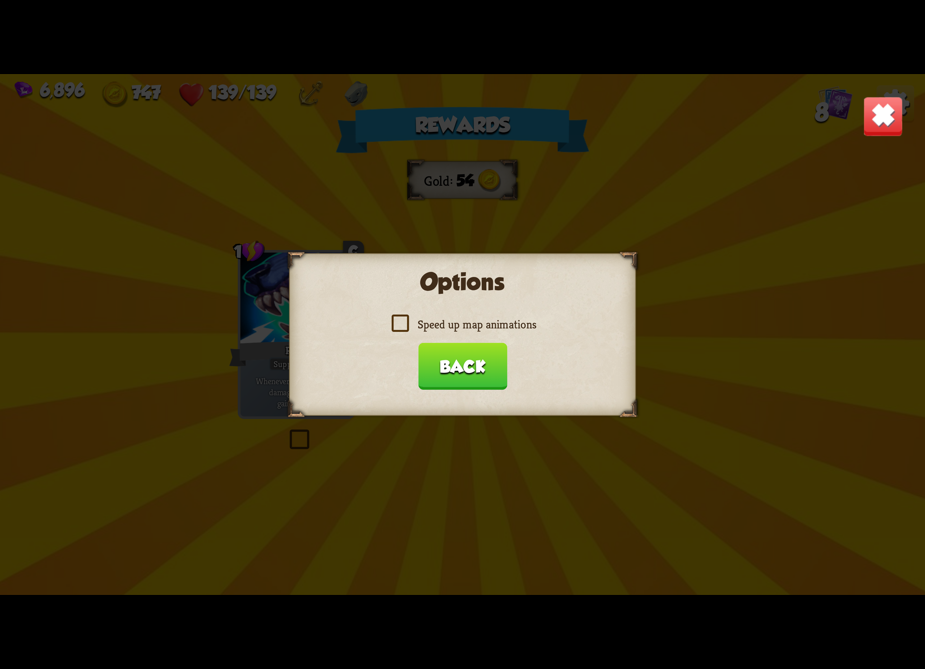
click at [306, 158] on label "Speed up map animations" at bounding box center [462, 324] width 147 height 15
click at [0, 0] on input "Speed up map animations" at bounding box center [0, 0] width 0 height 0
click at [306, 158] on label "Speed up map animations" at bounding box center [462, 324] width 147 height 15
click at [0, 0] on input "Speed up map animations" at bounding box center [0, 0] width 0 height 0
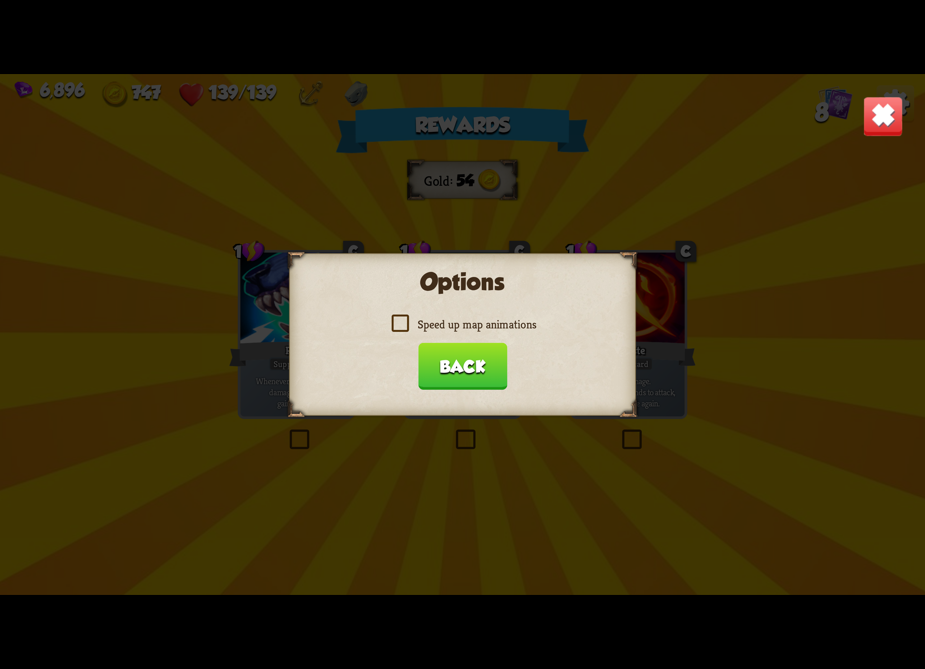
click at [306, 158] on label "Speed up map animations" at bounding box center [462, 324] width 147 height 15
click at [0, 0] on input "Speed up map animations" at bounding box center [0, 0] width 0 height 0
drag, startPoint x: 462, startPoint y: 357, endPoint x: 449, endPoint y: 395, distance: 40.1
click at [306, 158] on button "Back" at bounding box center [462, 366] width 89 height 47
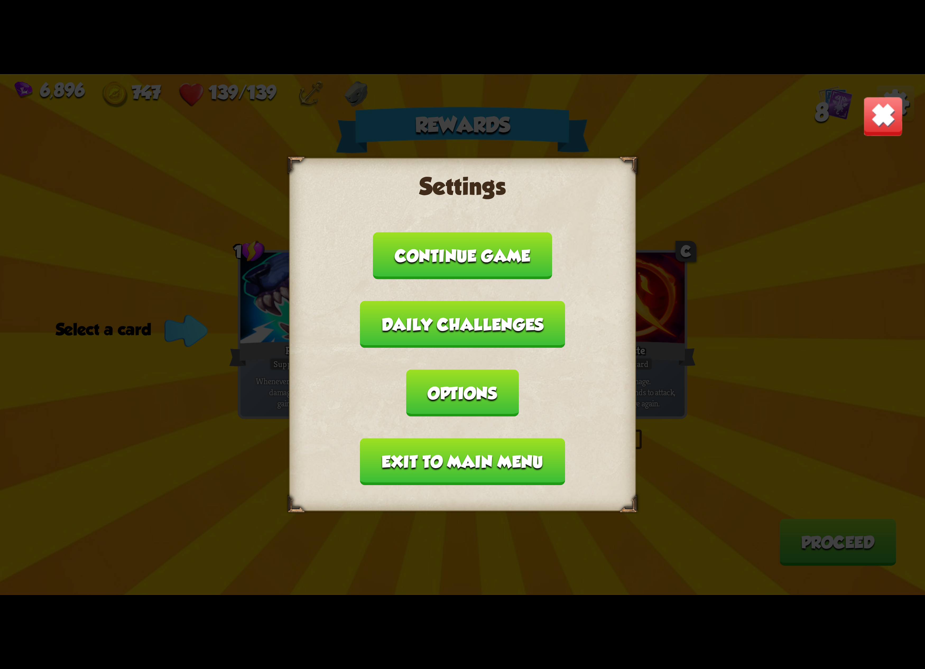
click at [306, 158] on button "Exit to main menu" at bounding box center [462, 461] width 205 height 47
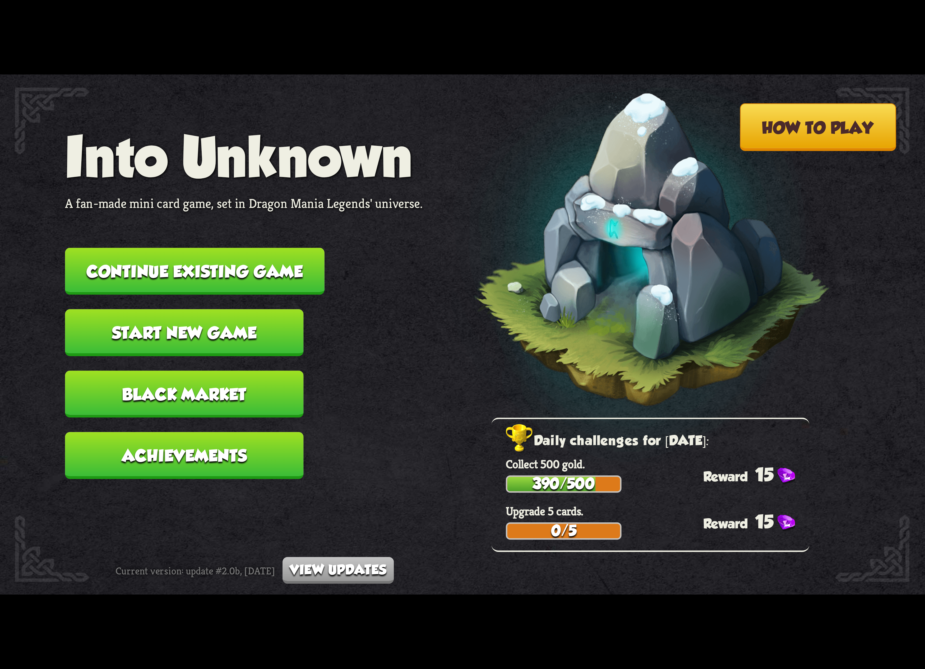
click at [262, 158] on button "Continue existing game" at bounding box center [194, 271] width 259 height 47
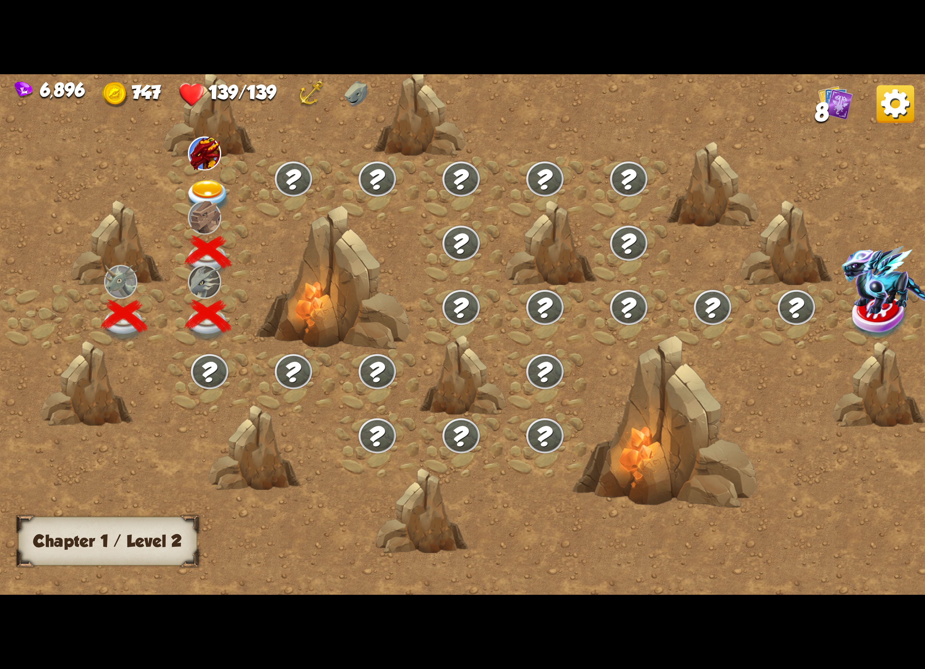
click at [214, 158] on img at bounding box center [204, 218] width 33 height 34
click at [220, 158] on img at bounding box center [208, 197] width 46 height 34
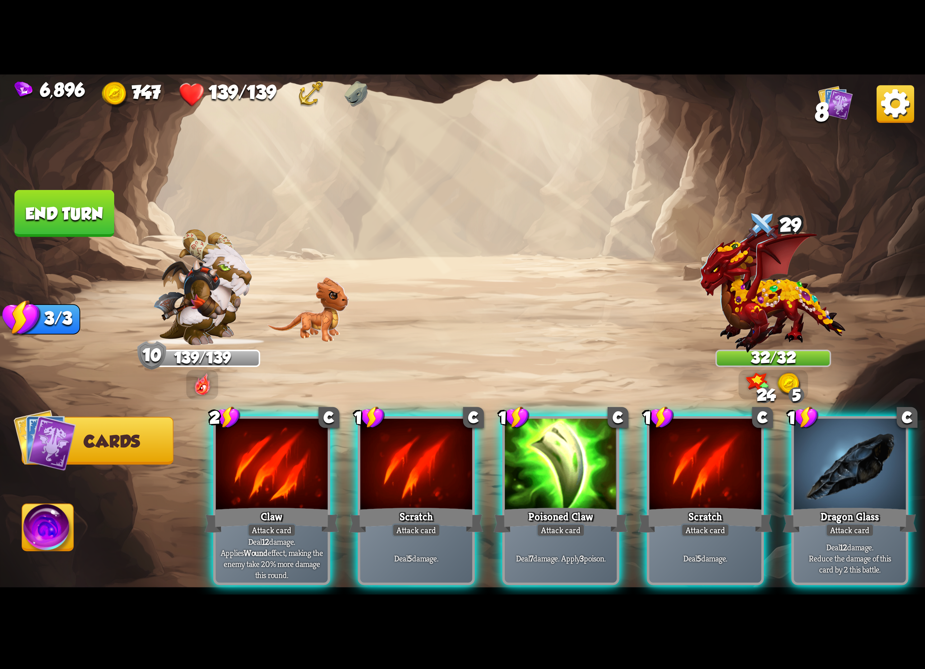
drag, startPoint x: 406, startPoint y: 481, endPoint x: 425, endPoint y: 479, distance: 19.1
click at [306, 158] on div at bounding box center [416, 466] width 112 height 94
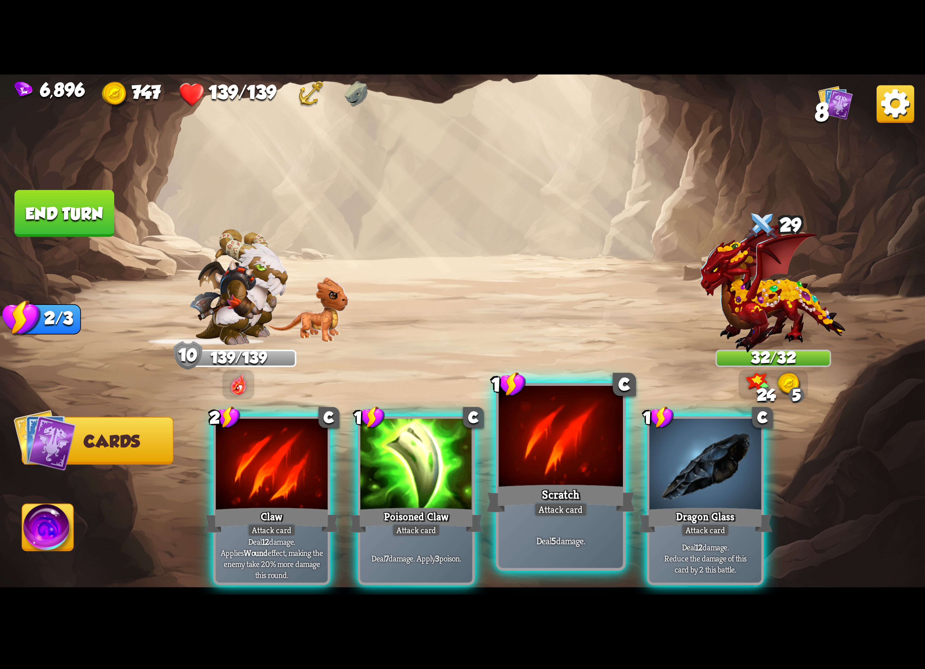
click at [306, 158] on div at bounding box center [561, 438] width 124 height 105
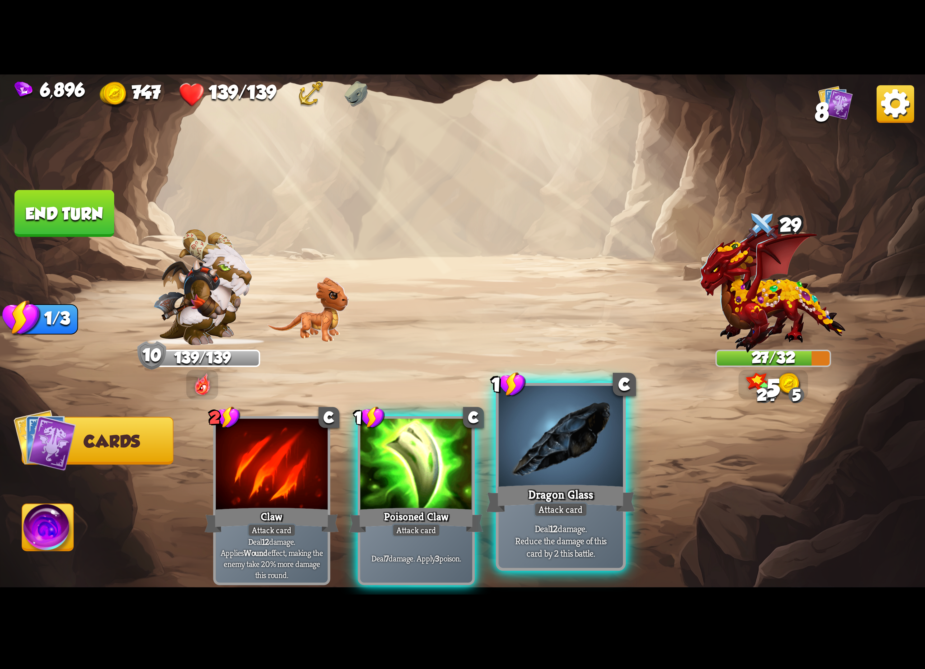
click at [306, 158] on div at bounding box center [561, 438] width 124 height 105
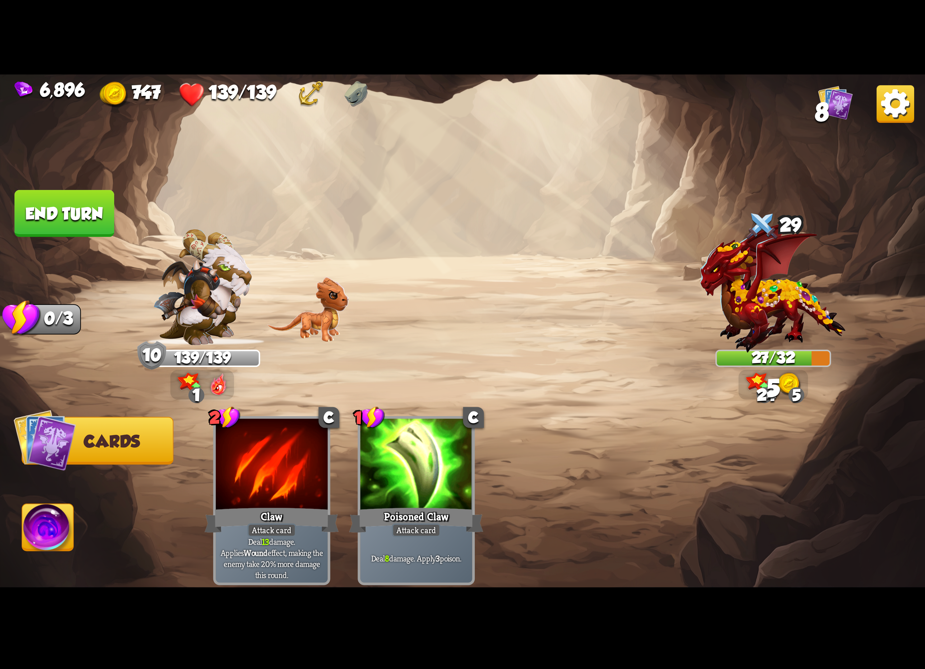
click at [57, 158] on img at bounding box center [47, 530] width 51 height 52
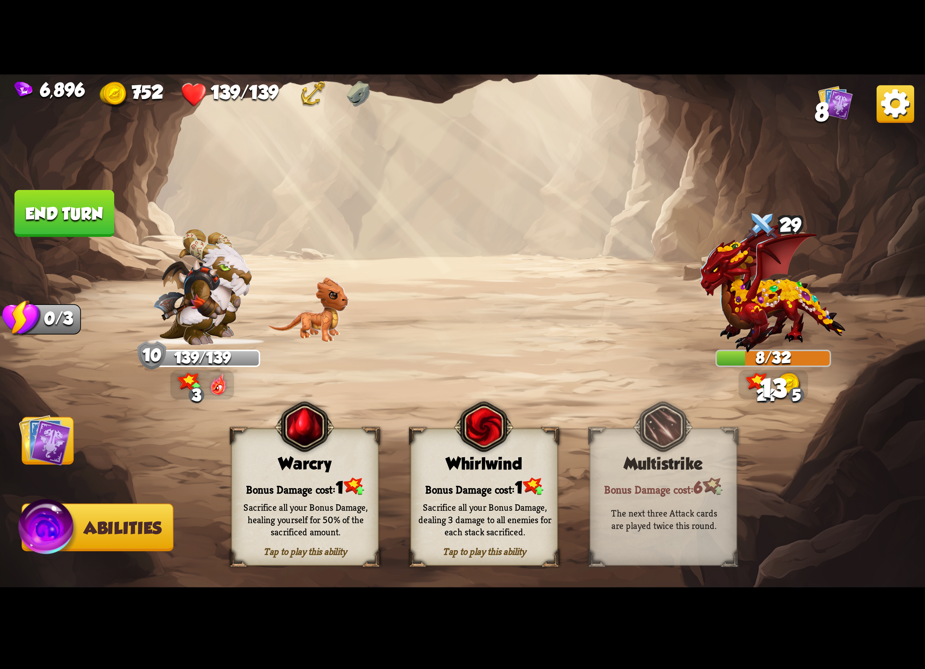
click at [306, 158] on div "Sacrifice all your Bonus Damage, dealing 3 damage to all enemies for each stack…" at bounding box center [484, 520] width 147 height 58
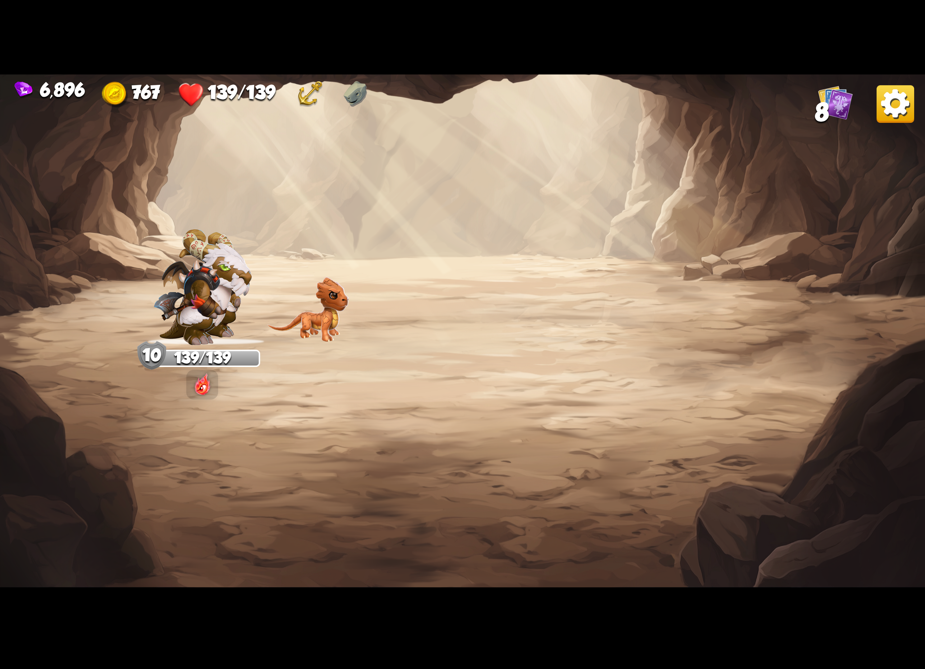
click at [306, 103] on img at bounding box center [895, 104] width 38 height 38
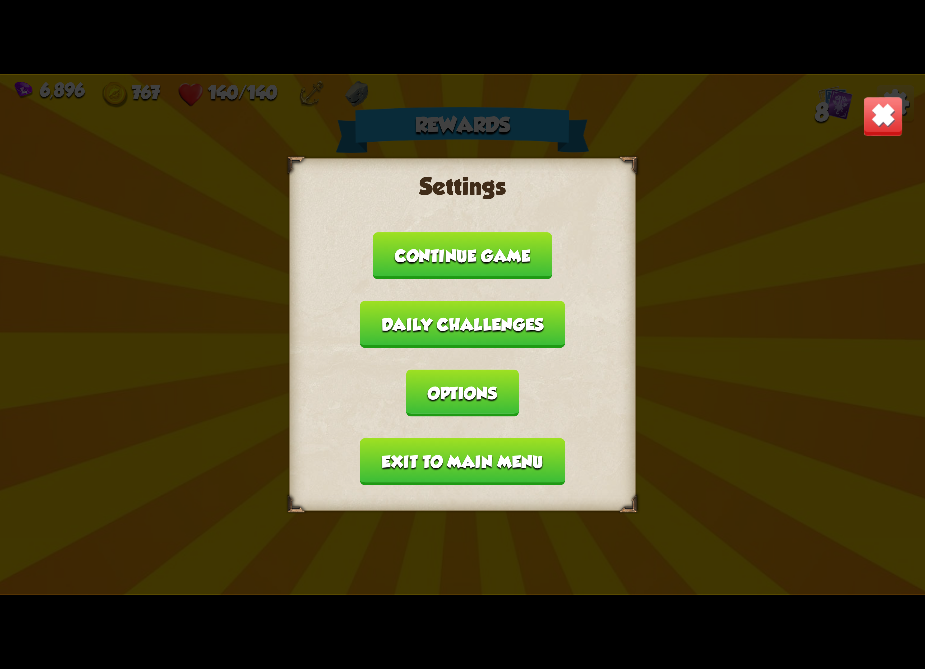
click at [306, 158] on button "Options" at bounding box center [462, 393] width 112 height 47
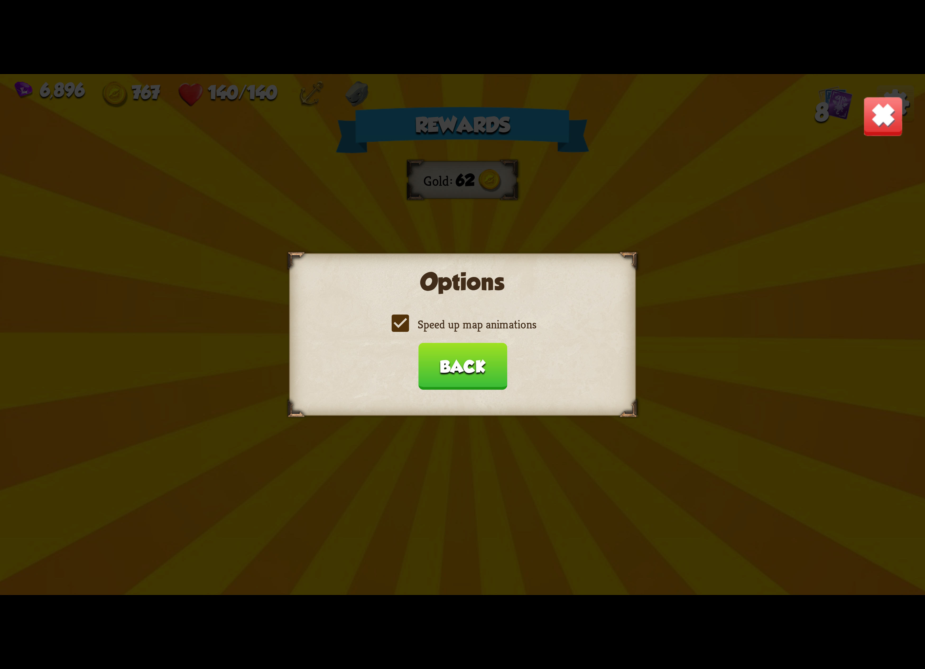
click at [306, 158] on label "Speed up map animations" at bounding box center [462, 324] width 147 height 15
click at [0, 0] on input "Speed up map animations" at bounding box center [0, 0] width 0 height 0
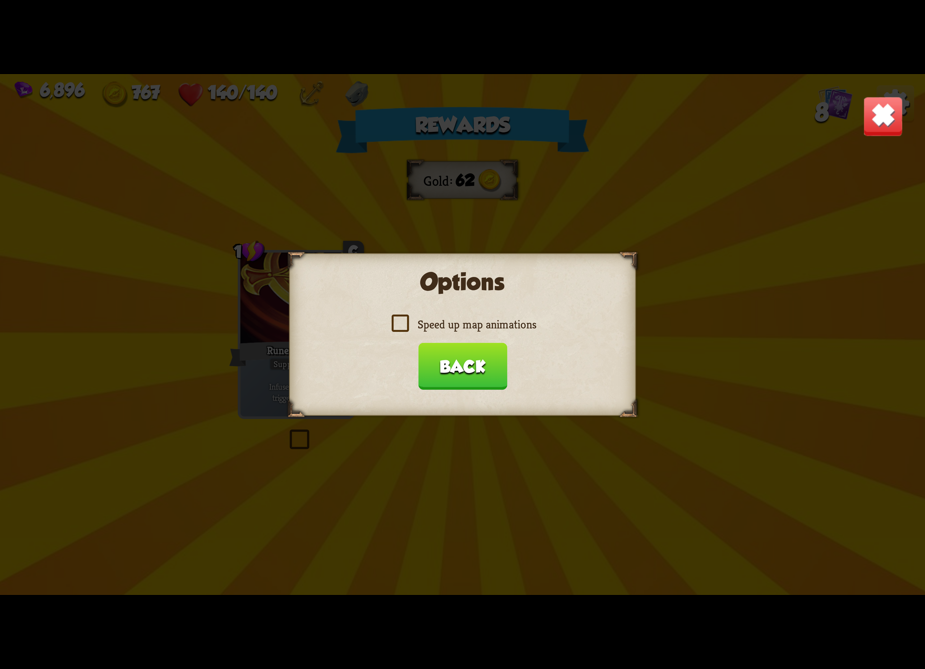
click at [306, 158] on label "Speed up map animations" at bounding box center [462, 324] width 147 height 15
click at [0, 0] on input "Speed up map animations" at bounding box center [0, 0] width 0 height 0
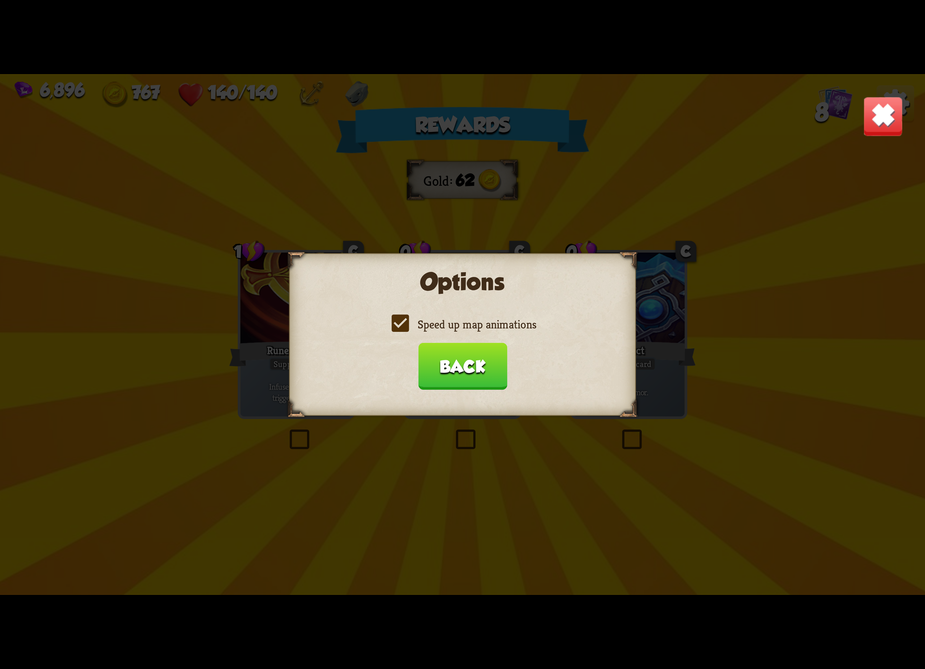
click at [306, 158] on button "Back" at bounding box center [462, 366] width 89 height 47
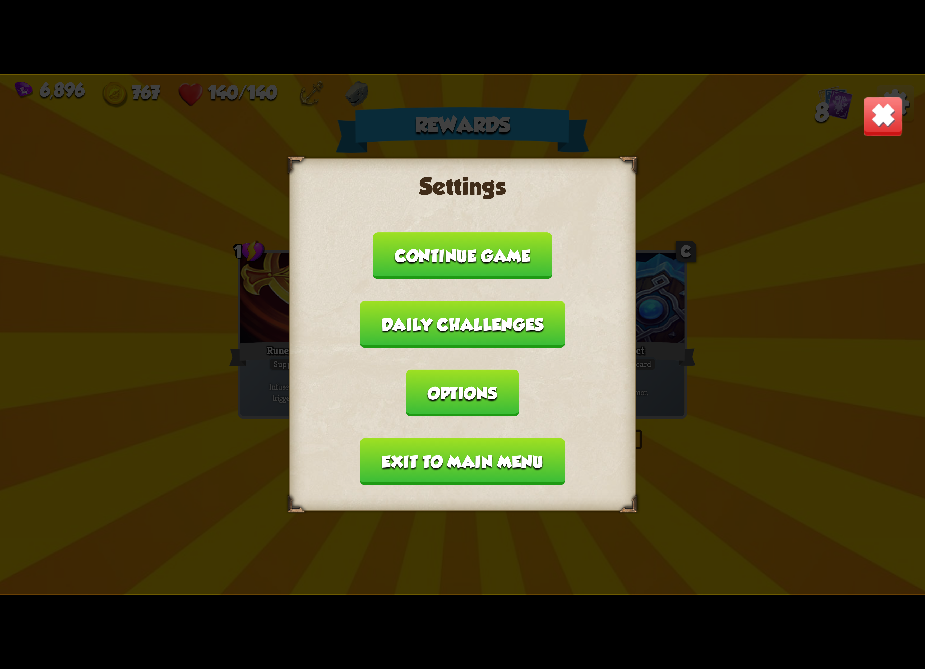
click at [306, 158] on button "Exit to main menu" at bounding box center [462, 461] width 205 height 47
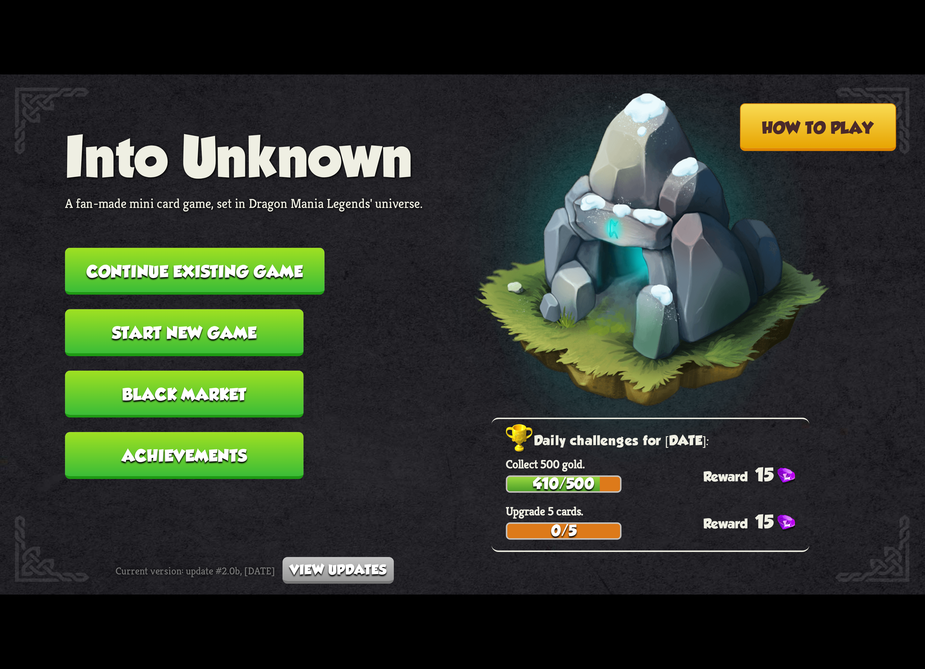
click at [216, 158] on button "Continue existing game" at bounding box center [194, 271] width 259 height 47
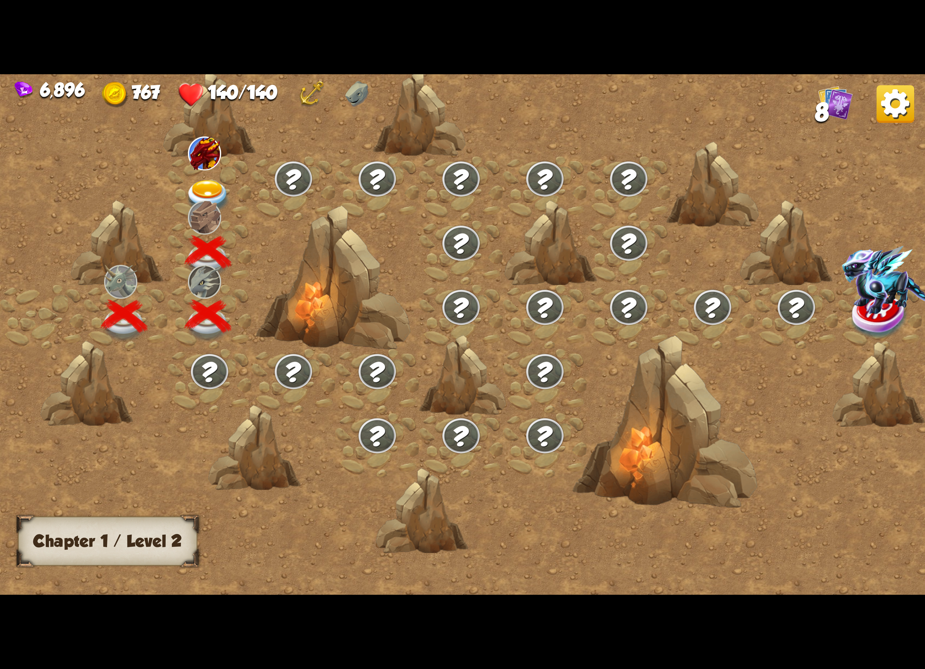
click at [199, 158] on img at bounding box center [208, 197] width 46 height 34
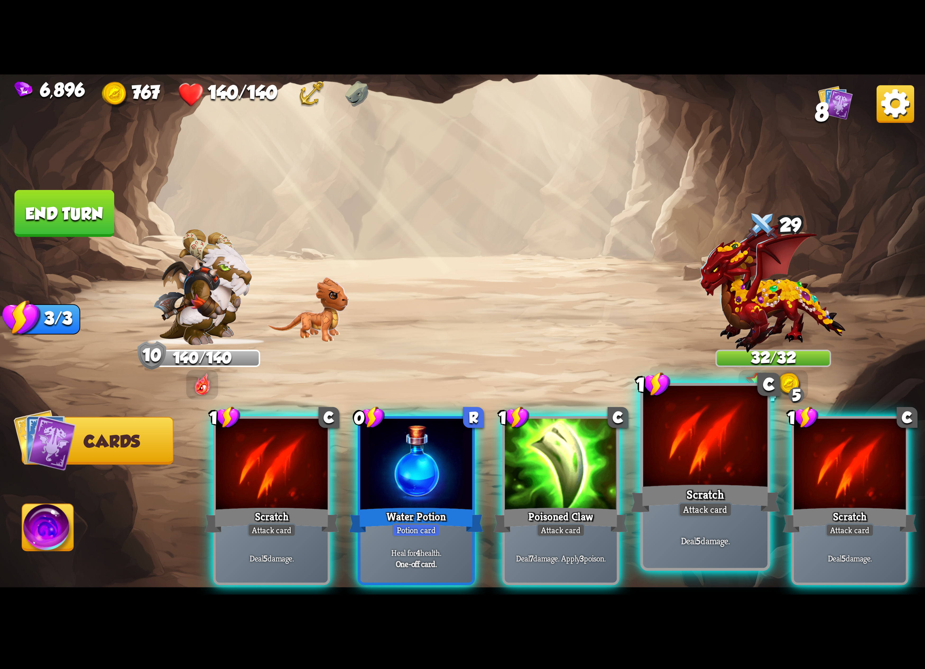
click at [306, 158] on div at bounding box center [705, 438] width 124 height 105
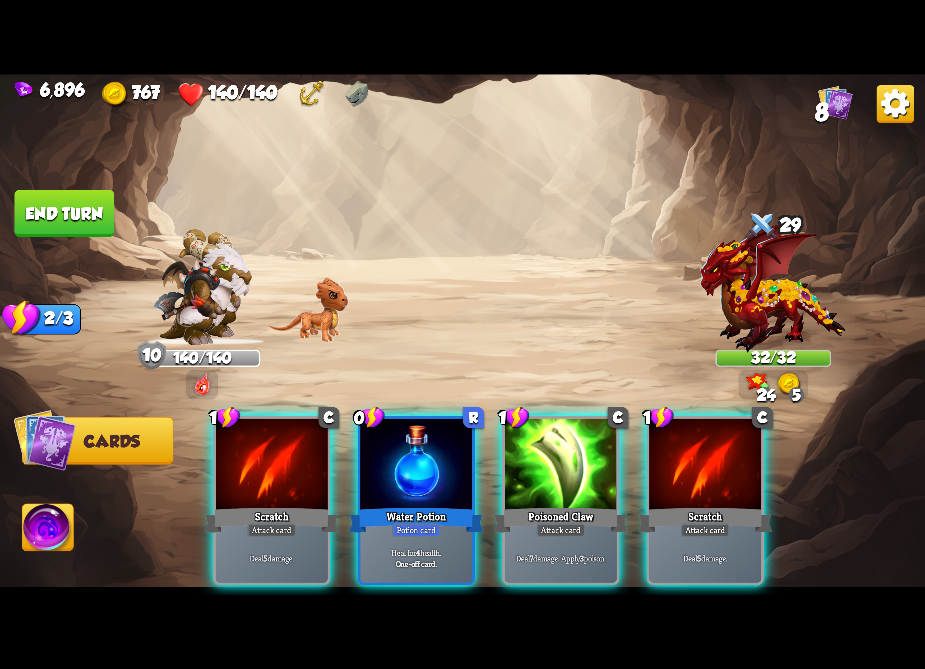
click at [306, 158] on div at bounding box center [705, 466] width 112 height 94
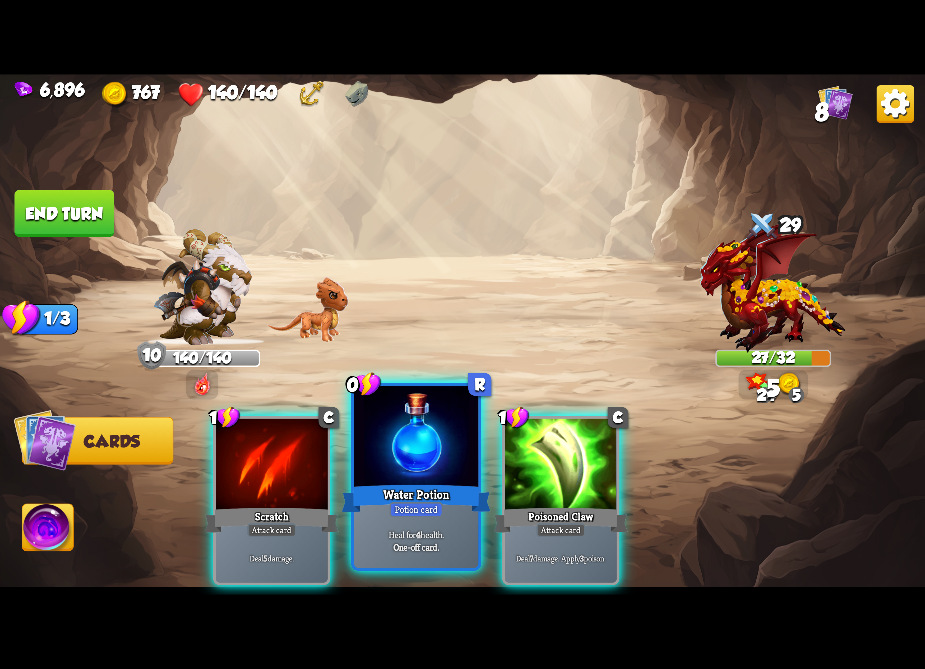
drag, startPoint x: 536, startPoint y: 478, endPoint x: 474, endPoint y: 487, distance: 63.1
click at [306, 158] on div at bounding box center [561, 466] width 112 height 94
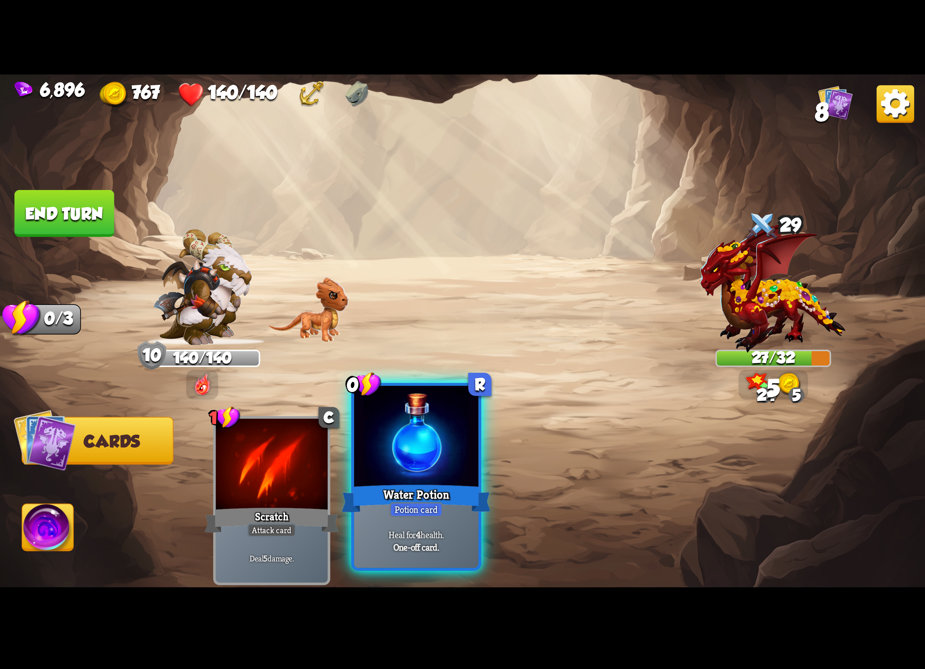
click at [306, 158] on div "Water Potion" at bounding box center [416, 498] width 149 height 33
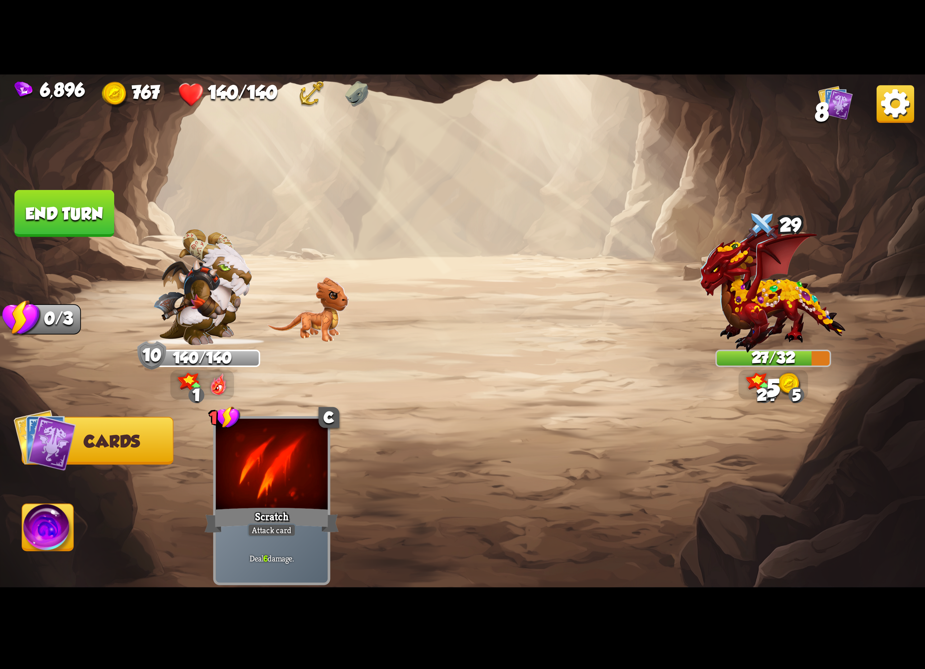
click at [69, 158] on img at bounding box center [47, 530] width 51 height 52
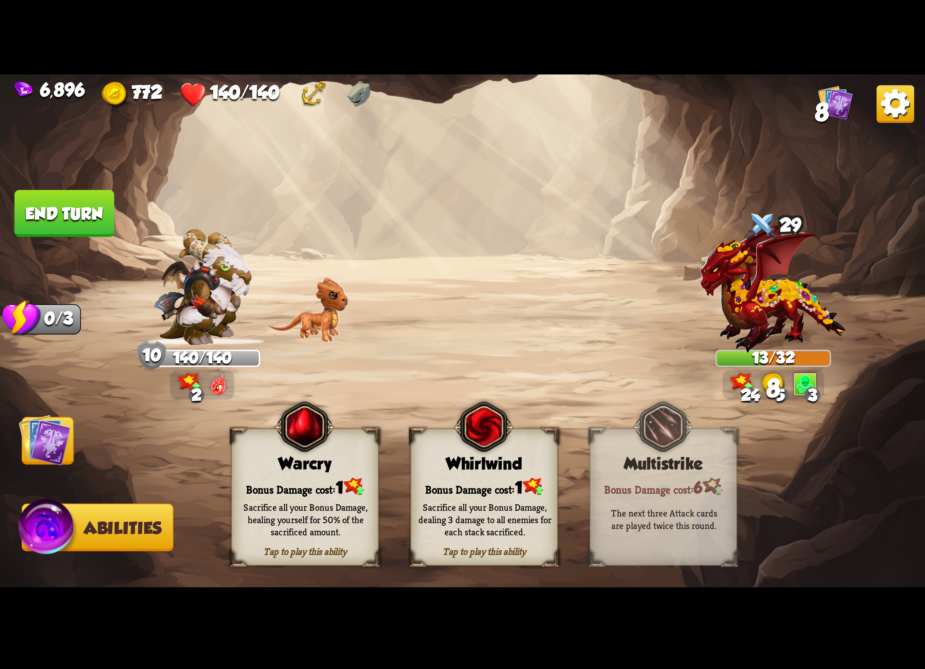
click at [306, 158] on img at bounding box center [483, 427] width 59 height 61
click at [306, 105] on div "6,896 782 140/140 8" at bounding box center [462, 93] width 925 height 36
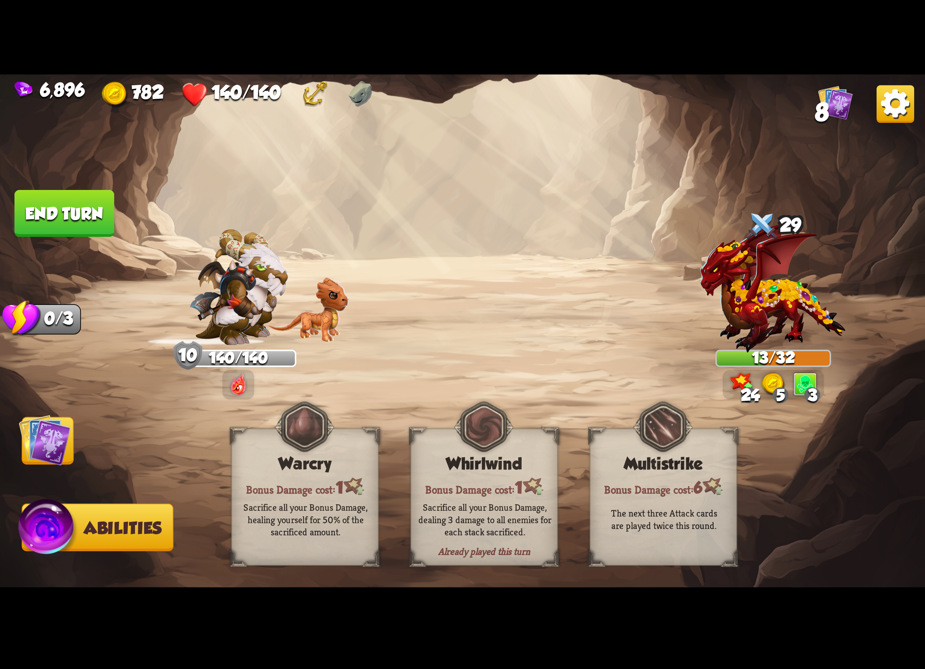
drag, startPoint x: 873, startPoint y: 115, endPoint x: 843, endPoint y: 141, distance: 39.0
click at [306, 116] on img at bounding box center [462, 335] width 925 height 520
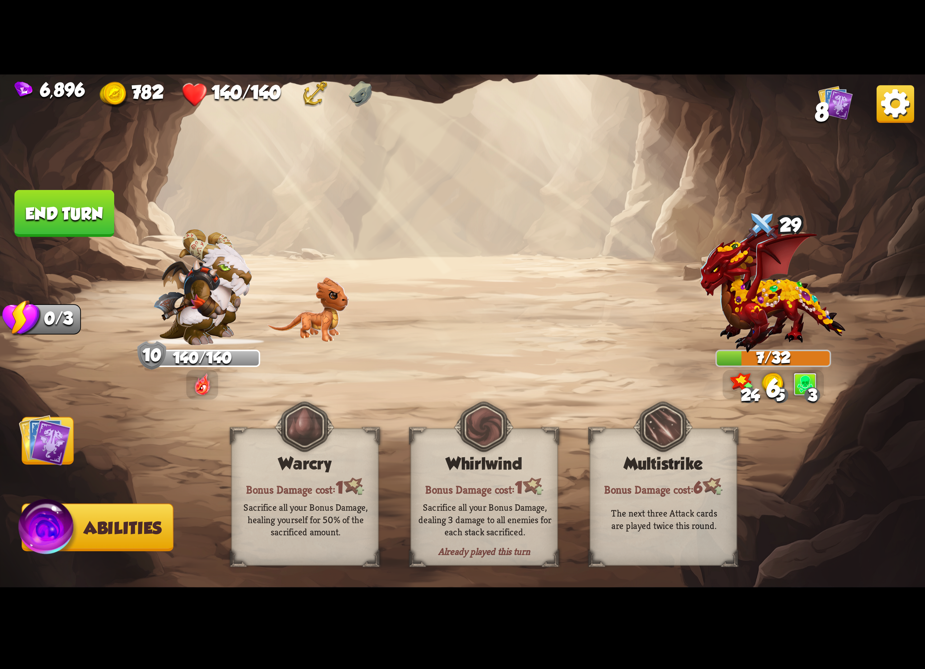
click at [306, 101] on img at bounding box center [895, 104] width 38 height 38
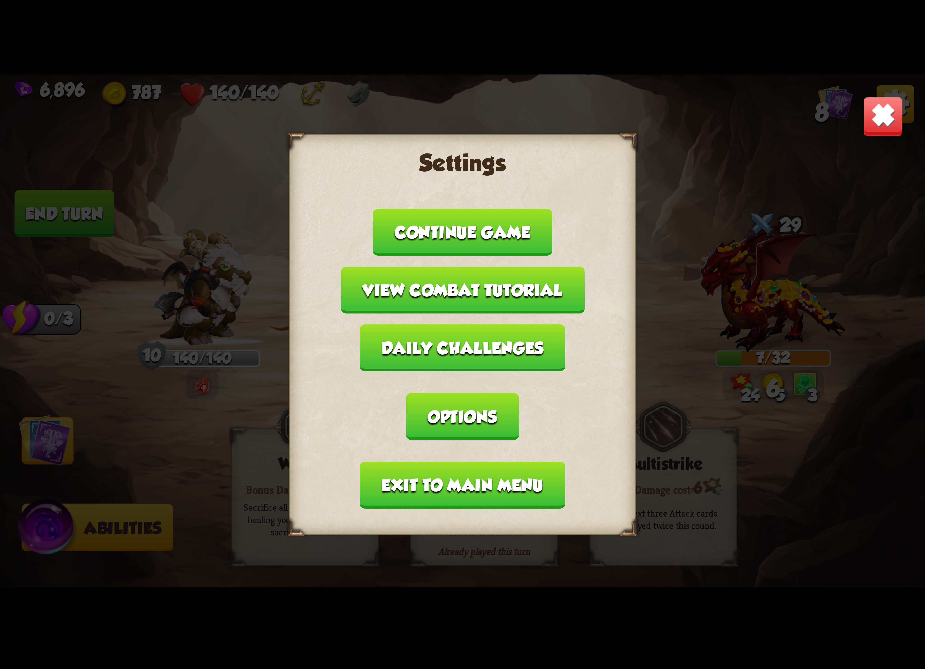
click at [306, 158] on button "Options" at bounding box center [462, 416] width 112 height 47
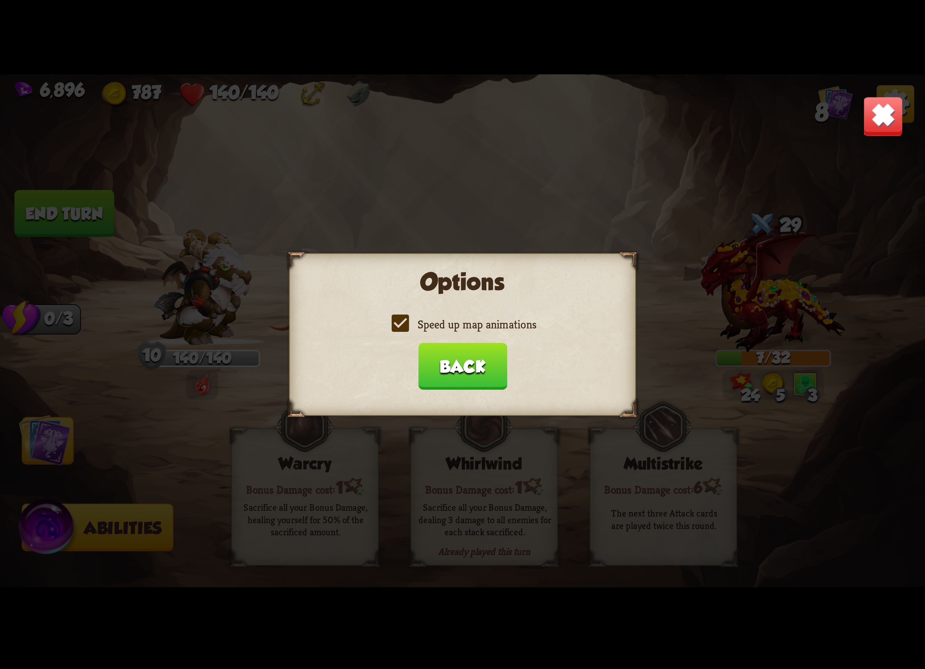
click at [306, 158] on label "Speed up map animations" at bounding box center [462, 324] width 147 height 15
click at [0, 0] on input "Speed up map animations" at bounding box center [0, 0] width 0 height 0
click at [306, 158] on label "Speed up map animations" at bounding box center [462, 324] width 147 height 15
click at [0, 0] on input "Speed up map animations" at bounding box center [0, 0] width 0 height 0
click at [306, 158] on label "Speed up map animations" at bounding box center [462, 324] width 147 height 15
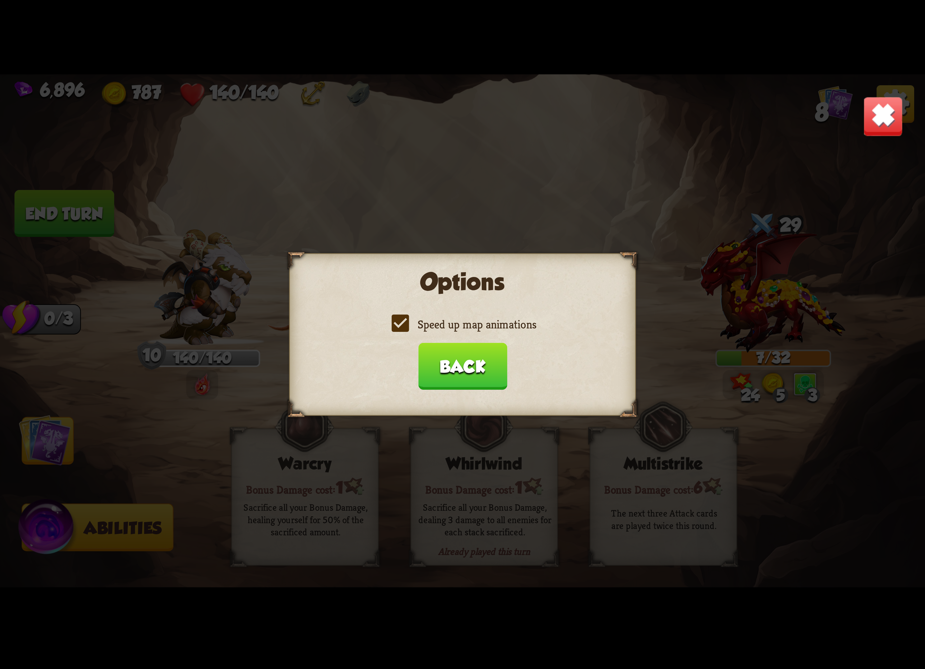
click at [0, 0] on input "Speed up map animations" at bounding box center [0, 0] width 0 height 0
drag, startPoint x: 460, startPoint y: 329, endPoint x: 451, endPoint y: 348, distance: 20.8
click at [306, 158] on label "Speed up map animations" at bounding box center [462, 324] width 147 height 15
click at [0, 0] on input "Speed up map animations" at bounding box center [0, 0] width 0 height 0
click at [306, 158] on button "Back" at bounding box center [462, 366] width 89 height 47
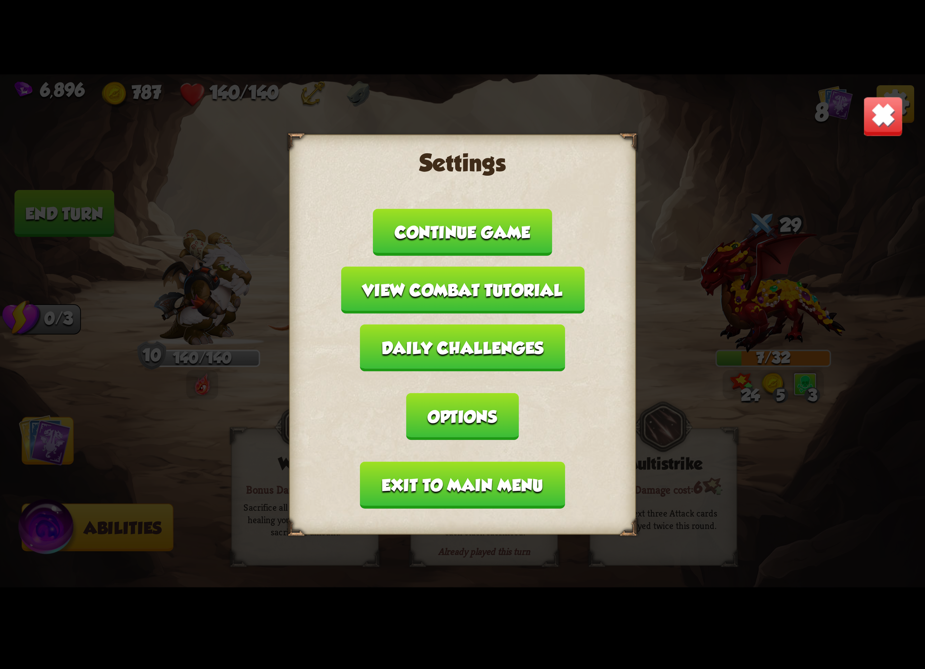
click at [306, 158] on button "Exit to main menu" at bounding box center [462, 485] width 205 height 47
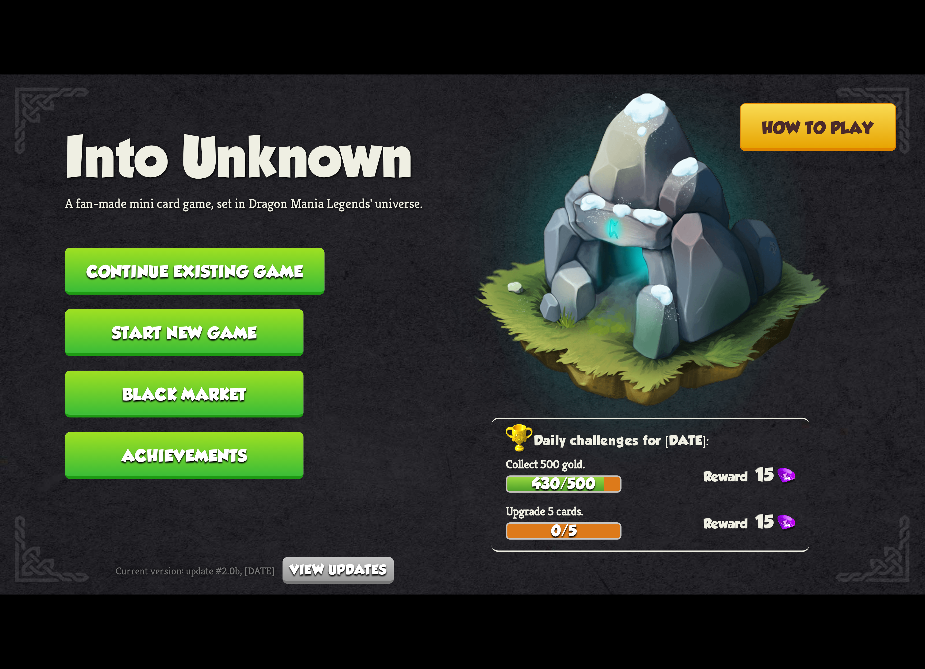
click at [188, 270] on button "Continue existing game" at bounding box center [194, 271] width 259 height 47
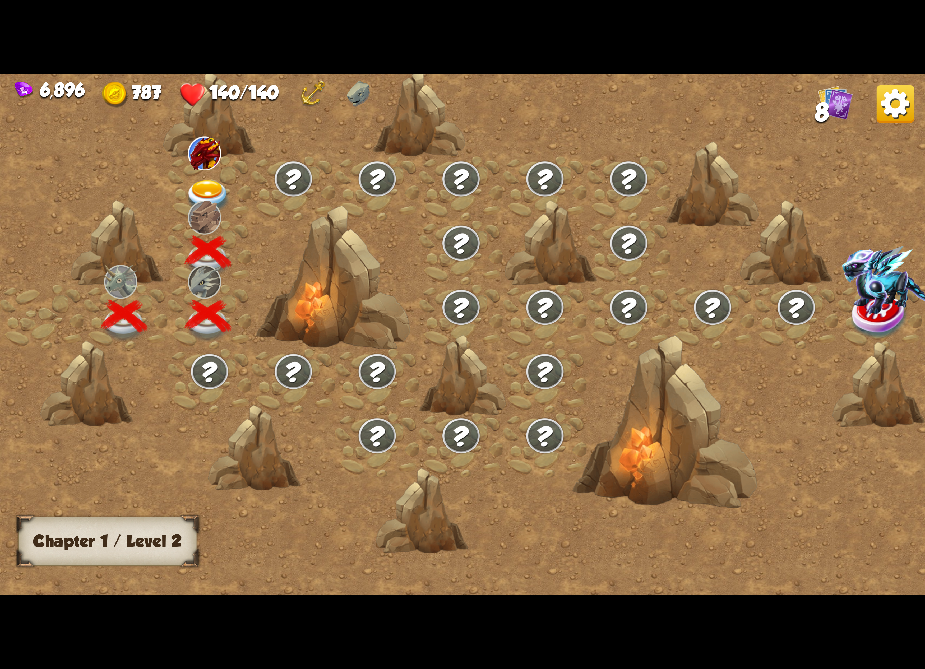
click at [207, 180] on img at bounding box center [208, 197] width 46 height 34
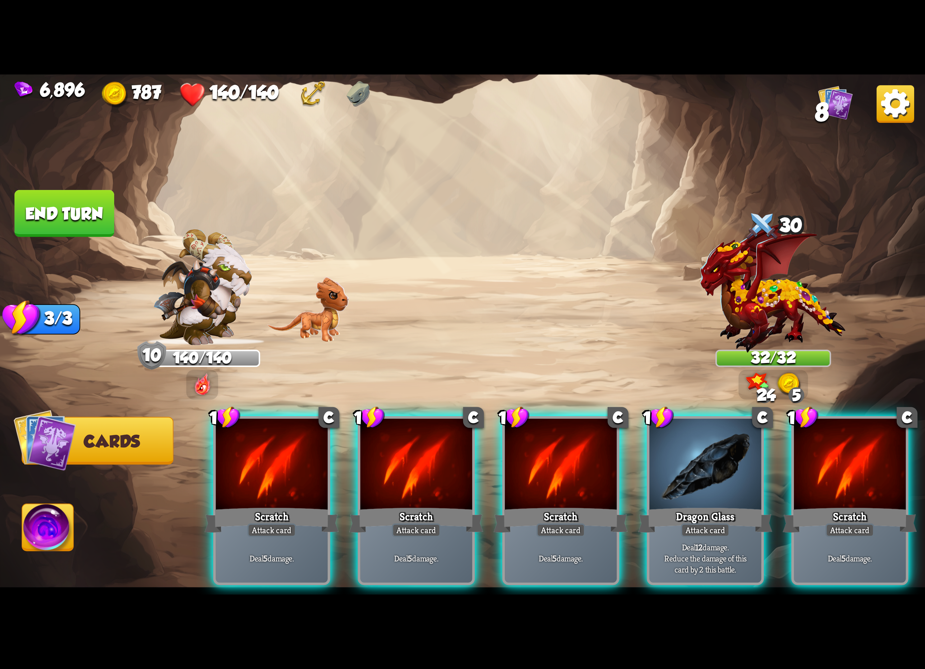
click at [415, 505] on div "Scratch" at bounding box center [416, 520] width 134 height 30
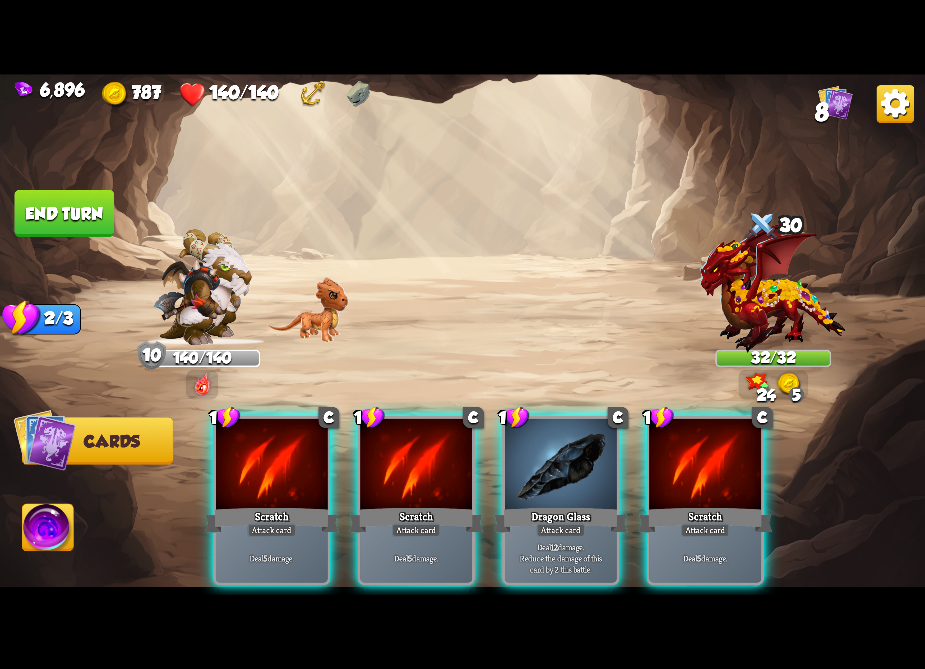
click at [423, 488] on div "1 C Scratch Attack card Deal 5 damage. 1 C Scratch Attack card Deal 5 damage. 1…" at bounding box center [555, 478] width 740 height 231
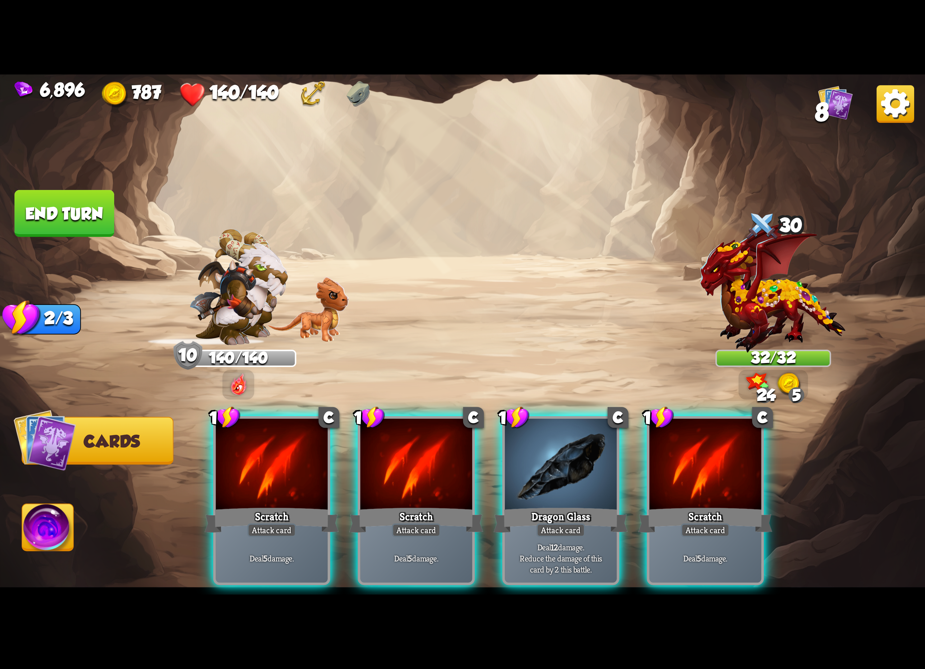
click at [423, 505] on div "Scratch" at bounding box center [416, 520] width 134 height 30
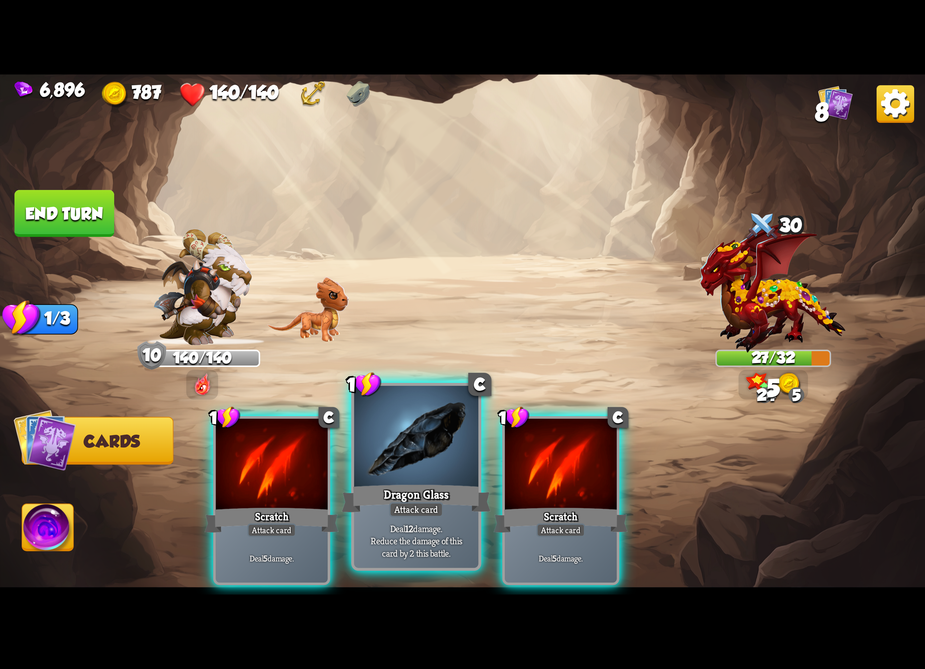
click at [425, 487] on div "Dragon Glass" at bounding box center [416, 498] width 149 height 33
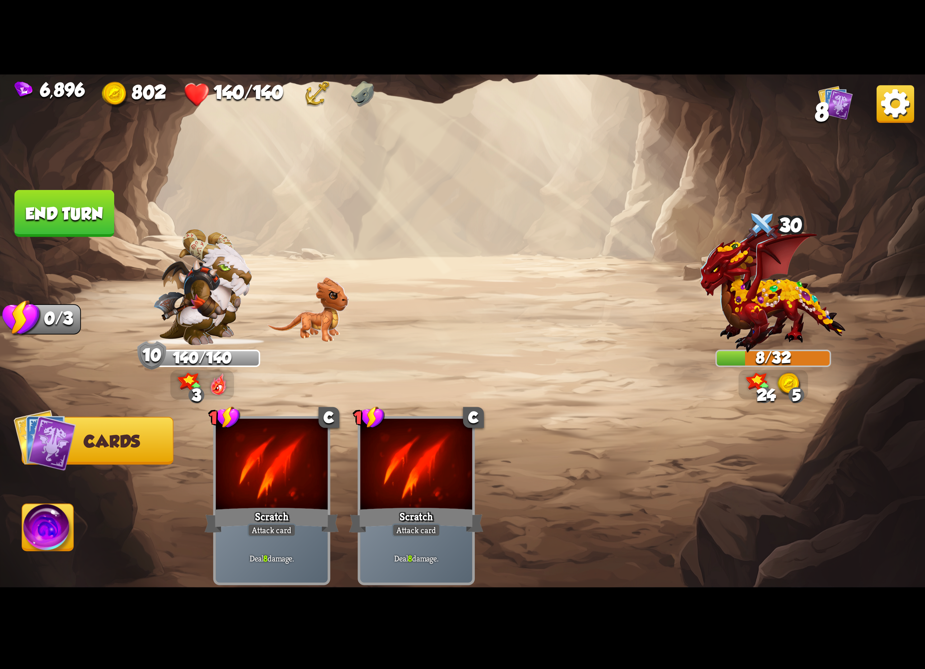
click at [100, 534] on span "Abilities" at bounding box center [61, 528] width 78 height 19
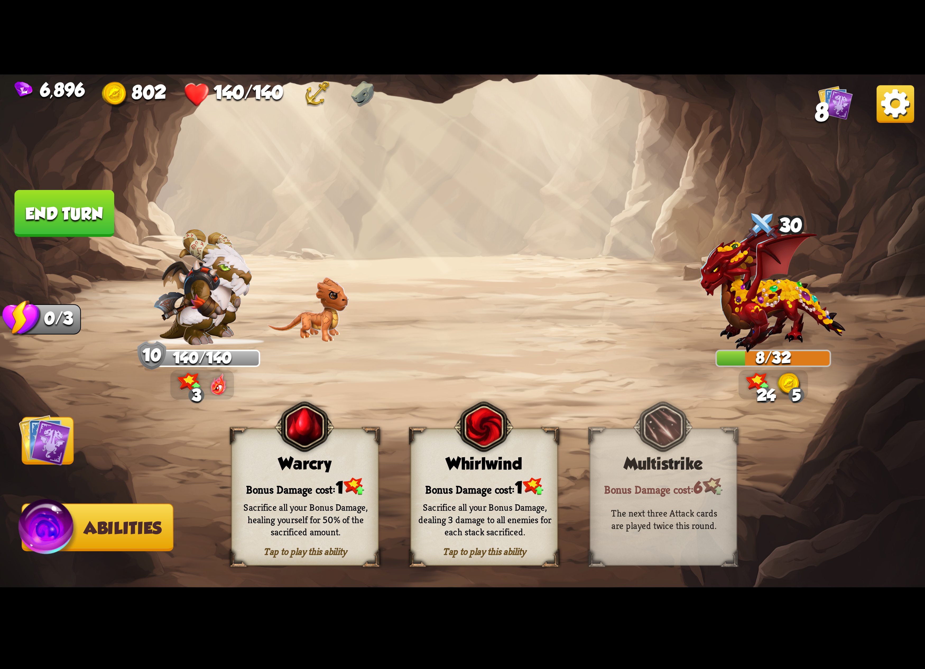
click at [482, 471] on div "Whirlwind" at bounding box center [484, 463] width 146 height 19
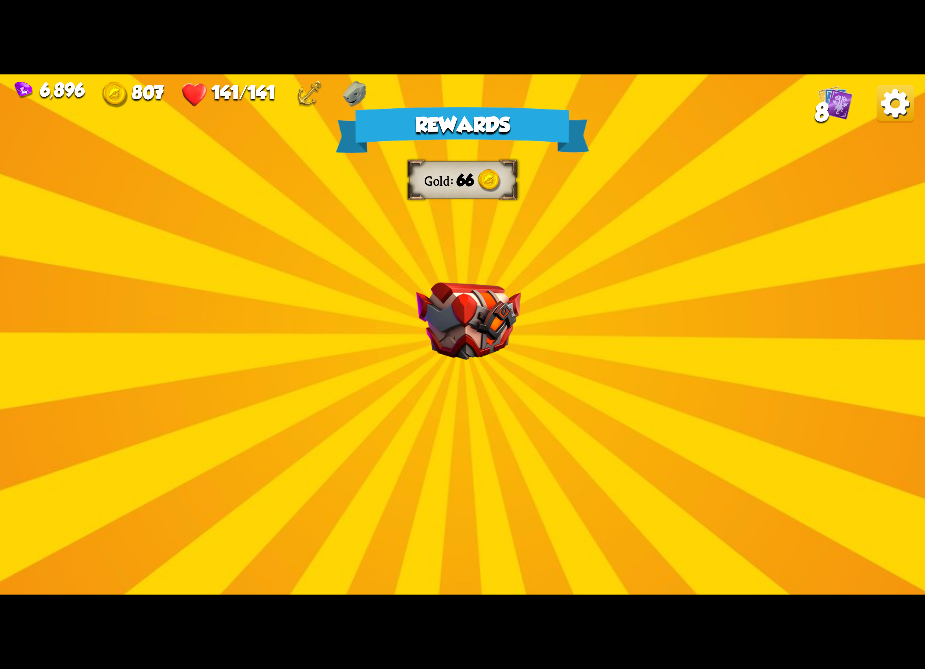
click at [892, 112] on img at bounding box center [895, 104] width 38 height 38
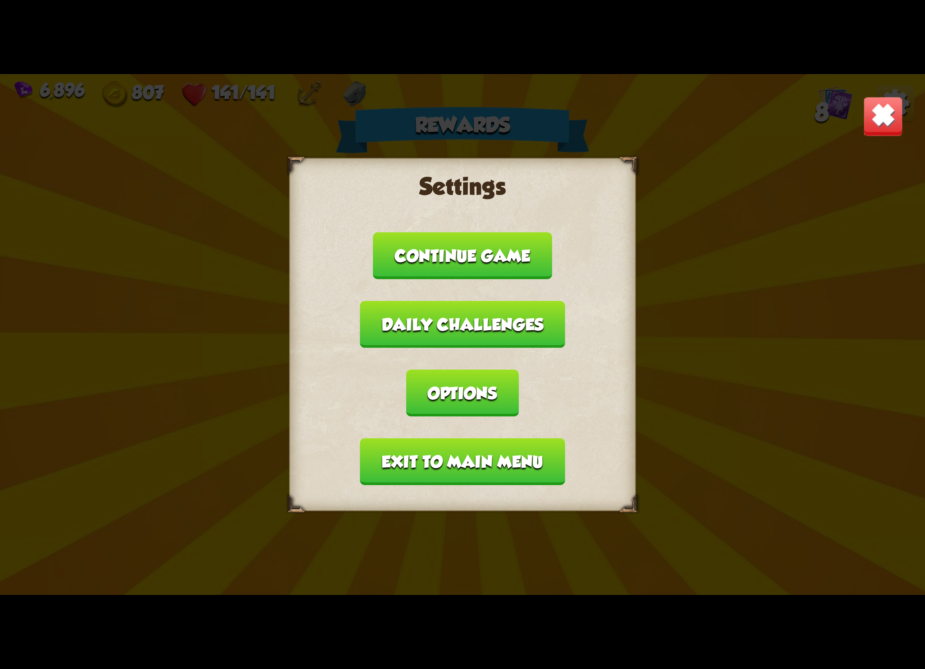
click at [518, 370] on button "Options" at bounding box center [462, 393] width 112 height 47
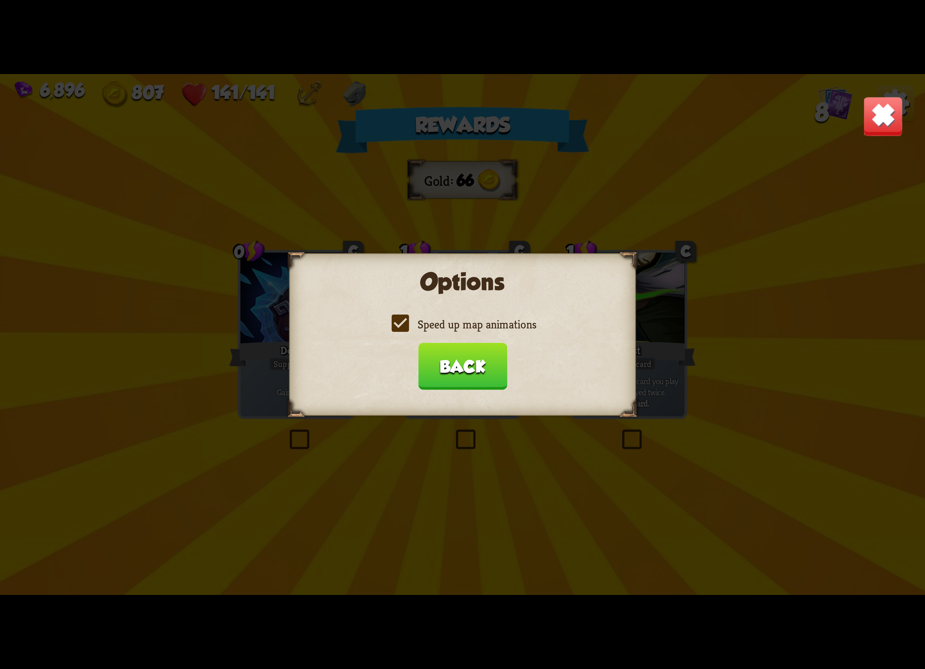
click at [449, 332] on label "Speed up map animations" at bounding box center [462, 324] width 147 height 15
click at [0, 0] on input "Speed up map animations" at bounding box center [0, 0] width 0 height 0
click at [451, 332] on label "Speed up map animations" at bounding box center [462, 324] width 147 height 15
click at [0, 0] on input "Speed up map animations" at bounding box center [0, 0] width 0 height 0
drag, startPoint x: 465, startPoint y: 357, endPoint x: 481, endPoint y: 412, distance: 57.2
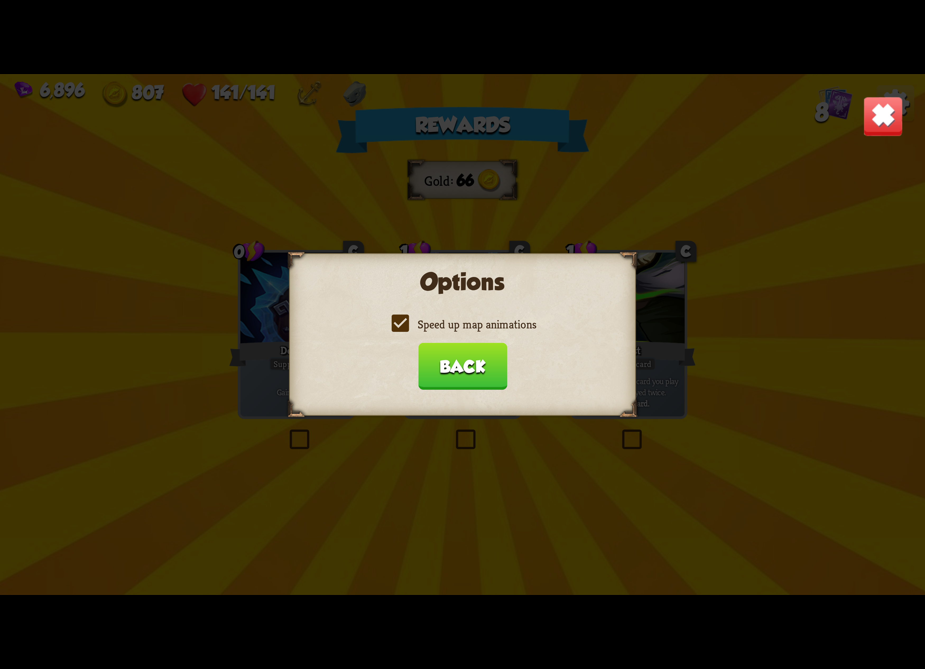
click at [465, 359] on button "Back" at bounding box center [462, 366] width 89 height 47
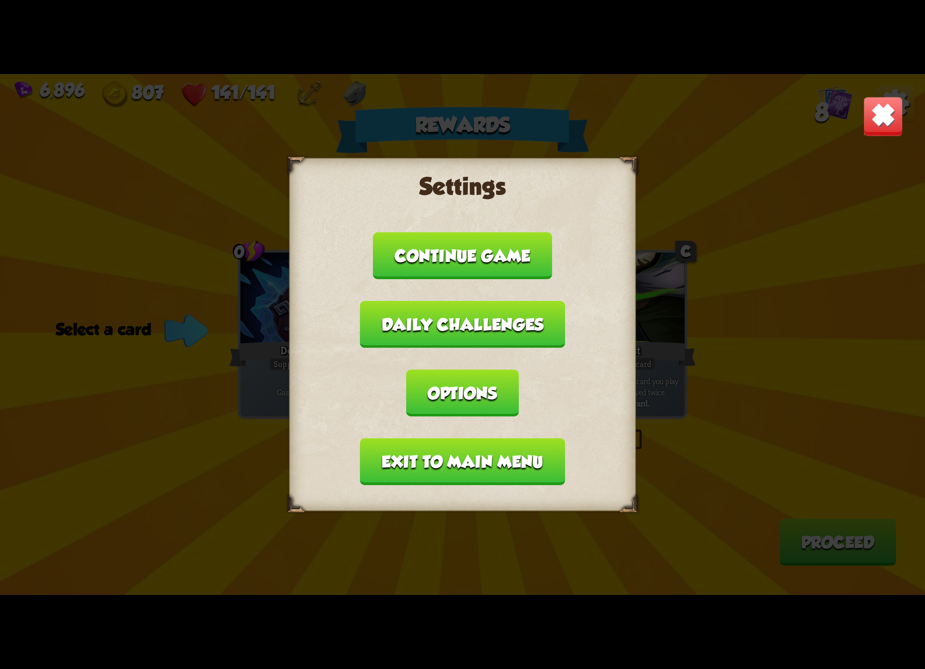
click at [485, 438] on button "Exit to main menu" at bounding box center [462, 461] width 205 height 47
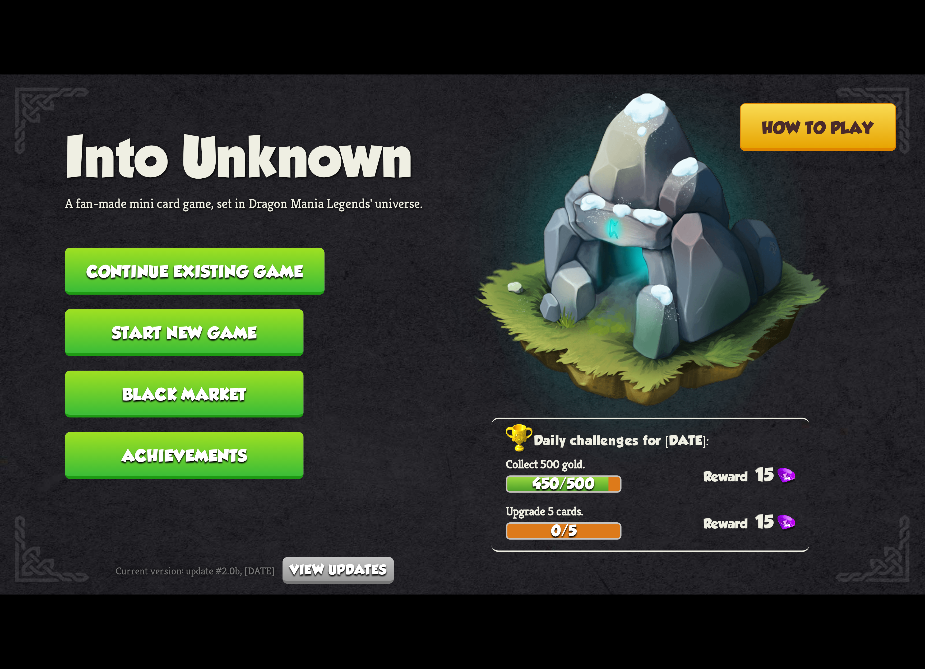
click at [284, 278] on button "Continue existing game" at bounding box center [194, 271] width 259 height 47
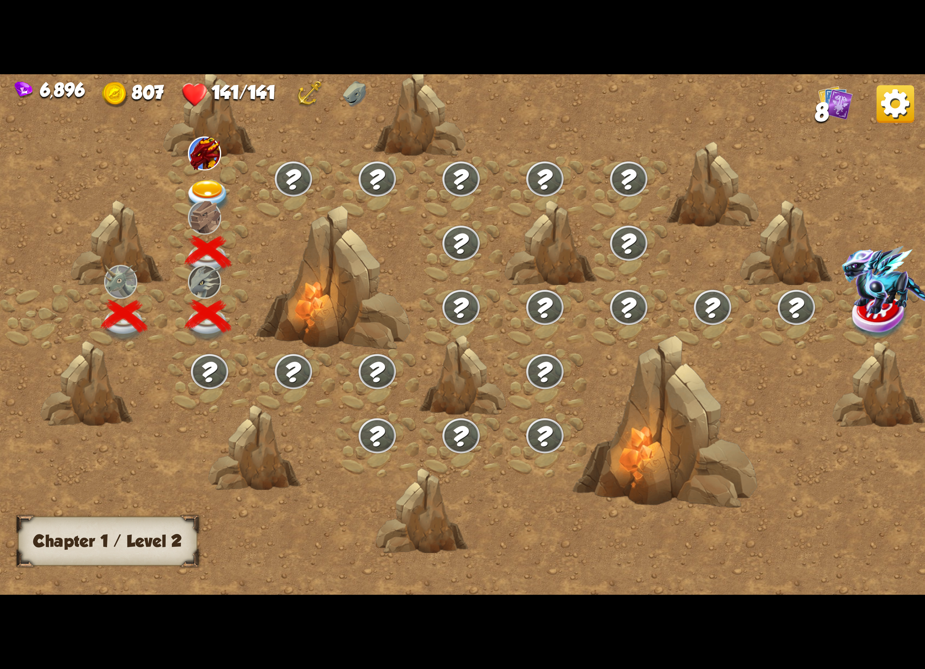
drag, startPoint x: 194, startPoint y: 180, endPoint x: 187, endPoint y: 211, distance: 32.6
click at [188, 211] on div at bounding box center [572, 343] width 1144 height 540
click at [214, 162] on img at bounding box center [204, 153] width 33 height 34
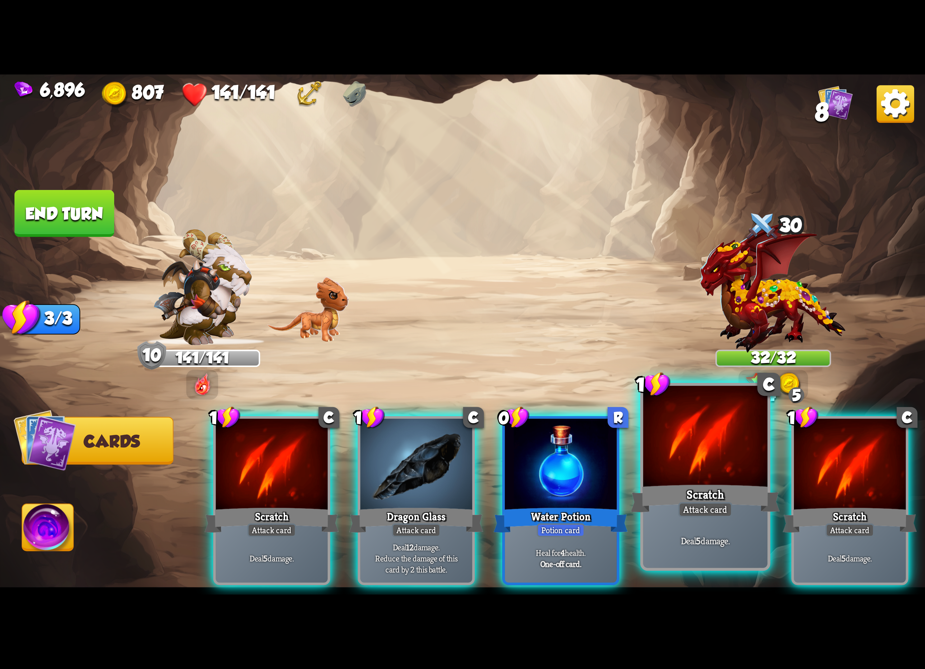
click at [763, 493] on div "Scratch" at bounding box center [705, 498] width 149 height 33
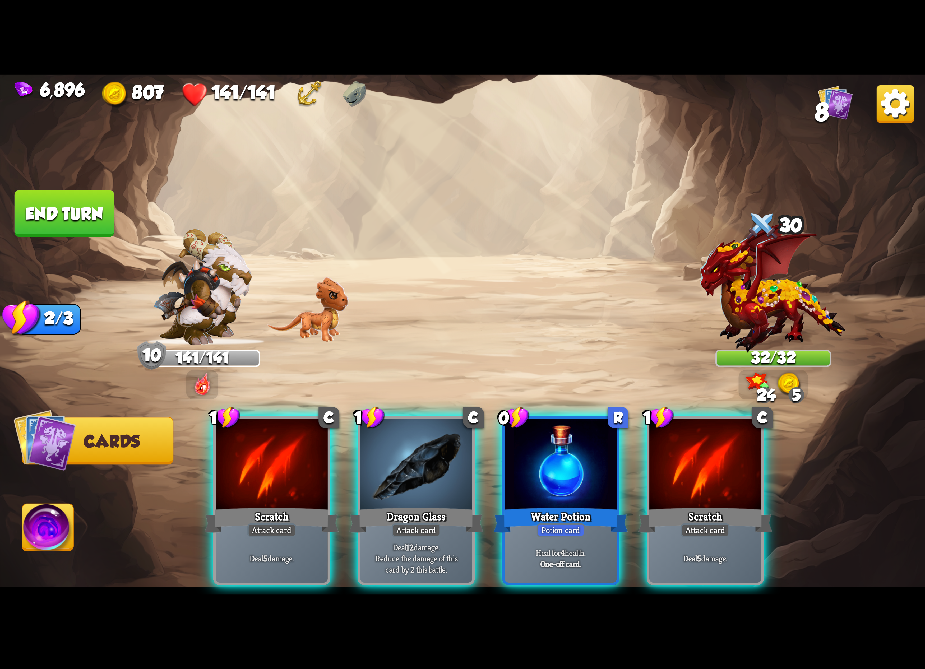
click at [763, 505] on div "Scratch" at bounding box center [705, 520] width 134 height 30
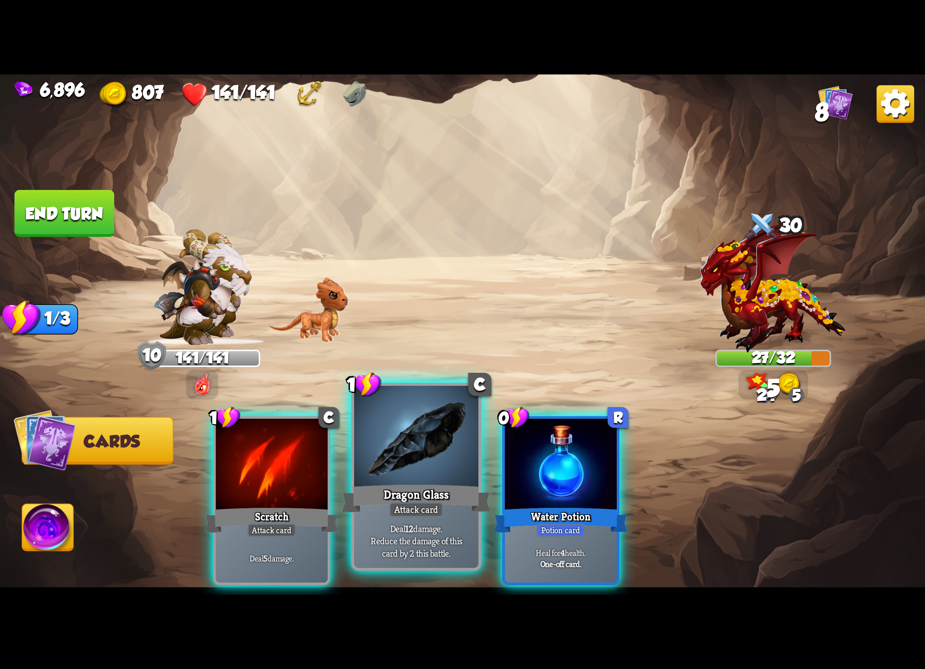
click at [438, 507] on div "Attack card" at bounding box center [416, 509] width 54 height 15
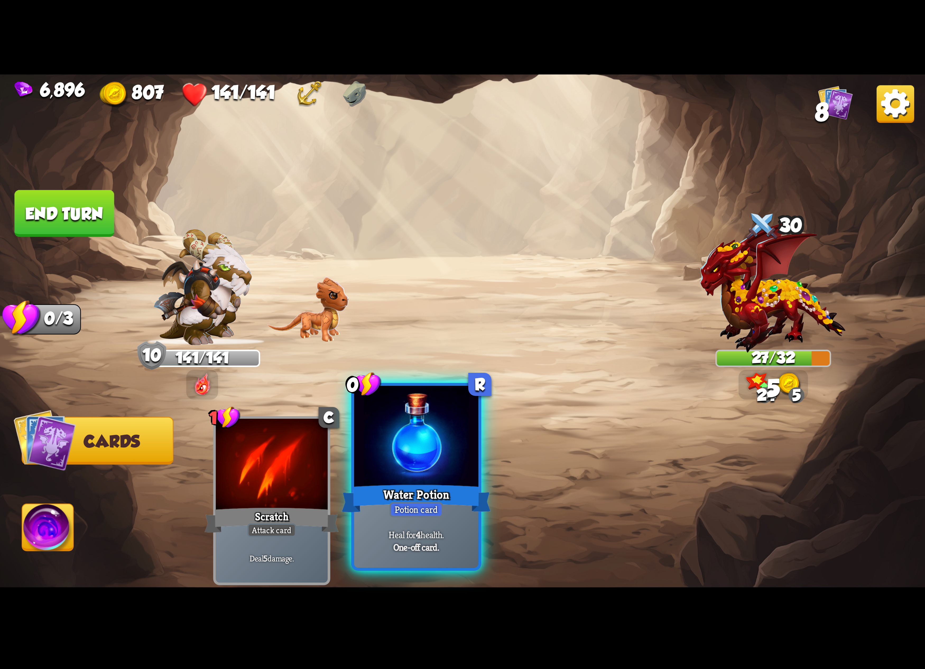
click at [451, 502] on div "0 R Water Potion Potion card Heal for 4 health. One-off card." at bounding box center [416, 477] width 130 height 188
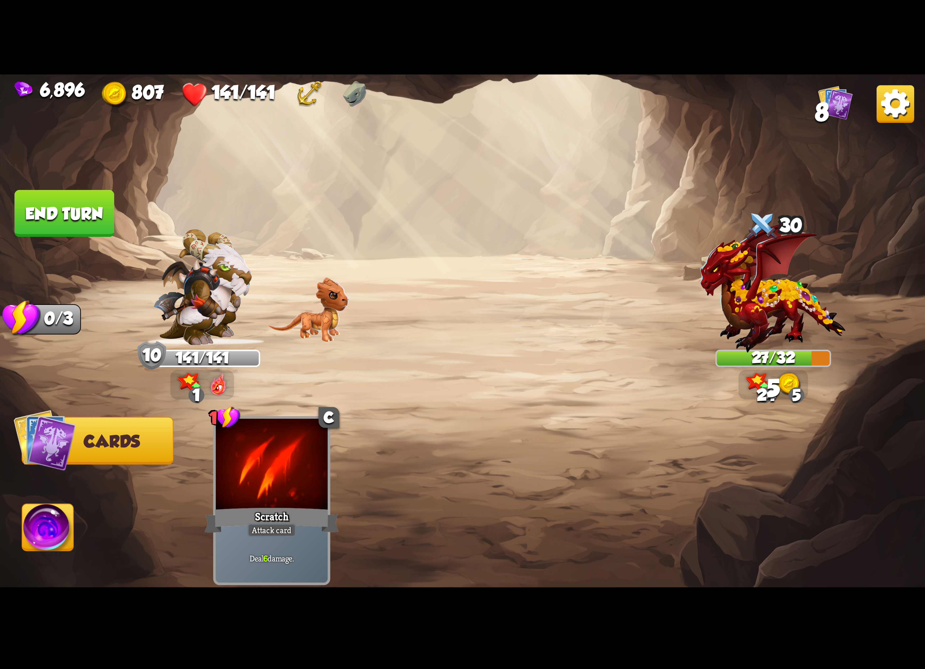
click at [82, 524] on span "Abilities" at bounding box center [61, 528] width 78 height 19
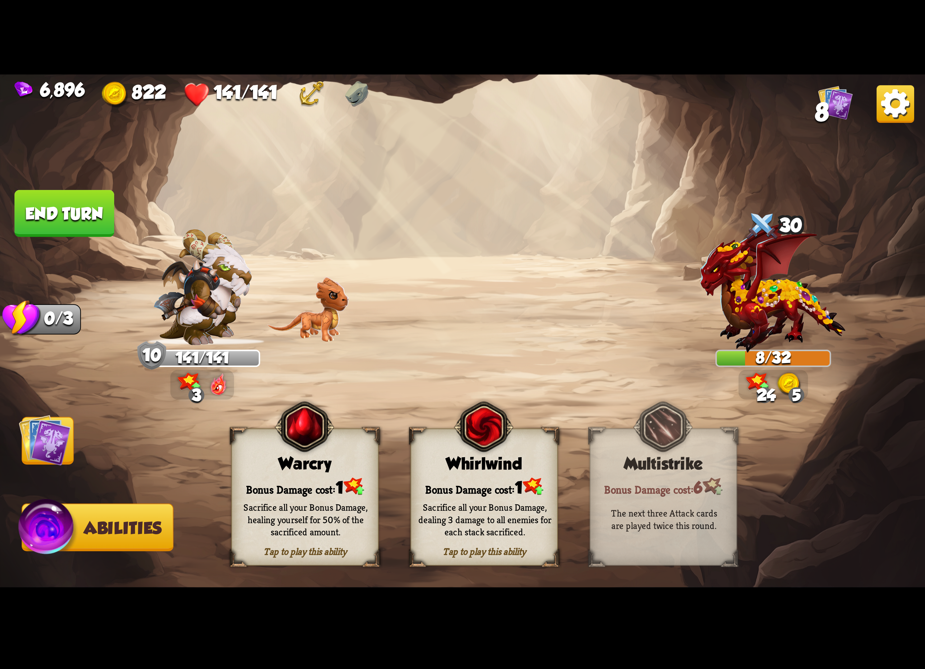
click at [512, 456] on img at bounding box center [483, 427] width 59 height 61
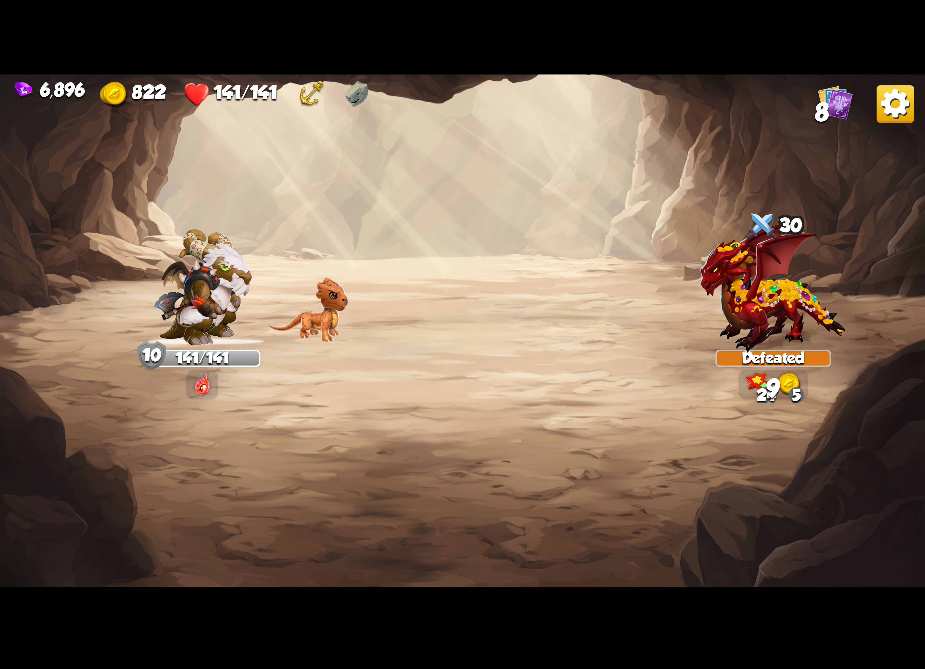
click at [909, 119] on img at bounding box center [895, 104] width 38 height 38
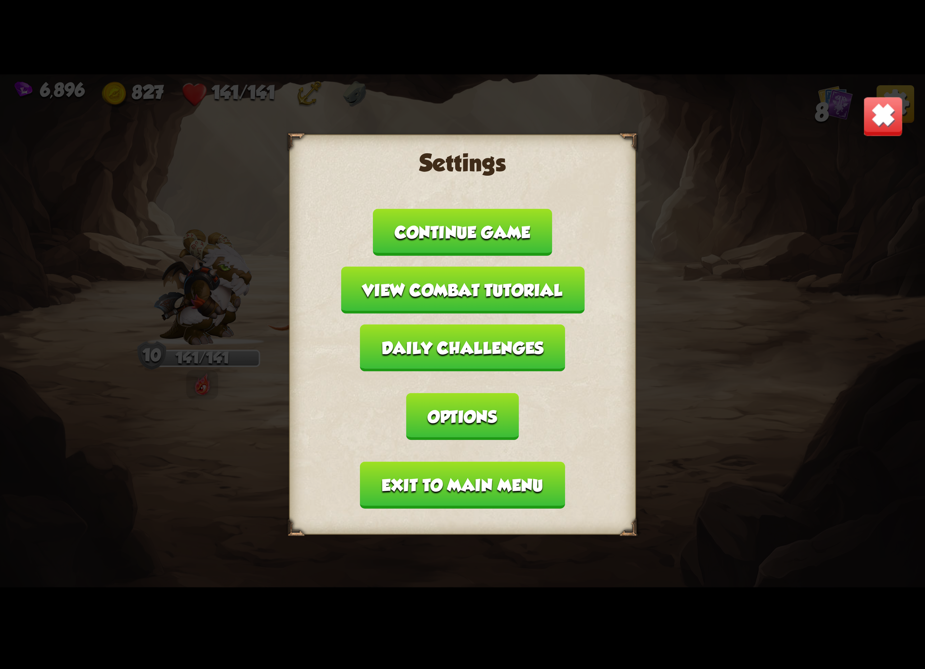
drag, startPoint x: 593, startPoint y: 386, endPoint x: 503, endPoint y: 365, distance: 92.3
click at [518, 393] on button "Options" at bounding box center [462, 416] width 112 height 47
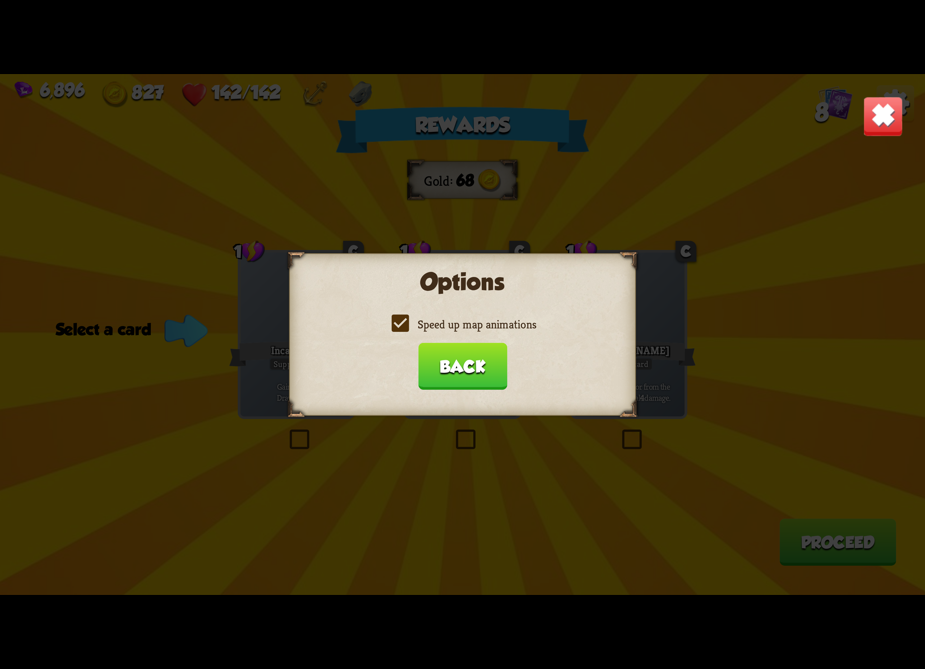
click at [440, 316] on div "Options Speed up map animations Back" at bounding box center [462, 334] width 347 height 163
click at [453, 324] on label "Speed up map animations" at bounding box center [462, 324] width 147 height 15
click at [0, 0] on input "Speed up map animations" at bounding box center [0, 0] width 0 height 0
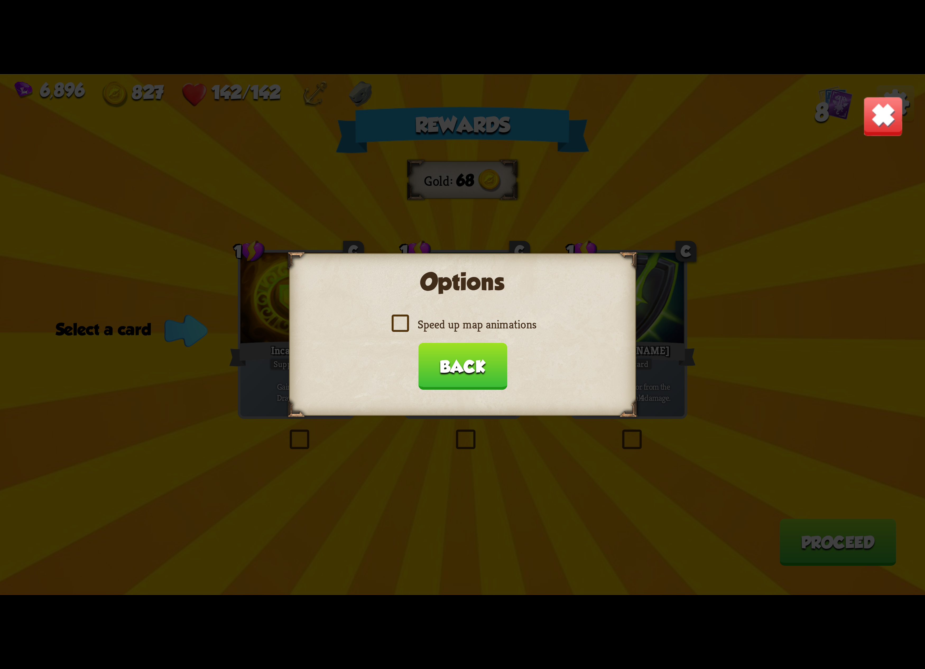
click at [453, 324] on label "Speed up map animations" at bounding box center [462, 324] width 147 height 15
click at [0, 0] on input "Speed up map animations" at bounding box center [0, 0] width 0 height 0
click at [475, 381] on button "Back" at bounding box center [462, 366] width 89 height 47
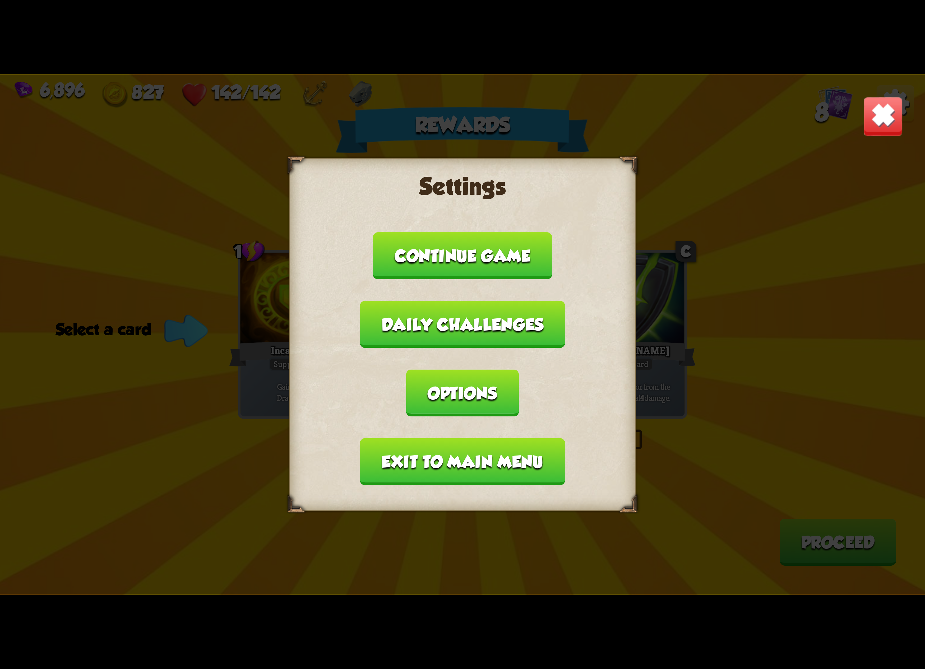
click at [469, 440] on button "Exit to main menu" at bounding box center [462, 461] width 205 height 47
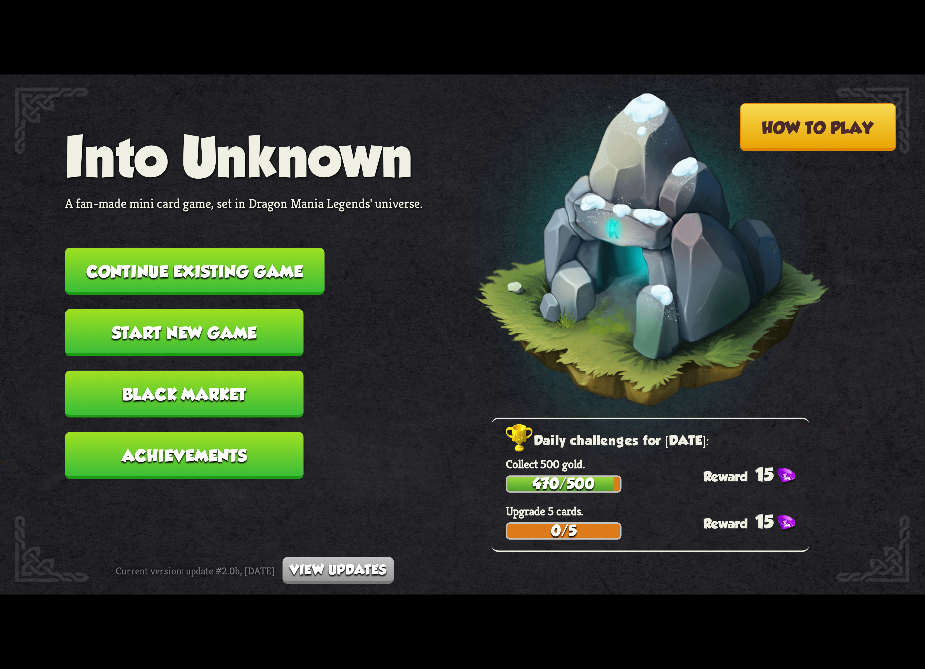
click at [265, 279] on button "Continue existing game" at bounding box center [194, 271] width 259 height 47
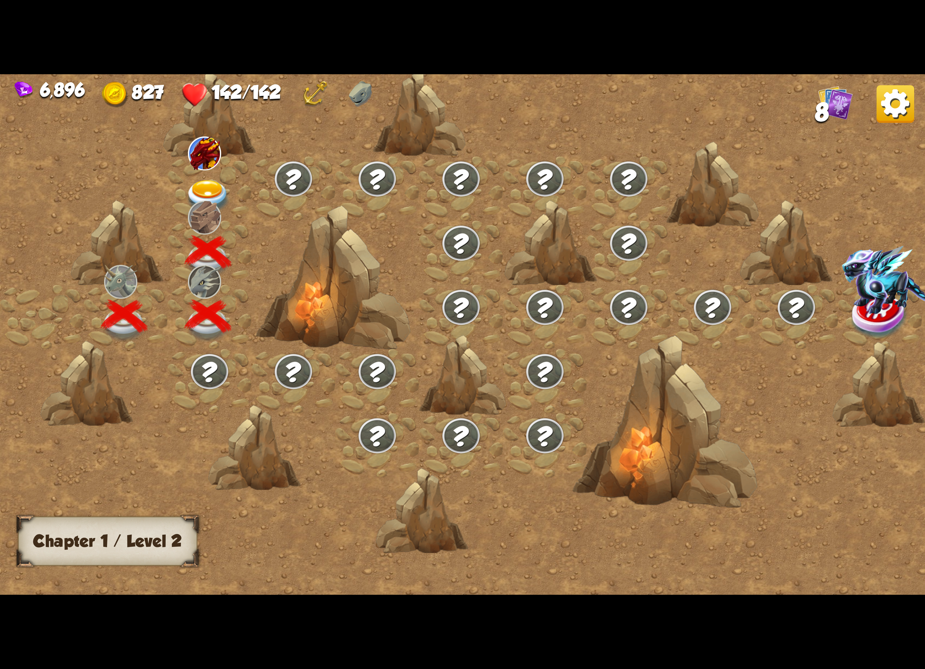
click at [223, 188] on img at bounding box center [208, 197] width 46 height 34
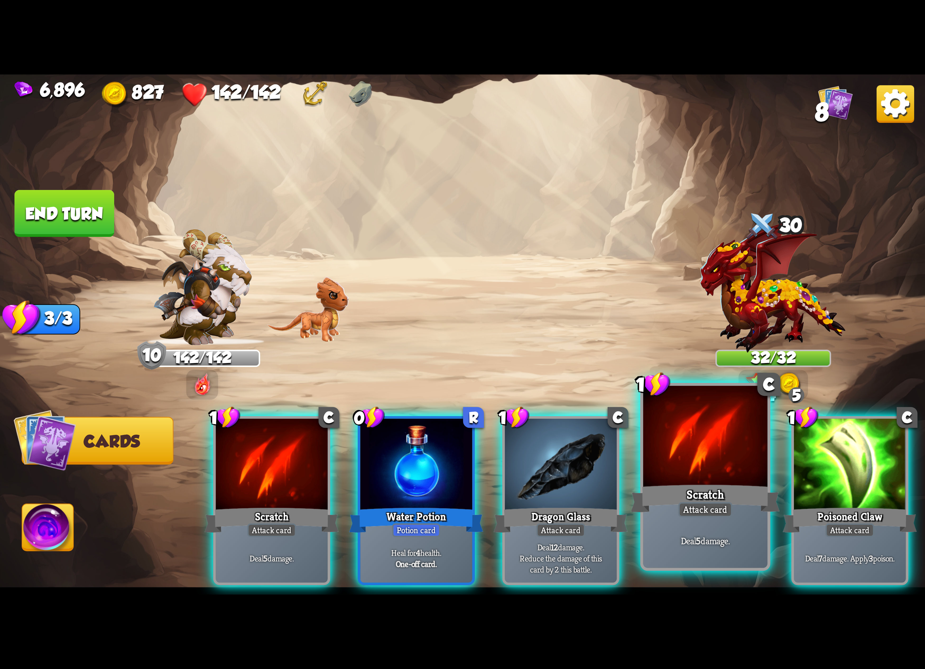
click at [710, 512] on div "Attack card" at bounding box center [705, 509] width 54 height 15
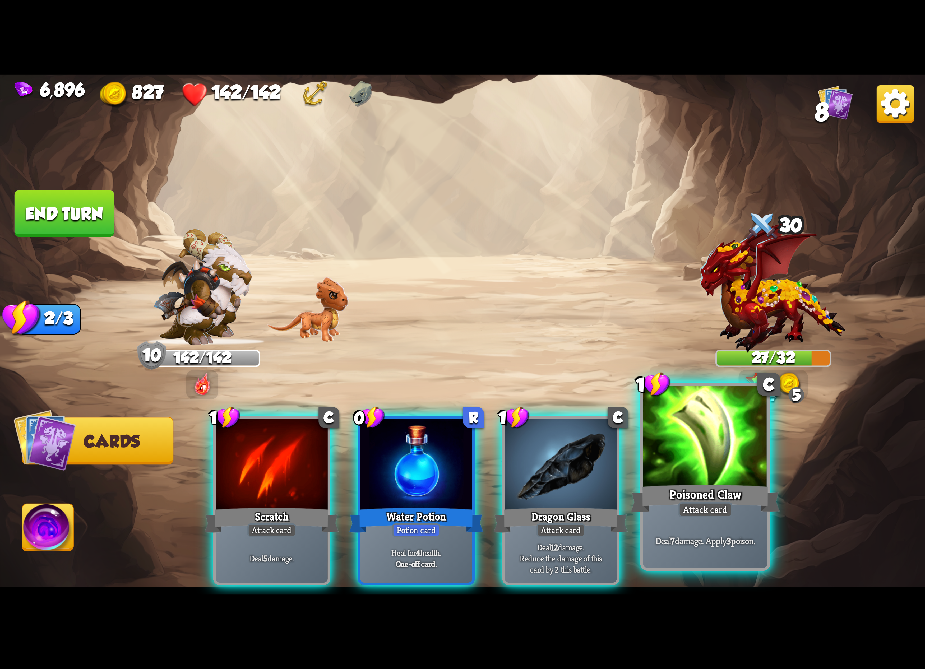
drag, startPoint x: 785, startPoint y: 465, endPoint x: 744, endPoint y: 466, distance: 41.2
click at [782, 465] on div "1 C Scratch Attack card Deal 5 damage. 0 R Water Potion Potion card Heal for 4 …" at bounding box center [555, 478] width 740 height 231
click at [744, 466] on div at bounding box center [705, 438] width 124 height 105
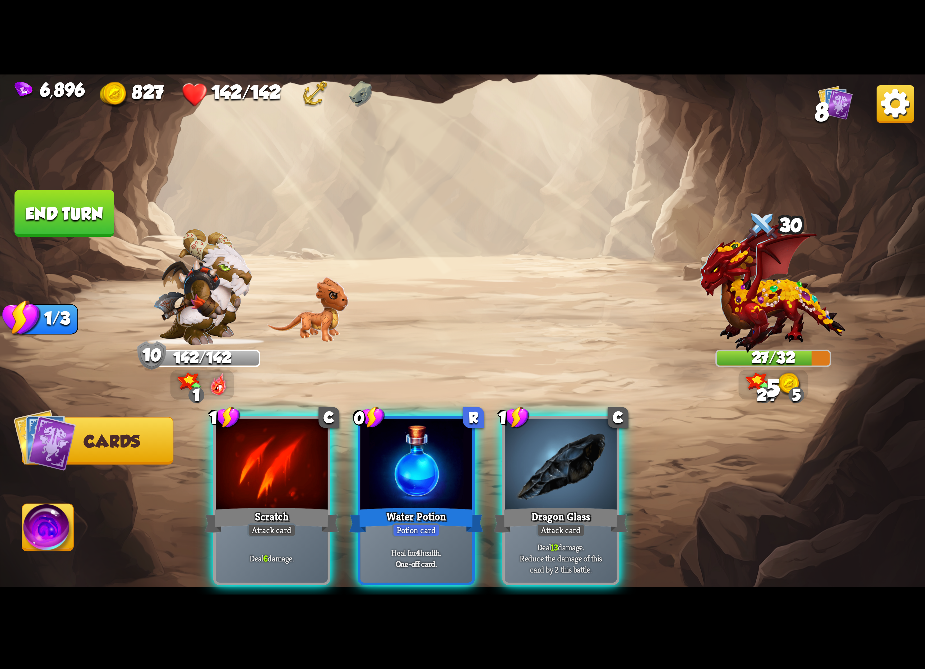
drag, startPoint x: 587, startPoint y: 493, endPoint x: 530, endPoint y: 523, distance: 64.8
click at [585, 505] on div "Dragon Glass" at bounding box center [561, 520] width 134 height 30
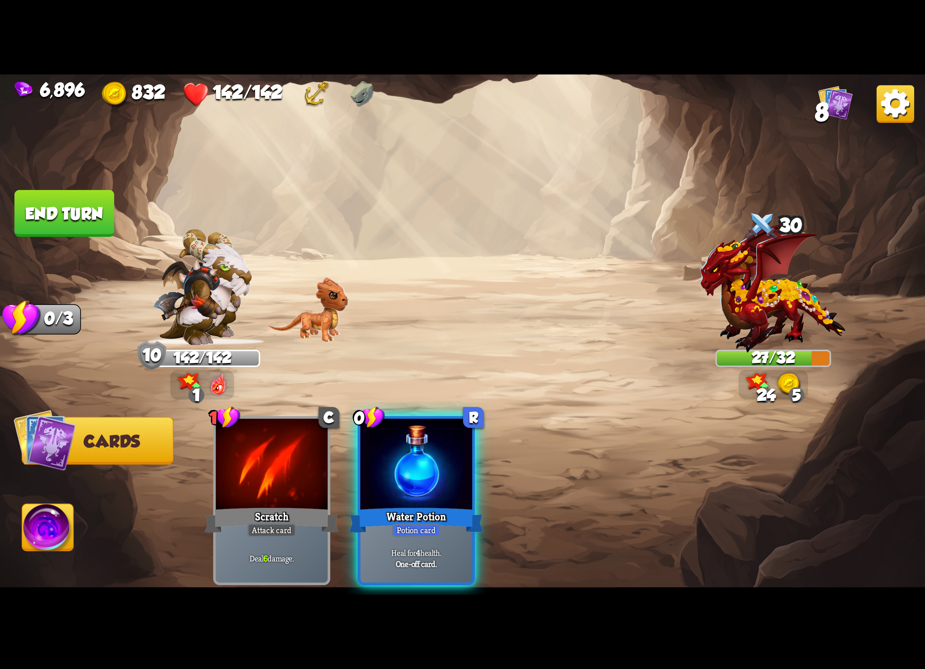
click at [459, 534] on div "Heal for 4 health. One-off card." at bounding box center [416, 558] width 112 height 49
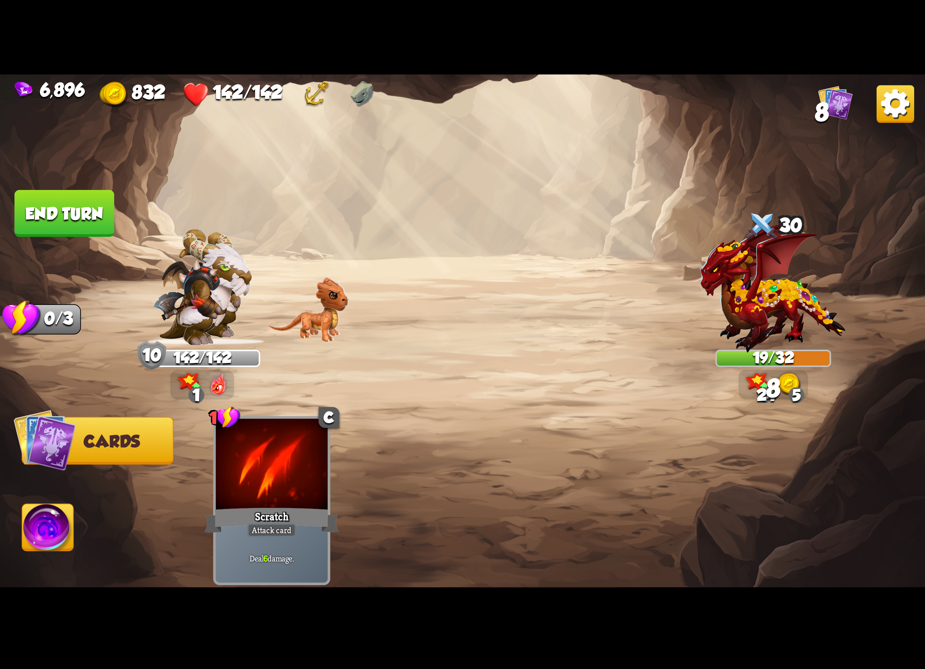
click at [62, 526] on img at bounding box center [47, 530] width 51 height 52
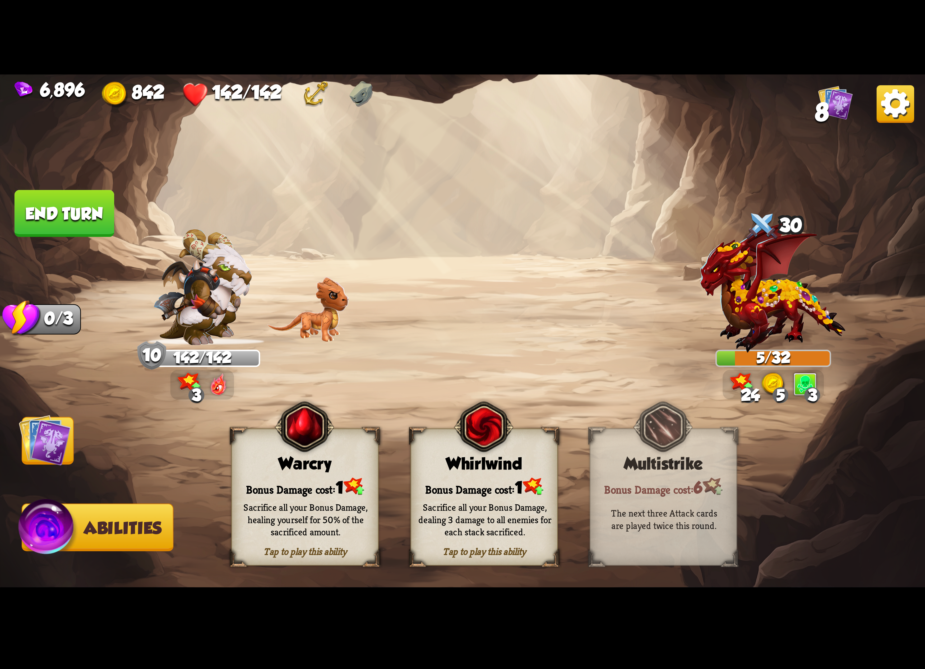
click at [500, 504] on div "Sacrifice all your Bonus Damage, dealing 3 damage to all enemies for each stack…" at bounding box center [484, 519] width 133 height 37
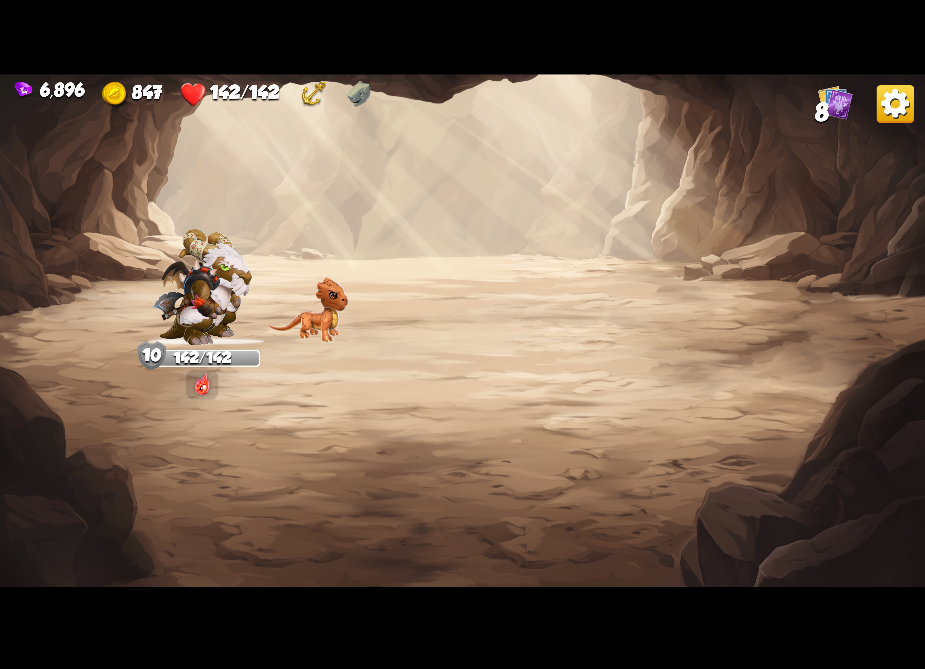
click at [899, 97] on img at bounding box center [895, 104] width 38 height 38
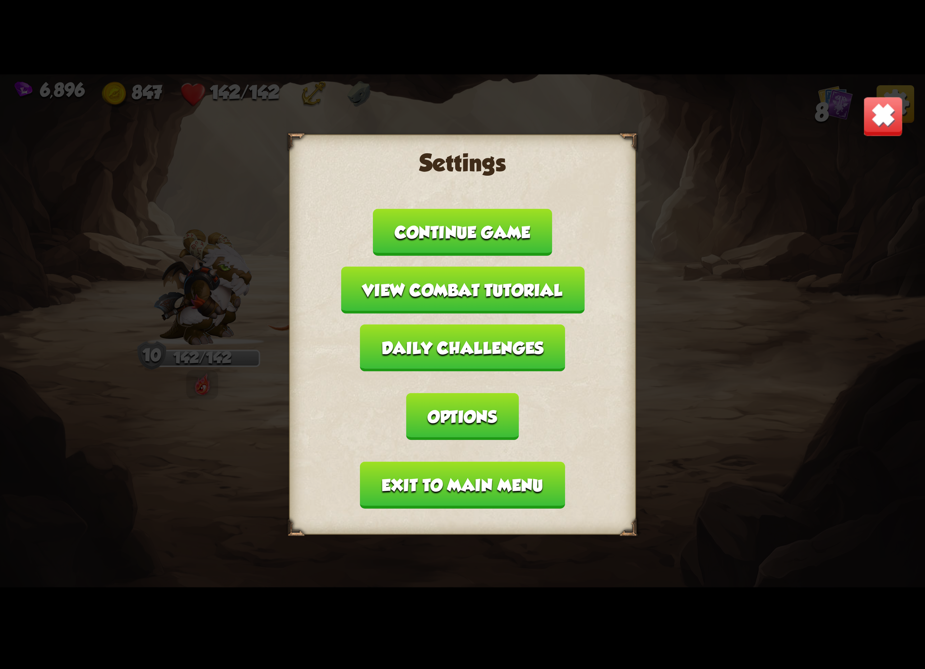
click at [518, 393] on button "Options" at bounding box center [462, 416] width 112 height 47
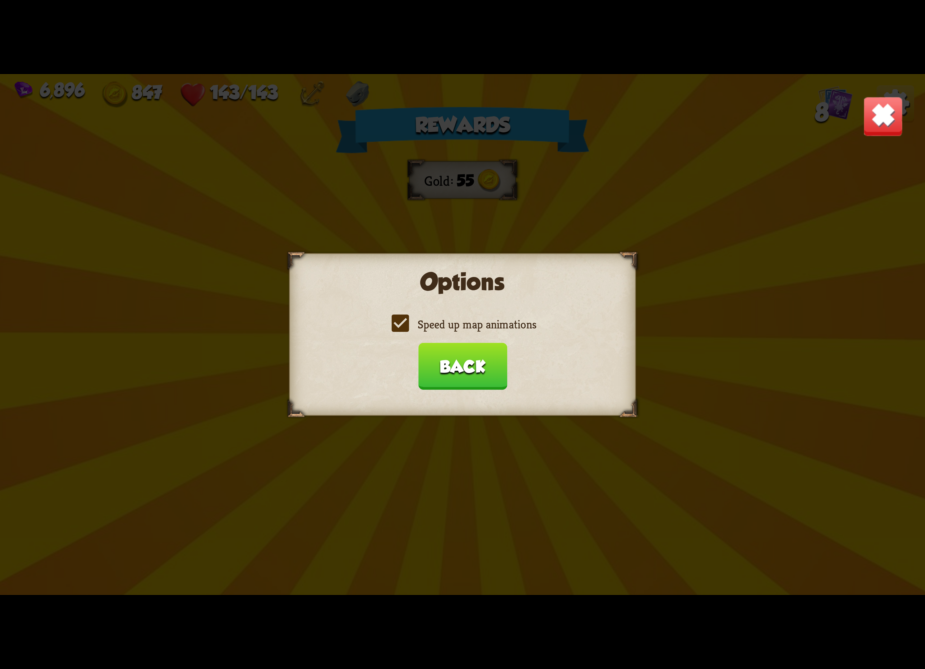
drag, startPoint x: 464, startPoint y: 330, endPoint x: 462, endPoint y: 328, distance: 3.0
click at [463, 326] on label "Speed up map animations" at bounding box center [462, 324] width 147 height 15
click at [0, 0] on input "Speed up map animations" at bounding box center [0, 0] width 0 height 0
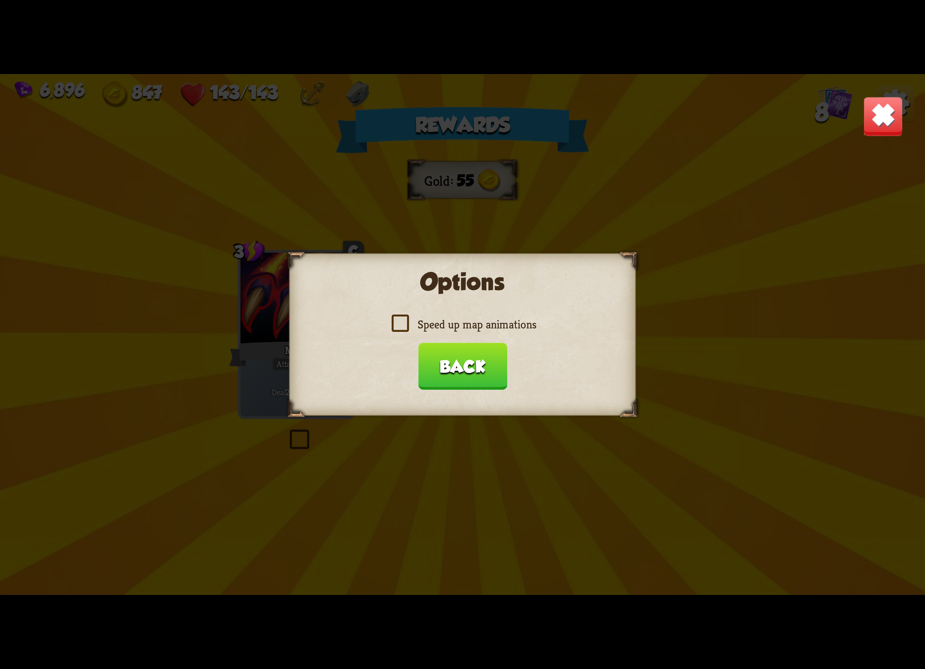
click at [460, 332] on label "Speed up map animations" at bounding box center [462, 324] width 147 height 15
click at [0, 0] on input "Speed up map animations" at bounding box center [0, 0] width 0 height 0
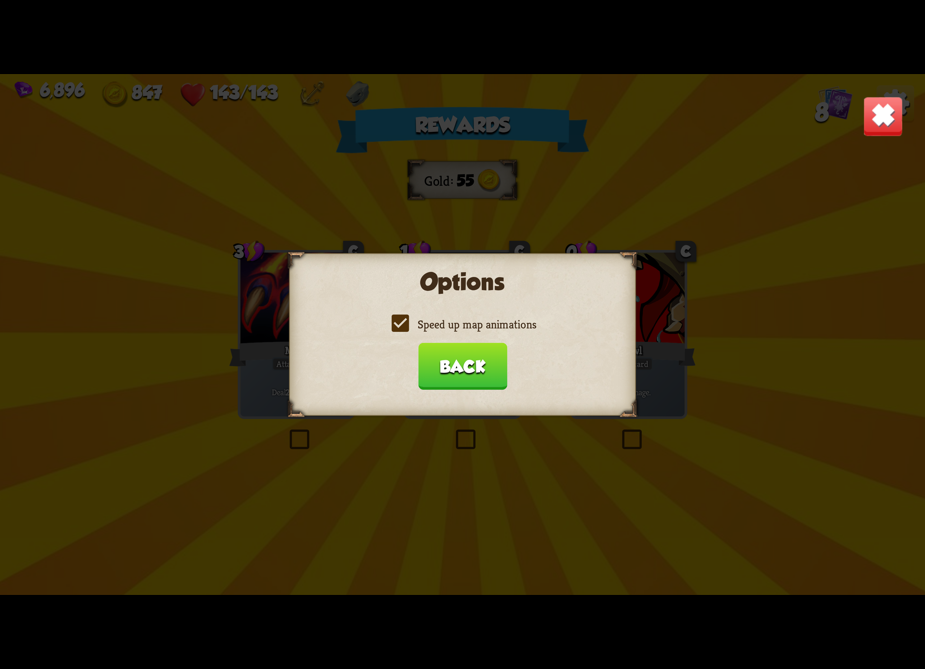
click at [462, 371] on button "Back" at bounding box center [462, 366] width 89 height 47
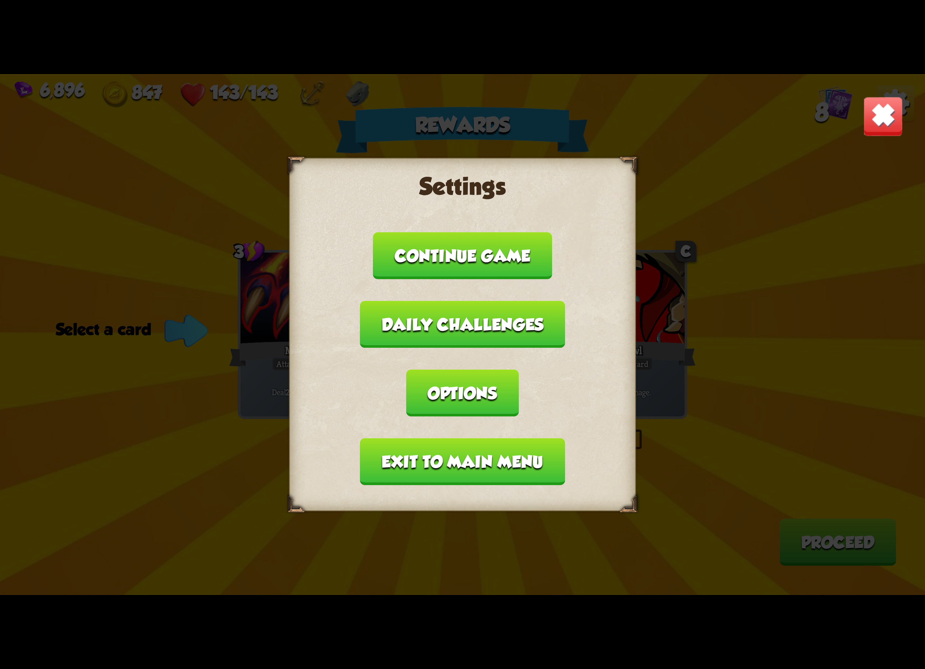
click at [429, 438] on button "Exit to main menu" at bounding box center [462, 461] width 205 height 47
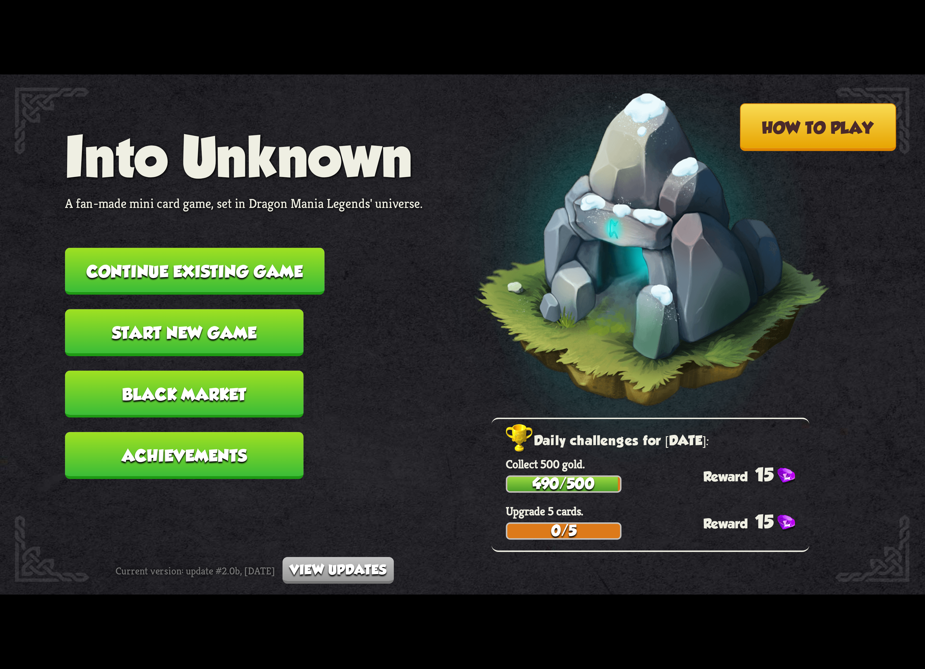
click at [249, 276] on button "Continue existing game" at bounding box center [194, 271] width 259 height 47
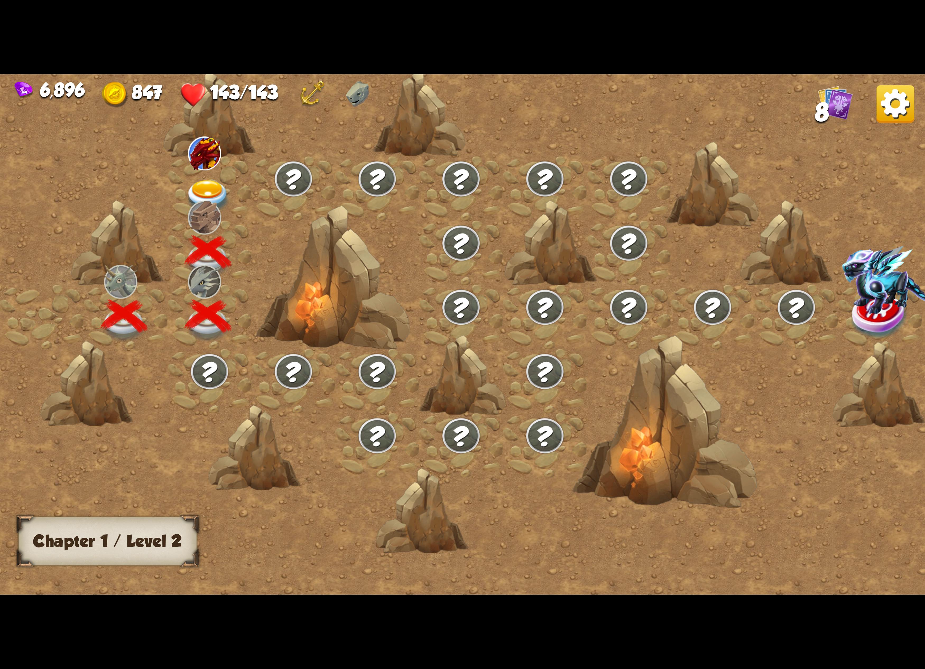
click at [210, 201] on img at bounding box center [204, 218] width 33 height 34
click at [901, 105] on img at bounding box center [895, 104] width 38 height 38
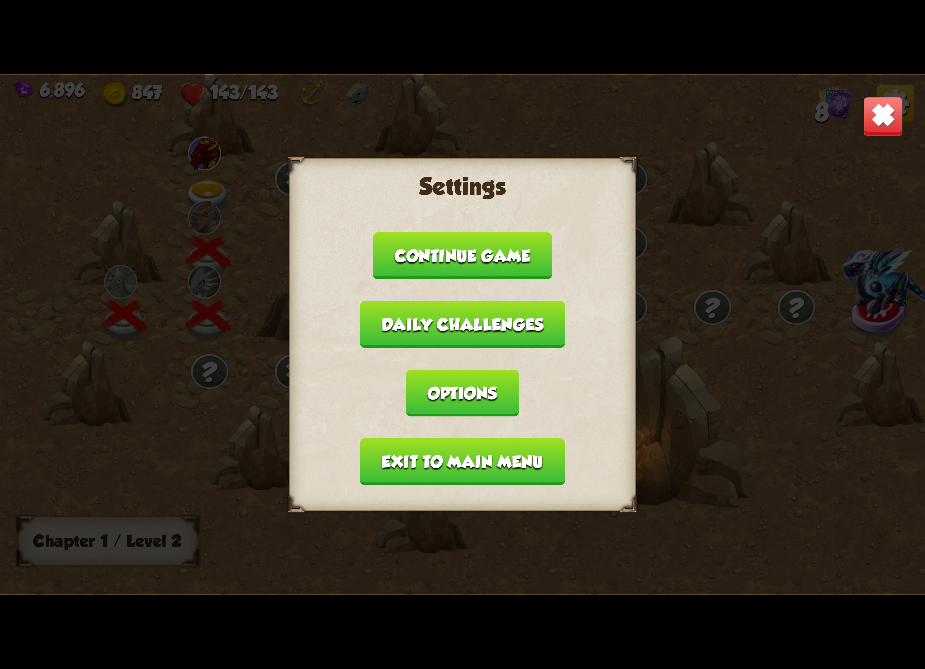
click at [408, 348] on button "Daily challenges" at bounding box center [462, 324] width 205 height 47
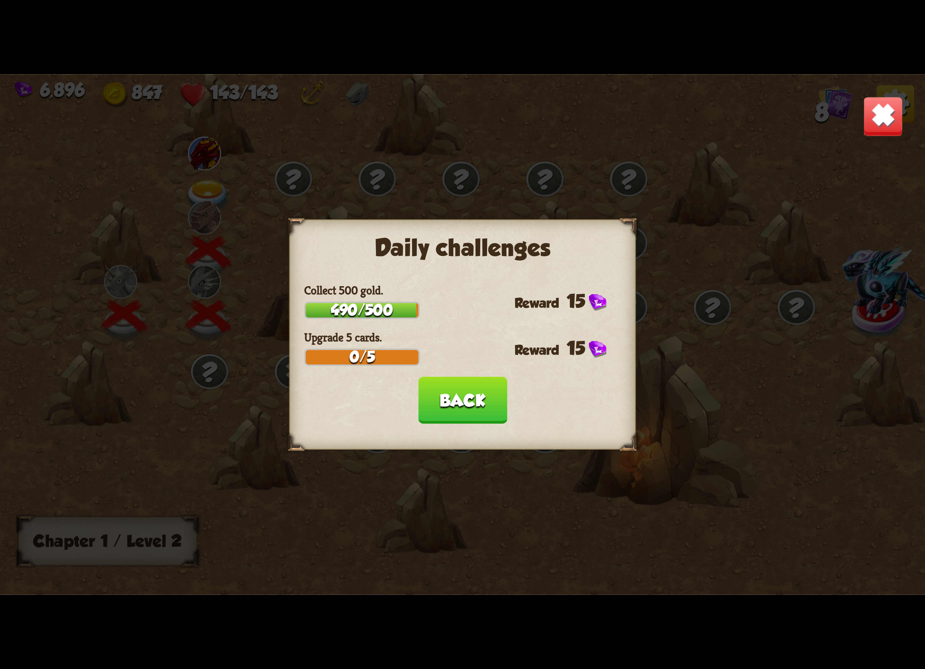
click at [895, 130] on img at bounding box center [883, 116] width 40 height 40
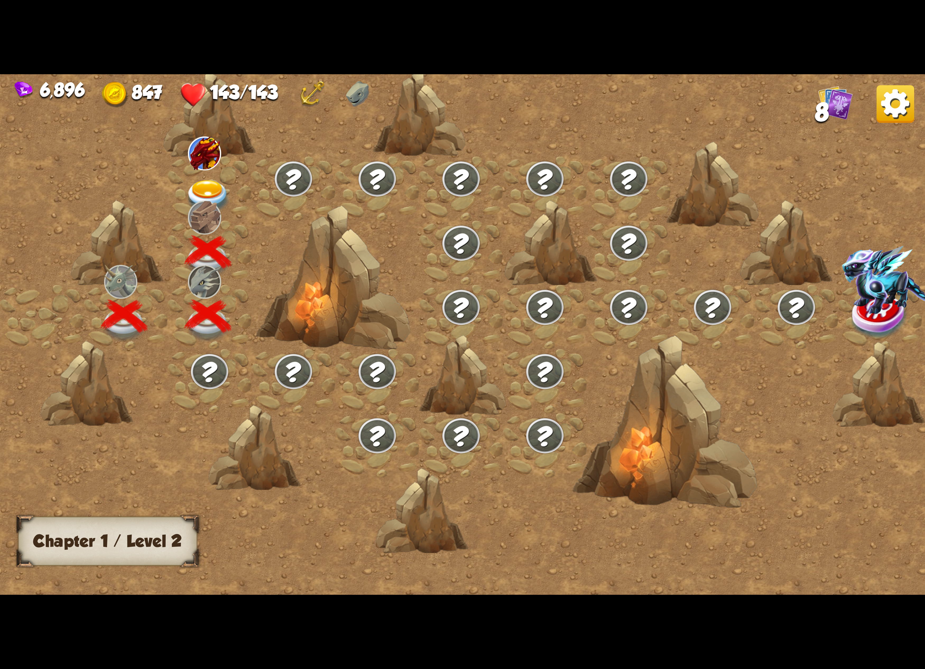
click at [218, 188] on img at bounding box center [208, 197] width 46 height 34
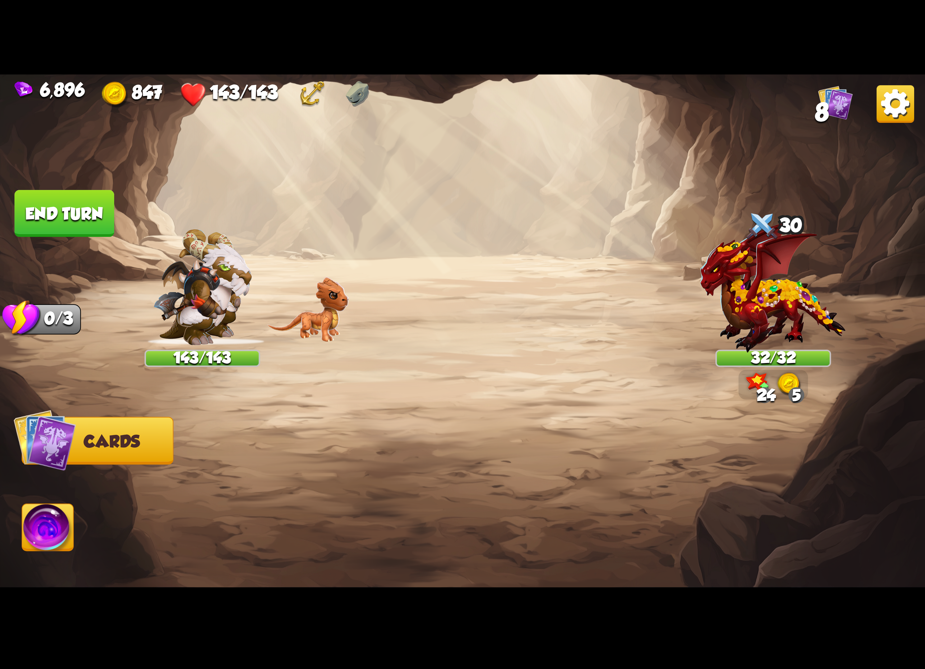
click at [908, 96] on img at bounding box center [895, 104] width 38 height 38
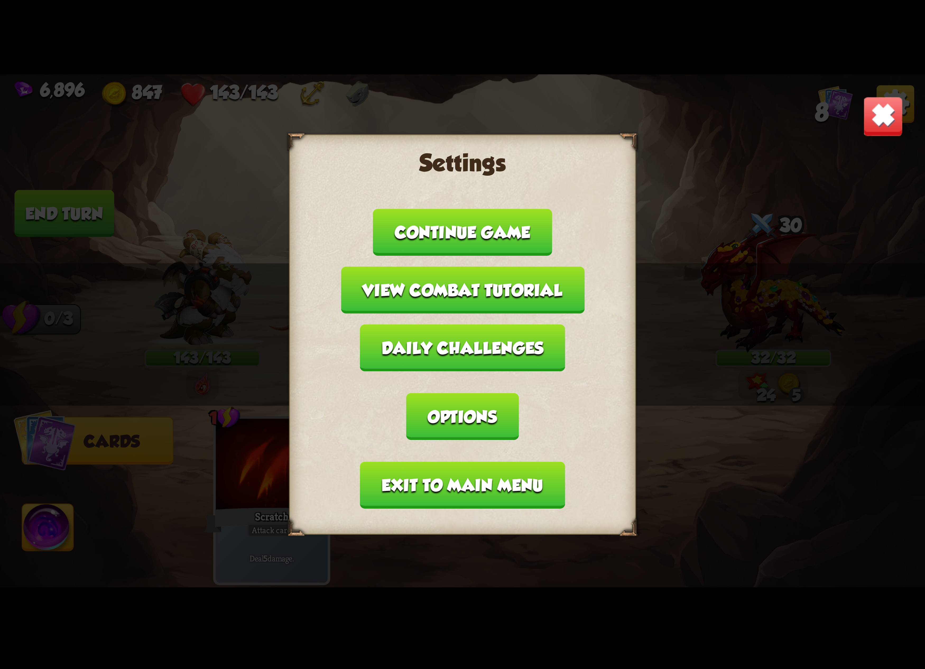
click at [443, 372] on button "Daily challenges" at bounding box center [462, 347] width 205 height 47
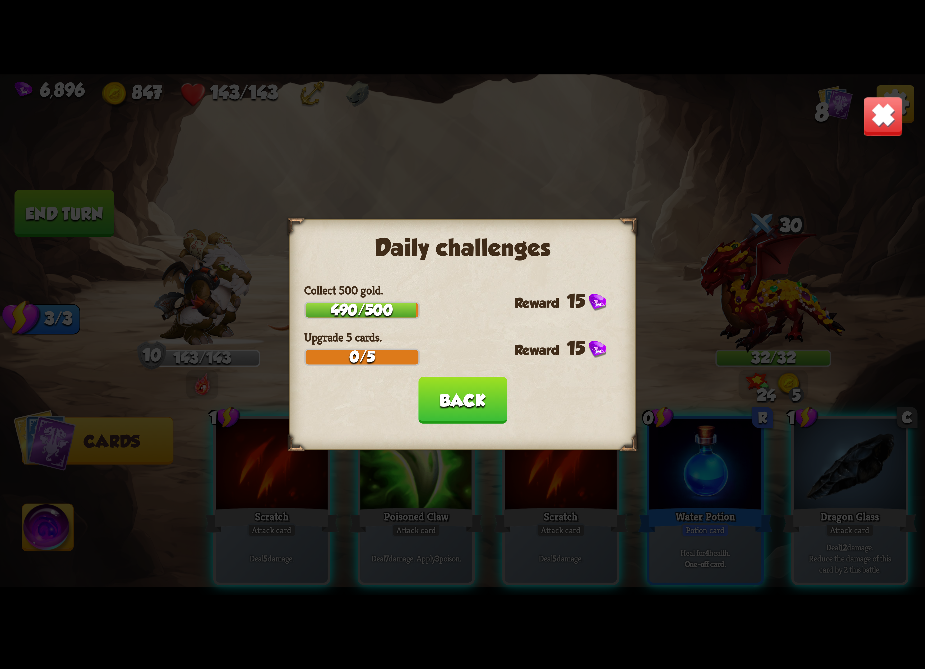
click at [454, 391] on button "Back" at bounding box center [462, 400] width 89 height 47
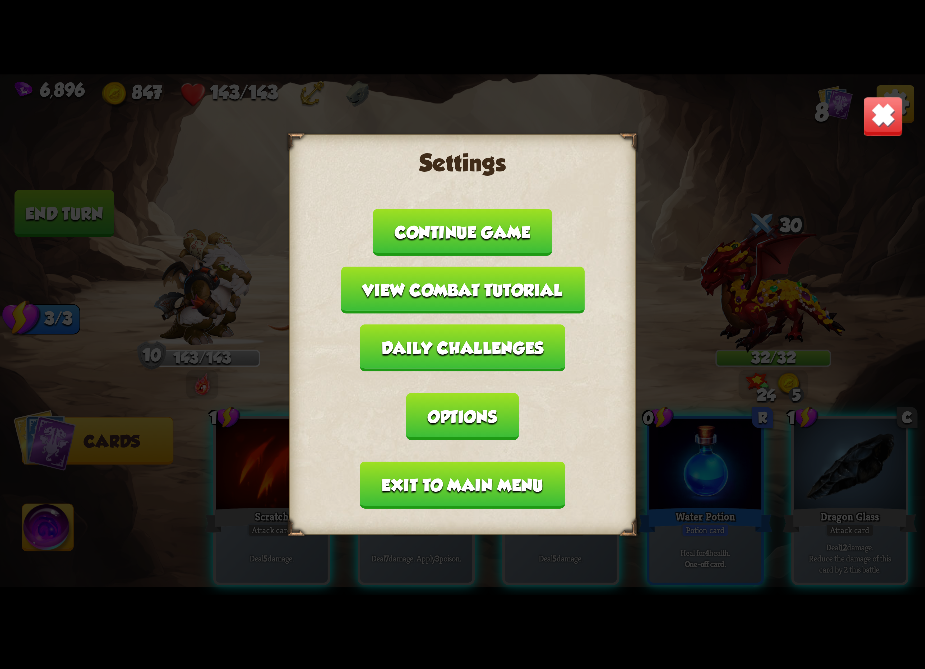
drag, startPoint x: 873, startPoint y: 119, endPoint x: 861, endPoint y: 143, distance: 26.0
click at [872, 123] on img at bounding box center [883, 116] width 40 height 40
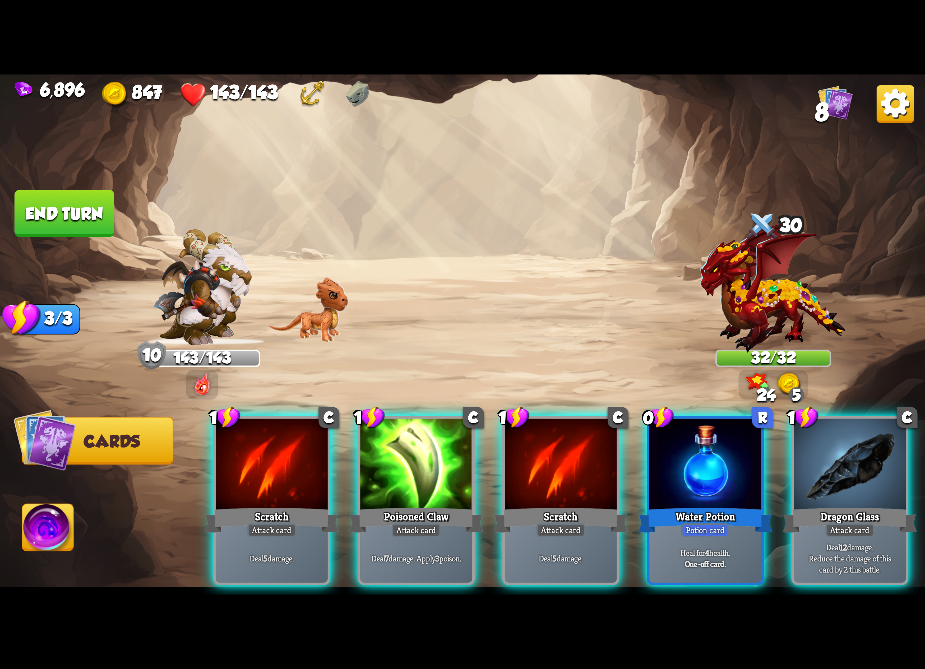
click at [402, 281] on img at bounding box center [462, 335] width 925 height 520
click at [259, 505] on div "Scratch" at bounding box center [272, 520] width 134 height 30
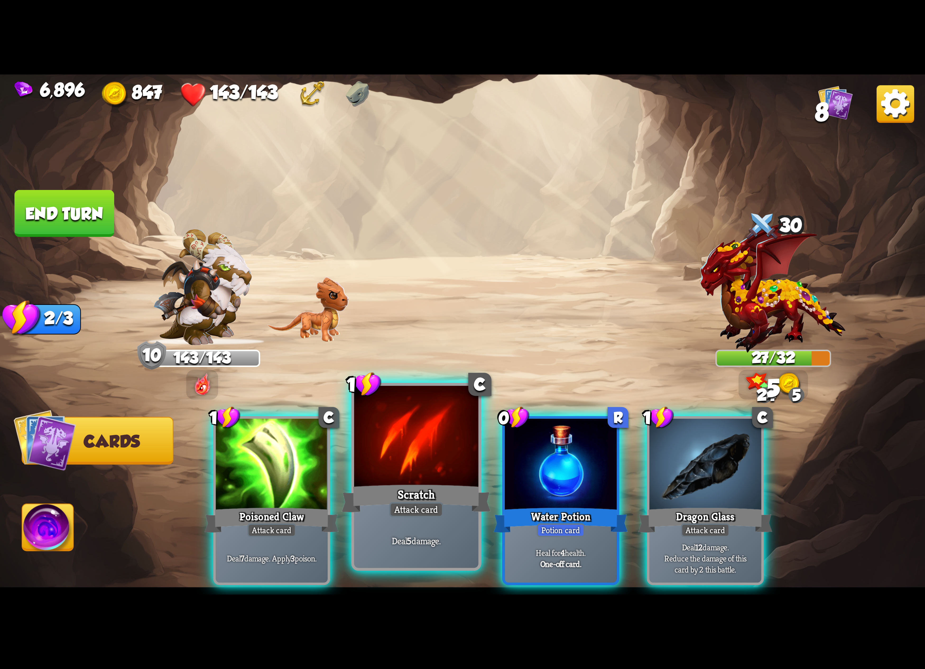
click at [434, 477] on div at bounding box center [416, 438] width 124 height 105
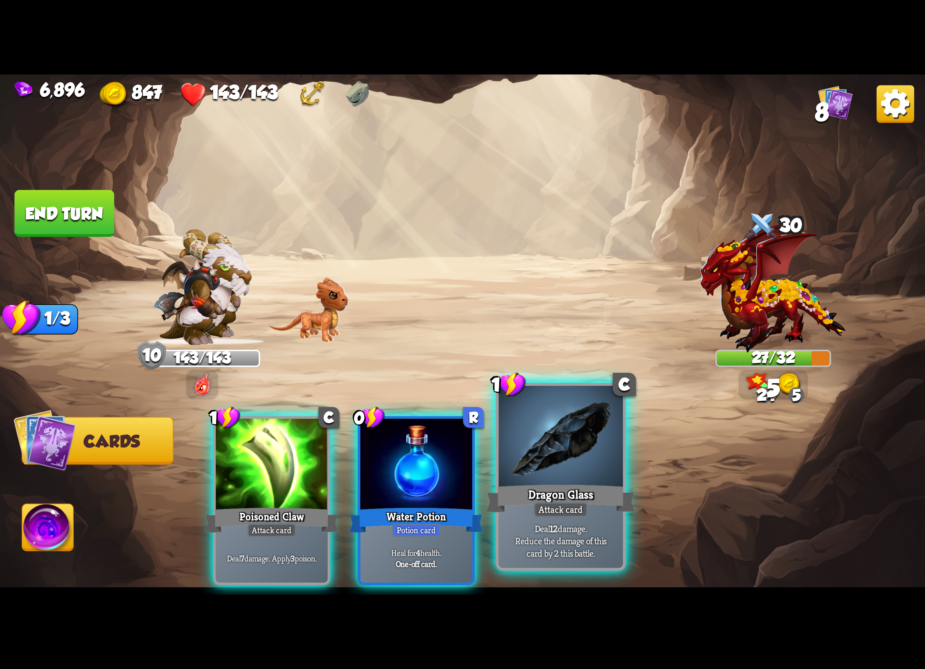
click at [590, 476] on div at bounding box center [561, 438] width 124 height 105
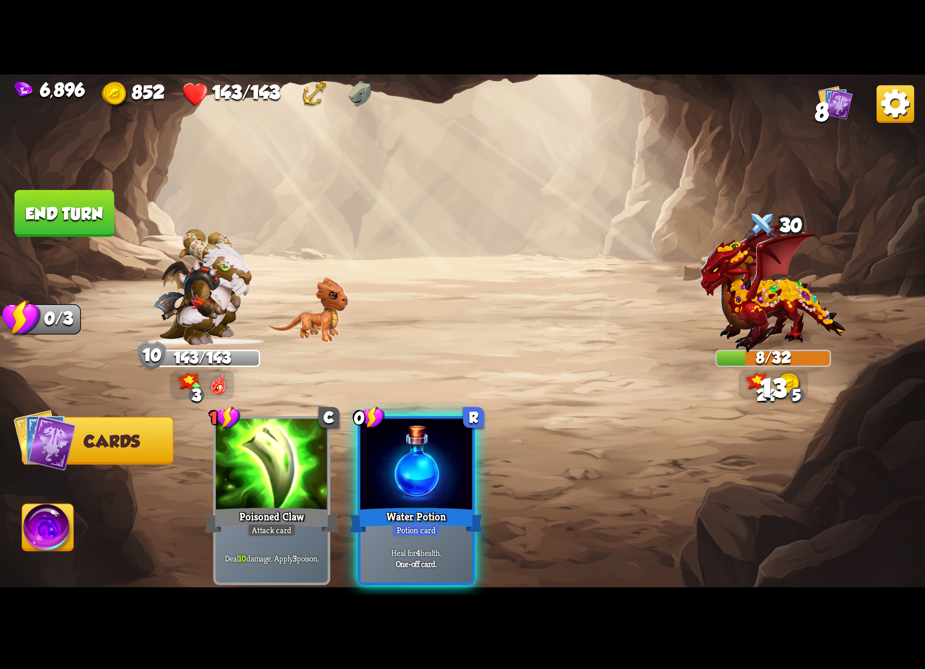
click at [40, 515] on img at bounding box center [47, 530] width 51 height 52
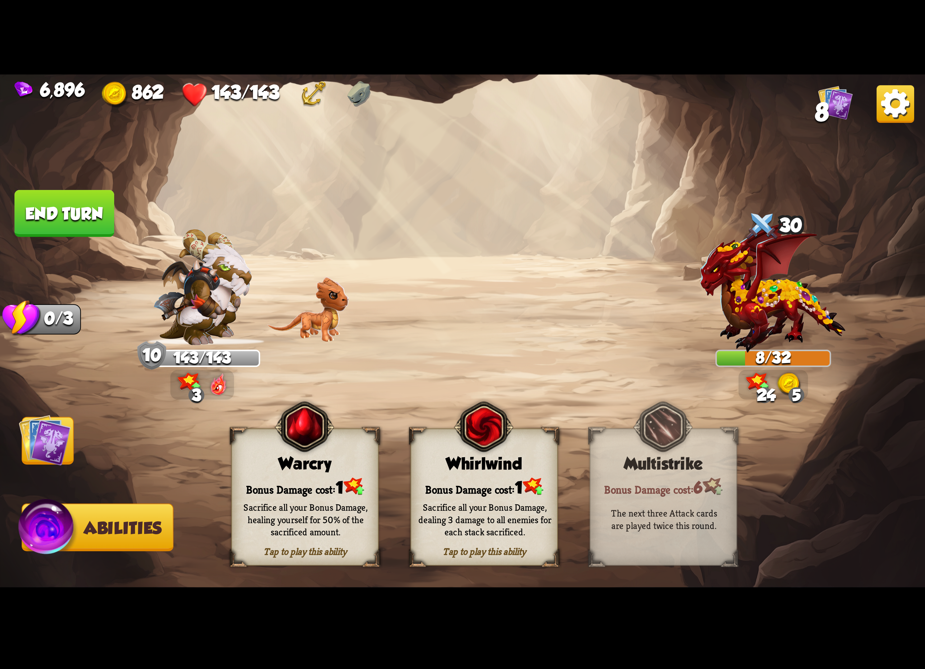
click at [504, 475] on div "Tap to play this ability Whirlwind Bonus Damage cost: 1 Sacrifice all your Bonu…" at bounding box center [483, 496] width 147 height 137
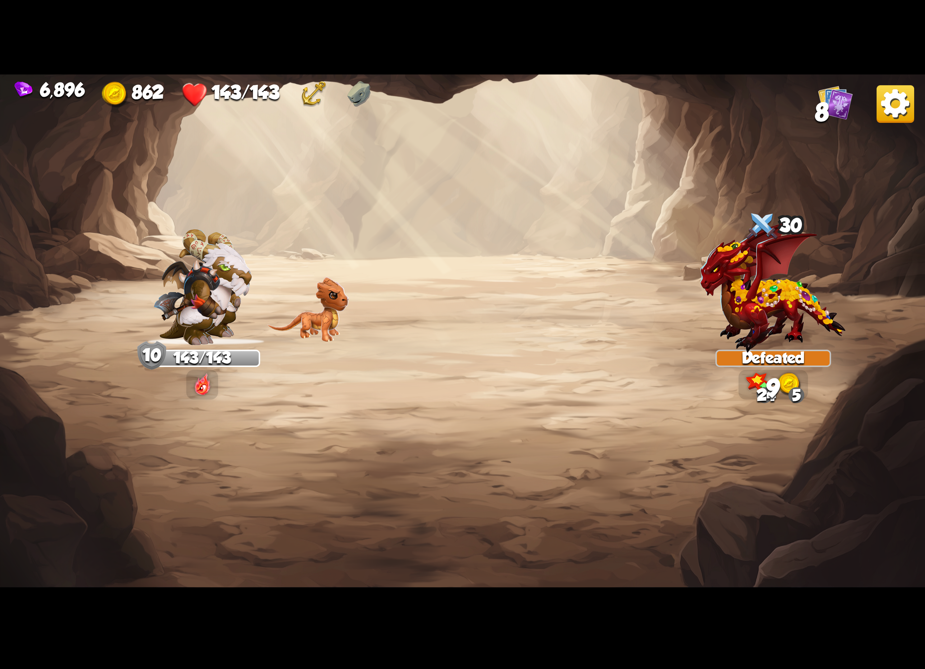
click at [904, 107] on img at bounding box center [895, 104] width 38 height 38
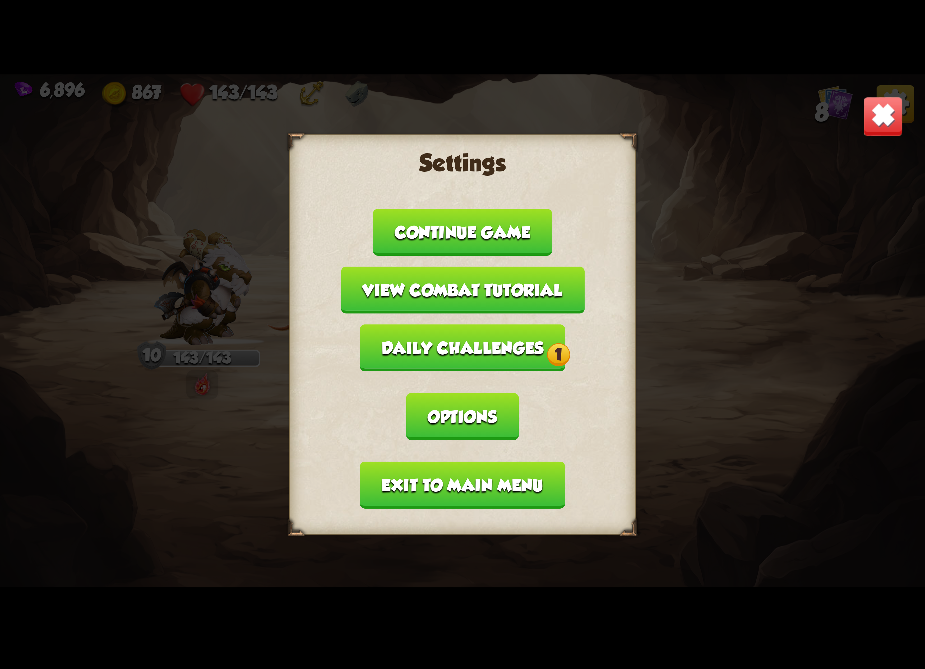
click at [518, 393] on button "Options" at bounding box center [462, 416] width 112 height 47
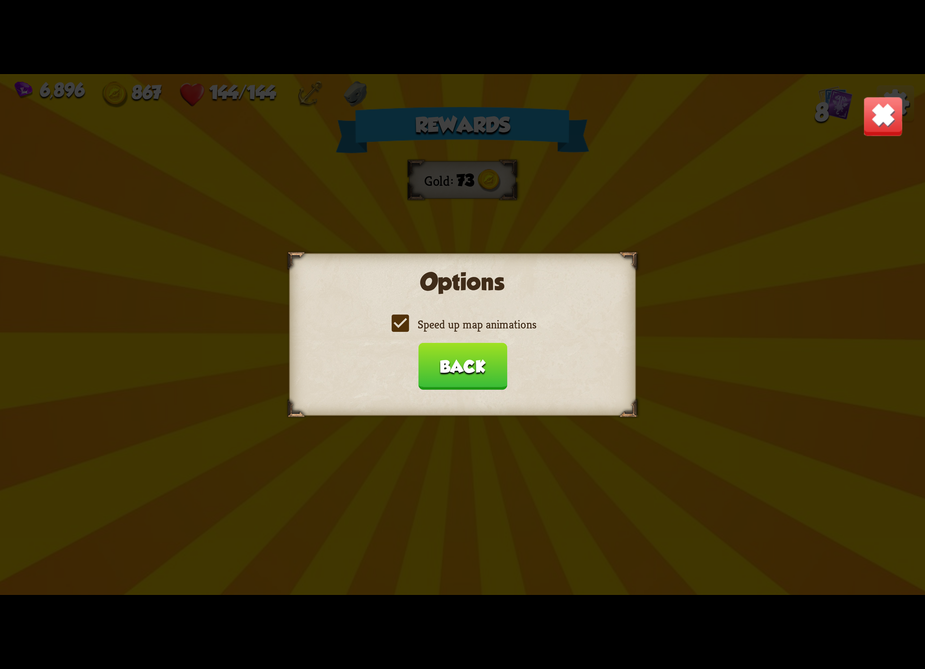
click at [484, 328] on label "Speed up map animations" at bounding box center [462, 324] width 147 height 15
click at [0, 0] on input "Speed up map animations" at bounding box center [0, 0] width 0 height 0
click at [484, 328] on label "Speed up map animations" at bounding box center [462, 324] width 147 height 15
click at [0, 0] on input "Speed up map animations" at bounding box center [0, 0] width 0 height 0
click at [456, 357] on button "Back" at bounding box center [462, 366] width 89 height 47
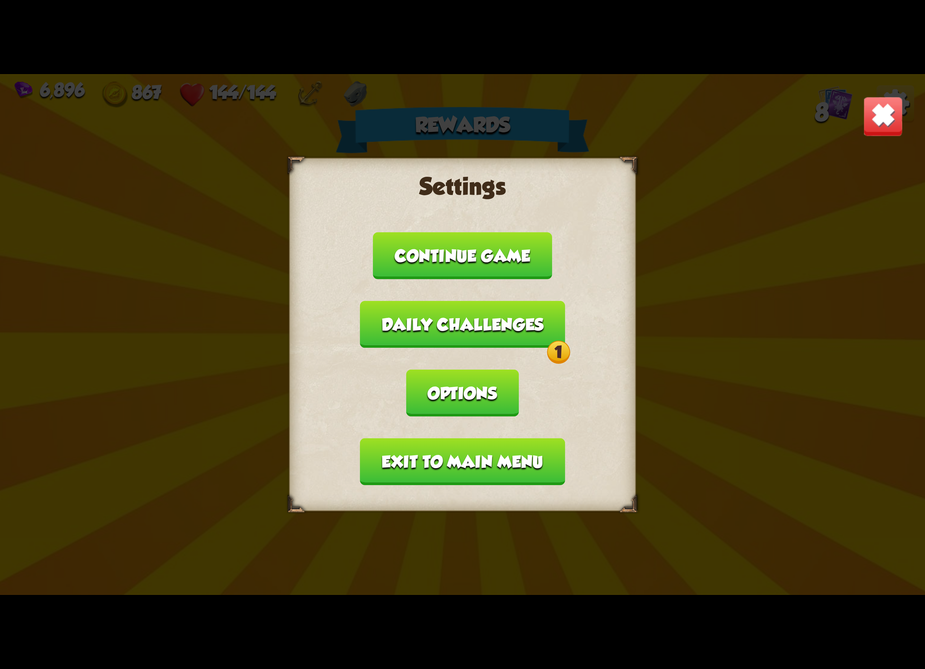
click at [408, 348] on button "Daily challenges 1" at bounding box center [462, 324] width 205 height 47
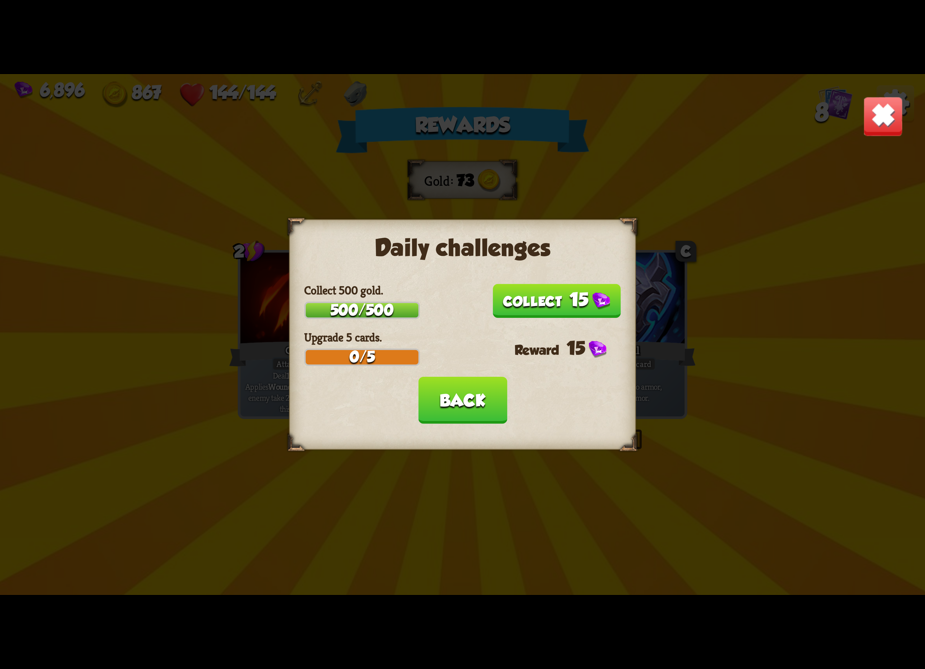
click at [543, 309] on button "15" at bounding box center [556, 301] width 128 height 34
drag, startPoint x: 453, startPoint y: 395, endPoint x: 446, endPoint y: 426, distance: 31.5
click at [453, 396] on button "Back" at bounding box center [462, 400] width 89 height 47
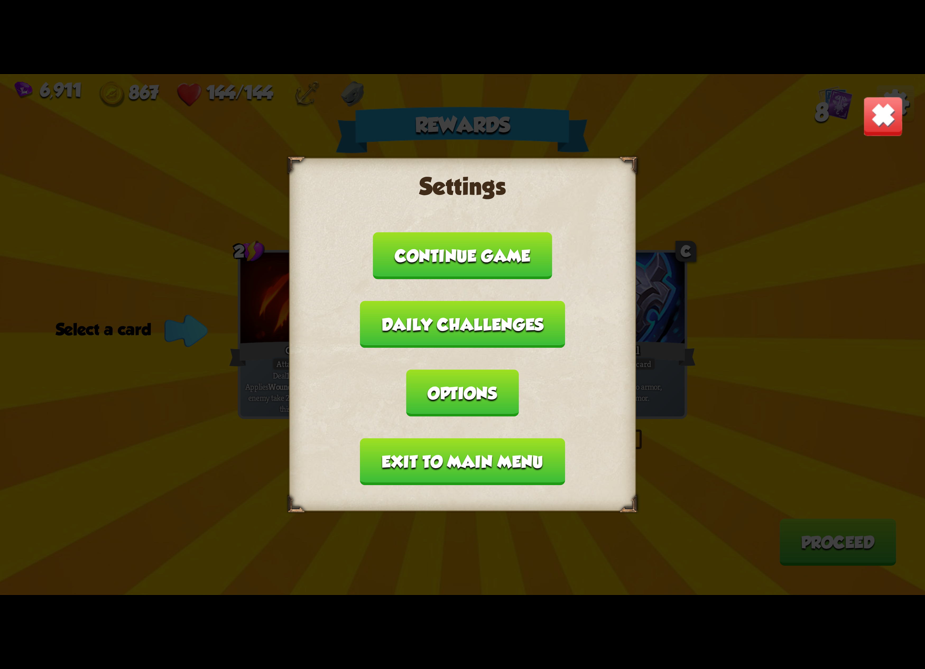
click at [443, 440] on button "Exit to main menu" at bounding box center [462, 461] width 205 height 47
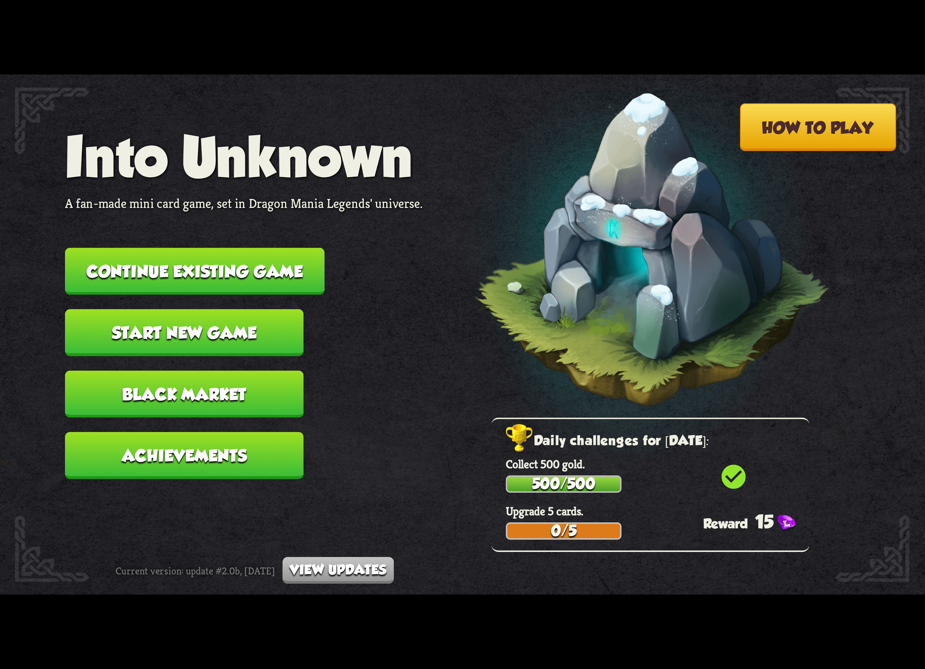
click at [278, 265] on button "Continue existing game" at bounding box center [194, 271] width 259 height 47
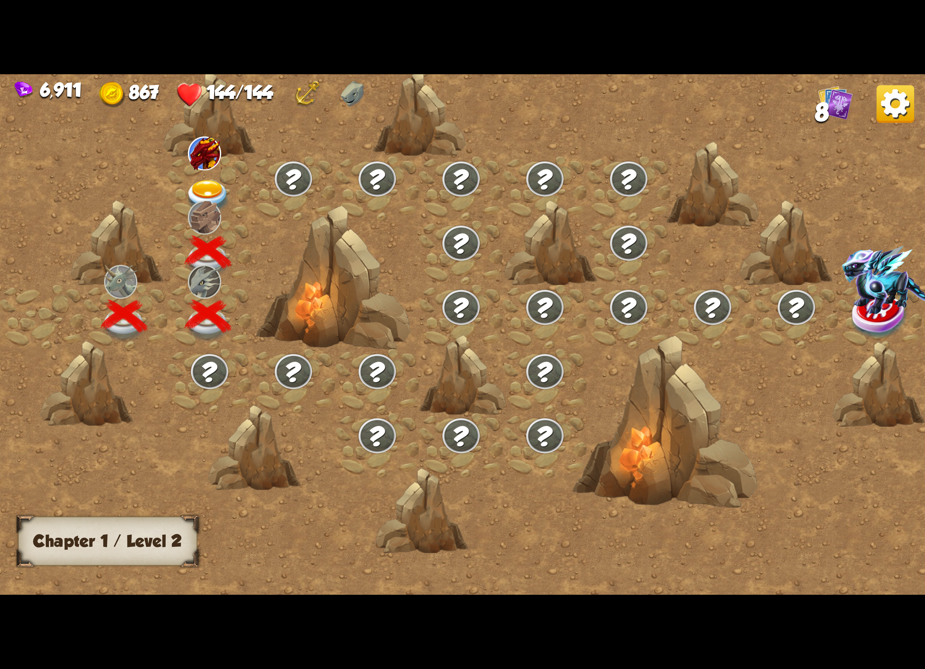
click at [235, 174] on div at bounding box center [210, 188] width 84 height 64
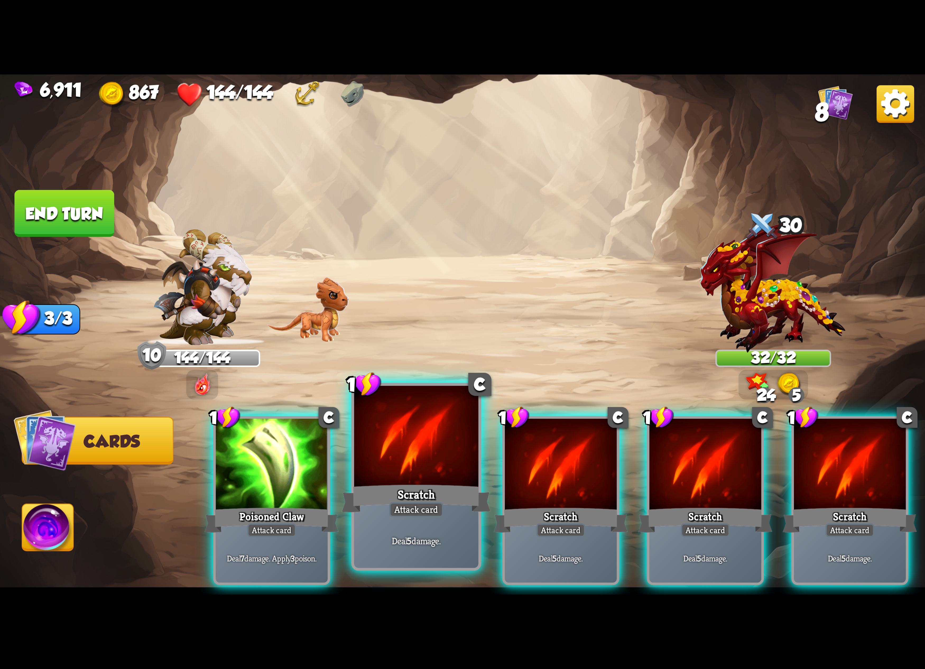
click at [418, 464] on div at bounding box center [416, 438] width 124 height 105
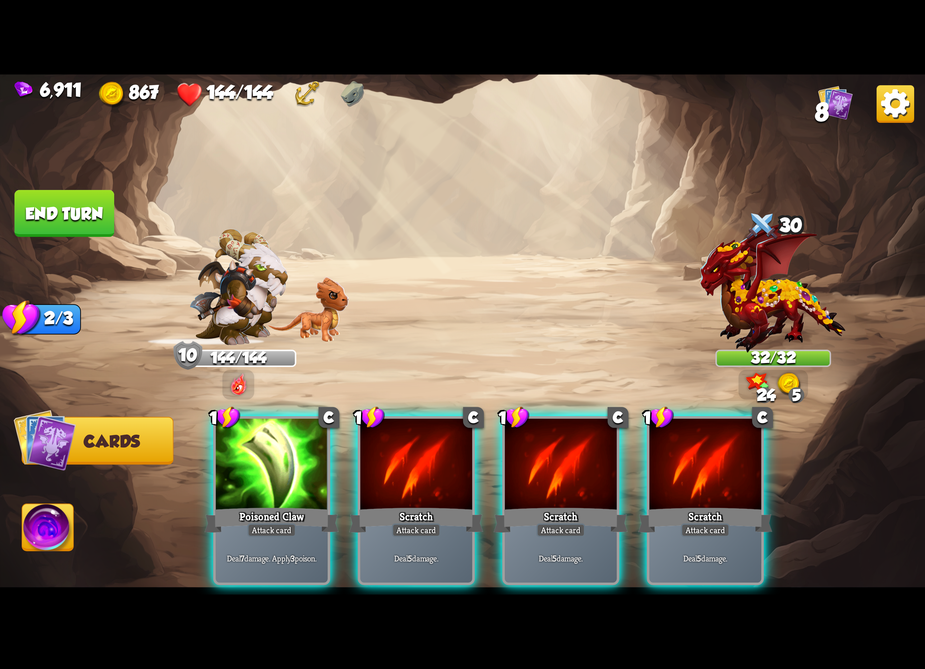
drag, startPoint x: 418, startPoint y: 464, endPoint x: 371, endPoint y: 481, distance: 49.5
click at [416, 468] on div at bounding box center [416, 466] width 112 height 94
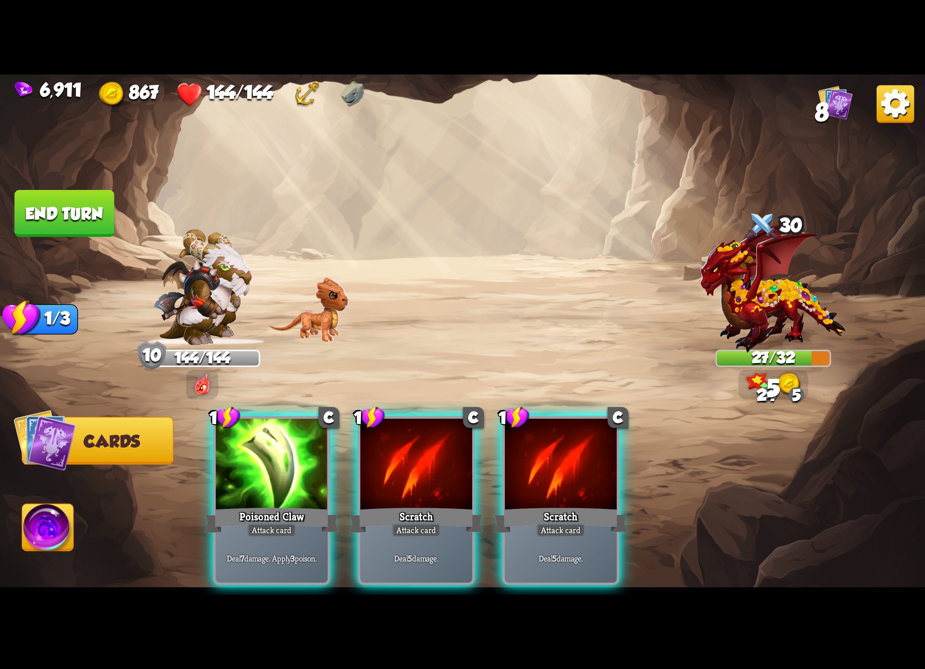
click at [312, 505] on div "Poisoned Claw" at bounding box center [272, 520] width 134 height 30
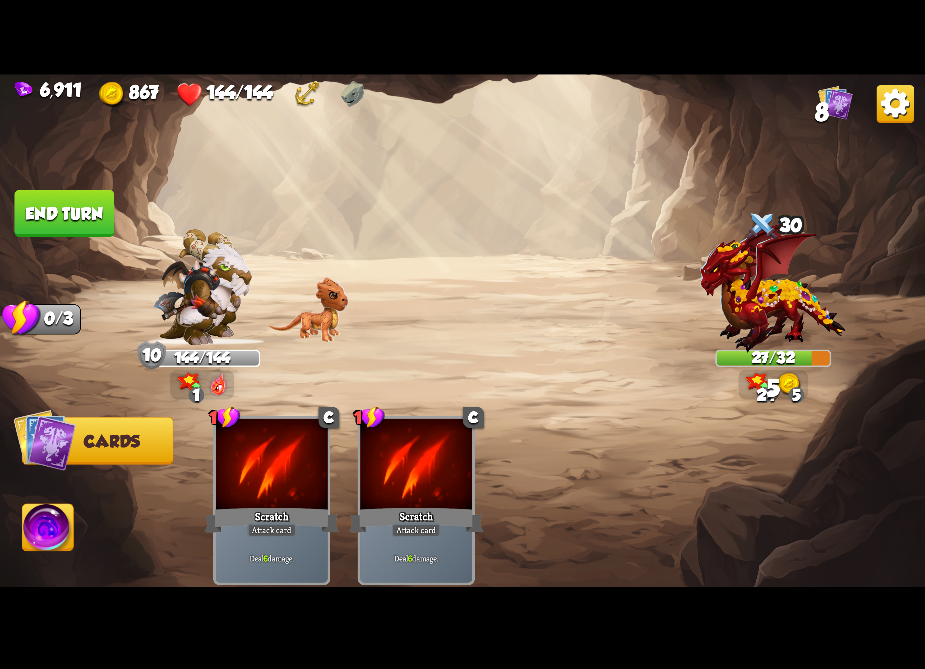
click at [34, 537] on img at bounding box center [47, 530] width 51 height 52
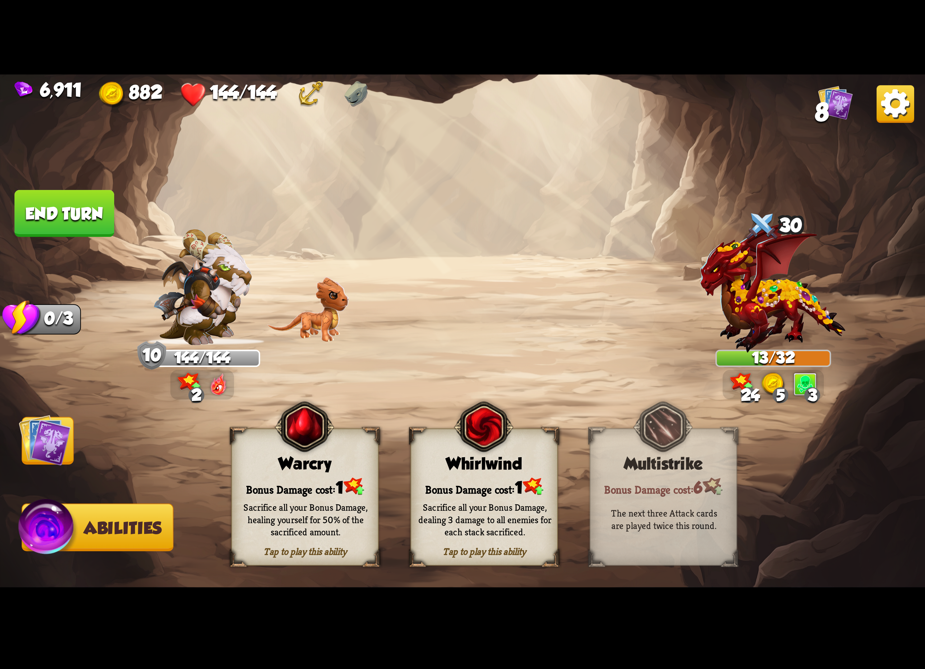
click at [480, 520] on div "Sacrifice all your Bonus Damage, dealing 3 damage to all enemies for each stack…" at bounding box center [484, 519] width 133 height 37
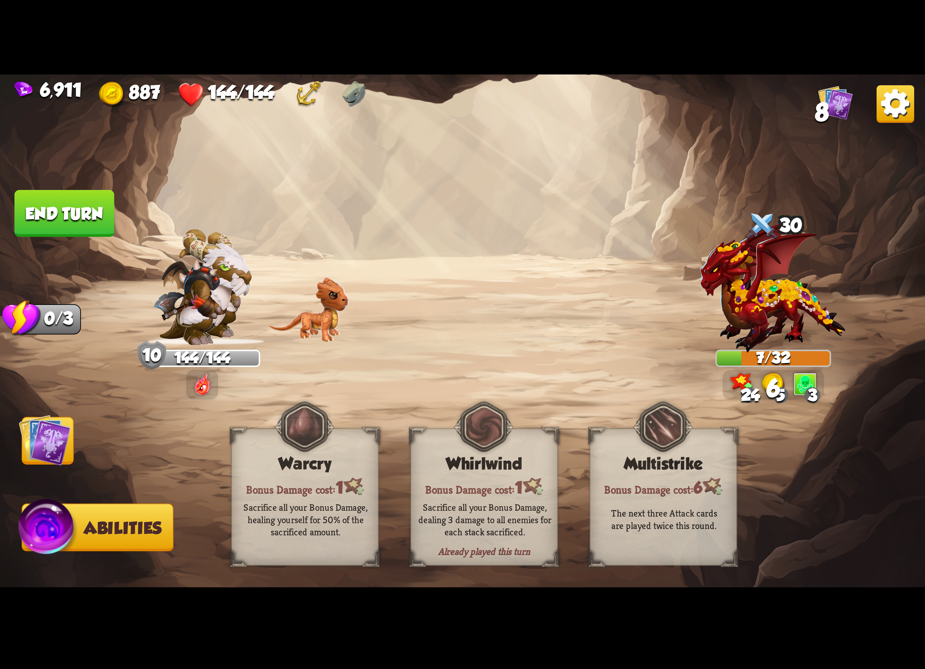
click at [889, 100] on img at bounding box center [895, 104] width 38 height 38
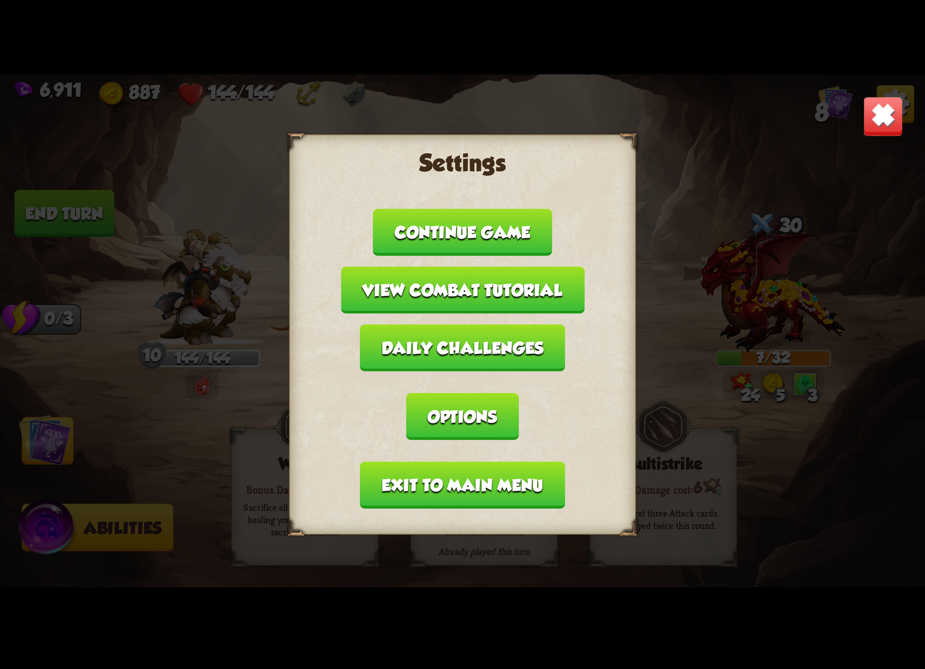
click at [518, 393] on button "Options" at bounding box center [462, 416] width 112 height 47
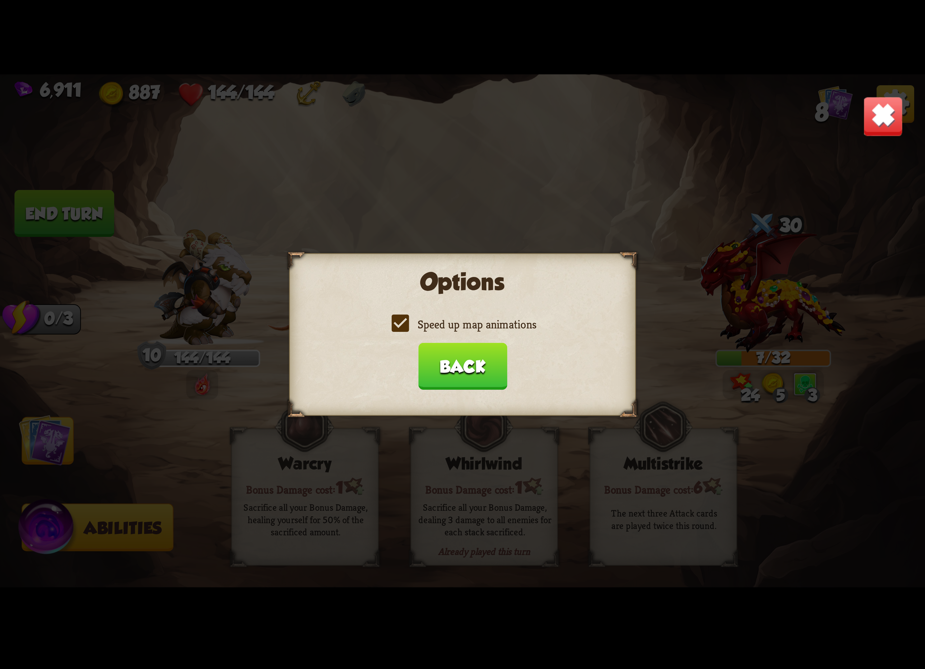
click at [499, 331] on label "Speed up map animations" at bounding box center [462, 324] width 147 height 15
click at [0, 0] on input "Speed up map animations" at bounding box center [0, 0] width 0 height 0
click at [501, 331] on label "Speed up map animations" at bounding box center [462, 324] width 147 height 15
click at [0, 0] on input "Speed up map animations" at bounding box center [0, 0] width 0 height 0
click at [464, 366] on button "Back" at bounding box center [462, 366] width 89 height 47
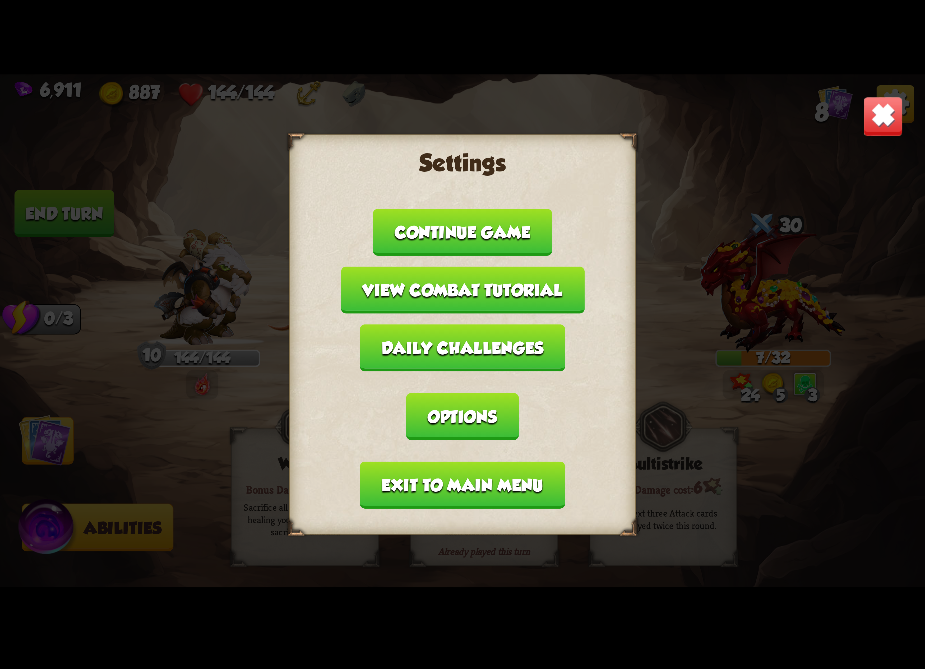
drag, startPoint x: 414, startPoint y: 452, endPoint x: 410, endPoint y: 447, distance: 6.8
click at [410, 462] on button "Exit to main menu" at bounding box center [462, 485] width 205 height 47
